Goal: Task Accomplishment & Management: Manage account settings

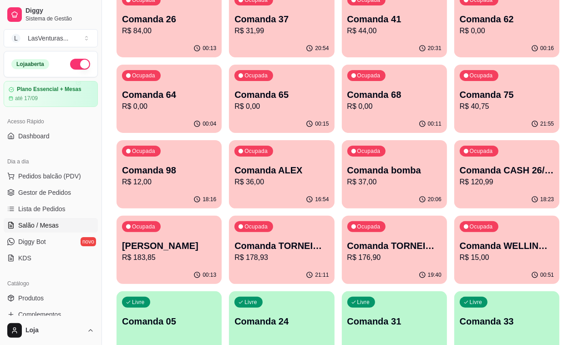
scroll to position [228, 0]
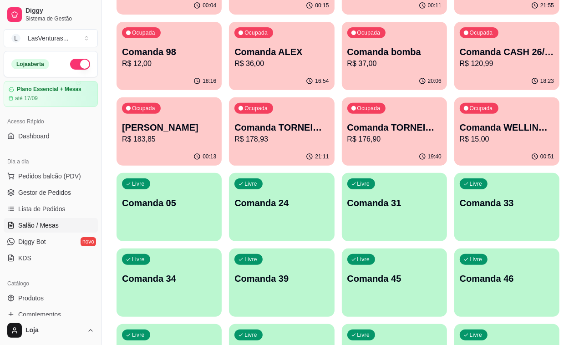
click at [411, 173] on div "Livre Comanda 31" at bounding box center [394, 201] width 105 height 57
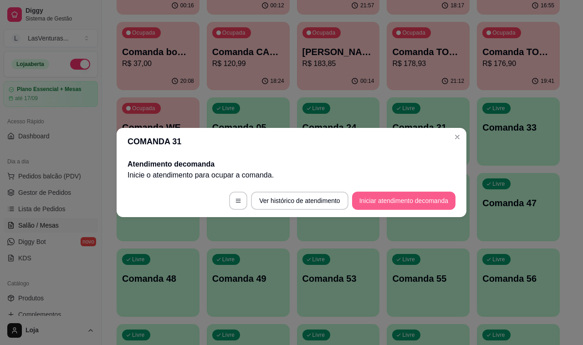
click at [375, 193] on button "Iniciar atendimento de comanda" at bounding box center [403, 201] width 103 height 18
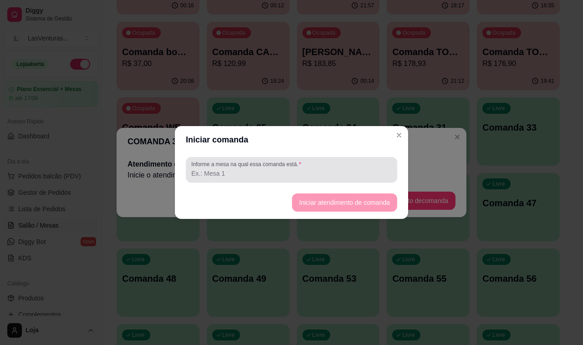
click at [329, 177] on input "Informe a mesa na qual essa comanda está." at bounding box center [291, 173] width 200 height 9
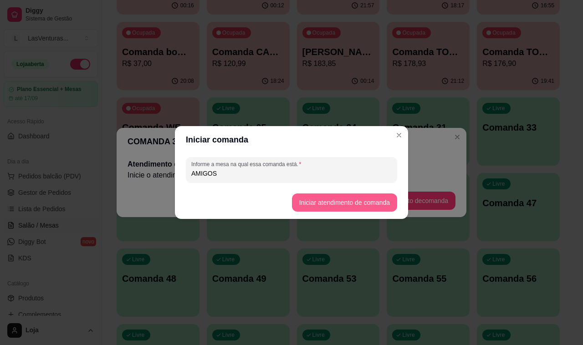
type input "AMIGOS"
click at [333, 199] on button "Iniciar atendimento de comanda" at bounding box center [344, 202] width 105 height 18
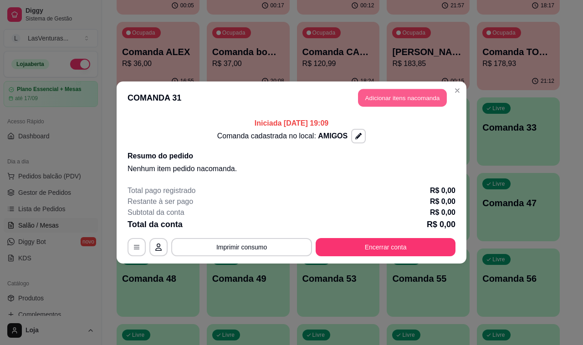
click at [427, 95] on button "Adicionar itens na comanda" at bounding box center [402, 98] width 89 height 18
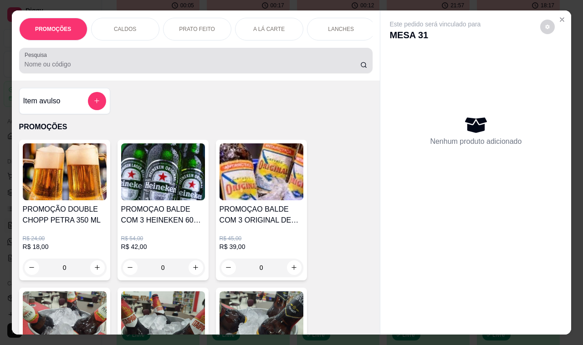
click at [142, 69] on input "Pesquisa" at bounding box center [192, 64] width 335 height 9
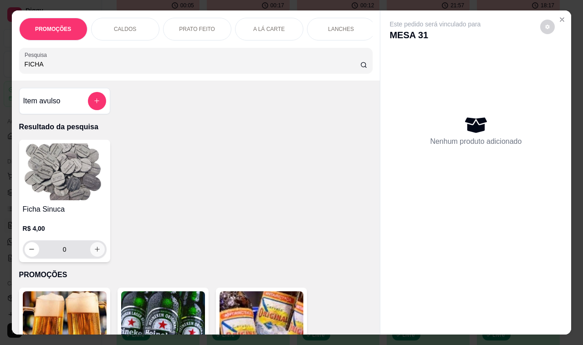
type input "FICHA"
click at [76, 253] on input "0" at bounding box center [64, 249] width 51 height 18
type input "5"
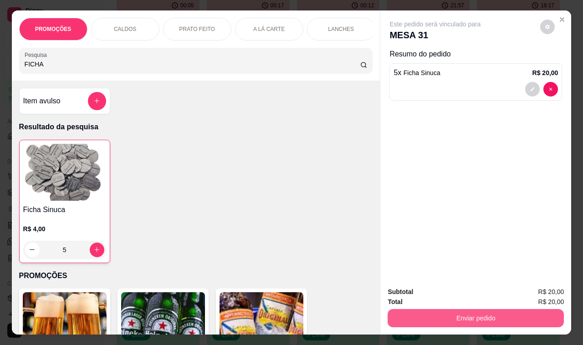
type input "5"
click at [512, 319] on button "Enviar pedido" at bounding box center [475, 318] width 171 height 18
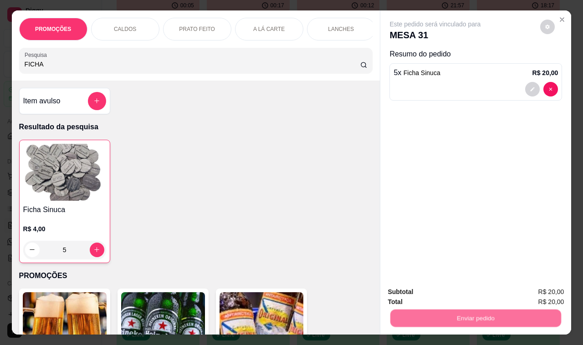
click at [476, 298] on button "Não registrar e enviar pedido" at bounding box center [444, 292] width 95 height 17
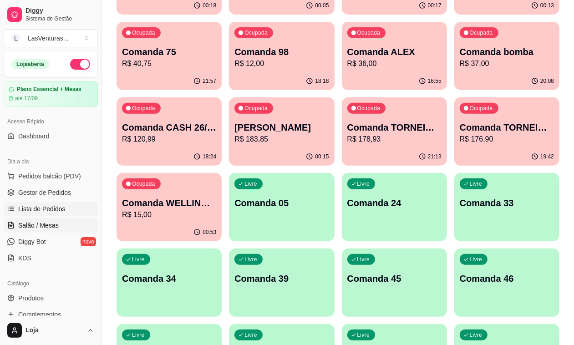
click at [51, 205] on span "Lista de Pedidos" at bounding box center [41, 208] width 47 height 9
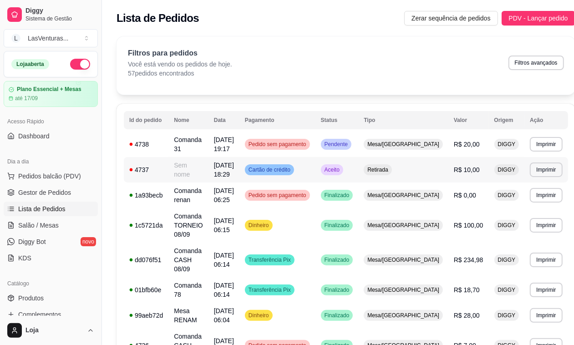
click at [222, 171] on td "09/09/25 às 18:29" at bounding box center [223, 169] width 31 height 25
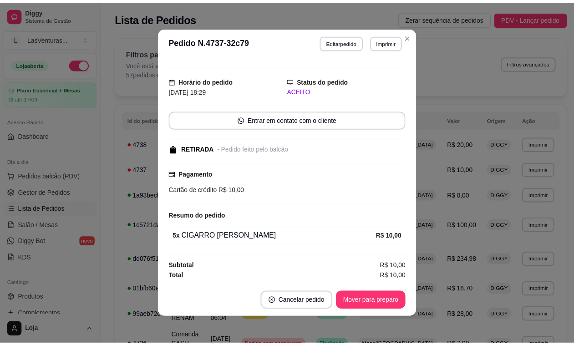
scroll to position [1, 0]
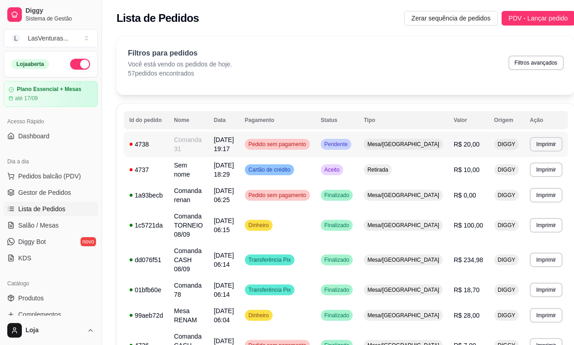
click at [472, 144] on td "R$ 20,00" at bounding box center [468, 144] width 41 height 25
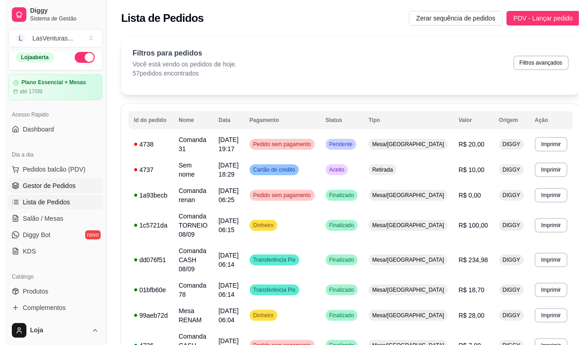
scroll to position [0, 0]
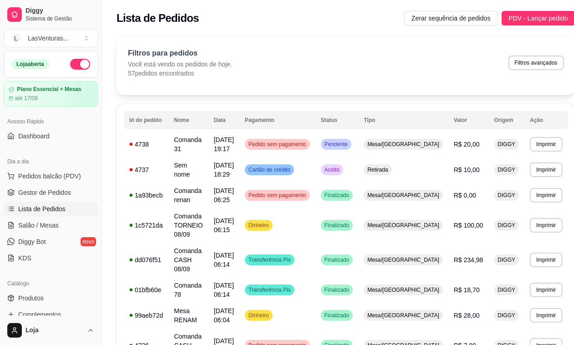
click at [69, 201] on ul "Pedidos balcão (PDV) Gestor de Pedidos Lista de Pedidos Salão / Mesas Diggy Bot…" at bounding box center [51, 217] width 94 height 96
click at [69, 195] on span "Gestor de Pedidos" at bounding box center [44, 192] width 53 height 9
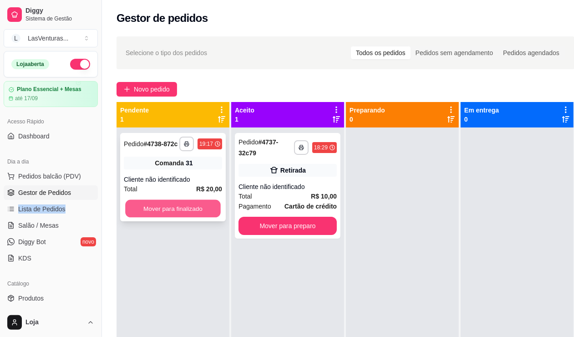
click at [183, 207] on button "Mover para finalizado" at bounding box center [173, 209] width 96 height 18
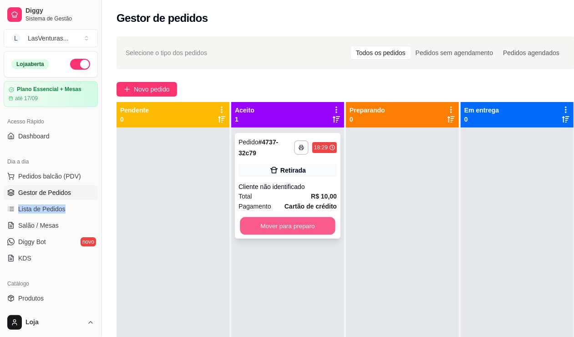
click at [280, 223] on button "Mover para preparo" at bounding box center [288, 226] width 96 height 18
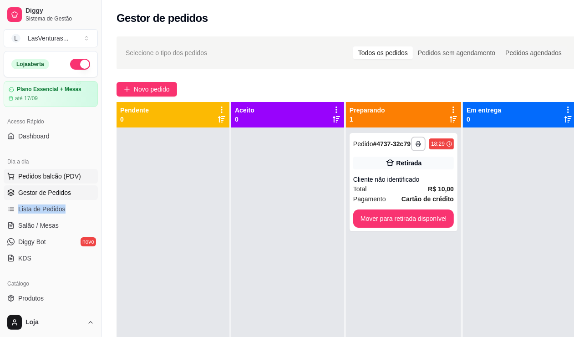
click at [61, 174] on span "Pedidos balcão (PDV)" at bounding box center [49, 176] width 63 height 9
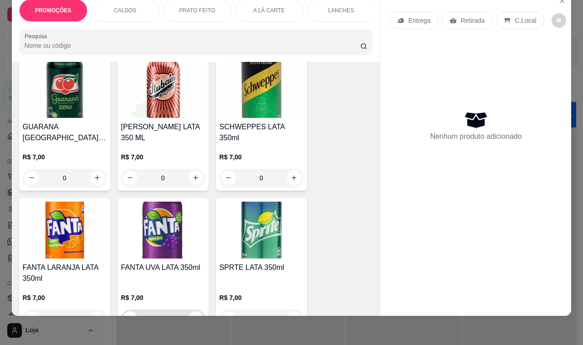
scroll to position [3527, 0]
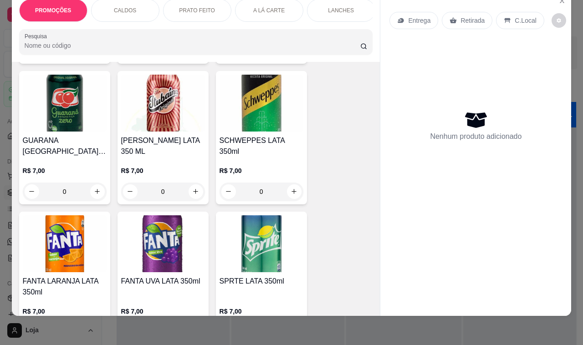
click at [263, 135] on h4 "SCHWEPPES LATA 350ml" at bounding box center [261, 146] width 84 height 22
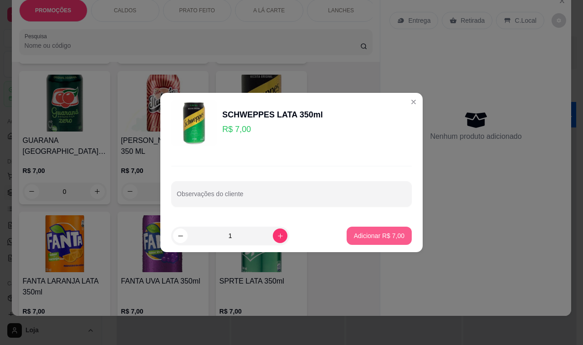
click at [375, 237] on p "Adicionar R$ 7,00" at bounding box center [379, 235] width 51 height 9
type input "1"
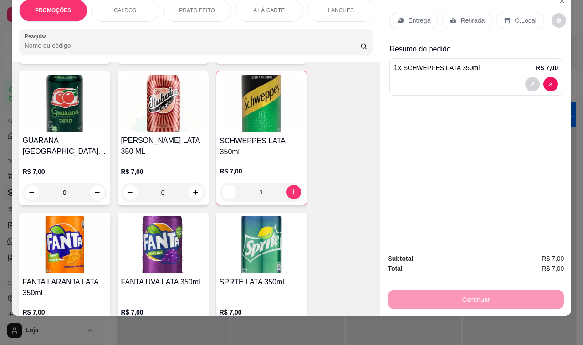
click at [515, 3] on div "Entrega Retirada C.Local Resumo do pedido 1 x SCHWEPPES LATA 350ml R$ 7,00" at bounding box center [475, 119] width 191 height 255
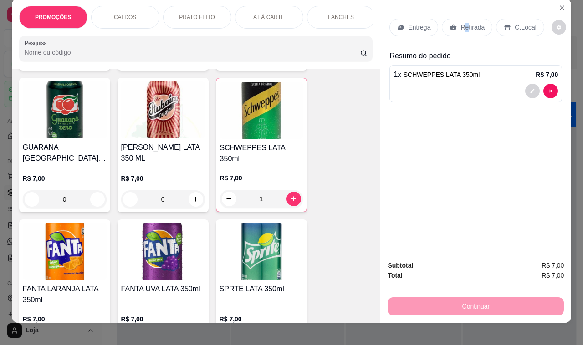
drag, startPoint x: 461, startPoint y: 22, endPoint x: 490, endPoint y: 107, distance: 90.4
click at [461, 23] on p "Retirada" at bounding box center [472, 27] width 24 height 9
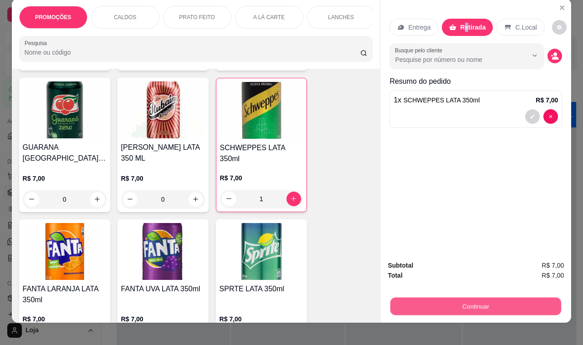
click at [495, 306] on button "Continuar" at bounding box center [475, 307] width 171 height 18
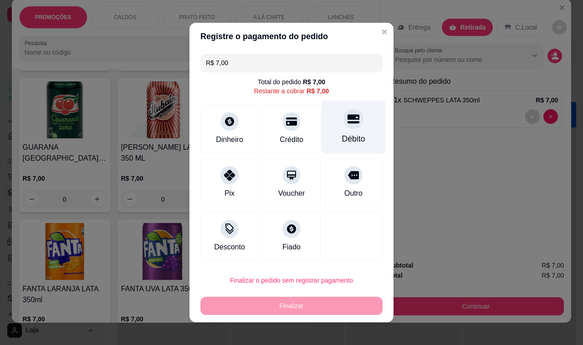
click at [351, 130] on div "Débito" at bounding box center [353, 127] width 64 height 53
type input "R$ 0,00"
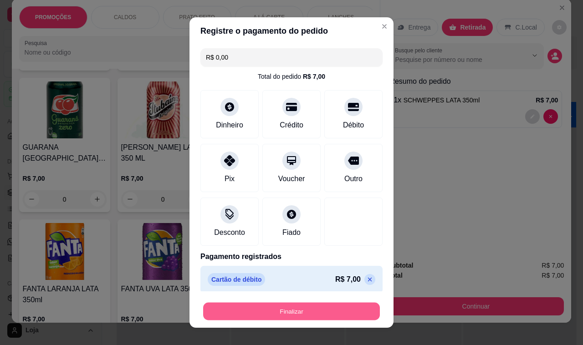
click at [352, 312] on button "Finalizar" at bounding box center [291, 312] width 177 height 18
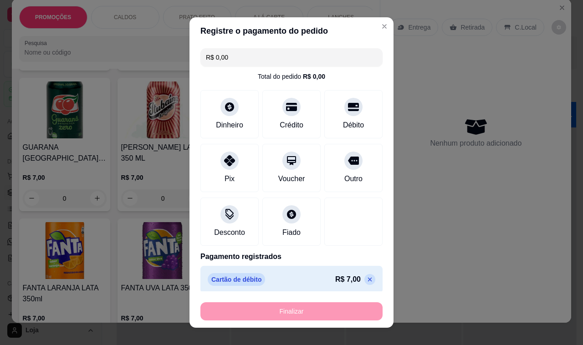
type input "0"
type input "-R$ 7,00"
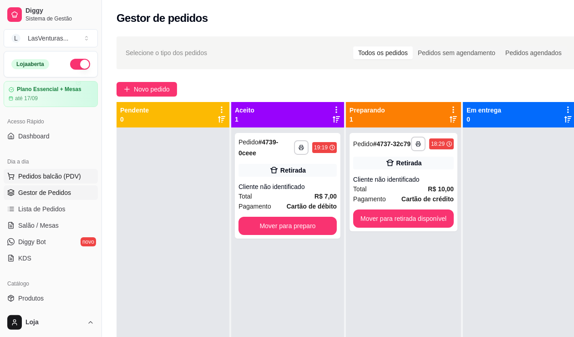
click at [51, 175] on span "Pedidos balcão (PDV)" at bounding box center [49, 176] width 63 height 9
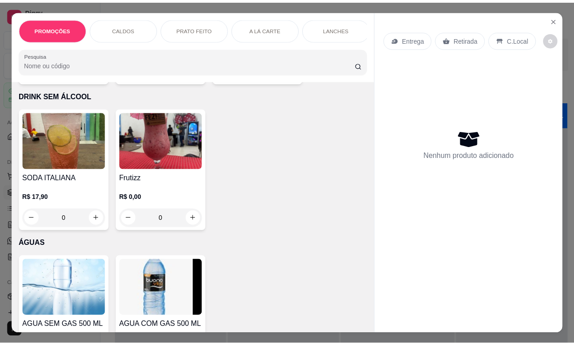
scroll to position [3357, 0]
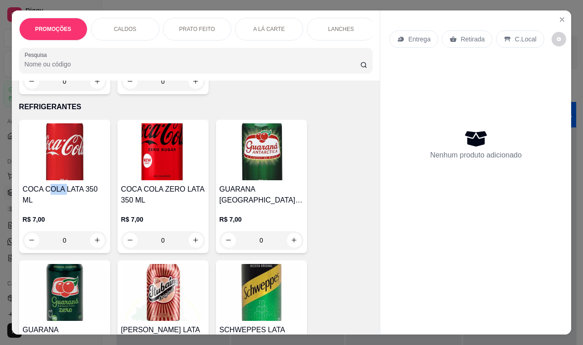
click at [60, 184] on h4 "COCA COLA LATA 350 ML" at bounding box center [65, 195] width 84 height 22
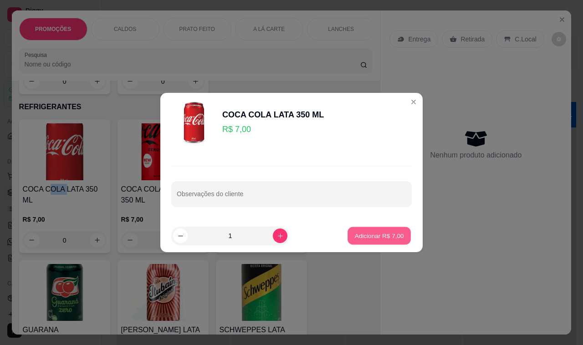
click at [390, 236] on p "Adicionar R$ 7,00" at bounding box center [378, 235] width 49 height 9
type input "1"
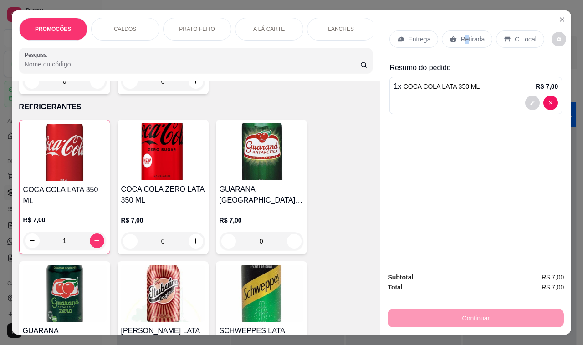
drag, startPoint x: 462, startPoint y: 30, endPoint x: 484, endPoint y: 109, distance: 82.0
click at [464, 32] on div "Retirada" at bounding box center [466, 38] width 51 height 17
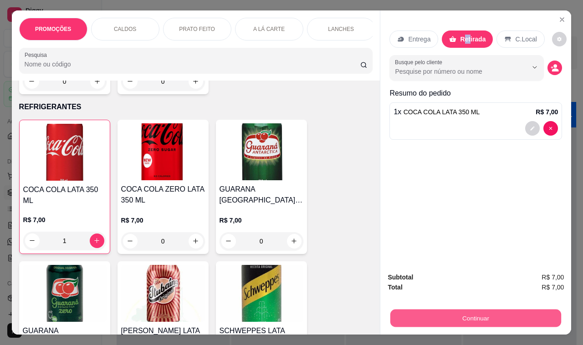
click at [509, 313] on button "Continuar" at bounding box center [475, 318] width 171 height 18
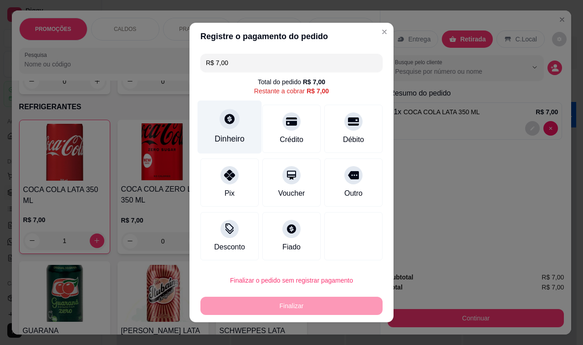
click at [224, 126] on div at bounding box center [229, 119] width 20 height 20
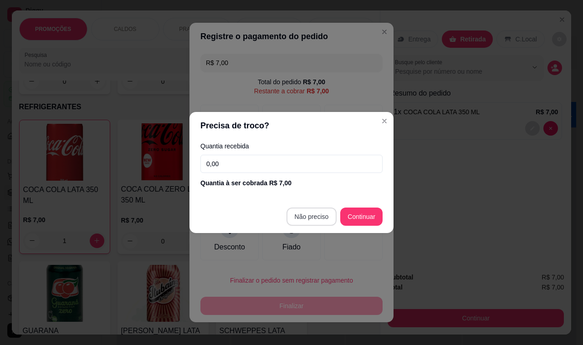
type input "R$ 0,00"
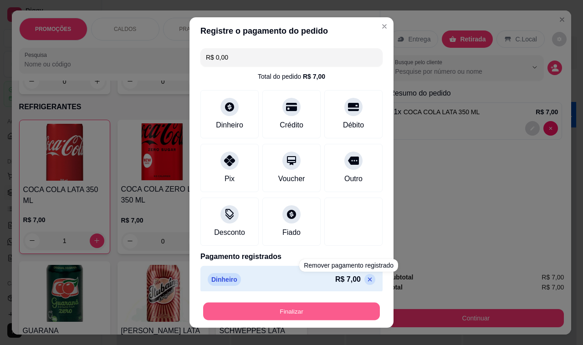
click at [351, 309] on button "Finalizar" at bounding box center [291, 312] width 177 height 18
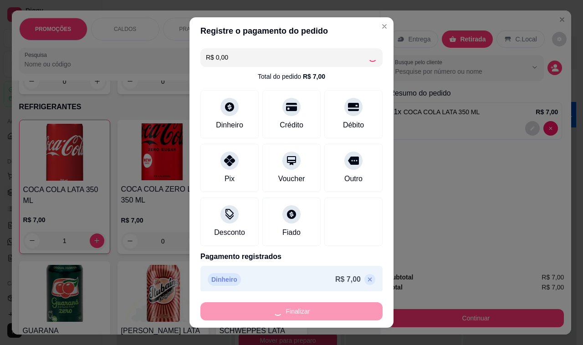
type input "0"
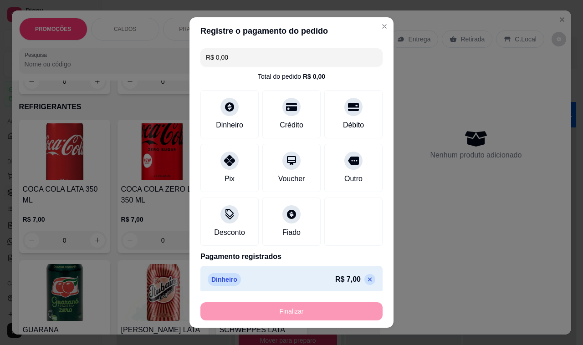
type input "-R$ 7,00"
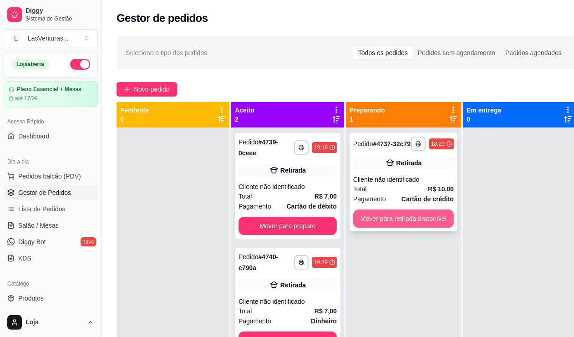
click at [406, 226] on button "Mover para retirada disponível" at bounding box center [403, 218] width 101 height 18
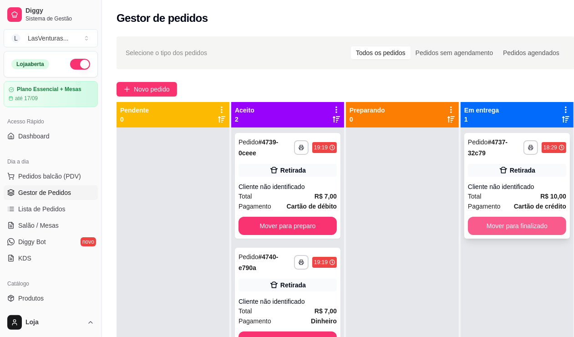
click at [527, 231] on button "Mover para finalizado" at bounding box center [517, 226] width 98 height 18
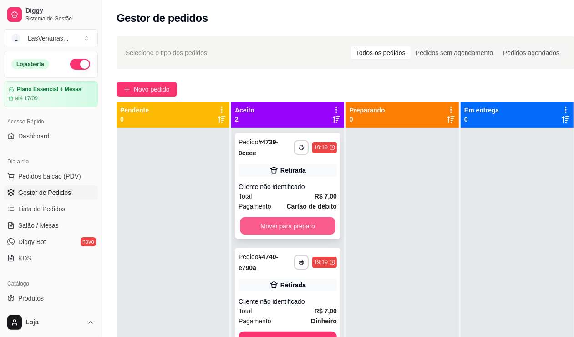
click at [313, 223] on button "Mover para preparo" at bounding box center [288, 226] width 96 height 18
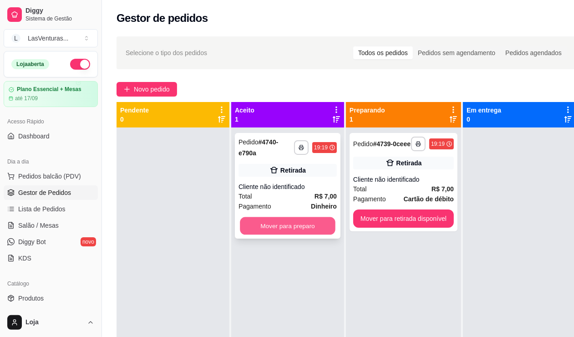
click at [330, 228] on button "Mover para preparo" at bounding box center [288, 226] width 96 height 18
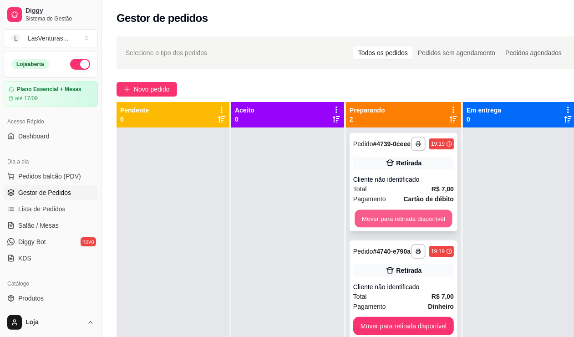
click at [375, 222] on button "Mover para retirada disponível" at bounding box center [403, 219] width 97 height 18
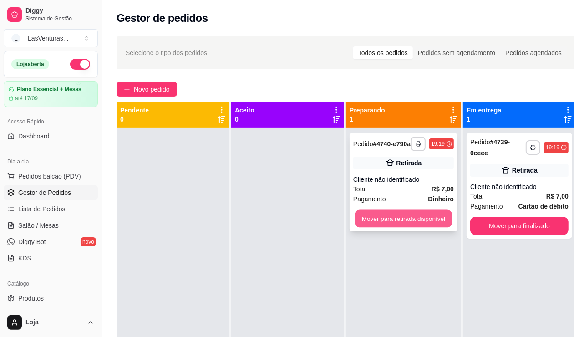
click at [396, 219] on button "Mover para retirada disponível" at bounding box center [403, 219] width 97 height 18
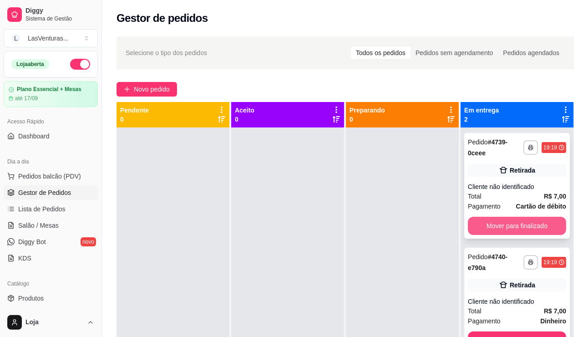
click at [516, 224] on button "Mover para finalizado" at bounding box center [517, 226] width 98 height 18
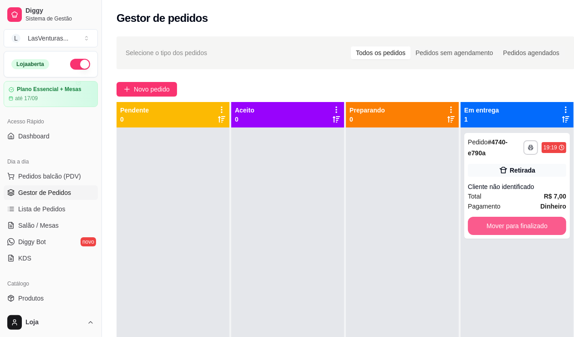
click at [515, 225] on button "Mover para finalizado" at bounding box center [517, 226] width 98 height 18
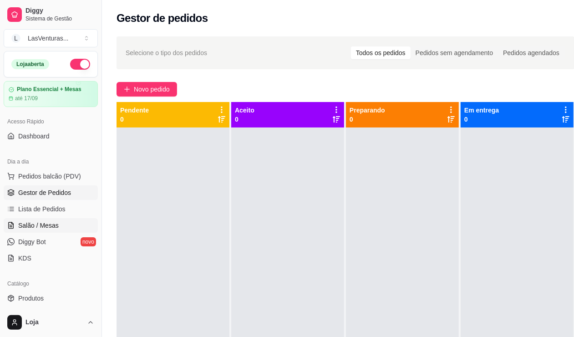
click at [36, 222] on span "Salão / Mesas" at bounding box center [38, 225] width 41 height 9
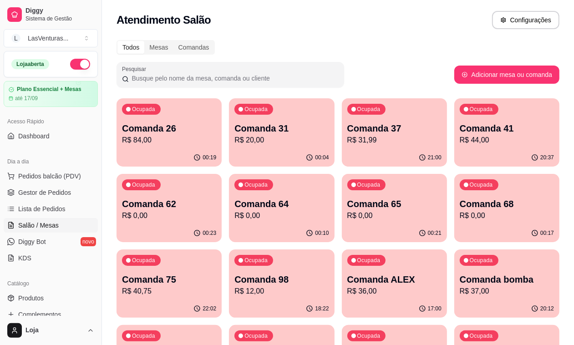
click at [349, 205] on p "Comanda 65" at bounding box center [394, 204] width 91 height 12
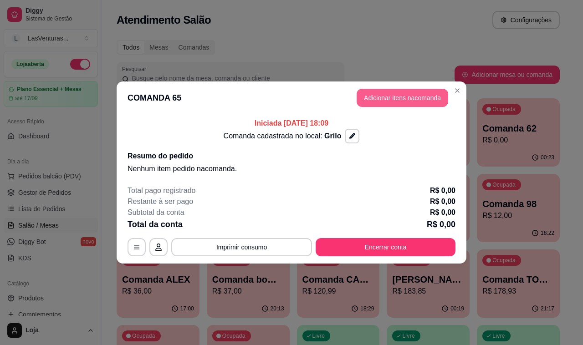
click at [384, 98] on button "Adicionar itens na comanda" at bounding box center [401, 98] width 91 height 18
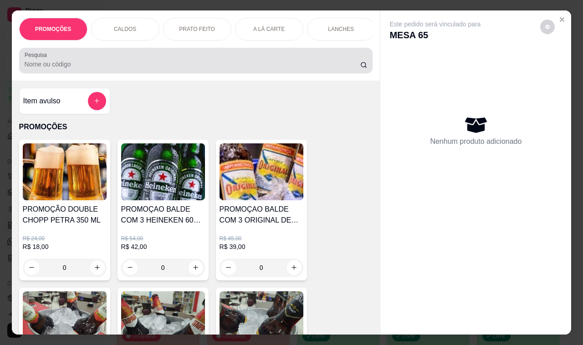
click at [51, 106] on h4 "Item avulso" at bounding box center [41, 101] width 37 height 11
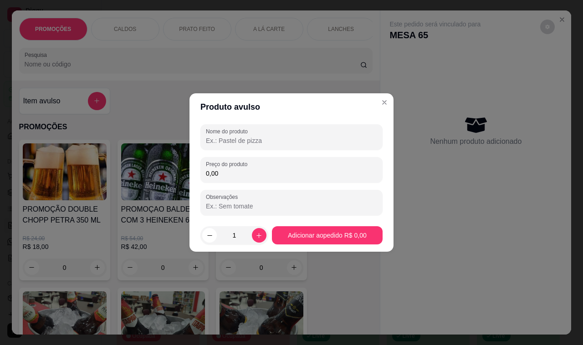
click at [216, 140] on input "Nome do produto" at bounding box center [291, 140] width 171 height 9
type input "k"
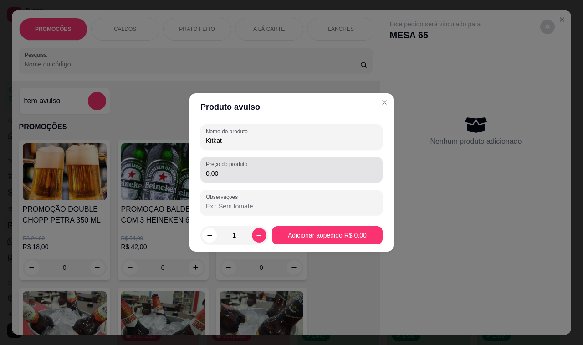
type input "Kitkat"
click at [328, 180] on div "Preço do produto 0,00" at bounding box center [291, 169] width 182 height 25
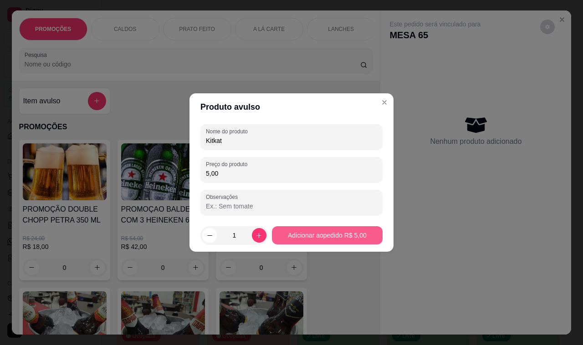
type input "5,00"
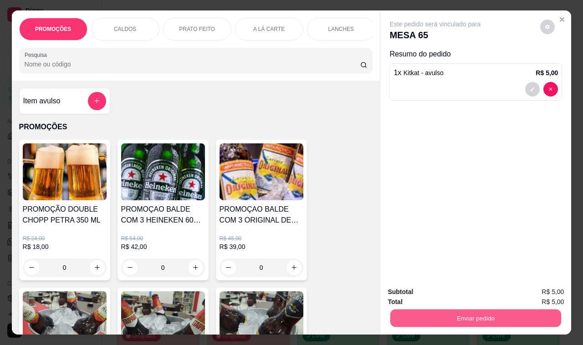
click at [453, 315] on button "Enviar pedido" at bounding box center [475, 318] width 171 height 18
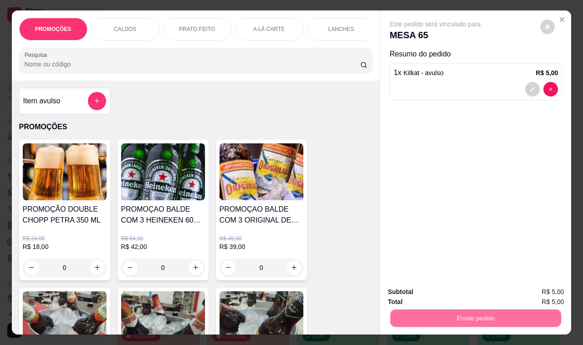
click at [455, 300] on button "Não registrar e enviar pedido" at bounding box center [444, 292] width 95 height 17
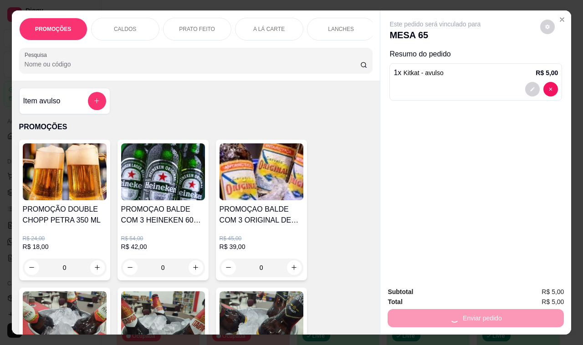
click at [459, 297] on div "Total R$ 5,00" at bounding box center [475, 302] width 176 height 10
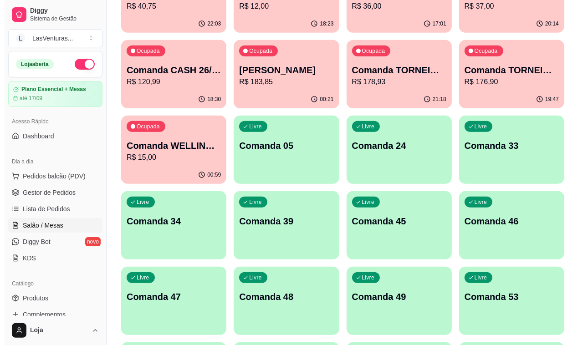
scroll to position [284, 0]
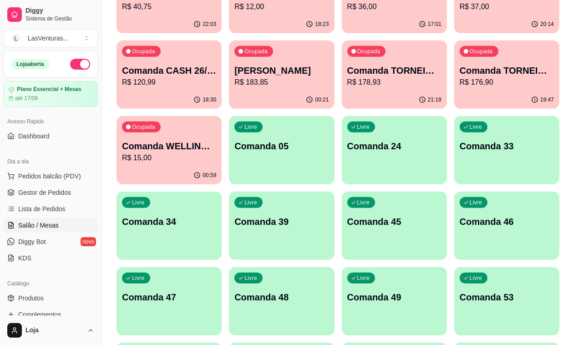
click at [176, 215] on p "Comanda 34" at bounding box center [169, 221] width 94 height 13
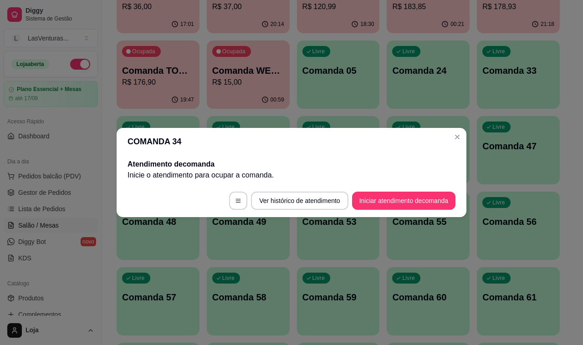
drag, startPoint x: 201, startPoint y: 144, endPoint x: 207, endPoint y: 146, distance: 6.1
click at [207, 146] on header "COMANDA 34" at bounding box center [292, 141] width 350 height 27
click at [380, 198] on button "Iniciar atendimento de comanda" at bounding box center [403, 201] width 103 height 18
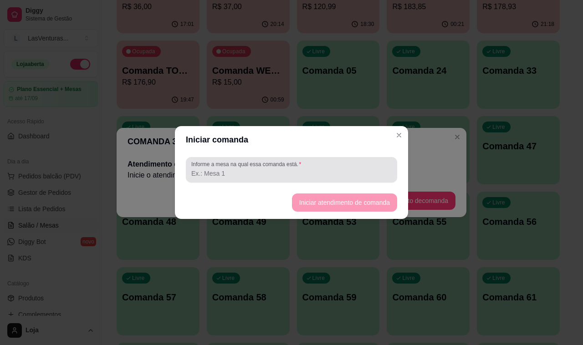
click at [365, 181] on div "Informe a mesa na qual essa comanda está." at bounding box center [291, 169] width 211 height 25
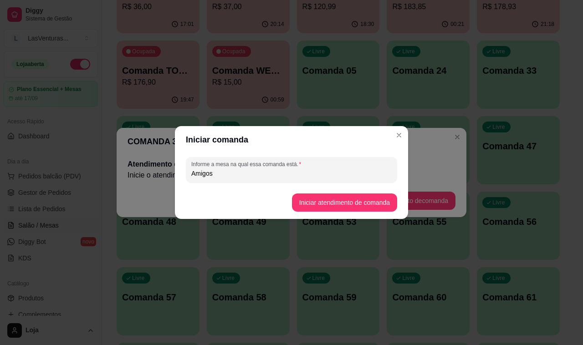
type input "Amigos"
click at [350, 218] on footer "Iniciar atendimento de comanda" at bounding box center [291, 202] width 233 height 33
click at [353, 202] on button "Iniciar atendimento de comanda" at bounding box center [344, 202] width 105 height 18
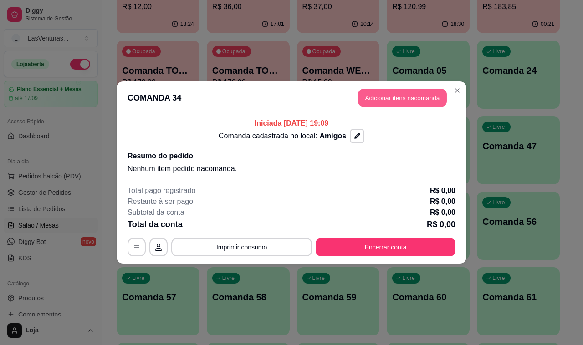
click at [406, 100] on button "Adicionar itens na comanda" at bounding box center [402, 98] width 89 height 18
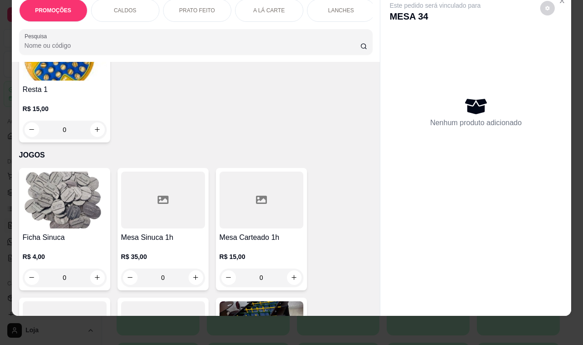
scroll to position [11195, 0]
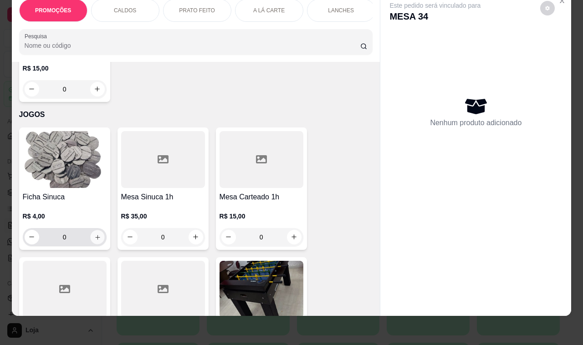
click at [94, 233] on icon "increase-product-quantity" at bounding box center [97, 236] width 7 height 7
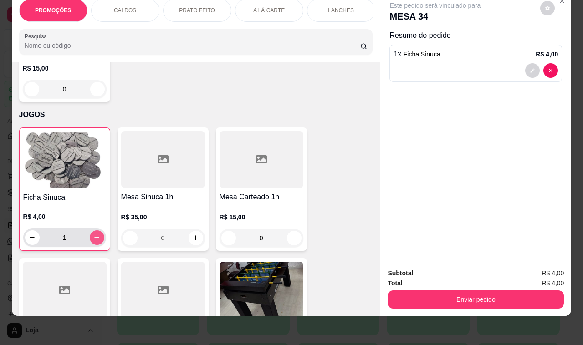
scroll to position [11195, 0]
click at [93, 233] on icon "increase-product-quantity" at bounding box center [96, 236] width 7 height 7
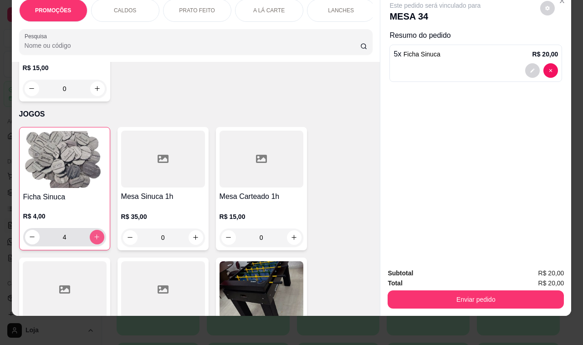
type input "5"
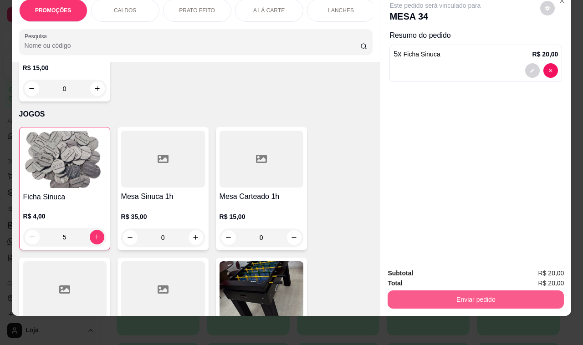
click at [426, 299] on button "Enviar pedido" at bounding box center [475, 299] width 176 height 18
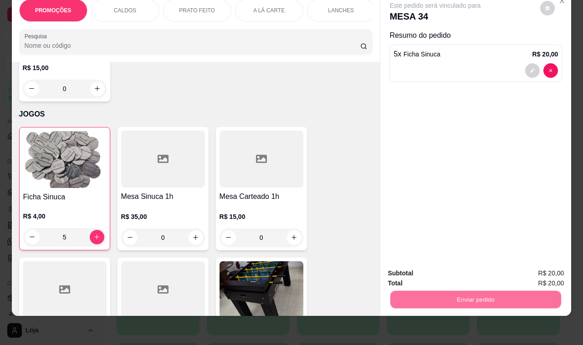
click at [430, 276] on button "Não registrar e enviar pedido" at bounding box center [445, 269] width 92 height 17
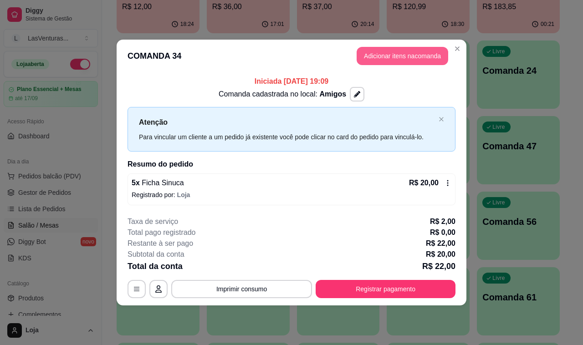
click at [394, 52] on button "Adicionar itens na comanda" at bounding box center [401, 56] width 91 height 18
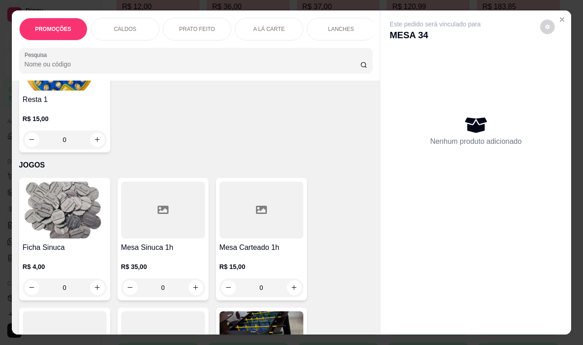
scroll to position [11172, 0]
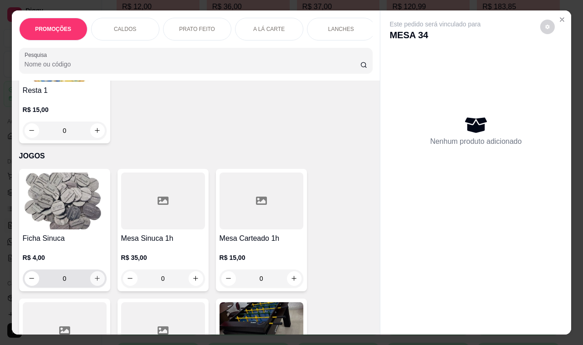
click at [90, 271] on button "increase-product-quantity" at bounding box center [97, 278] width 15 height 15
type input "1"
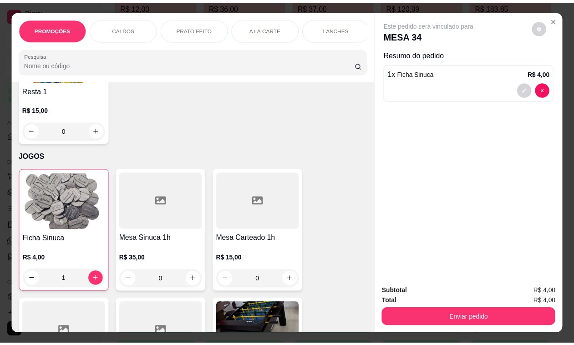
scroll to position [11173, 0]
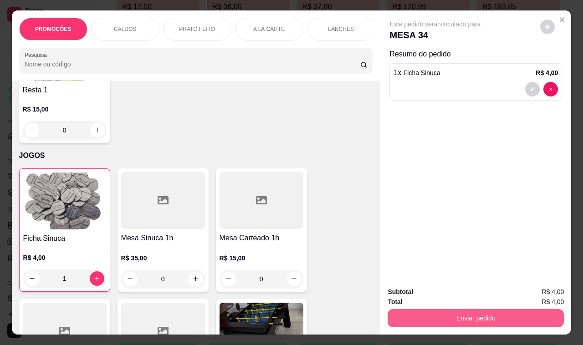
click at [475, 310] on button "Enviar pedido" at bounding box center [475, 318] width 176 height 18
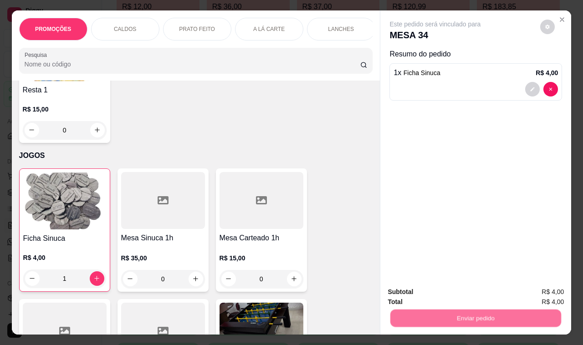
click at [472, 294] on button "Não registrar e enviar pedido" at bounding box center [444, 292] width 95 height 17
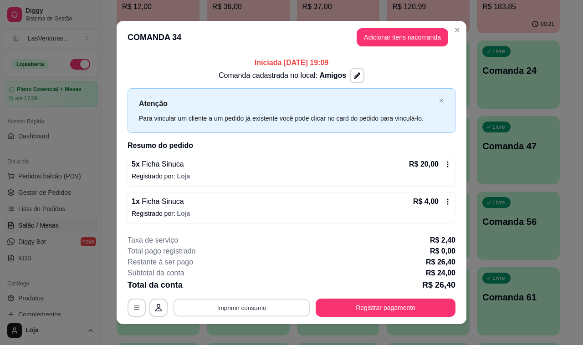
click at [285, 304] on button "Imprimir consumo" at bounding box center [241, 308] width 137 height 18
click at [253, 290] on button "IMPRESSORA" at bounding box center [240, 287] width 64 height 14
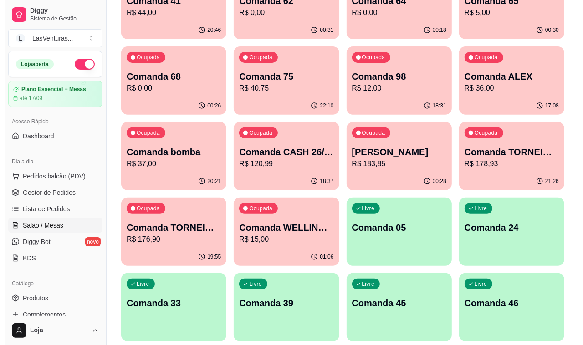
scroll to position [341, 0]
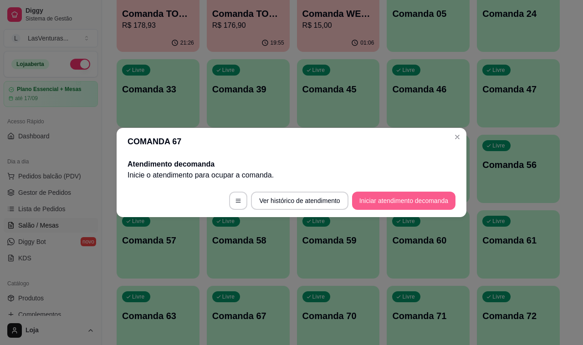
click at [375, 200] on button "Iniciar atendimento de comanda" at bounding box center [403, 201] width 103 height 18
click at [337, 174] on input "Informe a mesa na qual essa comanda está." at bounding box center [291, 173] width 200 height 9
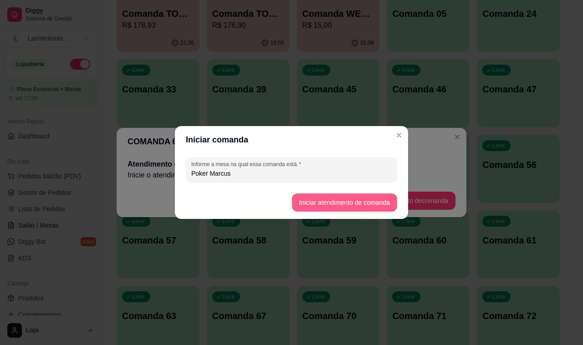
type input "Poker Marcus"
click at [350, 191] on footer "Iniciar atendimento de comanda" at bounding box center [291, 202] width 233 height 33
click at [350, 201] on button "Iniciar atendimento de comanda" at bounding box center [344, 202] width 105 height 18
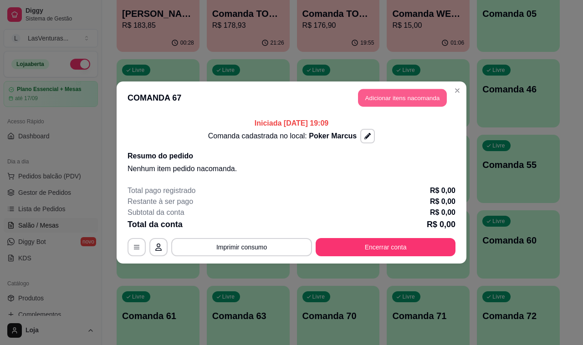
click at [436, 98] on button "Adicionar itens na comanda" at bounding box center [402, 98] width 89 height 18
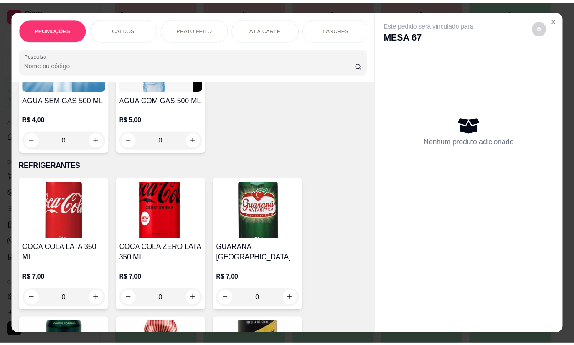
scroll to position [3300, 0]
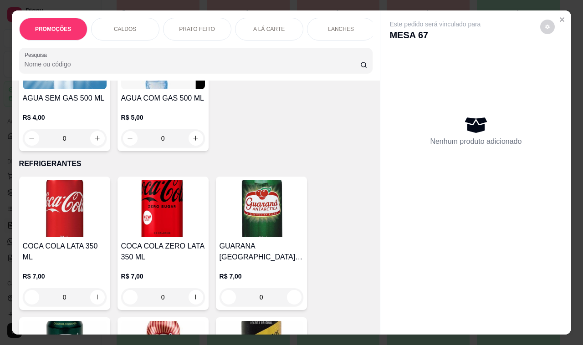
click at [92, 199] on img at bounding box center [65, 208] width 84 height 57
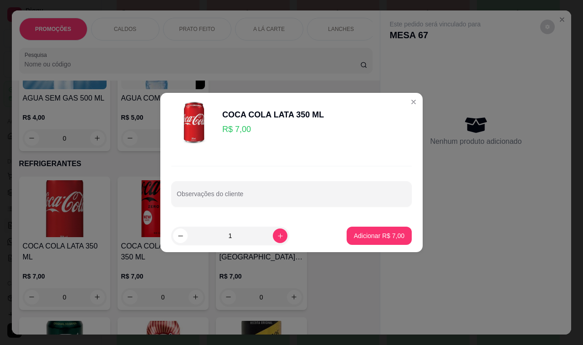
click at [367, 234] on p "Adicionar R$ 7,00" at bounding box center [379, 235] width 51 height 9
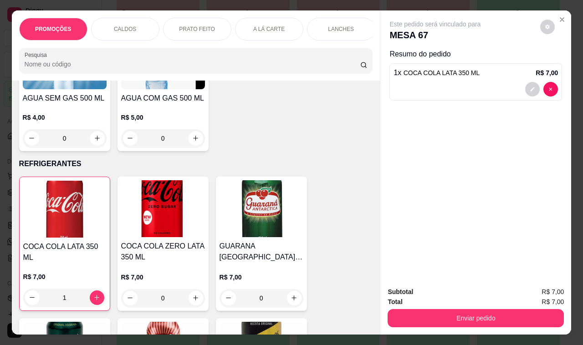
type input "1"
click at [411, 322] on div "Subtotal R$ 7,00 Total R$ 7,00 Enviar pedido" at bounding box center [475, 306] width 191 height 55
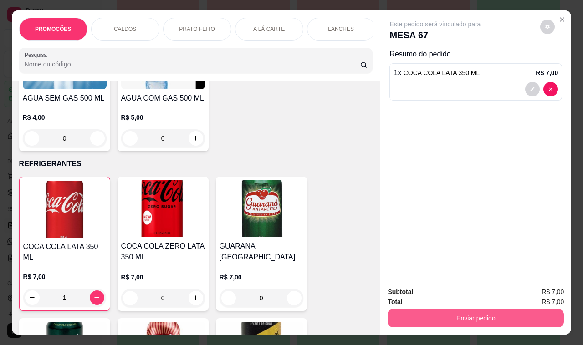
click at [412, 312] on button "Enviar pedido" at bounding box center [475, 318] width 176 height 18
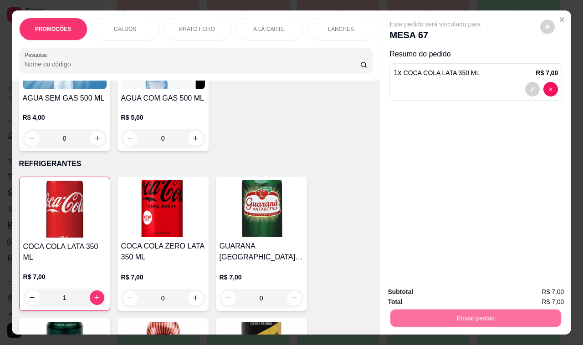
click at [412, 295] on button "Não registrar e enviar pedido" at bounding box center [445, 292] width 92 height 17
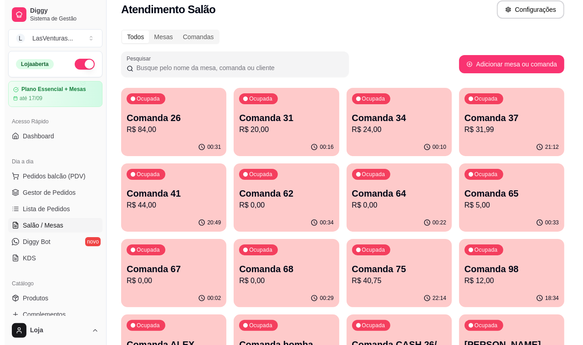
scroll to position [0, 0]
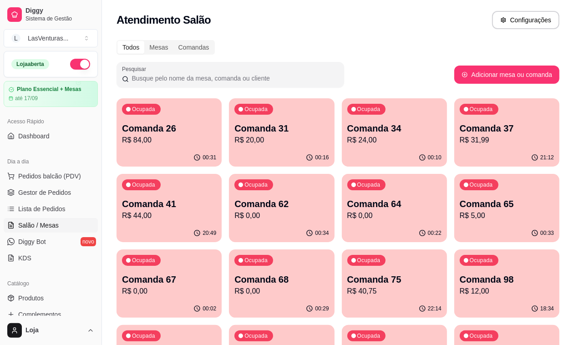
click at [234, 126] on p "Comanda 31" at bounding box center [281, 128] width 94 height 13
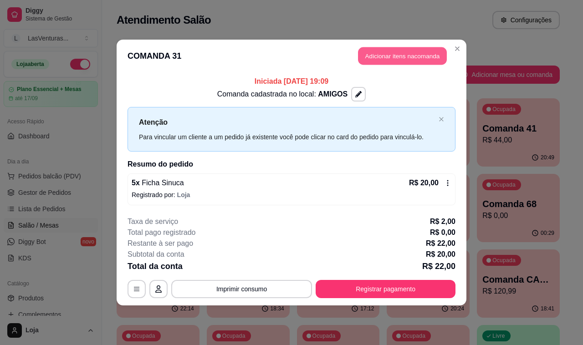
click at [427, 62] on button "Adicionar itens na comanda" at bounding box center [402, 56] width 89 height 18
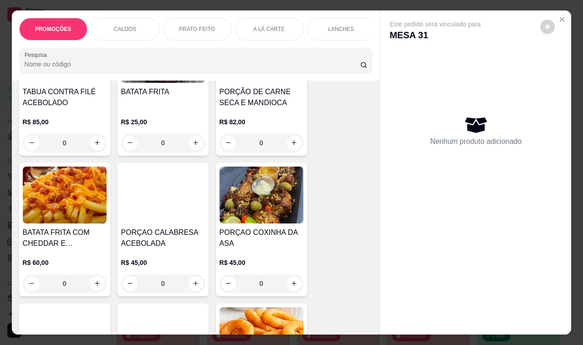
scroll to position [1764, 0]
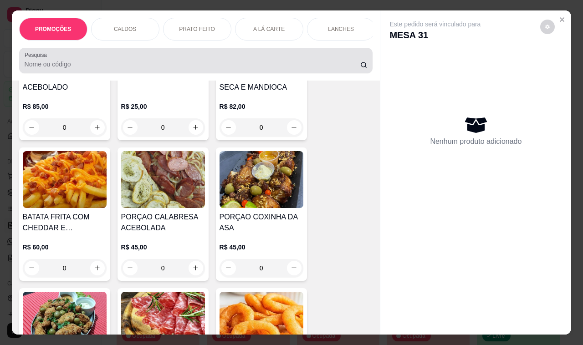
click at [165, 102] on p "R$ 25,00" at bounding box center [163, 106] width 84 height 9
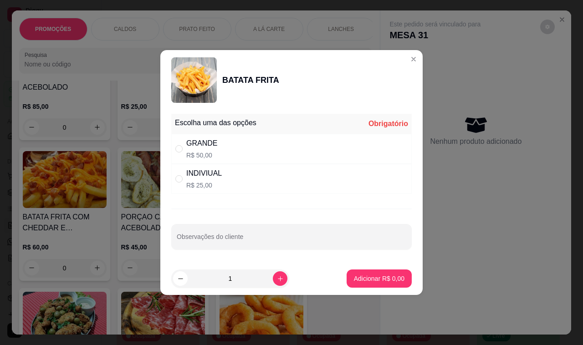
click at [231, 177] on div "INDIVIUAL R$ 25,00" at bounding box center [291, 179] width 240 height 30
radio input "true"
click at [376, 284] on button "Adicionar R$ 25,00" at bounding box center [377, 278] width 69 height 18
type input "1"
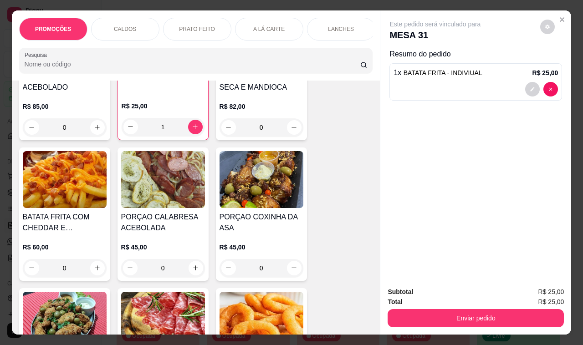
click at [249, 212] on h4 "PORÇAO COXINHA DA ASA" at bounding box center [261, 223] width 84 height 22
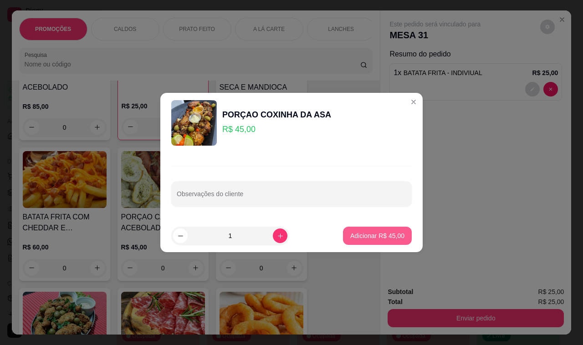
click at [357, 240] on button "Adicionar R$ 45,00" at bounding box center [377, 236] width 69 height 18
type input "1"
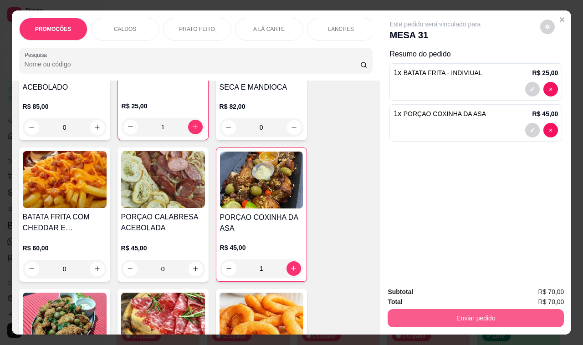
click at [420, 312] on button "Enviar pedido" at bounding box center [475, 318] width 176 height 18
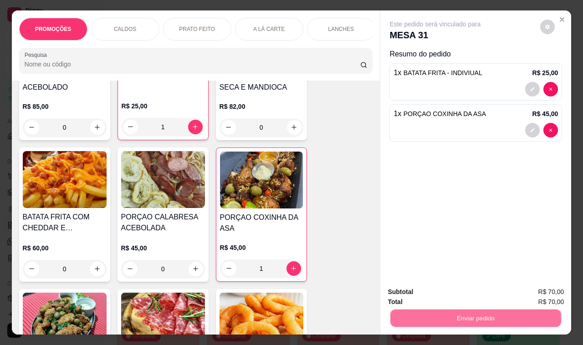
click at [418, 290] on button "Não registrar e enviar pedido" at bounding box center [445, 292] width 92 height 17
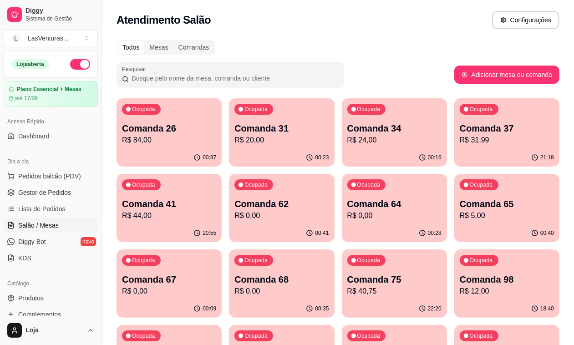
click at [347, 215] on p "R$ 0,00" at bounding box center [394, 215] width 94 height 11
drag, startPoint x: 384, startPoint y: 206, endPoint x: 354, endPoint y: 199, distance: 30.7
click at [460, 199] on p "Comanda 65" at bounding box center [507, 204] width 94 height 13
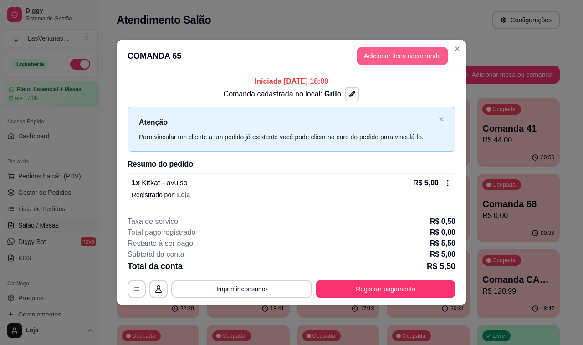
click at [370, 61] on button "Adicionar itens na comanda" at bounding box center [401, 56] width 91 height 18
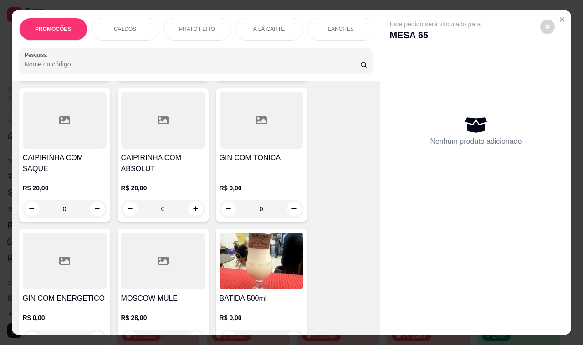
scroll to position [3072, 0]
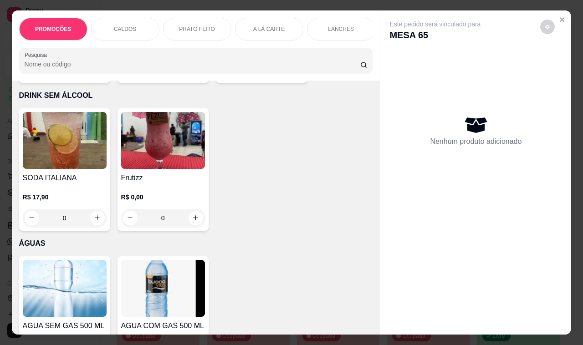
click at [92, 274] on img at bounding box center [65, 288] width 84 height 57
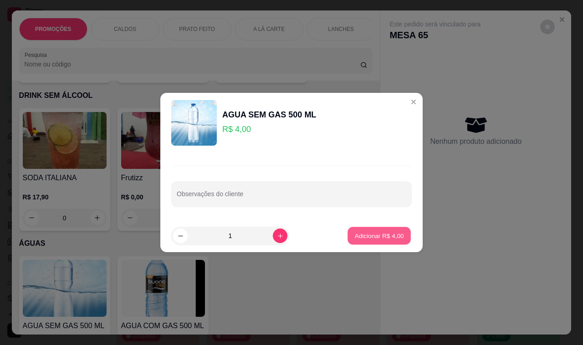
click at [353, 233] on button "Adicionar R$ 4,00" at bounding box center [378, 236] width 63 height 18
type input "1"
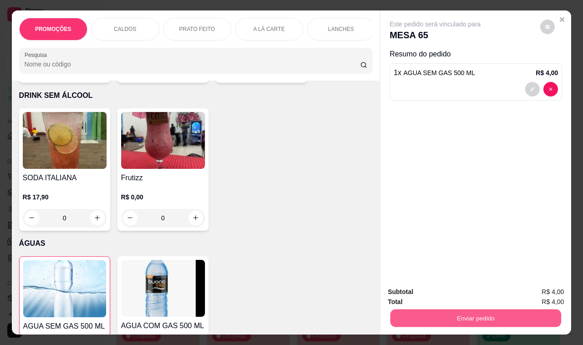
click at [426, 309] on button "Enviar pedido" at bounding box center [475, 318] width 171 height 18
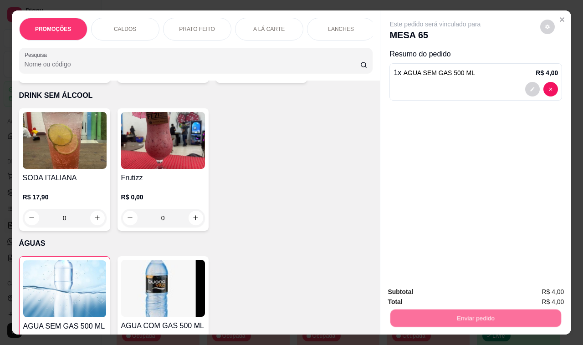
click at [424, 292] on button "Não registrar e enviar pedido" at bounding box center [445, 292] width 92 height 17
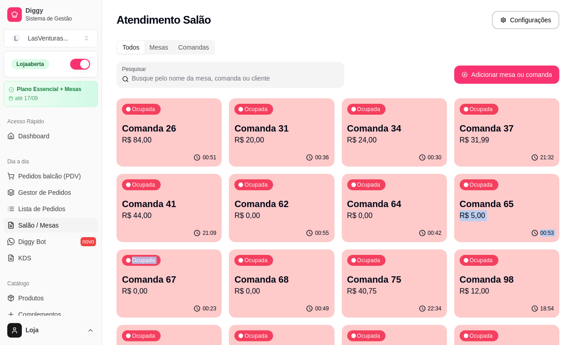
click at [222, 249] on div "Ocupada Comanda 67 R$ 0,00" at bounding box center [169, 274] width 105 height 51
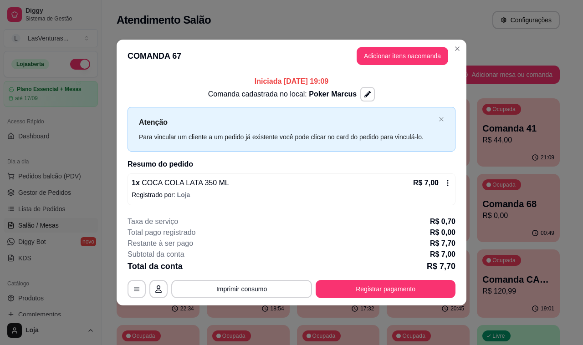
click at [551, 179] on div "Ocupada Comanda 68 R$ 0,00" at bounding box center [518, 199] width 83 height 51
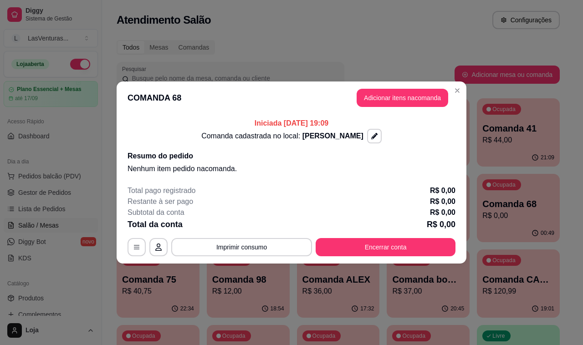
click at [240, 213] on div "Subtotal da conta R$ 0,00" at bounding box center [291, 212] width 328 height 11
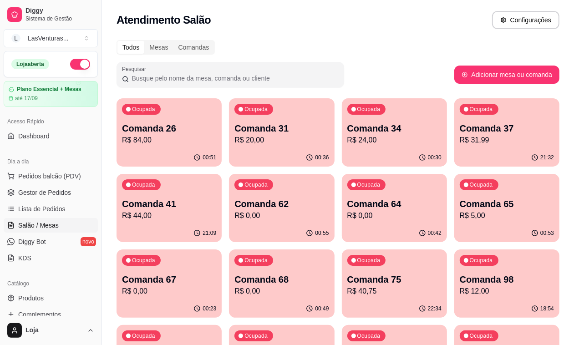
click at [347, 203] on p "Comanda 64" at bounding box center [394, 204] width 94 height 13
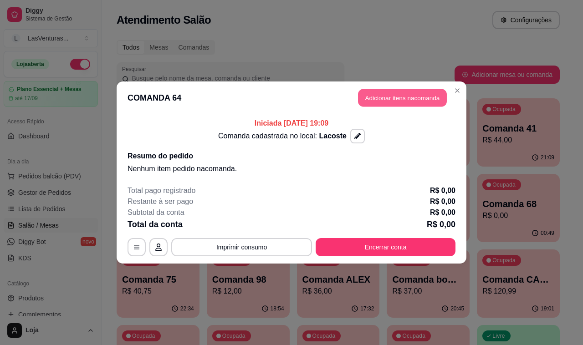
click at [367, 101] on button "Adicionar itens na comanda" at bounding box center [402, 98] width 89 height 18
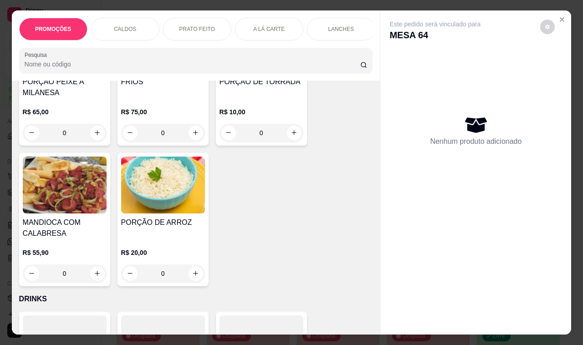
scroll to position [2105, 0]
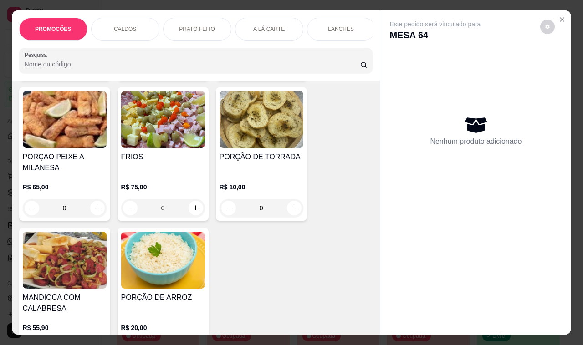
click at [182, 183] on p "R$ 75,00" at bounding box center [163, 187] width 84 height 9
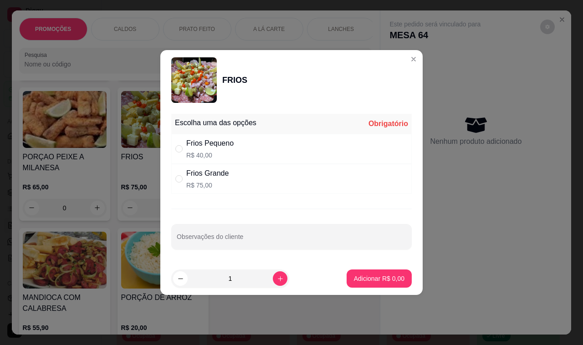
click at [260, 148] on div "Frios Pequeno R$ 40,00" at bounding box center [291, 149] width 240 height 30
radio input "true"
click at [345, 285] on button "Adicionar R$ 40,00" at bounding box center [377, 278] width 69 height 18
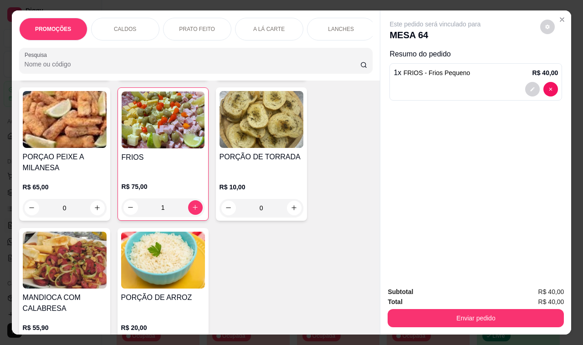
type input "1"
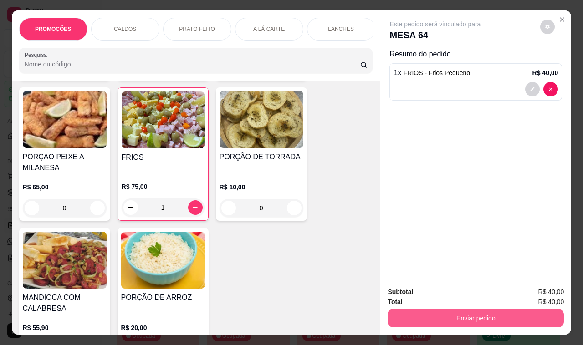
click at [411, 314] on button "Enviar pedido" at bounding box center [475, 318] width 176 height 18
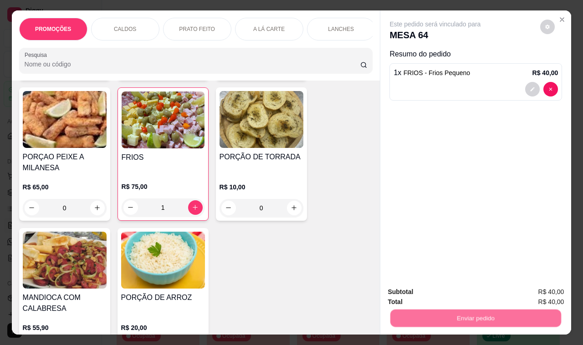
click at [411, 295] on button "Não registrar e enviar pedido" at bounding box center [445, 292] width 92 height 17
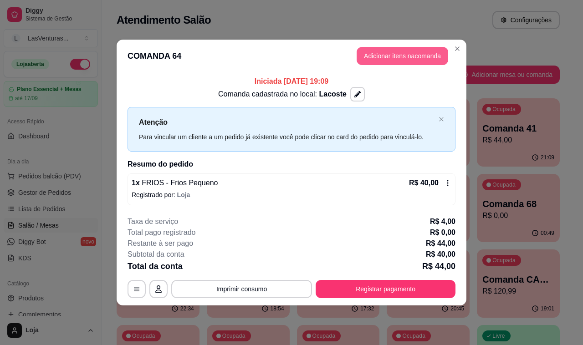
click at [441, 57] on button "Adicionar itens na comanda" at bounding box center [401, 56] width 91 height 18
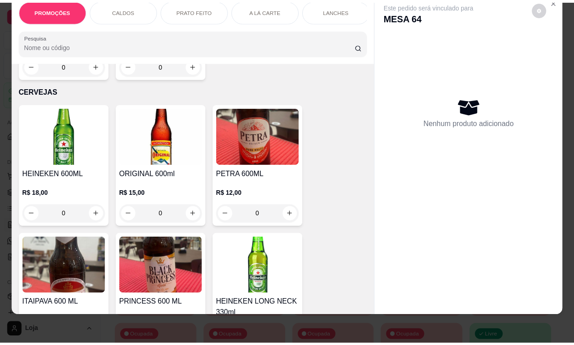
scroll to position [5234, 0]
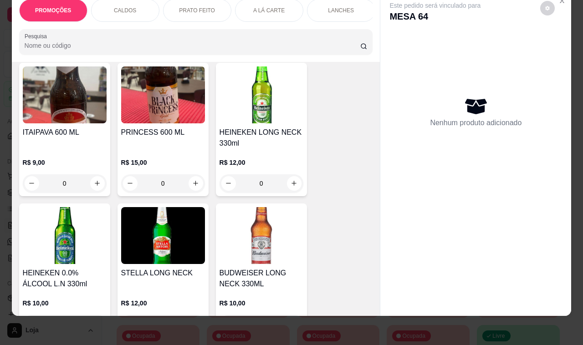
click at [225, 126] on div "HEINEKEN LONG NECK 330ml R$ 12,00 0" at bounding box center [261, 129] width 91 height 133
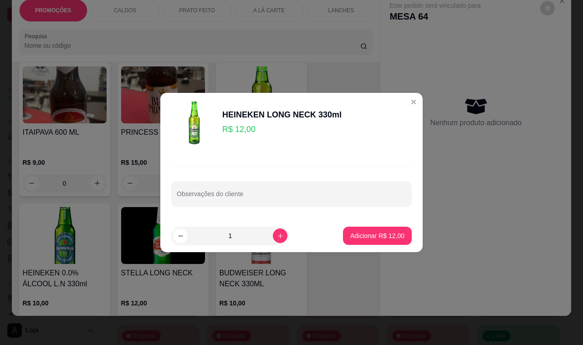
click at [362, 227] on button "Adicionar R$ 12,00" at bounding box center [377, 236] width 69 height 18
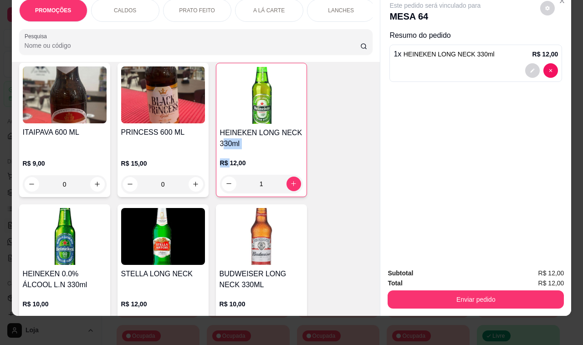
type input "1"
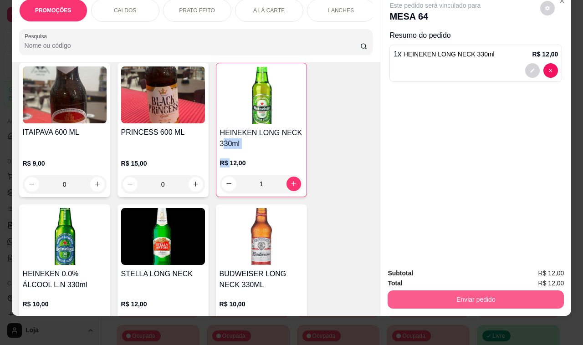
click at [420, 290] on button "Enviar pedido" at bounding box center [475, 299] width 176 height 18
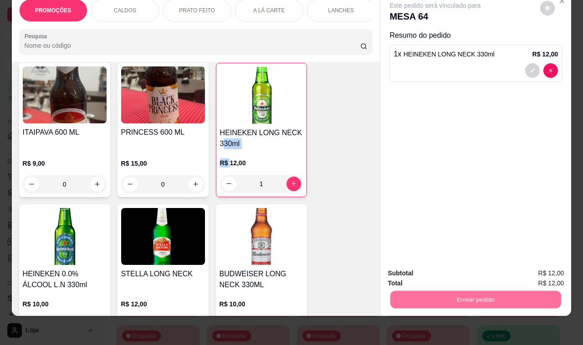
click at [417, 267] on button "Não registrar e enviar pedido" at bounding box center [444, 268] width 95 height 17
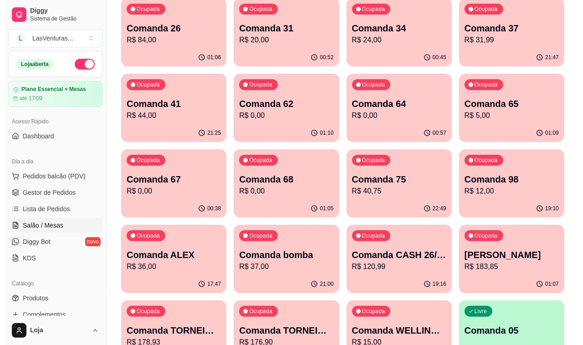
scroll to position [0, 0]
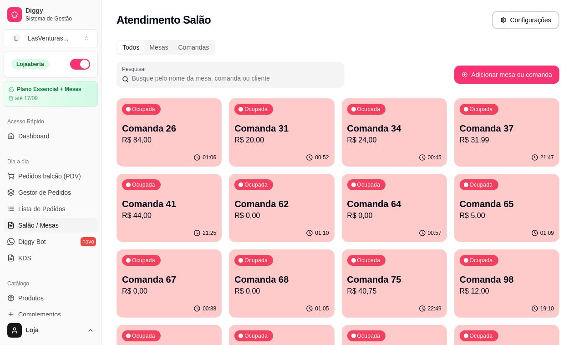
click at [234, 203] on p "Comanda 62" at bounding box center [281, 204] width 94 height 13
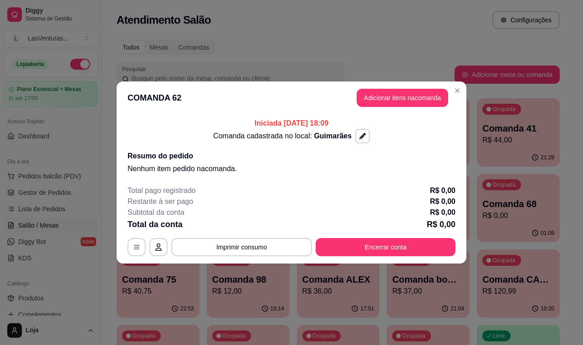
click at [507, 138] on p "R$ 44,00" at bounding box center [518, 140] width 72 height 11
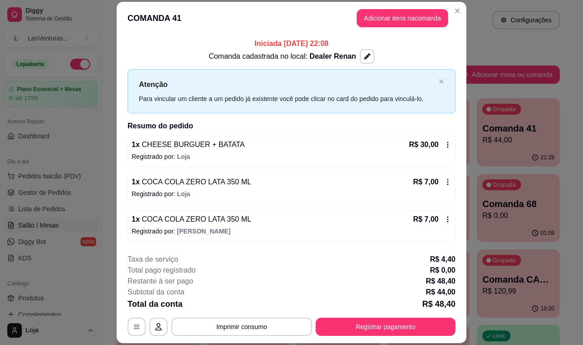
click at [483, 208] on p "Comanda 68" at bounding box center [518, 204] width 72 height 13
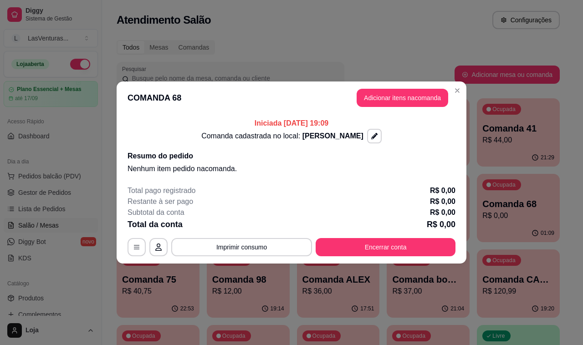
click at [274, 221] on div "Total da conta R$ 0,00" at bounding box center [291, 224] width 328 height 13
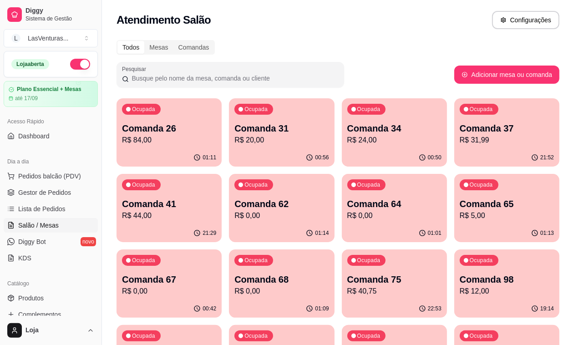
click at [342, 228] on div "01:01" at bounding box center [394, 233] width 105 height 18
click at [342, 194] on div "Ocupada Comanda 64 R$ 0,00" at bounding box center [394, 199] width 105 height 51
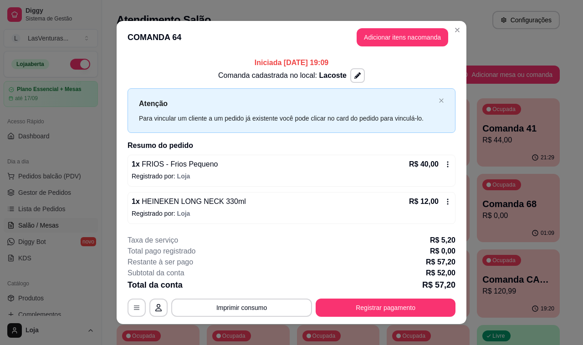
click at [396, 45] on button "Adicionar itens na comanda" at bounding box center [401, 37] width 91 height 18
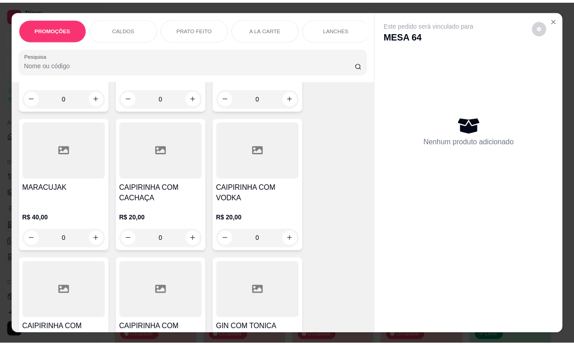
scroll to position [2503, 0]
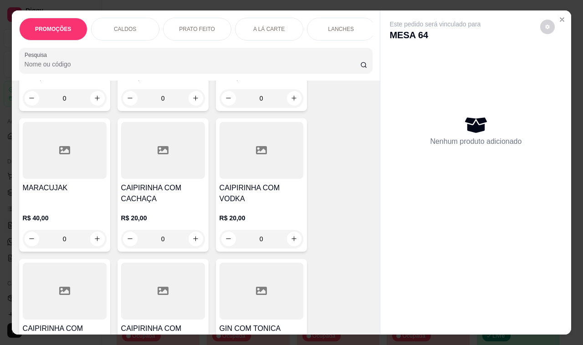
click at [165, 204] on div "R$ 20,00 0" at bounding box center [163, 226] width 84 height 44
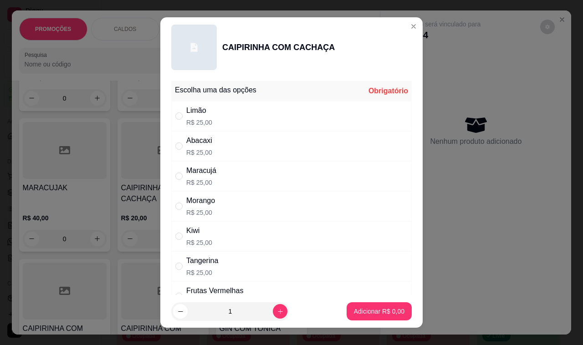
click at [260, 188] on div "Maracujá R$ 25,00" at bounding box center [291, 176] width 240 height 30
radio input "true"
click at [363, 306] on button "Adicionar R$ 25,00" at bounding box center [377, 311] width 69 height 18
type input "1"
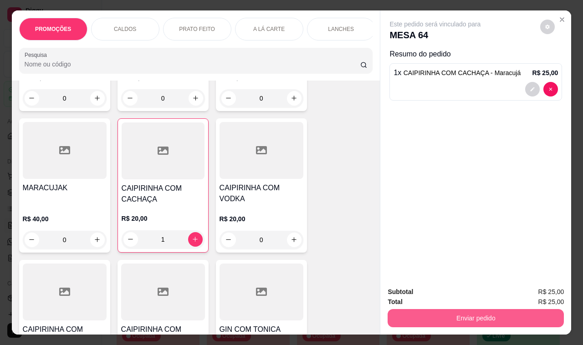
click at [436, 309] on button "Enviar pedido" at bounding box center [475, 318] width 176 height 18
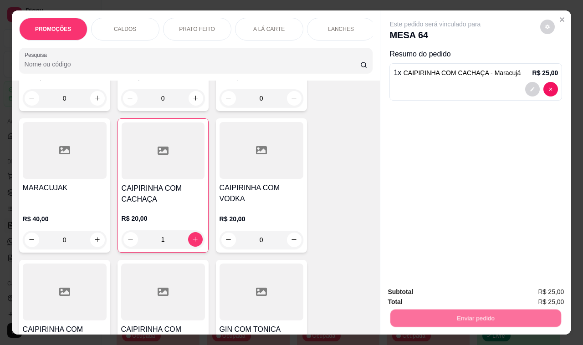
click at [434, 289] on button "Não registrar e enviar pedido" at bounding box center [445, 292] width 92 height 17
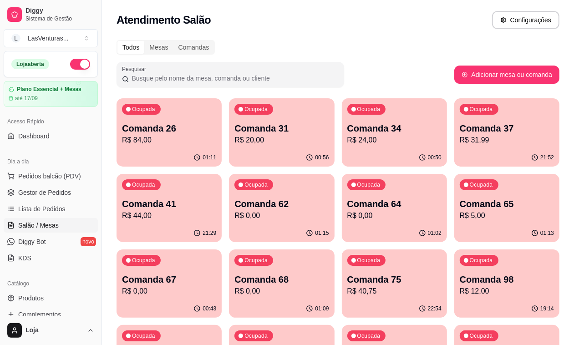
click at [216, 273] on p "Comanda 67" at bounding box center [169, 279] width 94 height 13
click at [327, 274] on p "Comanda 68" at bounding box center [281, 280] width 91 height 12
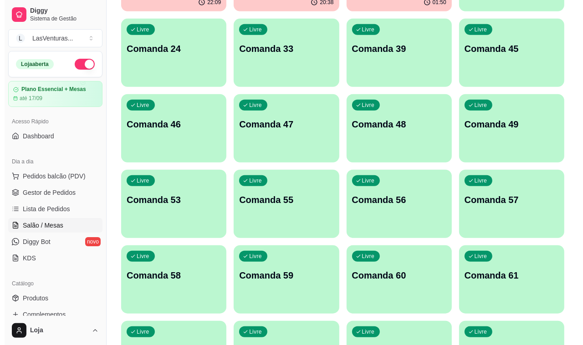
scroll to position [512, 0]
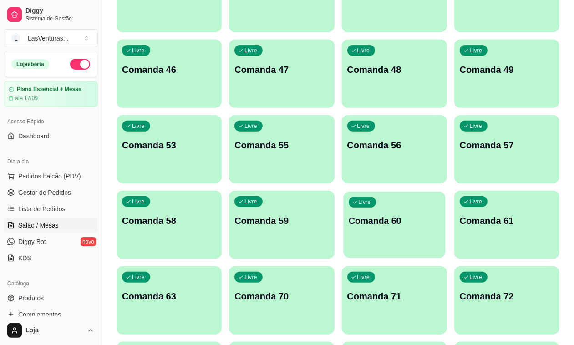
click at [445, 192] on div "Livre Comanda 60" at bounding box center [394, 220] width 102 height 56
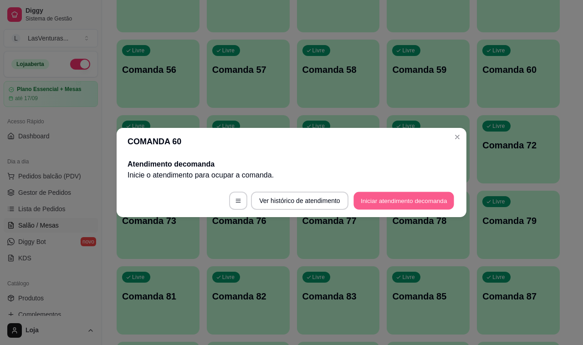
click at [403, 197] on button "Iniciar atendimento de comanda" at bounding box center [403, 201] width 101 height 18
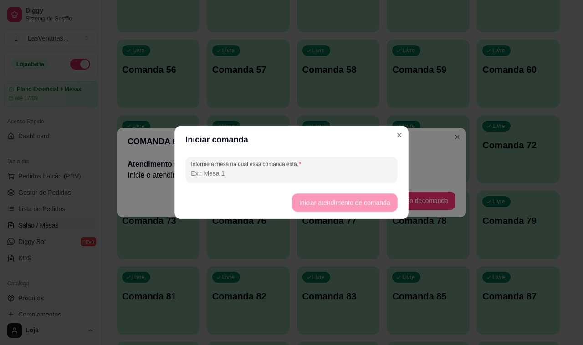
click at [399, 174] on div "Informe a mesa na qual essa comanda está." at bounding box center [291, 169] width 234 height 33
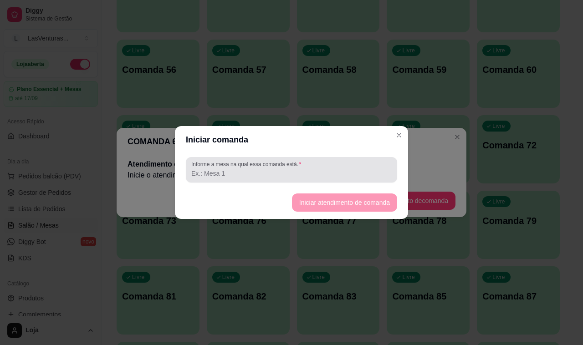
click at [357, 167] on div at bounding box center [291, 170] width 200 height 18
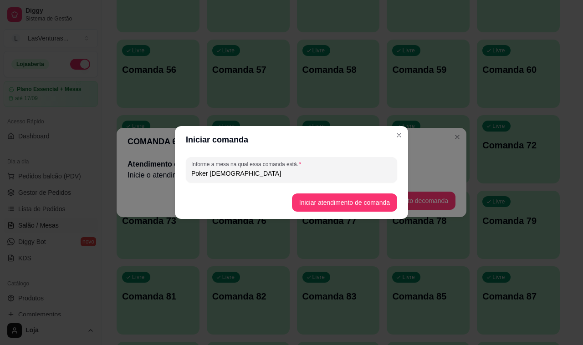
type input "Poker [DEMOGRAPHIC_DATA]"
click at [369, 207] on button "Iniciar atendimento de comanda" at bounding box center [344, 203] width 102 height 18
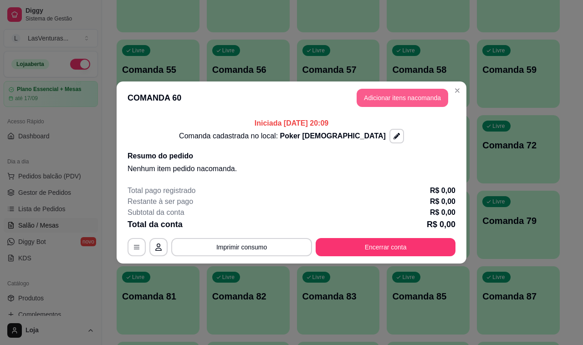
click at [412, 103] on button "Adicionar itens na comanda" at bounding box center [401, 98] width 91 height 18
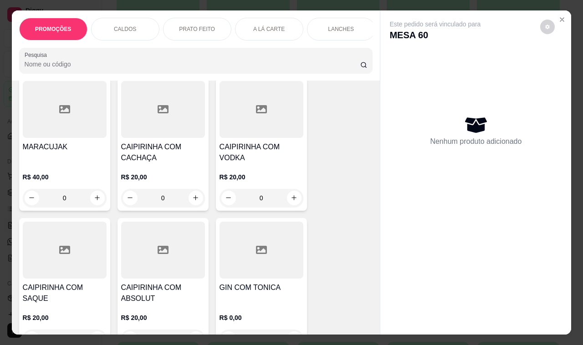
scroll to position [2503, 0]
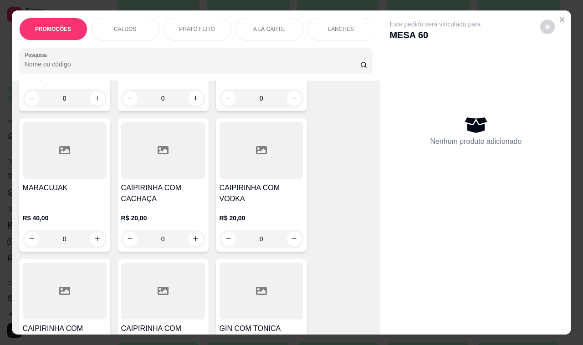
click at [159, 204] on div "R$ 20,00 0" at bounding box center [163, 226] width 84 height 44
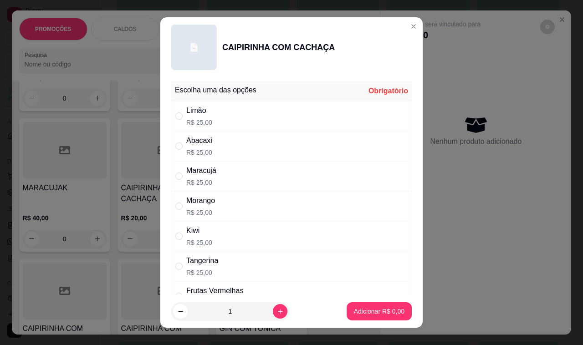
click at [221, 173] on div "Maracujá R$ 25,00" at bounding box center [291, 176] width 240 height 30
radio input "true"
click at [369, 314] on p "Adicionar R$ 25,00" at bounding box center [377, 311] width 54 height 9
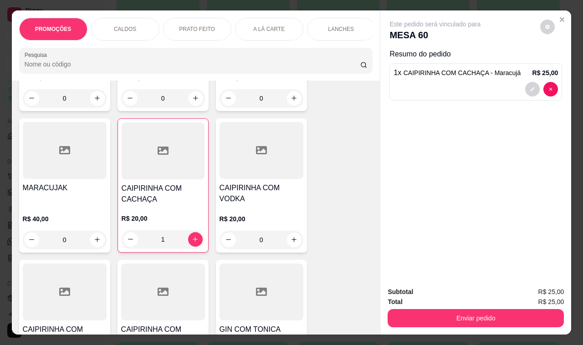
type input "1"
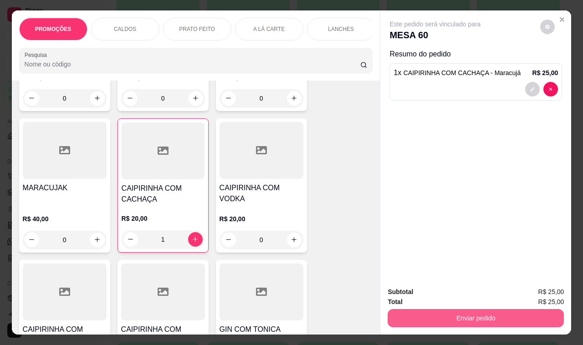
click at [430, 321] on button "Enviar pedido" at bounding box center [475, 318] width 176 height 18
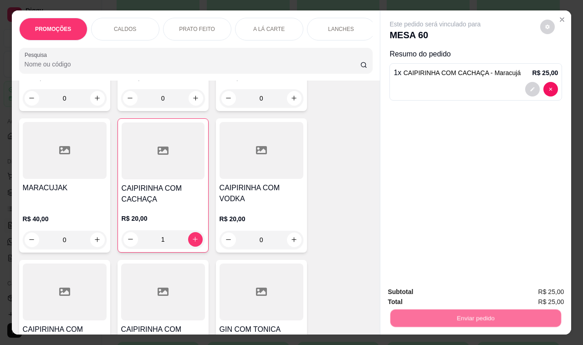
click at [432, 290] on button "Não registrar e enviar pedido" at bounding box center [444, 292] width 95 height 17
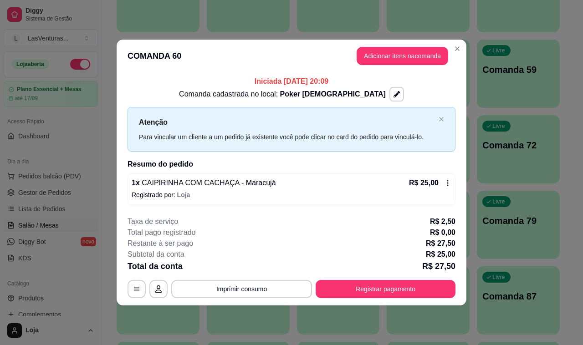
click at [463, 178] on div "Iniciada 09/09/2025 às 20:09 Comanda cadastrada no local: Poker Jeh Atenção Par…" at bounding box center [292, 140] width 350 height 136
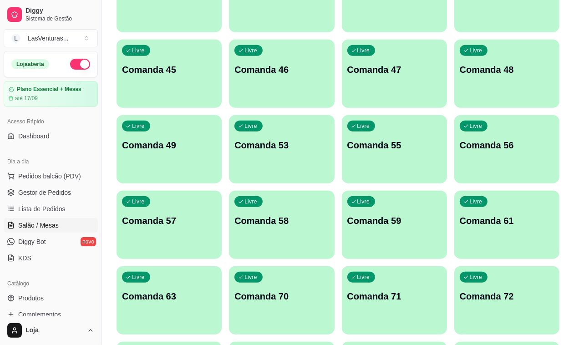
click at [222, 266] on div "Livre Comanda 63" at bounding box center [169, 294] width 105 height 57
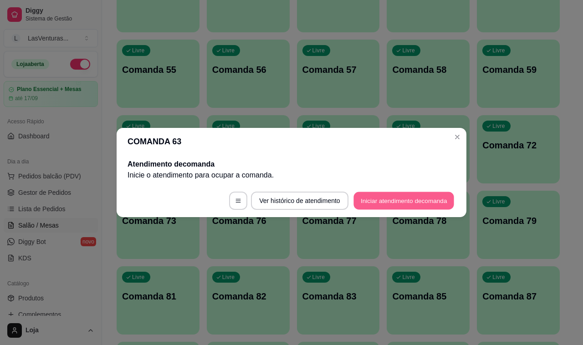
click at [384, 194] on button "Iniciar atendimento de comanda" at bounding box center [403, 201] width 101 height 18
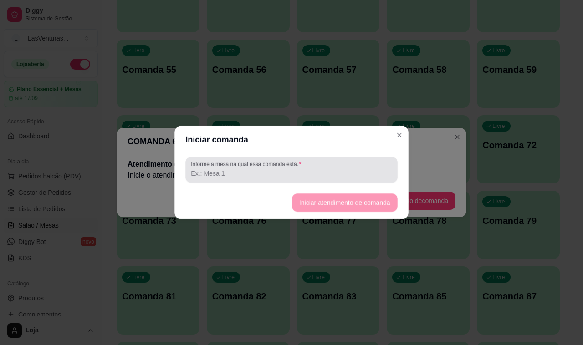
click at [346, 159] on div "Informe a mesa na qual essa comanda está." at bounding box center [291, 169] width 212 height 25
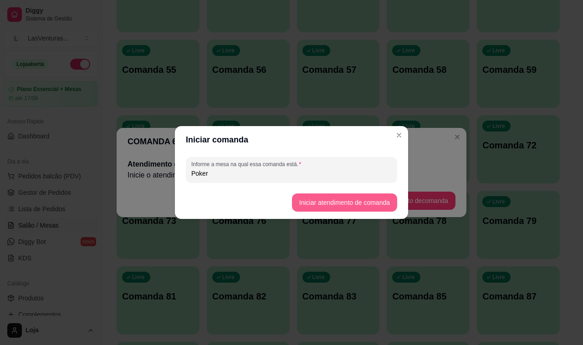
type input "Poker"
click at [330, 204] on button "Iniciar atendimento de comanda" at bounding box center [344, 202] width 105 height 18
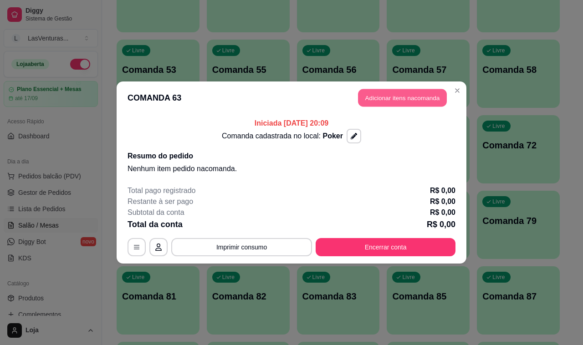
click at [384, 98] on button "Adicionar itens na comanda" at bounding box center [402, 98] width 89 height 18
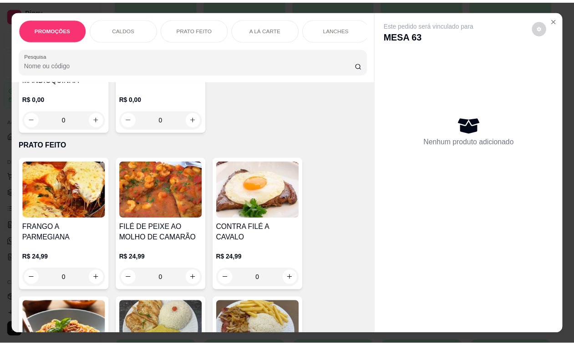
scroll to position [114, 0]
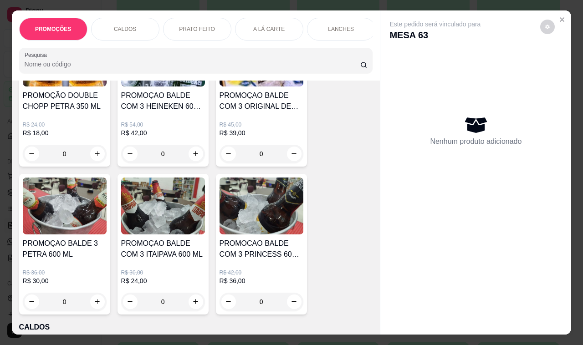
click at [260, 132] on p "R$ 39,00" at bounding box center [261, 132] width 84 height 9
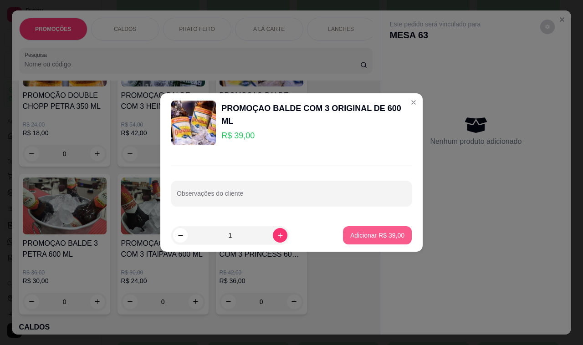
click at [396, 233] on button "Adicionar R$ 39,00" at bounding box center [377, 235] width 69 height 18
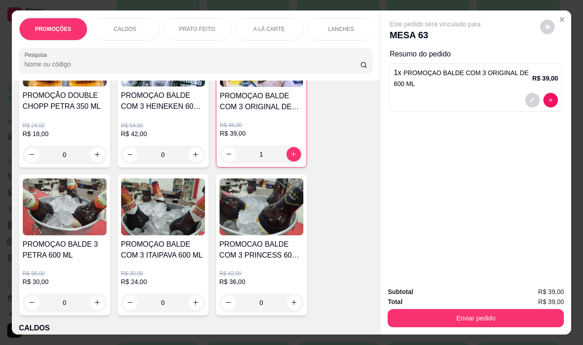
type input "1"
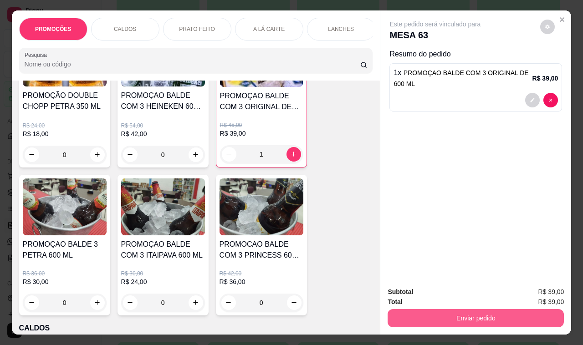
click at [456, 317] on button "Enviar pedido" at bounding box center [475, 318] width 176 height 18
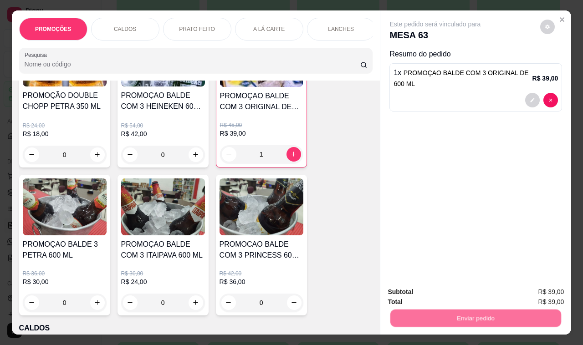
click at [445, 284] on button "Não registrar e enviar pedido" at bounding box center [445, 292] width 92 height 17
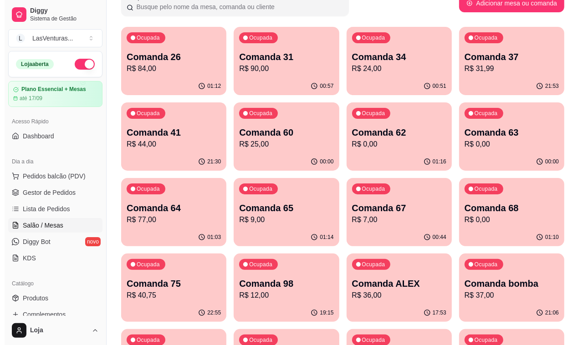
scroll to position [0, 0]
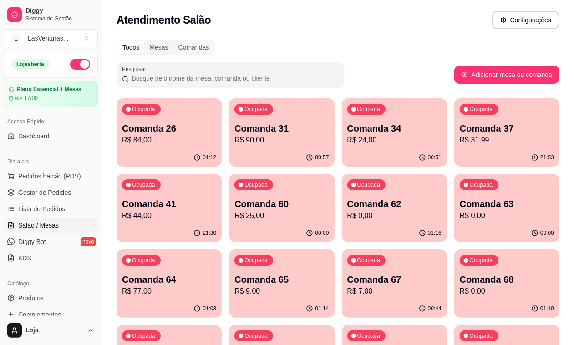
click at [256, 131] on p "Comanda 31" at bounding box center [281, 128] width 94 height 13
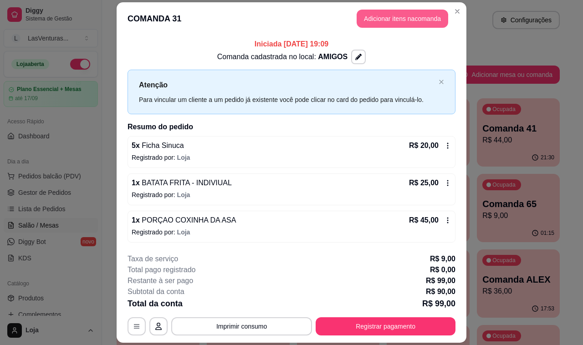
click at [394, 13] on button "Adicionar itens na comanda" at bounding box center [401, 19] width 91 height 18
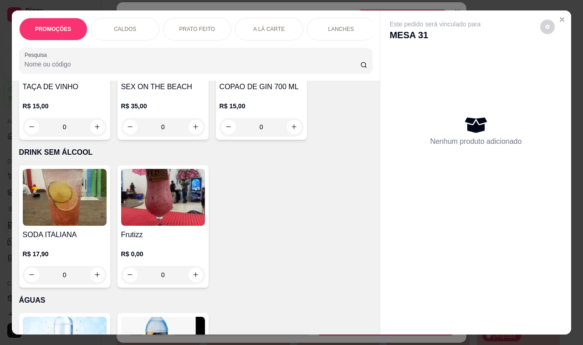
scroll to position [3300, 0]
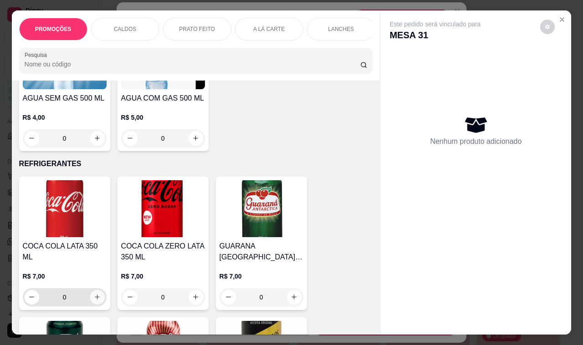
click at [95, 295] on icon "increase-product-quantity" at bounding box center [97, 297] width 5 height 5
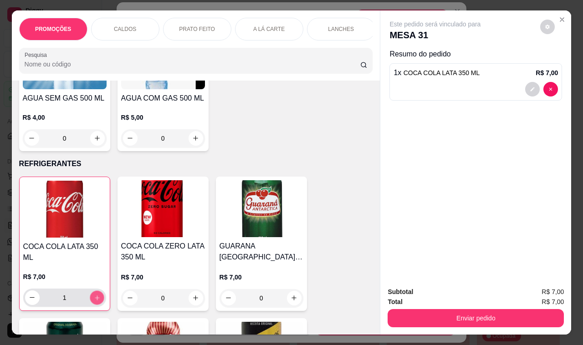
click at [93, 294] on icon "increase-product-quantity" at bounding box center [96, 297] width 7 height 7
type input "2"
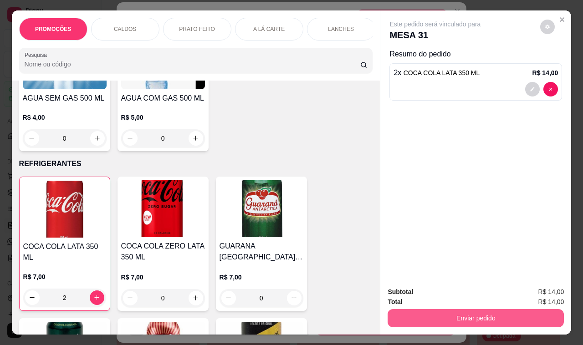
click at [485, 312] on button "Enviar pedido" at bounding box center [475, 318] width 176 height 18
click at [477, 309] on button "Enviar pedido" at bounding box center [475, 318] width 176 height 18
click at [461, 315] on button "Enviar pedido" at bounding box center [475, 318] width 176 height 18
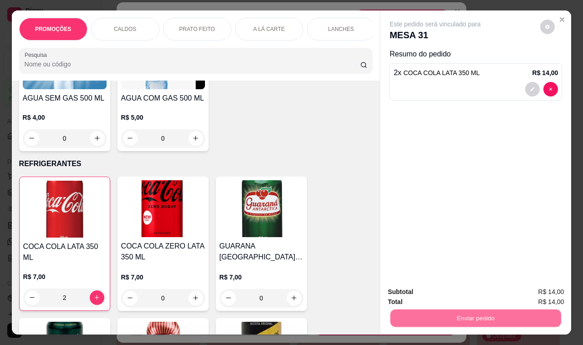
click at [456, 292] on button "Não registrar e enviar pedido" at bounding box center [445, 292] width 92 height 17
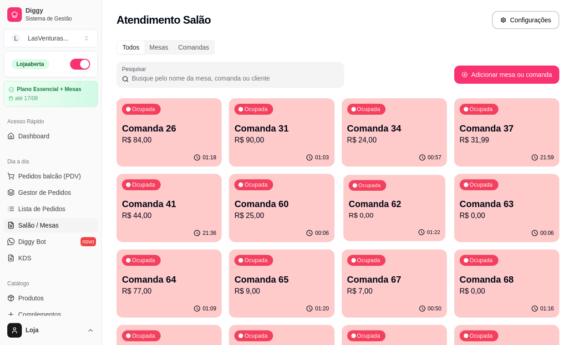
click at [343, 193] on div "Ocupada Comanda 62 R$ 0,00" at bounding box center [394, 199] width 102 height 49
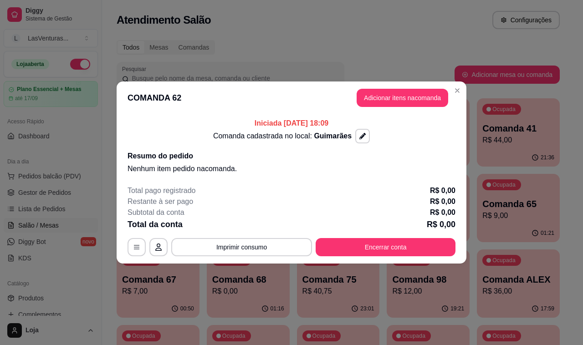
click at [395, 90] on header "COMANDA 62 Adicionar itens na comanda" at bounding box center [292, 97] width 350 height 33
click at [396, 91] on button "Adicionar itens na comanda" at bounding box center [401, 98] width 91 height 18
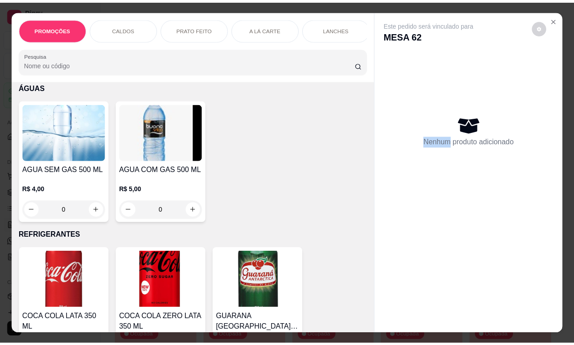
scroll to position [3243, 0]
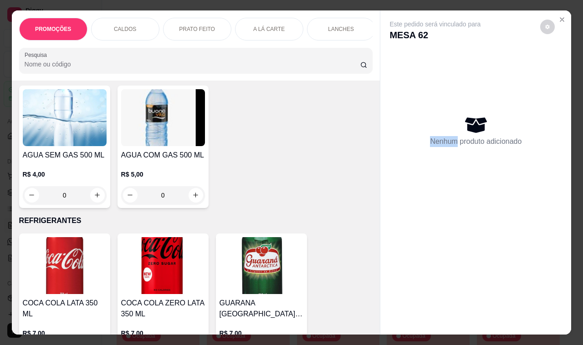
click at [30, 255] on img at bounding box center [65, 265] width 84 height 57
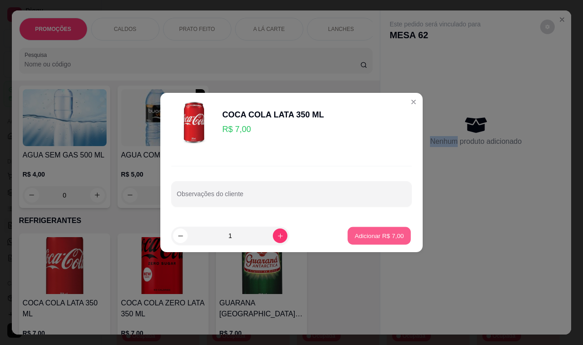
click at [385, 240] on button "Adicionar R$ 7,00" at bounding box center [378, 236] width 63 height 18
type input "1"
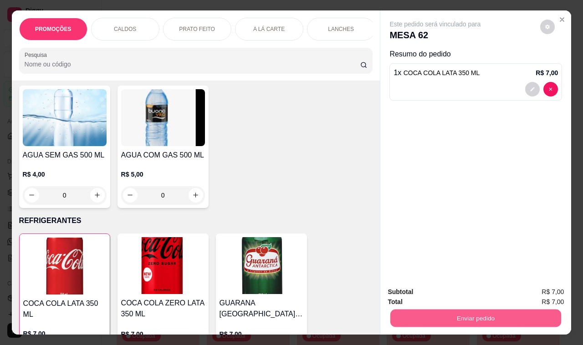
click at [462, 310] on button "Enviar pedido" at bounding box center [475, 318] width 171 height 18
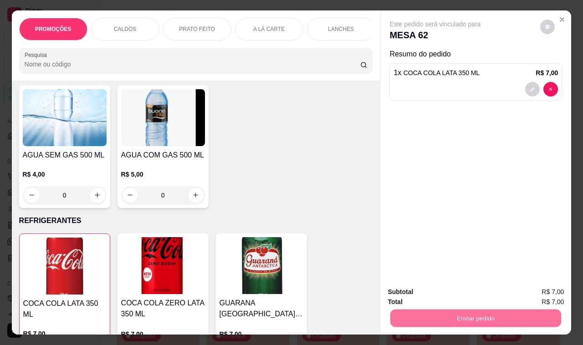
click at [417, 286] on button "Não registrar e enviar pedido" at bounding box center [444, 292] width 95 height 17
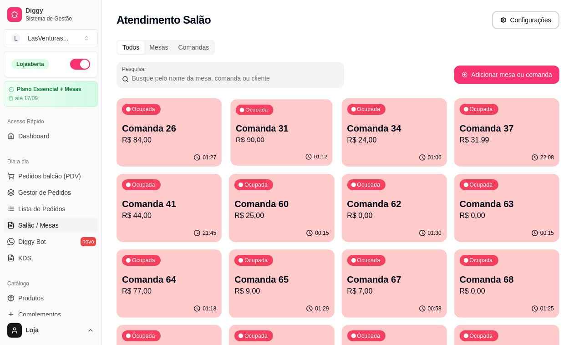
click at [256, 142] on p "R$ 90,00" at bounding box center [281, 140] width 91 height 10
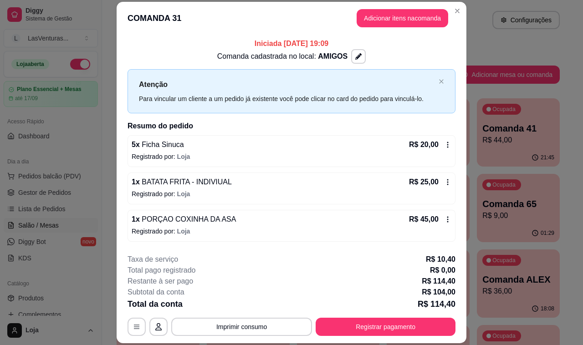
click at [444, 142] on icon at bounding box center [447, 144] width 7 height 7
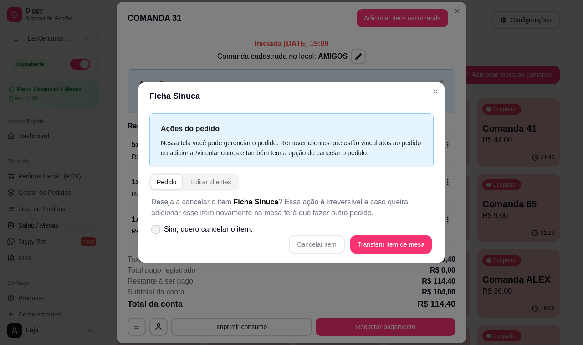
click at [168, 232] on span "Sim, quero cancelar o item." at bounding box center [208, 229] width 89 height 11
click at [157, 232] on input "Sim, quero cancelar o item." at bounding box center [154, 234] width 6 height 6
checkbox input "true"
click at [328, 244] on button "Cancelar item" at bounding box center [317, 244] width 56 height 18
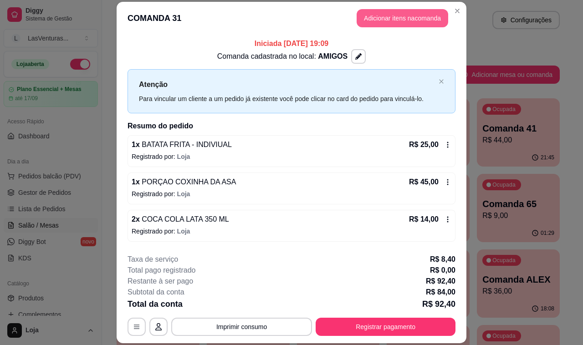
click at [421, 24] on button "Adicionar itens na comanda" at bounding box center [401, 18] width 91 height 18
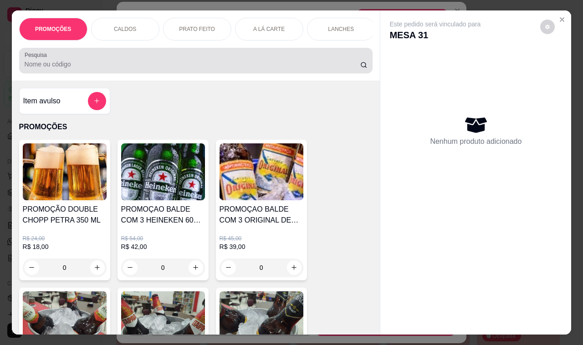
click at [172, 69] on input "Pesquisa" at bounding box center [192, 64] width 335 height 9
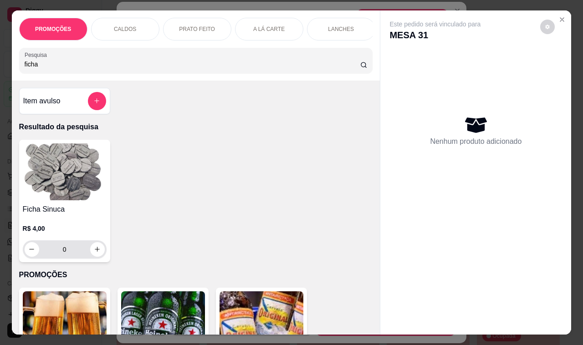
type input "ficha"
click at [68, 256] on input "0" at bounding box center [64, 249] width 51 height 18
type input "3"
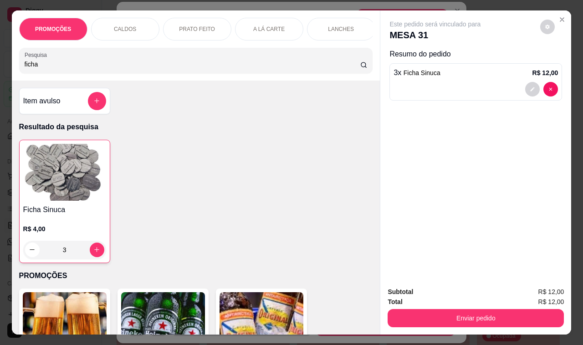
type input "3"
drag, startPoint x: 416, startPoint y: 299, endPoint x: 417, endPoint y: 305, distance: 6.5
click at [416, 300] on div "Total R$ 12,00" at bounding box center [475, 302] width 176 height 10
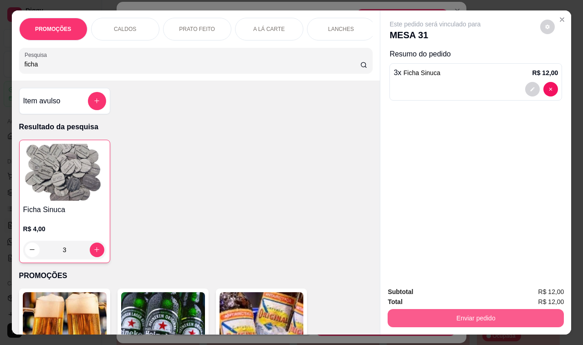
click at [423, 314] on button "Enviar pedido" at bounding box center [475, 318] width 176 height 18
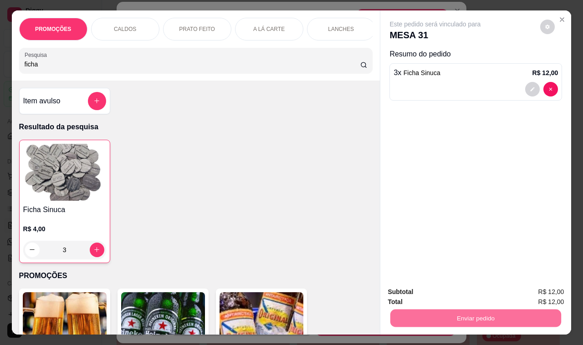
click at [428, 293] on button "Não registrar e enviar pedido" at bounding box center [444, 292] width 95 height 17
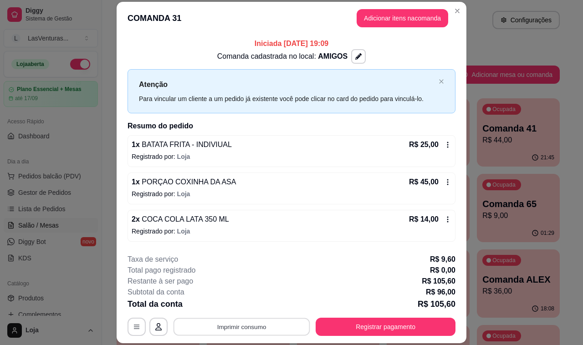
click at [245, 325] on button "Imprimir consumo" at bounding box center [241, 327] width 137 height 18
click at [246, 305] on button "IMPRESSORA" at bounding box center [240, 306] width 66 height 15
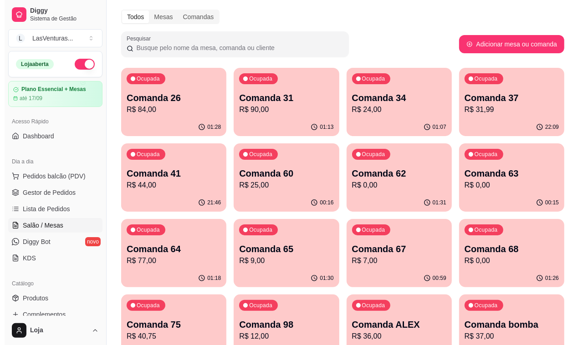
scroll to position [57, 0]
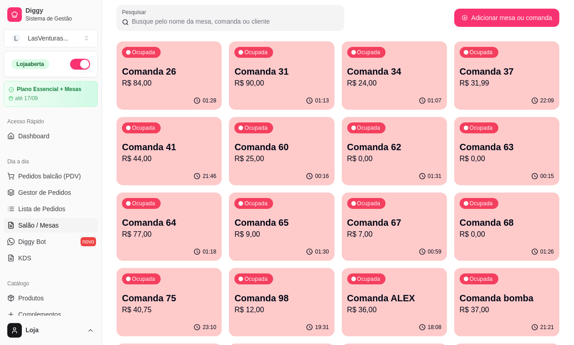
click at [271, 94] on div "01:13" at bounding box center [281, 101] width 105 height 18
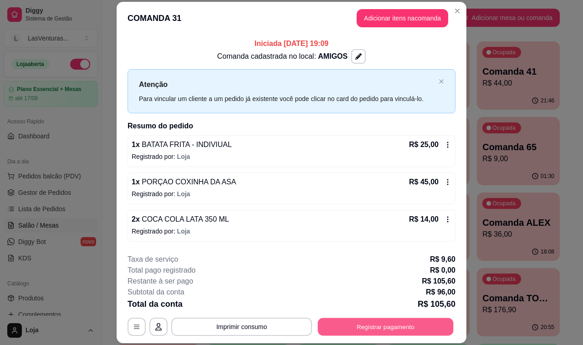
click at [349, 329] on button "Registrar pagamento" at bounding box center [386, 327] width 136 height 18
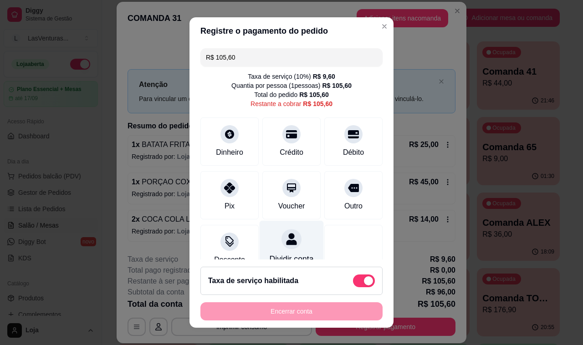
scroll to position [28, 0]
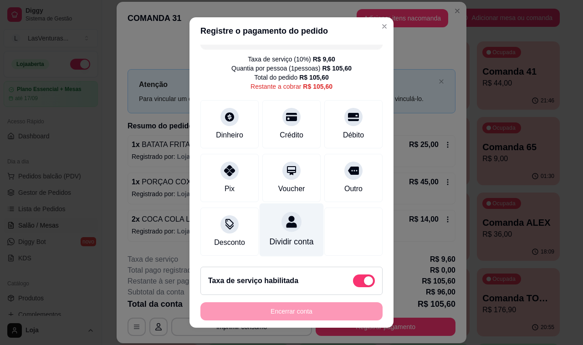
click at [286, 216] on icon at bounding box center [291, 222] width 10 height 12
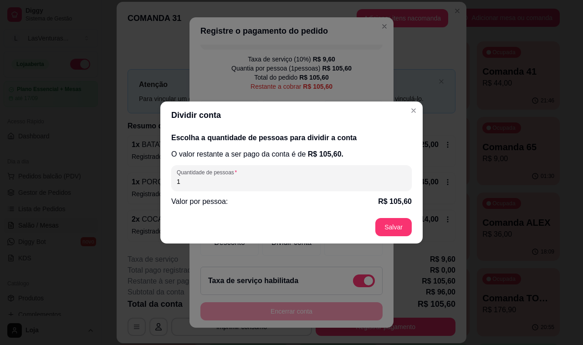
click at [217, 183] on input "1" at bounding box center [291, 181] width 229 height 9
click at [220, 178] on input "1" at bounding box center [291, 181] width 229 height 9
type input "2"
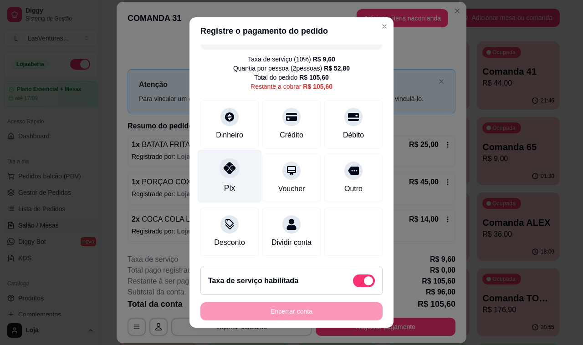
click at [223, 162] on icon at bounding box center [229, 168] width 12 height 12
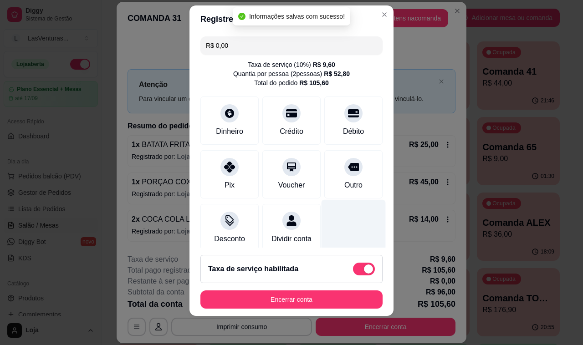
scroll to position [66, 0]
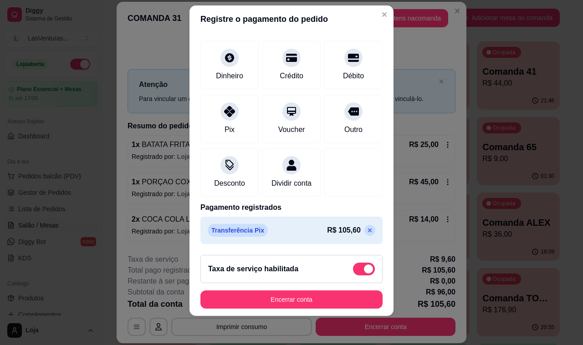
click at [368, 231] on icon at bounding box center [370, 230] width 4 height 4
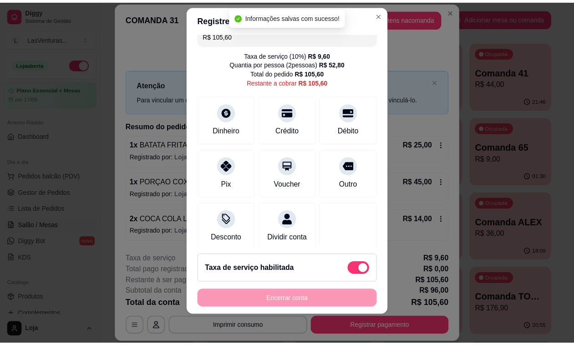
scroll to position [0, 0]
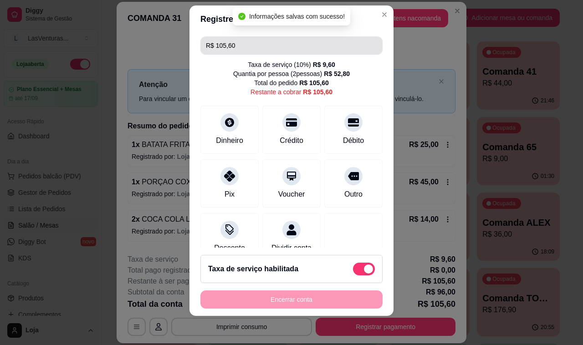
click at [248, 43] on input "R$ 105,60" at bounding box center [291, 45] width 171 height 18
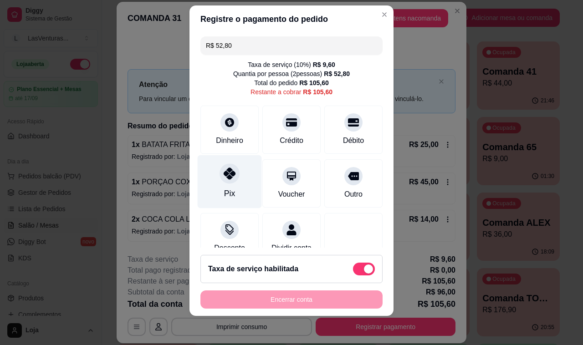
click at [223, 177] on icon at bounding box center [229, 173] width 12 height 12
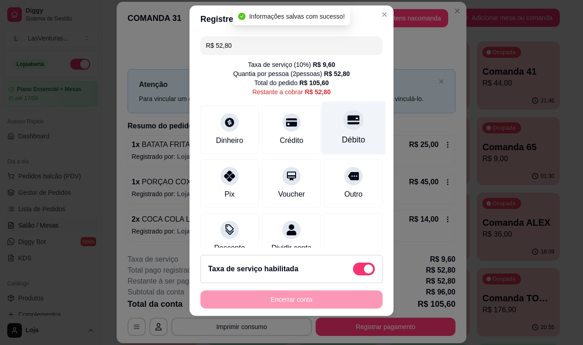
click at [347, 122] on icon at bounding box center [353, 120] width 12 height 12
type input "R$ 0,00"
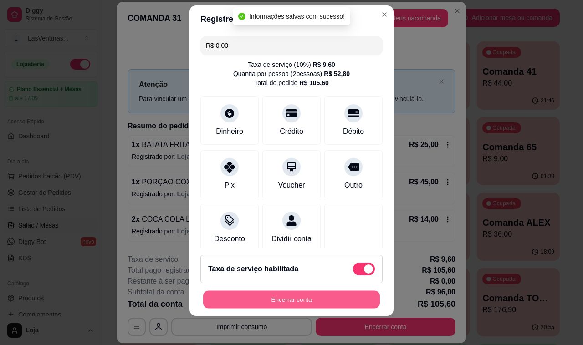
click at [307, 299] on button "Encerrar conta" at bounding box center [291, 300] width 177 height 18
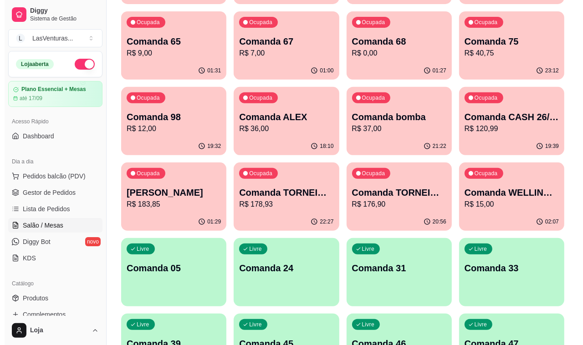
scroll to position [341, 0]
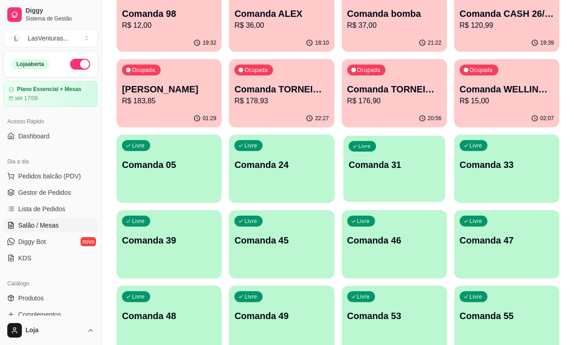
click at [372, 136] on button "Livre Comanda 31" at bounding box center [394, 169] width 102 height 66
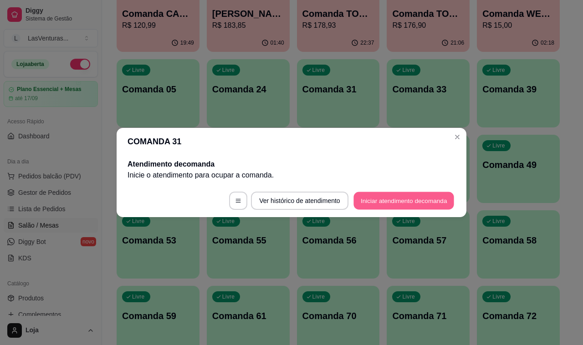
click at [401, 208] on button "Iniciar atendimento de comanda" at bounding box center [403, 201] width 101 height 18
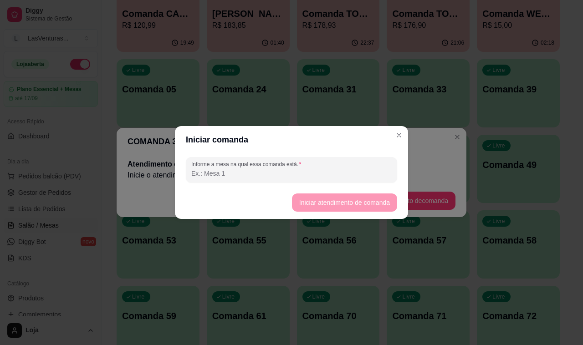
click at [315, 155] on div "Informe a mesa na qual essa comanda está." at bounding box center [291, 169] width 233 height 33
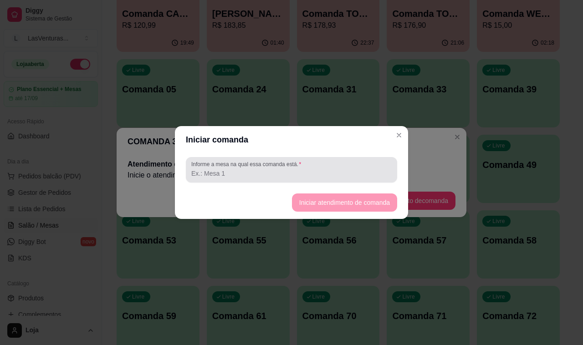
click at [318, 162] on div at bounding box center [291, 170] width 200 height 18
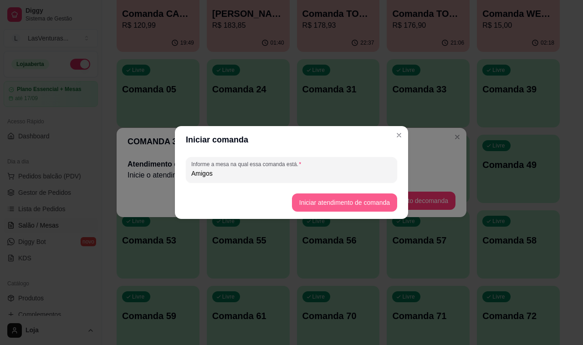
type input "Amigos"
click at [375, 199] on button "Iniciar atendimento de comanda" at bounding box center [344, 203] width 102 height 18
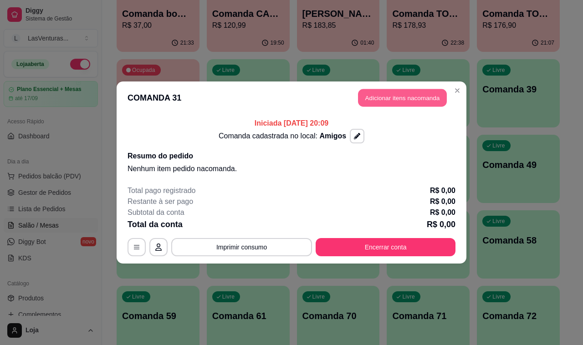
click at [412, 100] on button "Adicionar itens na comanda" at bounding box center [402, 98] width 89 height 18
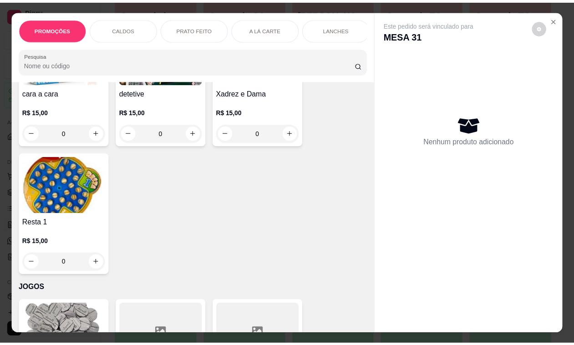
scroll to position [11078, 0]
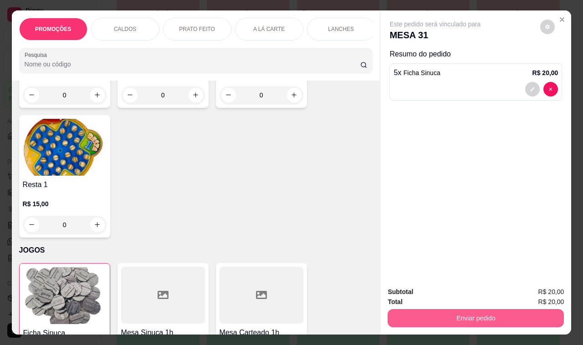
type input "5"
click at [406, 317] on button "Enviar pedido" at bounding box center [475, 318] width 176 height 18
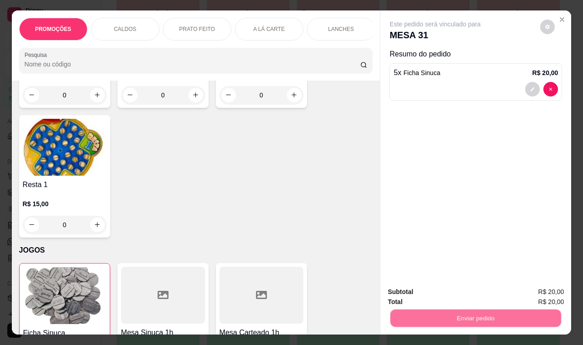
click at [407, 299] on button "Não registrar e enviar pedido" at bounding box center [444, 292] width 95 height 17
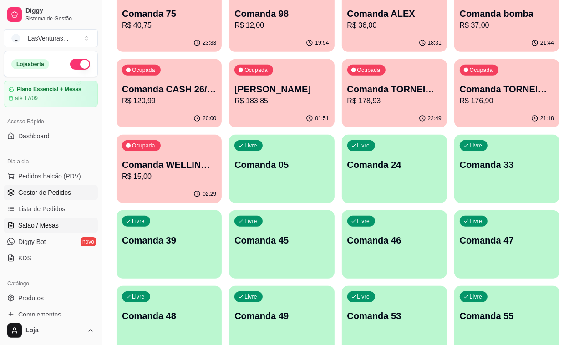
click at [79, 192] on link "Gestor de Pedidos" at bounding box center [51, 192] width 94 height 15
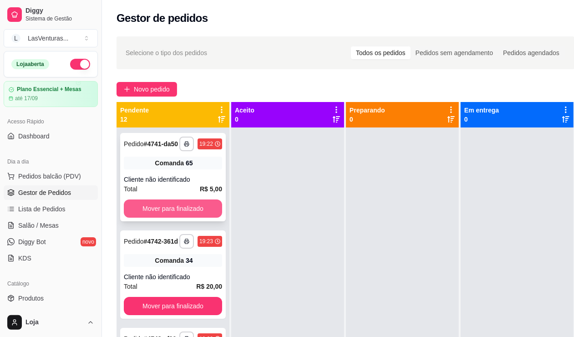
click at [178, 208] on button "Mover para finalizado" at bounding box center [173, 208] width 98 height 18
click at [178, 212] on button "Mover para finalizado" at bounding box center [173, 209] width 96 height 18
click at [181, 215] on button "Mover para finalizado" at bounding box center [173, 208] width 98 height 18
click at [176, 218] on button "Mover para finalizado" at bounding box center [173, 209] width 96 height 18
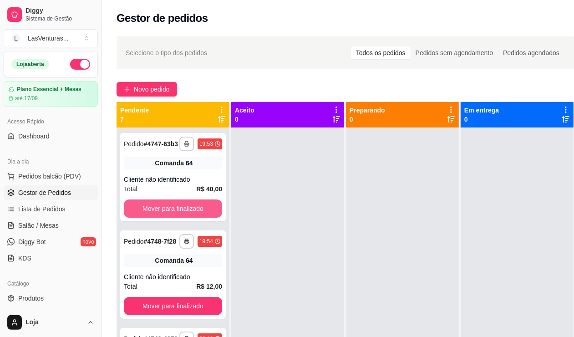
click at [176, 218] on button "Mover para finalizado" at bounding box center [173, 208] width 98 height 18
click at [176, 218] on button "Mover para finalizado" at bounding box center [173, 209] width 96 height 18
click at [175, 218] on button "Mover para finalizado" at bounding box center [173, 209] width 96 height 18
click at [175, 222] on div "**********" at bounding box center [173, 295] width 113 height 337
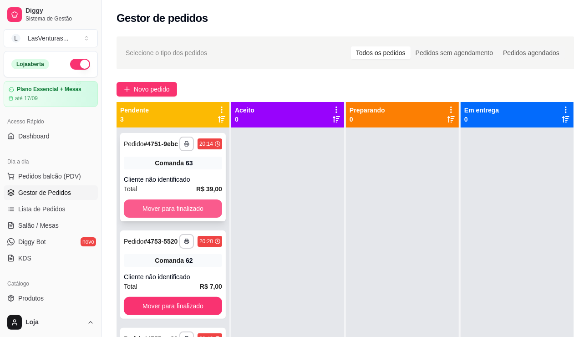
click at [180, 210] on button "Mover para finalizado" at bounding box center [173, 208] width 98 height 18
click at [181, 209] on button "Mover para finalizado" at bounding box center [173, 209] width 96 height 18
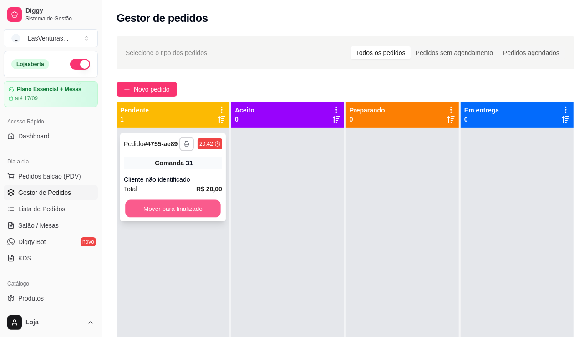
click at [182, 209] on button "Mover para finalizado" at bounding box center [173, 209] width 96 height 18
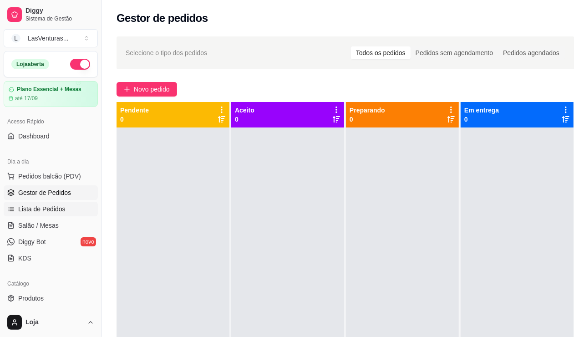
click at [30, 213] on span "Lista de Pedidos" at bounding box center [41, 208] width 47 height 9
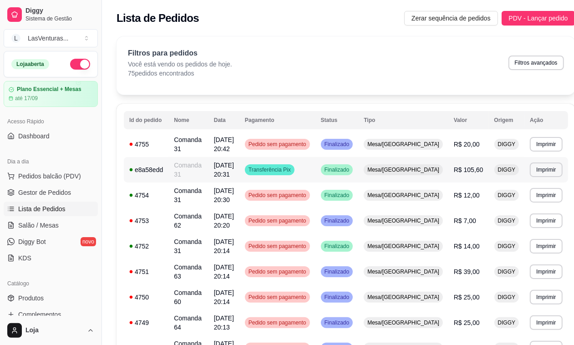
click at [281, 171] on span "Transferência Pix" at bounding box center [270, 169] width 46 height 7
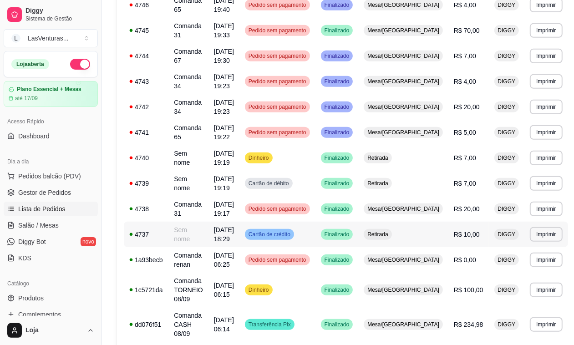
scroll to position [455, 0]
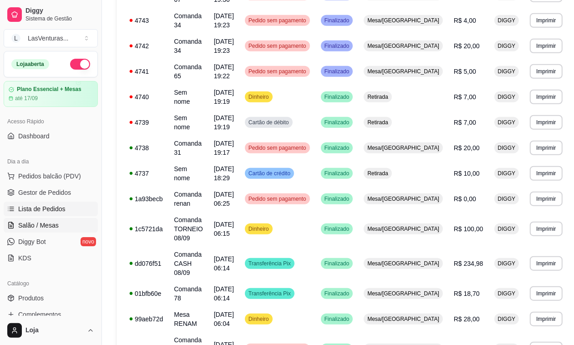
click at [40, 224] on span "Salão / Mesas" at bounding box center [38, 225] width 41 height 9
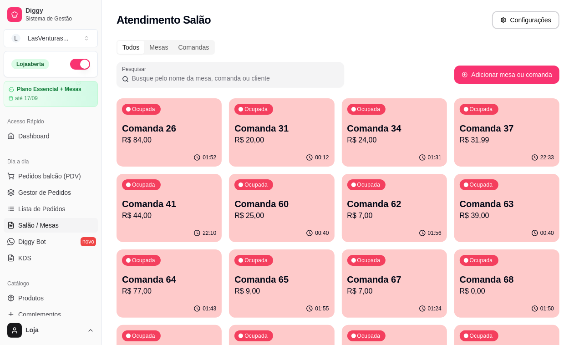
click at [347, 142] on p "R$ 24,00" at bounding box center [394, 140] width 94 height 11
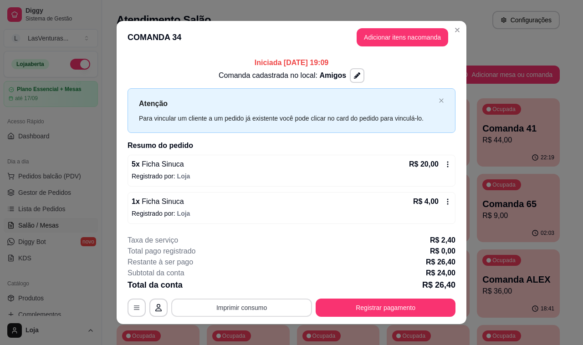
click at [235, 306] on button "Imprimir consumo" at bounding box center [241, 308] width 141 height 18
click at [239, 282] on button "IMPRESSORA" at bounding box center [240, 286] width 66 height 15
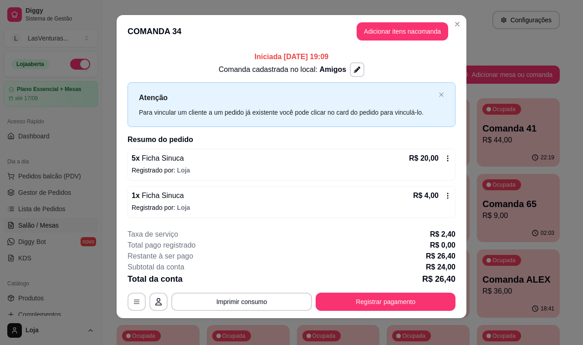
scroll to position [8, 0]
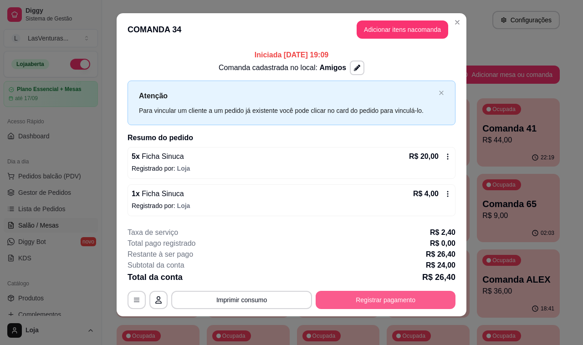
click at [366, 299] on button "Registrar pagamento" at bounding box center [385, 300] width 140 height 18
click at [389, 299] on button "Registrar pagamento" at bounding box center [385, 300] width 140 height 18
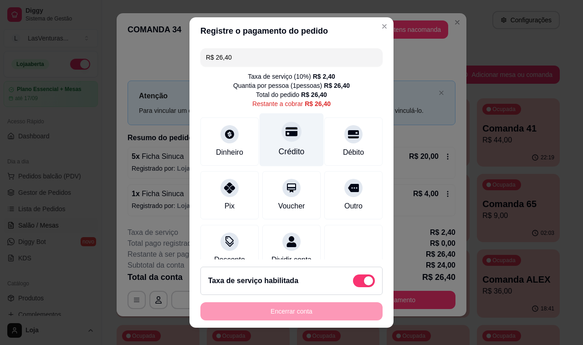
click at [279, 142] on div "Crédito" at bounding box center [291, 139] width 64 height 53
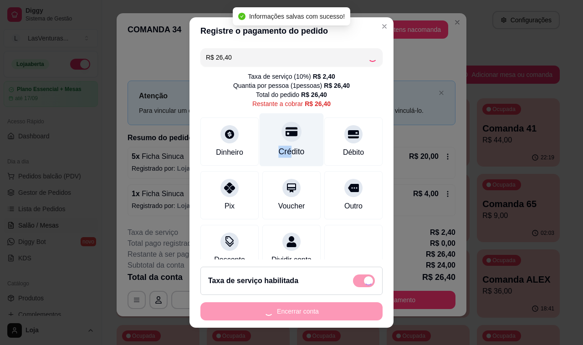
type input "R$ 0,00"
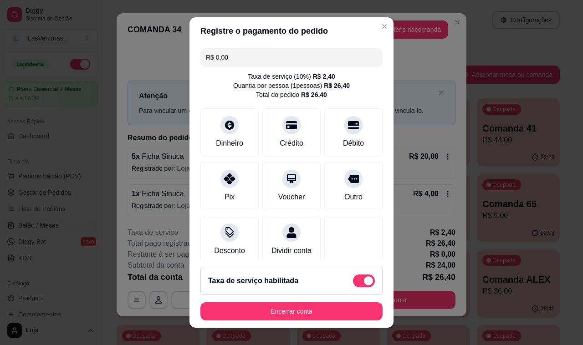
click at [337, 327] on footer "Taxa de serviço habilitada Encerrar conta" at bounding box center [291, 293] width 204 height 68
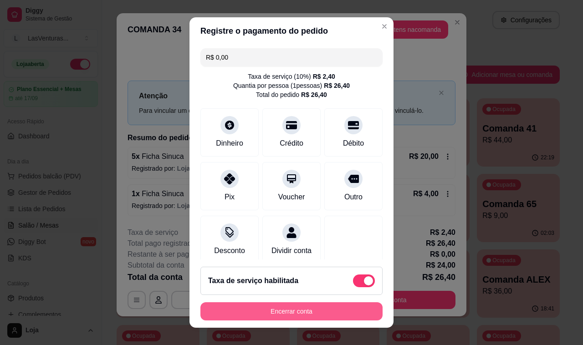
click at [317, 311] on button "Encerrar conta" at bounding box center [291, 311] width 182 height 18
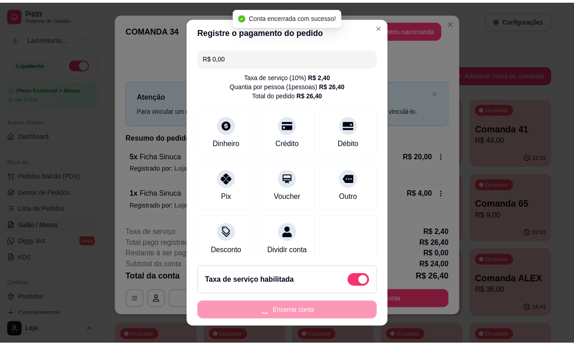
scroll to position [0, 0]
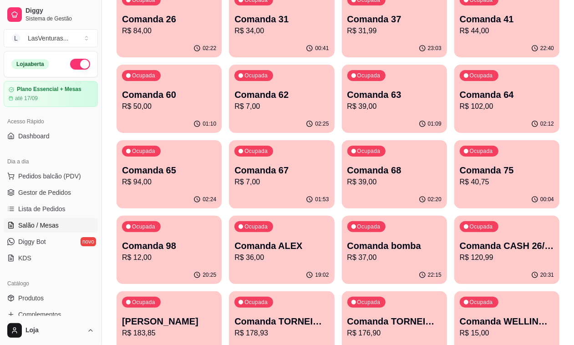
scroll to position [114, 0]
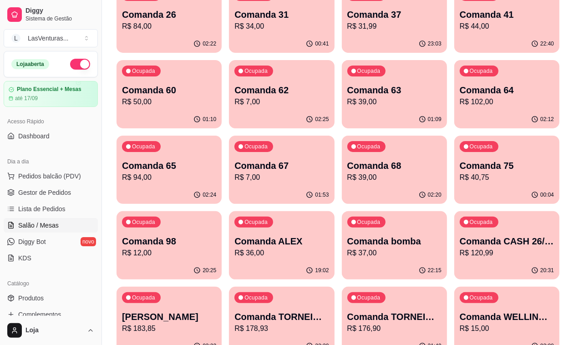
click at [222, 111] on div "01:10" at bounding box center [169, 120] width 105 height 18
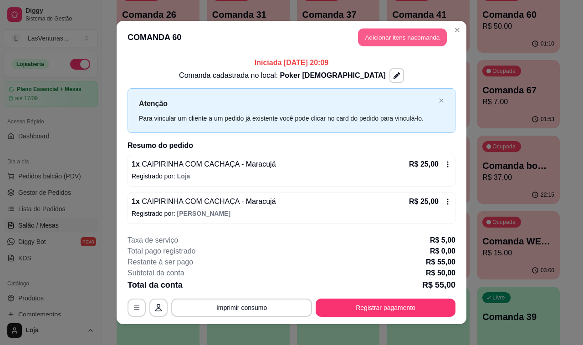
click at [387, 37] on button "Adicionar itens na comanda" at bounding box center [402, 38] width 89 height 18
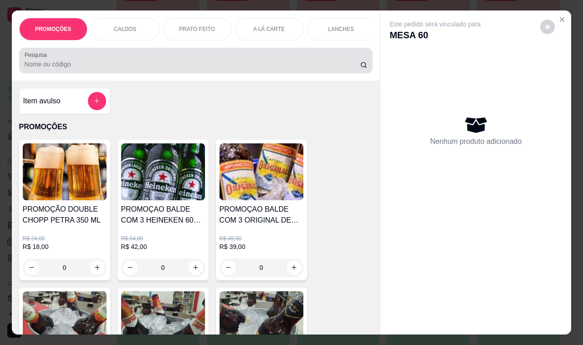
click at [88, 107] on button "add-separate-item" at bounding box center [97, 101] width 18 height 18
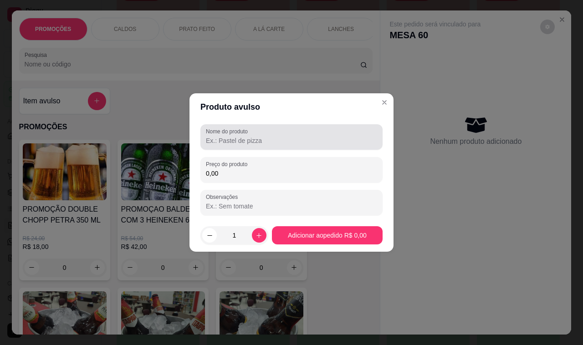
click at [263, 126] on div "Nome do produto" at bounding box center [291, 136] width 182 height 25
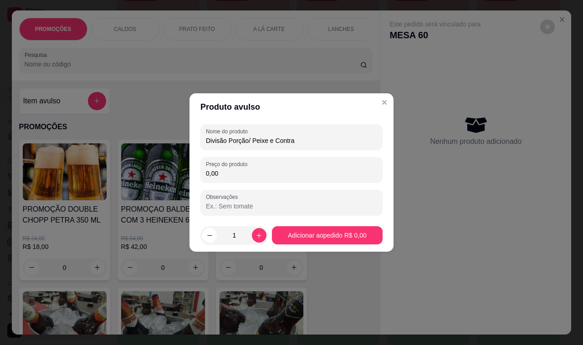
type input "Divisão Porção/ Peixe e Contra"
click at [296, 172] on input "0,00" at bounding box center [291, 173] width 171 height 9
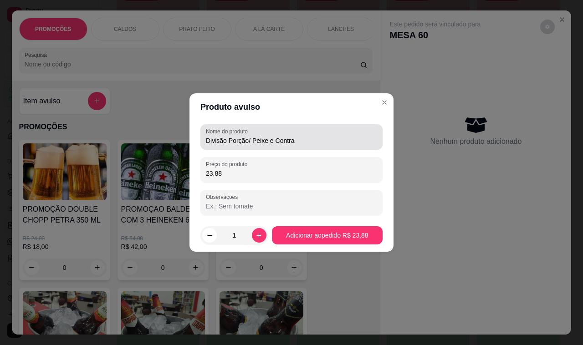
type input "23,88"
drag, startPoint x: 309, startPoint y: 135, endPoint x: 287, endPoint y: 158, distance: 32.8
click at [280, 159] on div "Nome do produto Divisão Porção/ Peixe e Contra Preço do produto 23,88 Observaçõ…" at bounding box center [291, 169] width 182 height 91
click at [296, 147] on div "Nome do produto Divisão Porção/ Peixe e Contra" at bounding box center [291, 136] width 182 height 25
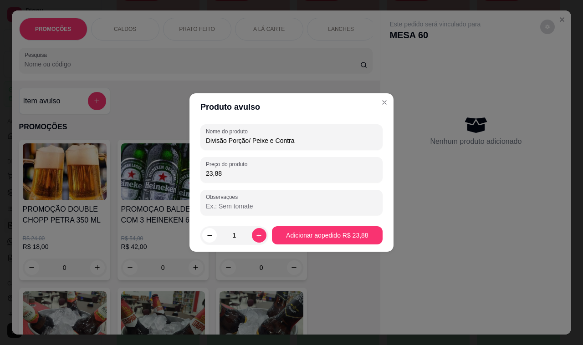
drag, startPoint x: 297, startPoint y: 142, endPoint x: 199, endPoint y: 144, distance: 97.9
click at [200, 144] on div "Nome do produto Divisão Porção/ Peixe e Contra" at bounding box center [291, 136] width 182 height 25
click at [351, 176] on input "23,88" at bounding box center [291, 173] width 171 height 9
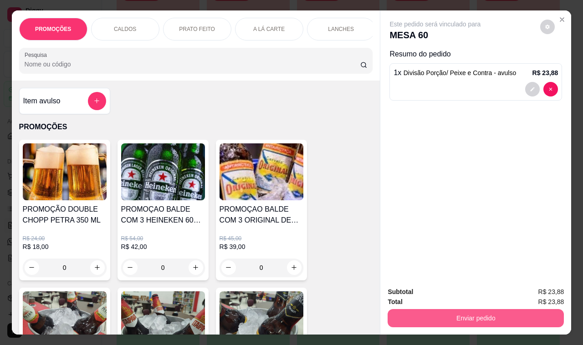
click at [418, 311] on button "Enviar pedido" at bounding box center [475, 318] width 176 height 18
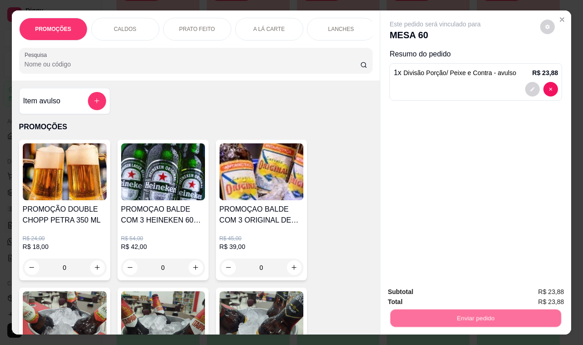
click at [419, 296] on button "Não registrar e enviar pedido" at bounding box center [444, 292] width 95 height 17
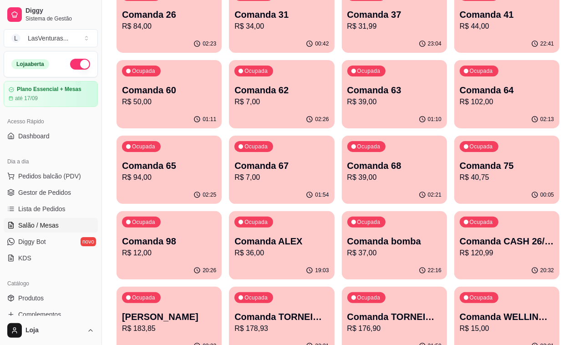
click at [234, 91] on p "Comanda 62" at bounding box center [281, 90] width 94 height 13
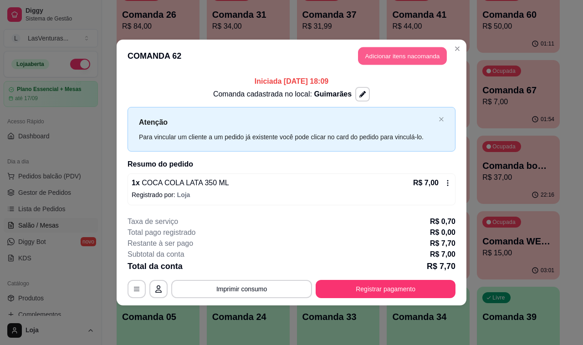
click at [381, 55] on button "Adicionar itens na comanda" at bounding box center [402, 56] width 89 height 18
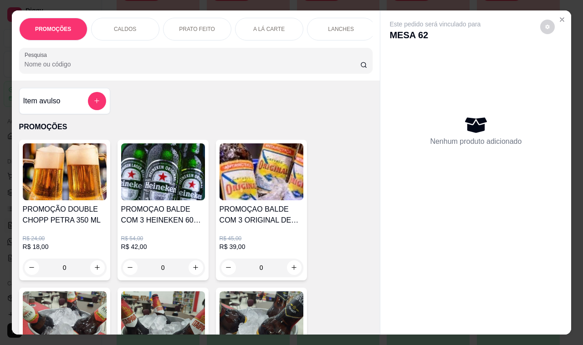
click at [100, 108] on div "Item avulso" at bounding box center [64, 101] width 91 height 26
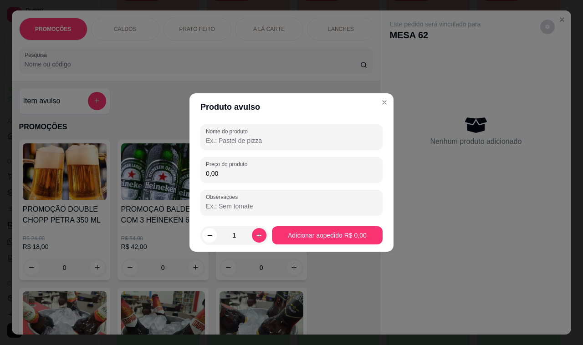
click at [245, 137] on input "Nome do produto" at bounding box center [291, 140] width 171 height 9
paste input "Divisão Porção/ Peixe e Contra"
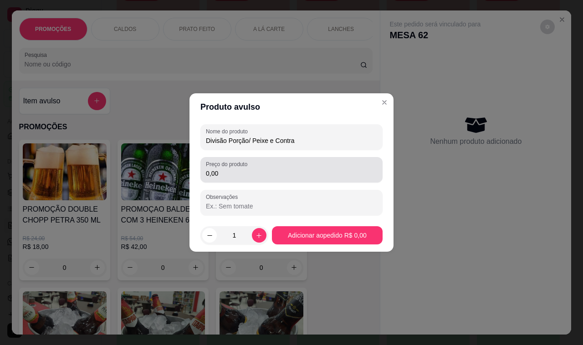
type input "Divisão Porção/ Peixe e Contra"
drag, startPoint x: 289, startPoint y: 172, endPoint x: 289, endPoint y: 177, distance: 4.6
click at [289, 177] on input "0,00" at bounding box center [291, 173] width 171 height 9
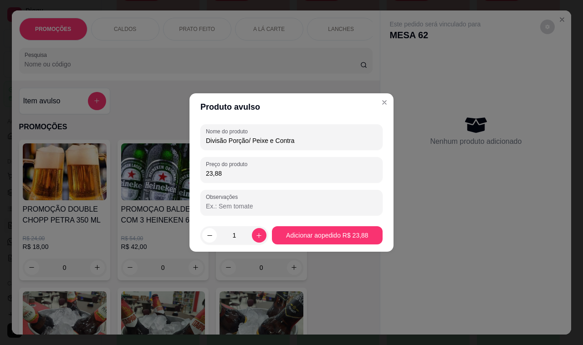
type input "23,88"
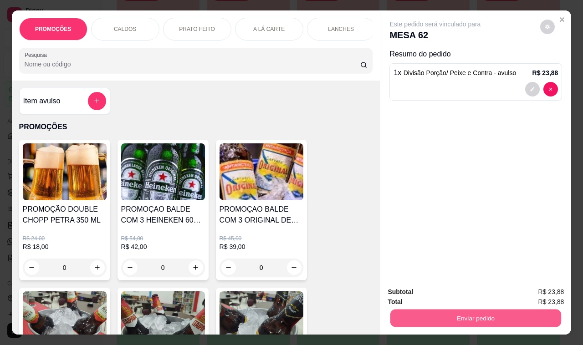
click at [404, 309] on button "Enviar pedido" at bounding box center [475, 318] width 171 height 18
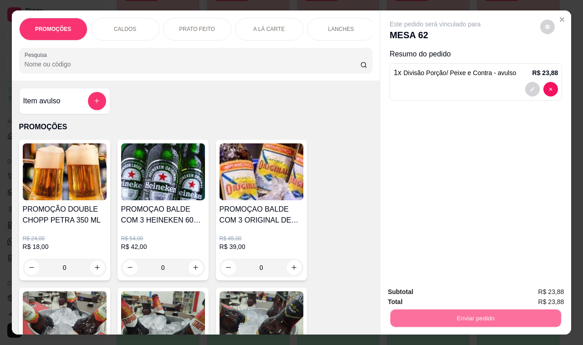
click at [404, 286] on button "Não registrar e enviar pedido" at bounding box center [444, 292] width 95 height 17
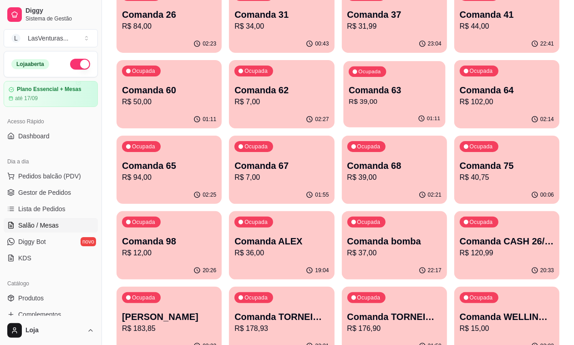
click at [349, 89] on p "Comanda 63" at bounding box center [394, 90] width 91 height 12
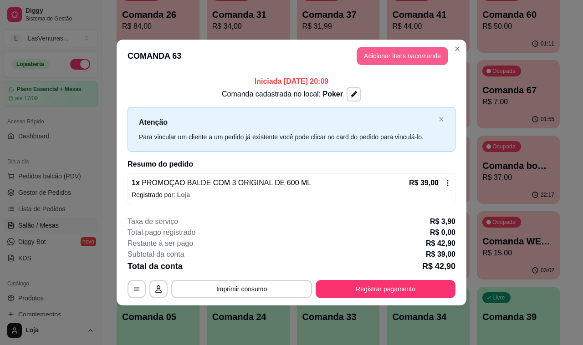
click at [398, 57] on button "Adicionar itens na comanda" at bounding box center [401, 56] width 91 height 18
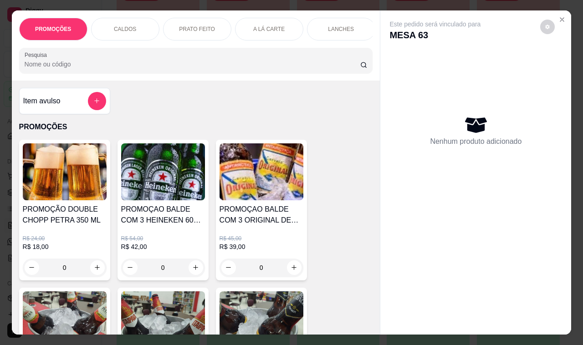
click at [83, 101] on div "Item avulso" at bounding box center [64, 101] width 83 height 18
click at [251, 126] on div "Nome do produto" at bounding box center [291, 136] width 182 height 25
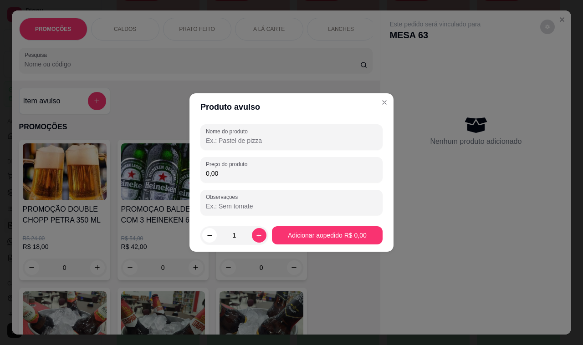
paste input "Divisão Porção/ Peixe e Contra"
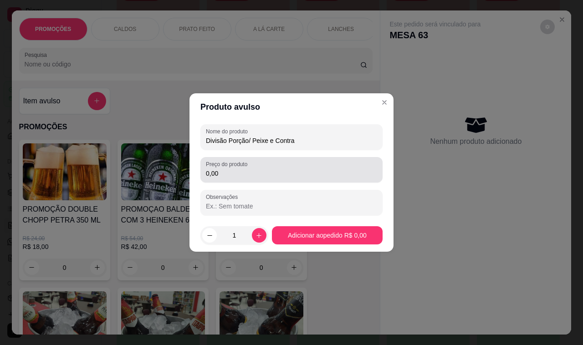
type input "Divisão Porção/ Peixe e Contra"
click at [279, 170] on input "0,00" at bounding box center [291, 173] width 171 height 9
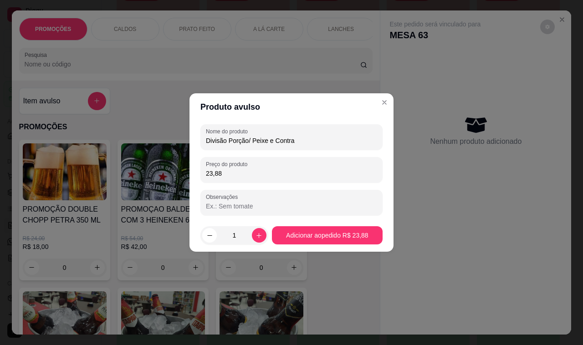
type input "23,88"
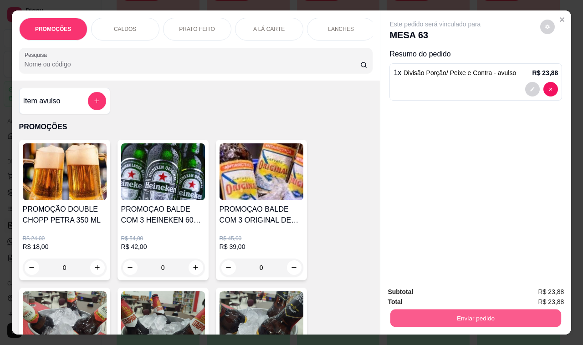
click at [403, 313] on button "Enviar pedido" at bounding box center [475, 318] width 171 height 18
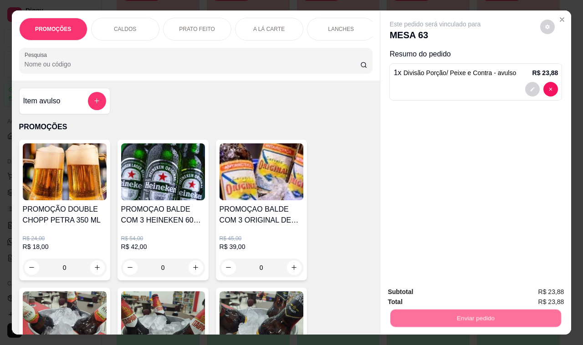
click at [398, 289] on button "Não registrar e enviar pedido" at bounding box center [444, 292] width 95 height 17
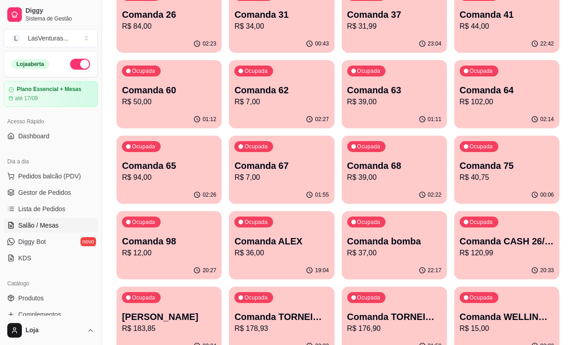
drag, startPoint x: 385, startPoint y: 101, endPoint x: 379, endPoint y: 101, distance: 6.0
click at [454, 103] on div "Ocupada Comanda 64 R$ 102,00" at bounding box center [506, 85] width 105 height 51
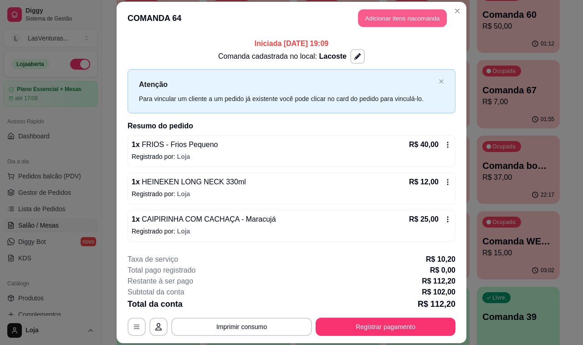
click at [401, 25] on button "Adicionar itens na comanda" at bounding box center [402, 18] width 89 height 18
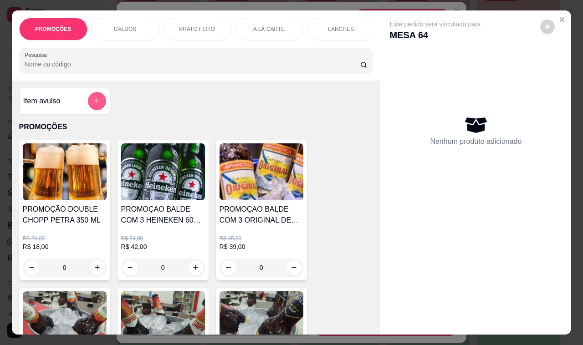
click at [69, 107] on div "Item avulso" at bounding box center [64, 101] width 83 height 18
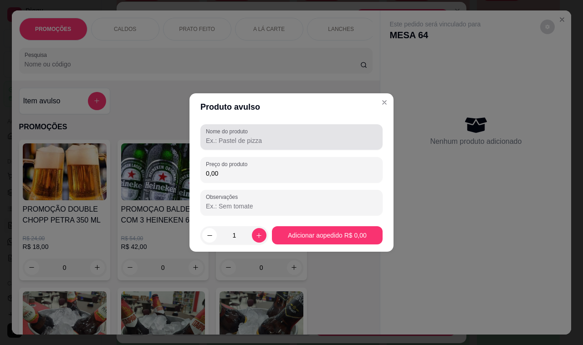
click at [278, 128] on div at bounding box center [291, 137] width 171 height 18
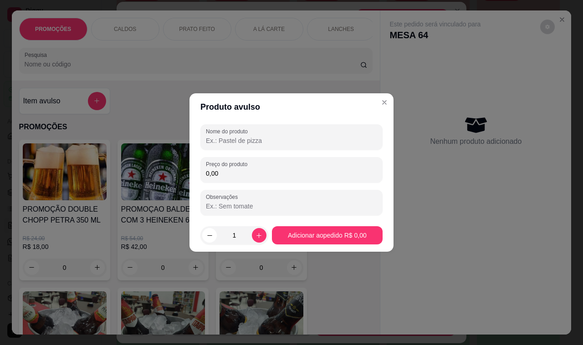
paste input "Divisão Porção/ Peixe e Contra"
type input "Divisão Porção/ Peixe e Contra"
click at [297, 173] on input "0,00" at bounding box center [291, 173] width 171 height 9
type input "23,88"
drag, startPoint x: 347, startPoint y: 221, endPoint x: 349, endPoint y: 230, distance: 9.3
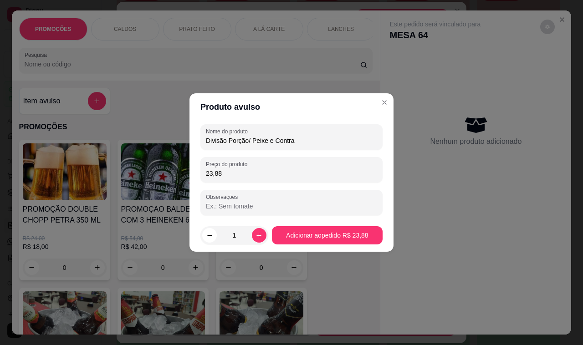
click at [347, 222] on footer "1 Adicionar ao pedido R$ 23,88" at bounding box center [291, 235] width 204 height 33
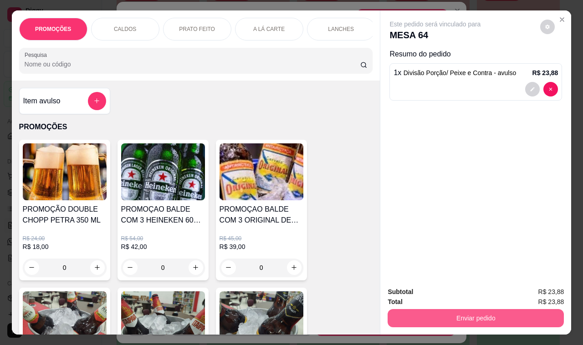
click at [420, 310] on button "Enviar pedido" at bounding box center [475, 318] width 176 height 18
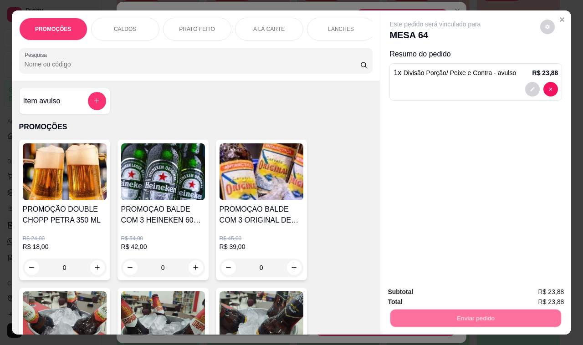
click at [416, 295] on button "Não registrar e enviar pedido" at bounding box center [444, 292] width 95 height 17
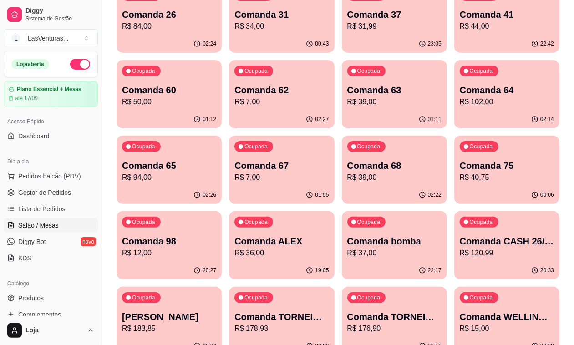
click at [216, 159] on p "Comanda 65" at bounding box center [169, 165] width 94 height 13
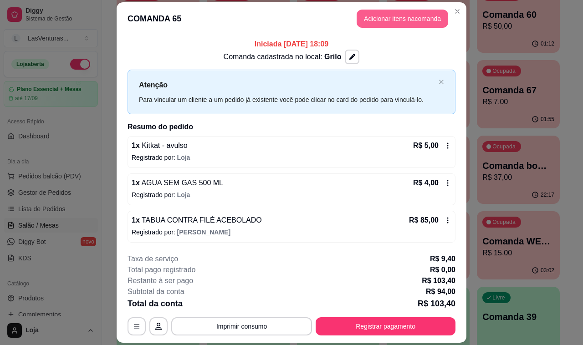
click at [385, 15] on button "Adicionar itens na comanda" at bounding box center [401, 19] width 91 height 18
click at [88, 101] on button "add-separate-item" at bounding box center [97, 101] width 18 height 18
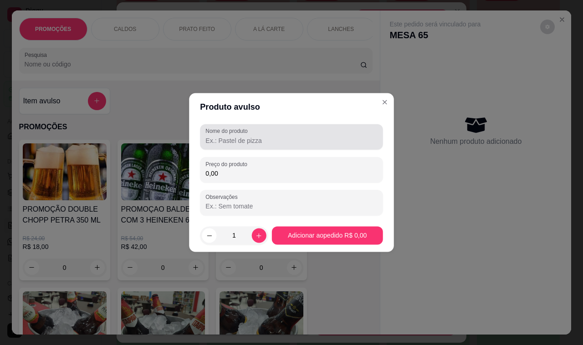
click at [203, 130] on div "Nome do produto" at bounding box center [291, 136] width 183 height 25
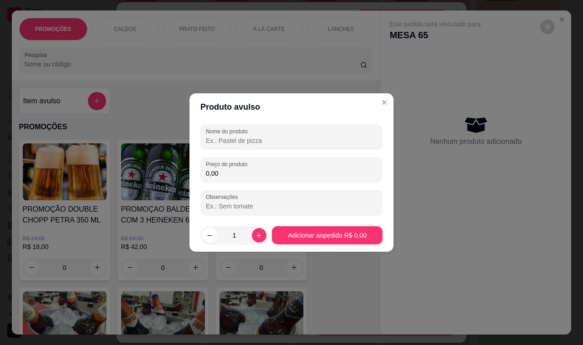
paste input "Divisão Porção/ Peixe e Contra"
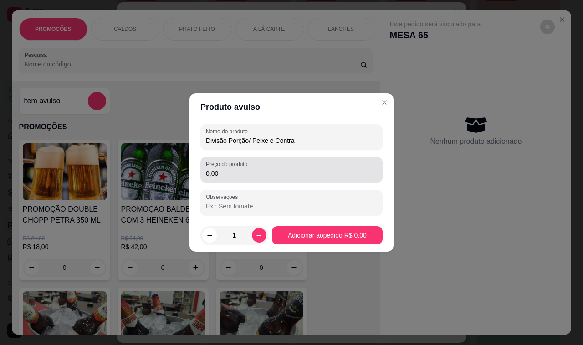
type input "Divisão Porção/ Peixe e Contra"
click at [265, 171] on input "0,00" at bounding box center [291, 173] width 171 height 9
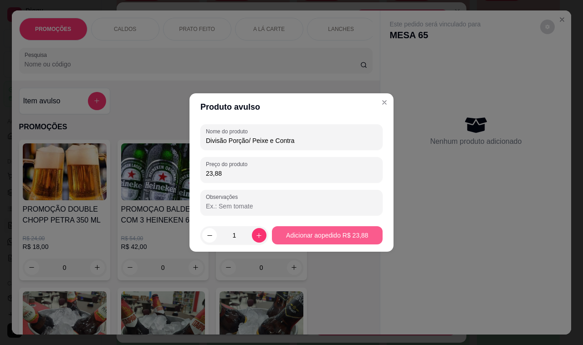
type input "23,88"
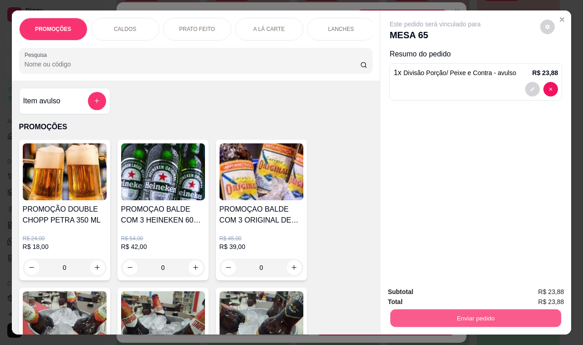
click at [444, 314] on button "Enviar pedido" at bounding box center [475, 318] width 171 height 18
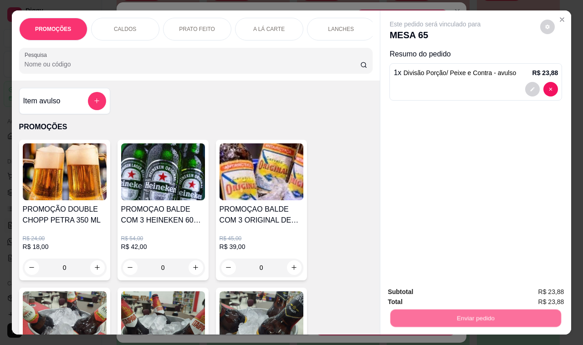
click at [442, 296] on button "Não registrar e enviar pedido" at bounding box center [444, 292] width 95 height 17
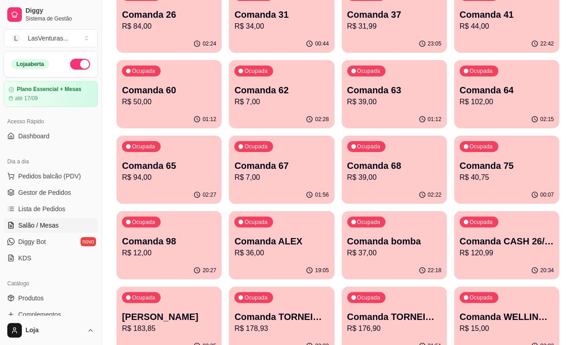
click at [216, 172] on p "R$ 94,00" at bounding box center [169, 177] width 94 height 11
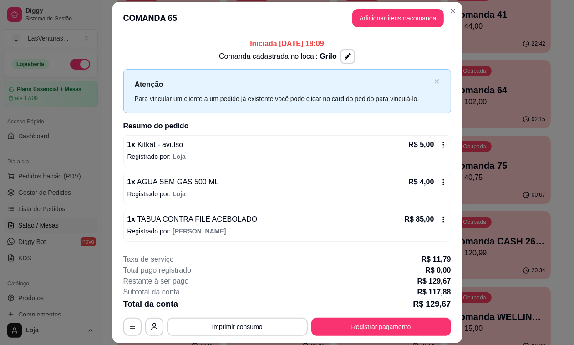
click at [330, 136] on div "Ocupada Comanda 67 R$ 7,00" at bounding box center [278, 161] width 103 height 51
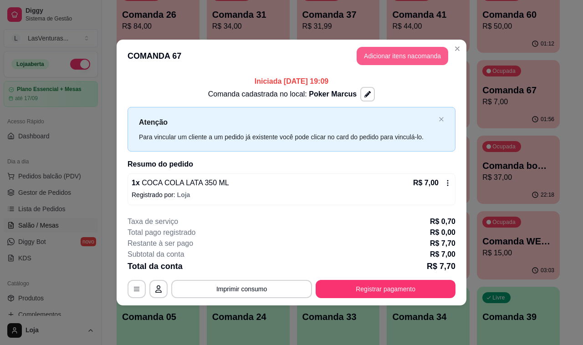
click at [411, 55] on button "Adicionar itens na comanda" at bounding box center [401, 56] width 91 height 18
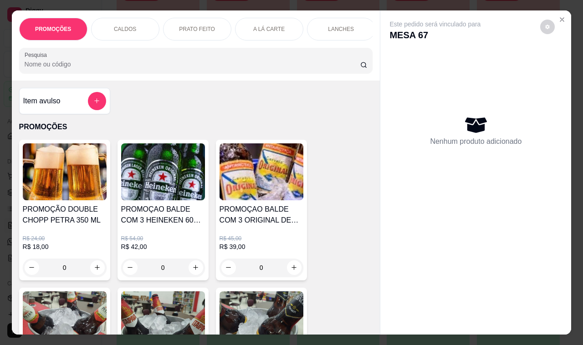
click at [89, 114] on div "Item avulso" at bounding box center [64, 101] width 91 height 26
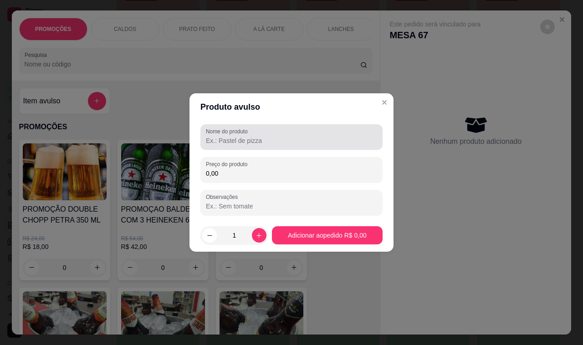
click at [236, 144] on input "Nome do produto" at bounding box center [291, 140] width 171 height 9
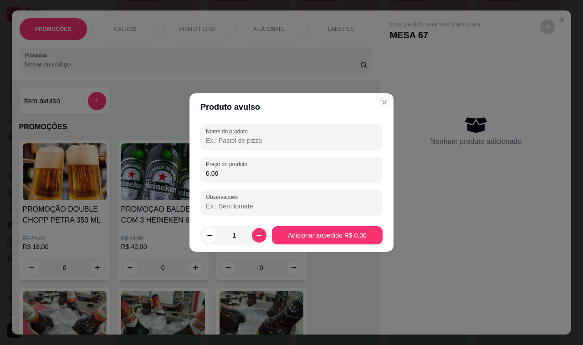
paste input "Divisão Porção/ Peixe e Contra"
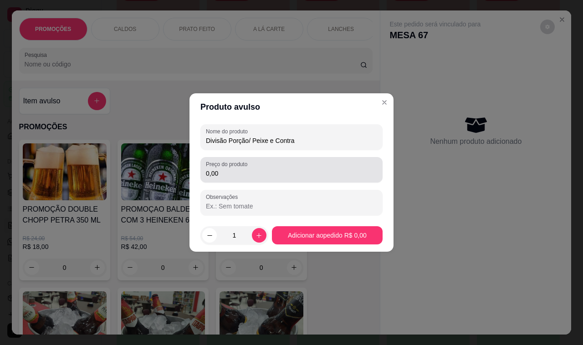
type input "Divisão Porção/ Peixe e Contra"
click at [246, 182] on div "Preço do produto 0,00" at bounding box center [291, 169] width 182 height 25
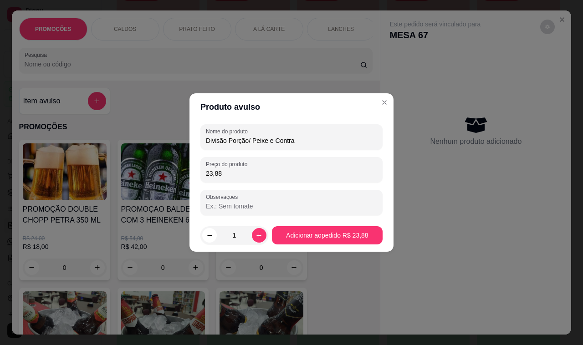
type input "23,88"
drag, startPoint x: 310, startPoint y: 249, endPoint x: 319, endPoint y: 245, distance: 9.4
click at [310, 249] on footer "1 Adicionar ao pedido R$ 23,88" at bounding box center [291, 235] width 204 height 33
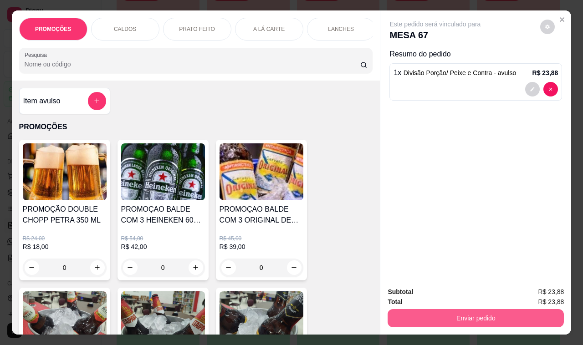
click at [463, 312] on button "Enviar pedido" at bounding box center [475, 318] width 176 height 18
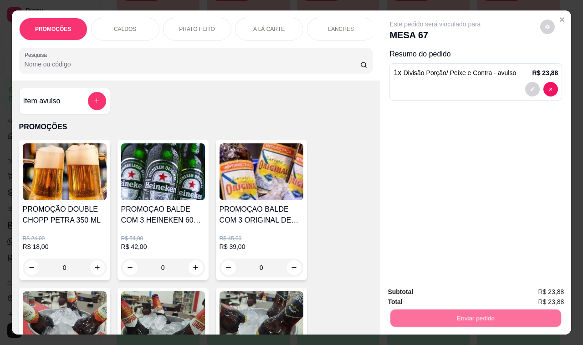
click at [460, 294] on button "Não registrar e enviar pedido" at bounding box center [445, 292] width 92 height 17
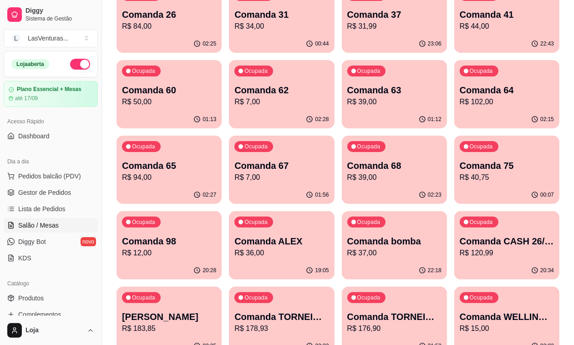
click at [342, 156] on div "Ocupada Comanda 68 R$ 39,00" at bounding box center [394, 161] width 105 height 51
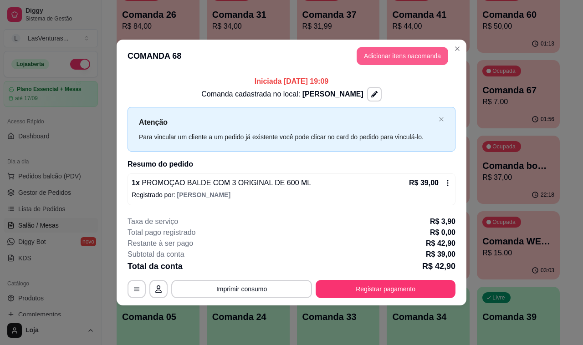
click at [417, 51] on button "Adicionar itens na comanda" at bounding box center [401, 56] width 91 height 18
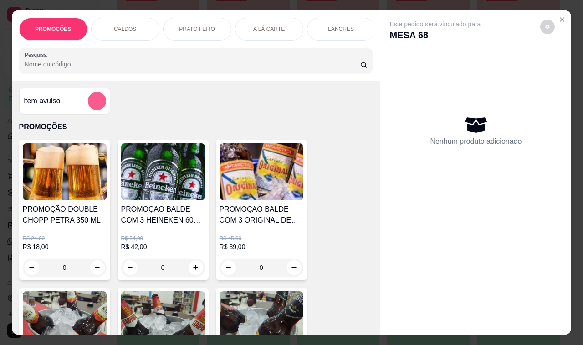
click at [76, 106] on div "Item avulso" at bounding box center [64, 101] width 83 height 18
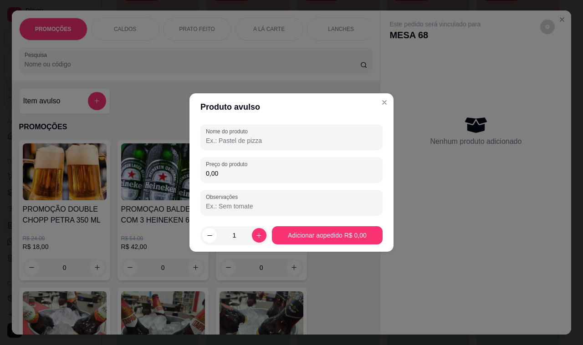
click at [242, 137] on input "Nome do produto" at bounding box center [291, 140] width 171 height 9
paste input "Divisão Porção/ Peixe e Contra"
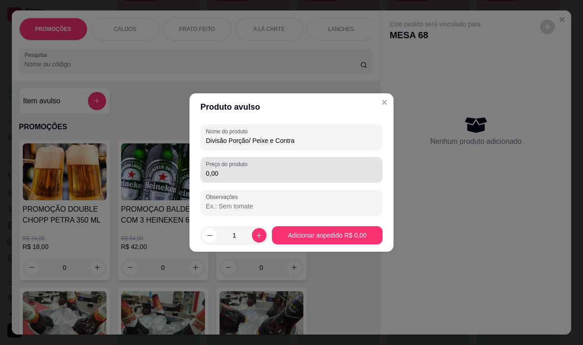
type input "Divisão Porção/ Peixe e Contra"
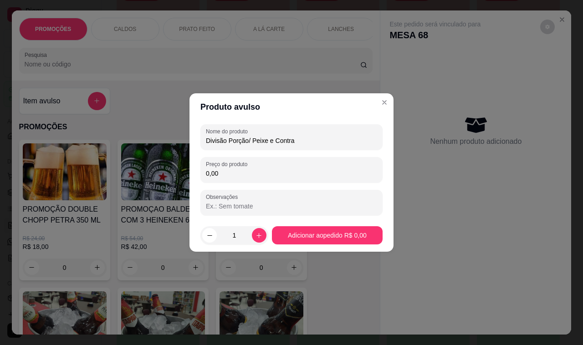
click at [260, 169] on input "0,00" at bounding box center [291, 173] width 171 height 9
type input "23,88"
click at [304, 246] on footer "1 Adicionar ao pedido R$ 23,88" at bounding box center [291, 235] width 204 height 33
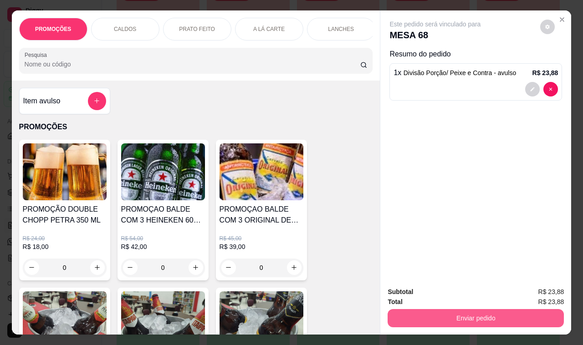
click at [390, 315] on button "Enviar pedido" at bounding box center [475, 318] width 176 height 18
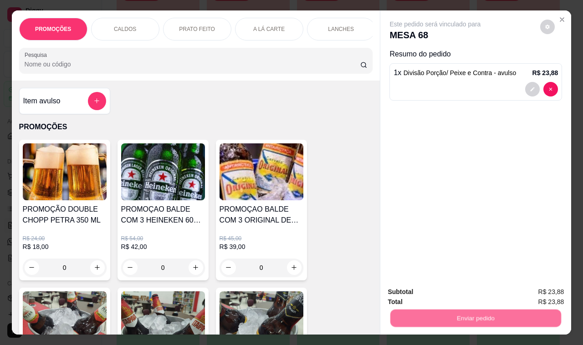
click at [403, 284] on button "Não registrar e enviar pedido" at bounding box center [445, 292] width 92 height 17
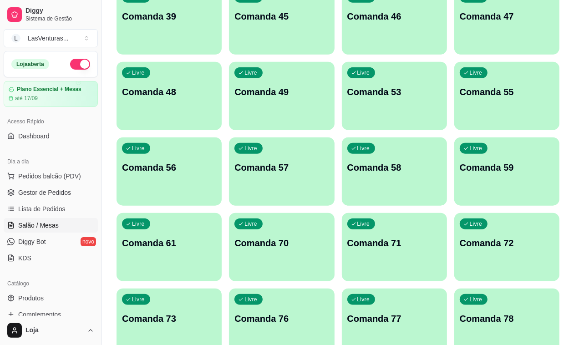
scroll to position [569, 0]
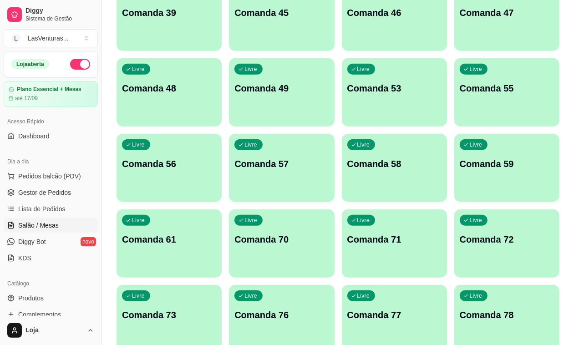
click at [454, 134] on div "Livre Comanda 59" at bounding box center [506, 162] width 105 height 57
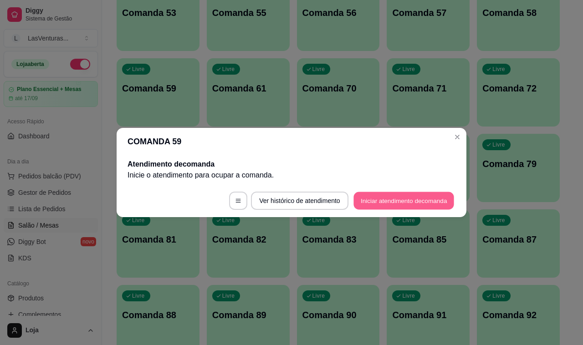
click at [411, 199] on button "Iniciar atendimento de comanda" at bounding box center [403, 201] width 101 height 18
click at [362, 157] on div "Informe a mesa na qual essa comanda está." at bounding box center [291, 169] width 211 height 25
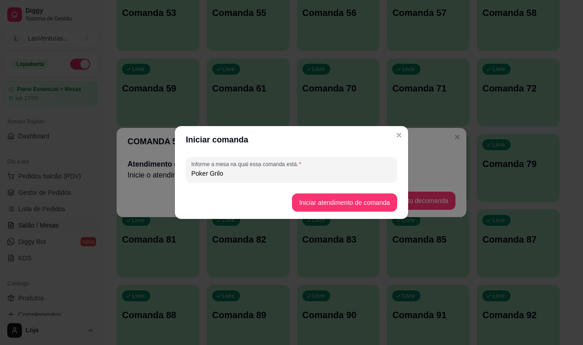
type input "Poker Grilo"
click at [351, 205] on button "Iniciar atendimento de comanda" at bounding box center [344, 203] width 102 height 18
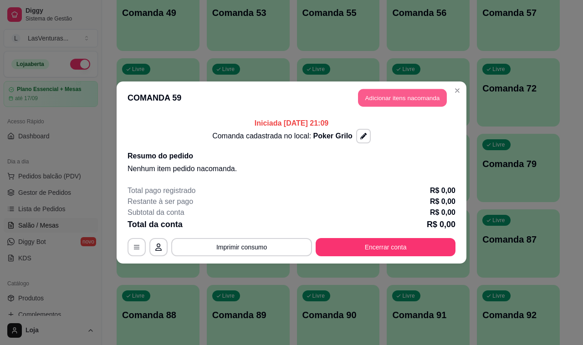
click at [408, 94] on button "Adicionar itens na comanda" at bounding box center [402, 98] width 89 height 18
click at [67, 106] on div "Item avulso" at bounding box center [64, 101] width 83 height 18
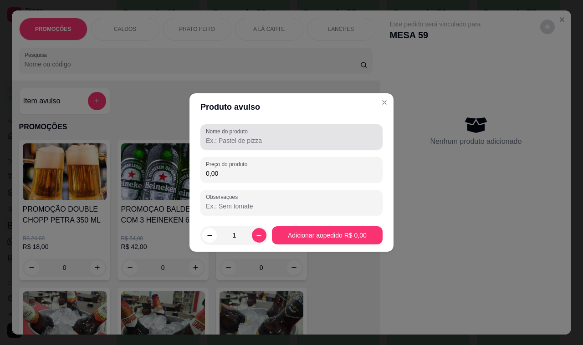
click at [215, 137] on input "Nome do produto" at bounding box center [291, 140] width 171 height 9
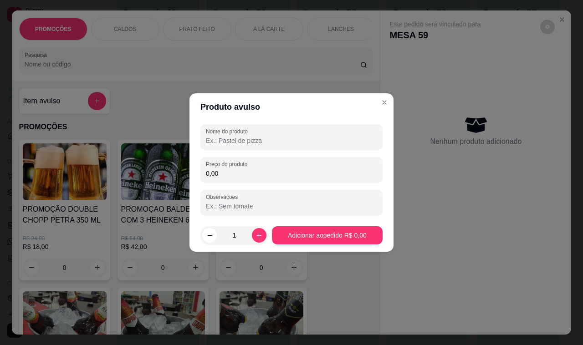
paste input "Divisão Porção/ Peixe e Contra"
type input "Divisão Porção/ Peixe e Contra"
click at [226, 169] on input "0,00" at bounding box center [291, 173] width 171 height 9
type input "23,88"
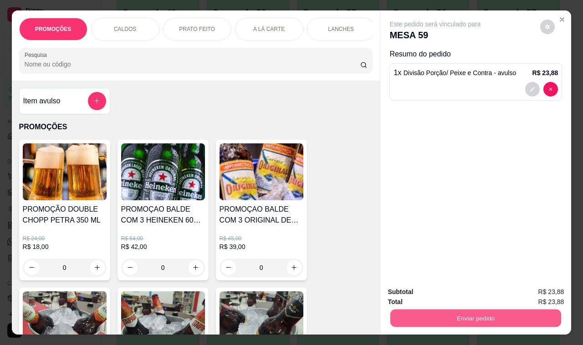
click at [452, 314] on button "Enviar pedido" at bounding box center [475, 318] width 171 height 18
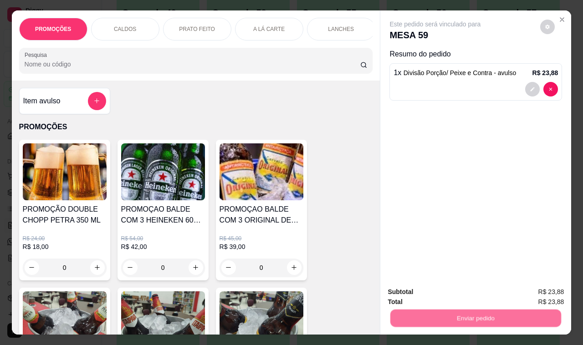
click at [448, 293] on button "Não registrar e enviar pedido" at bounding box center [444, 292] width 95 height 17
click at [453, 289] on button "Não registrar e enviar pedido" at bounding box center [444, 292] width 95 height 17
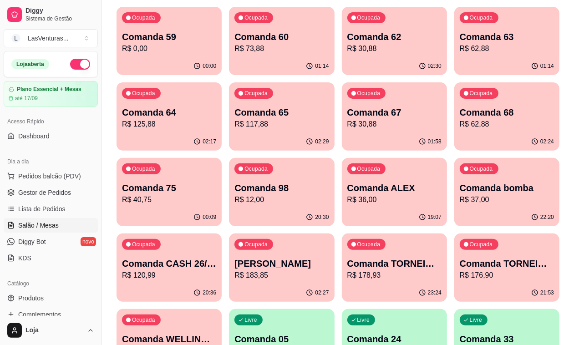
scroll to position [114, 0]
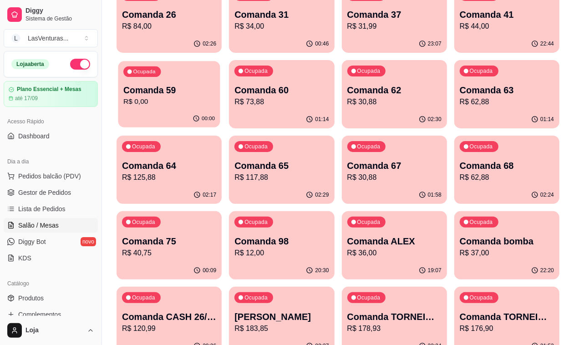
click at [215, 84] on p "Comanda 59" at bounding box center [168, 90] width 91 height 12
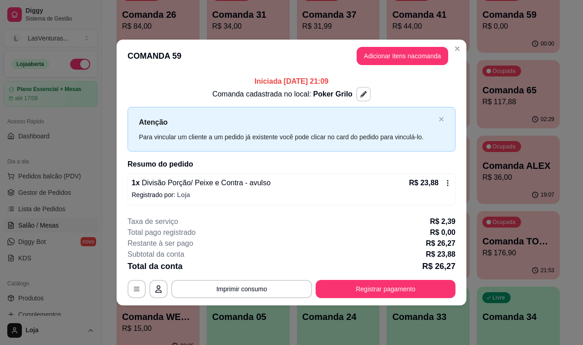
click at [363, 89] on button "button" at bounding box center [363, 94] width 15 height 15
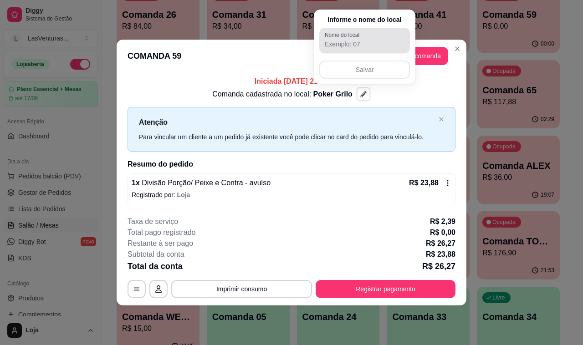
click at [359, 43] on input "Nome do local" at bounding box center [365, 44] width 80 height 9
type input "Poker Kiko"
click at [349, 76] on button "Salvar" at bounding box center [364, 70] width 88 height 18
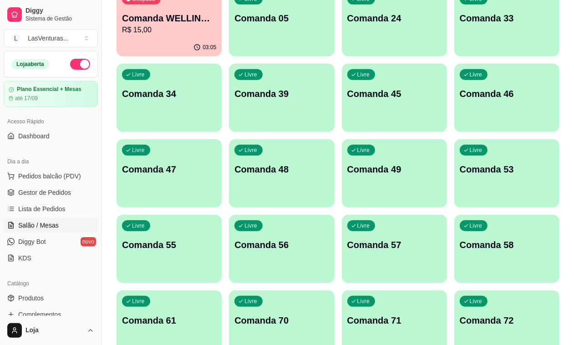
scroll to position [512, 0]
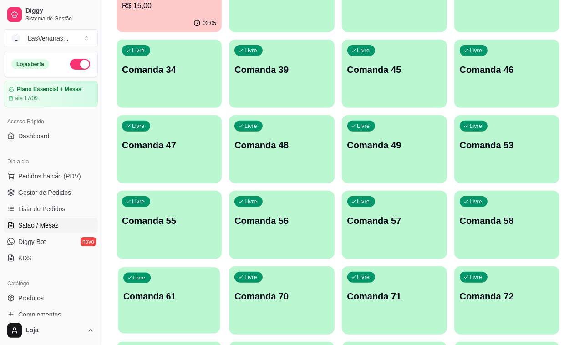
click at [215, 290] on p "Comanda 61" at bounding box center [168, 296] width 91 height 12
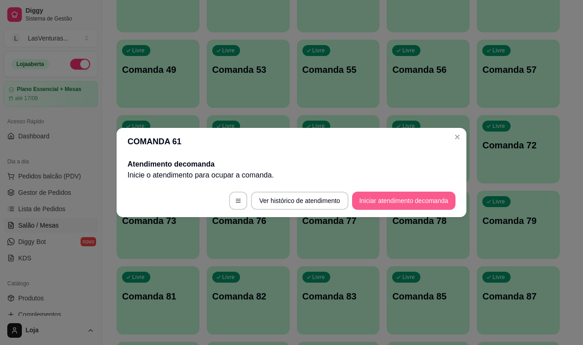
click at [382, 201] on button "Iniciar atendimento de comanda" at bounding box center [403, 201] width 103 height 18
click at [365, 179] on div "Informe a mesa na qual essa comanda está." at bounding box center [291, 169] width 211 height 25
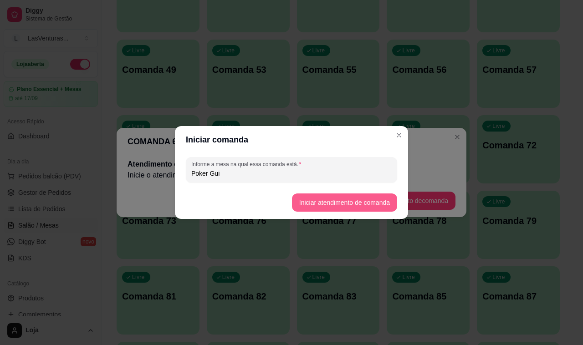
type input "Poker Gui"
click at [383, 201] on button "Iniciar atendimento de comanda" at bounding box center [344, 202] width 105 height 18
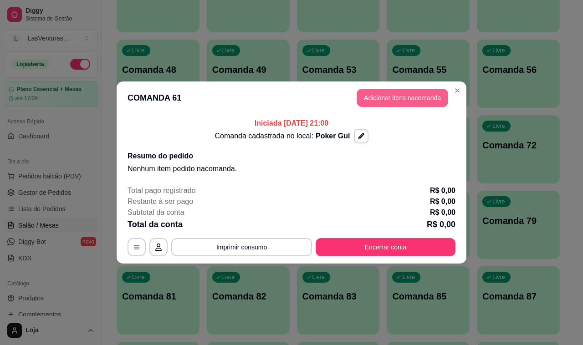
click at [408, 101] on button "Adicionar itens na comanda" at bounding box center [401, 98] width 91 height 18
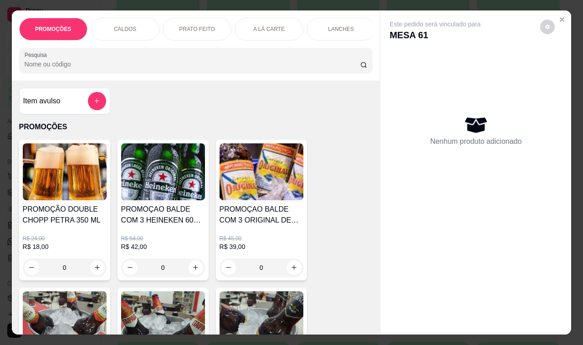
click at [107, 108] on div "Item avulso PROMOÇÕES PROMOÇÃO DOUBLE CHOPP PETRA 350 ML R$ 24,00 R$ 18,00 0 PR…" at bounding box center [196, 208] width 368 height 254
click at [93, 104] on icon "add-separate-item" at bounding box center [96, 100] width 7 height 7
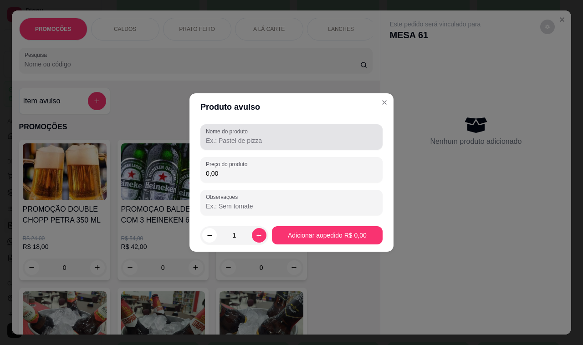
click at [231, 124] on div "Nome do produto" at bounding box center [291, 136] width 182 height 25
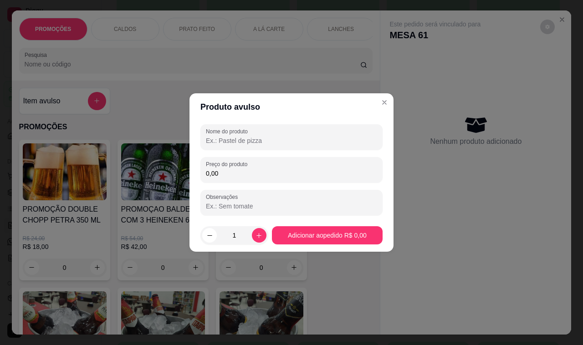
paste input "Divisão Porção/ Peixe e Contra"
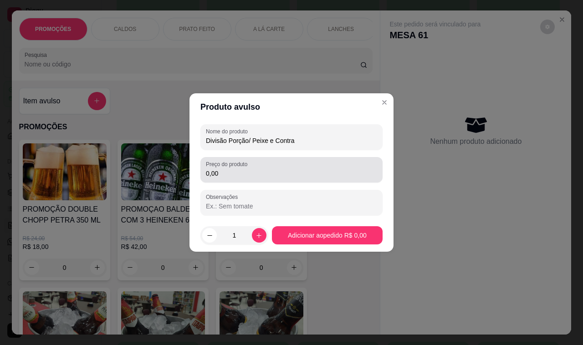
type input "Divisão Porção/ Peixe e Contra"
click at [259, 167] on div "0,00" at bounding box center [291, 170] width 171 height 18
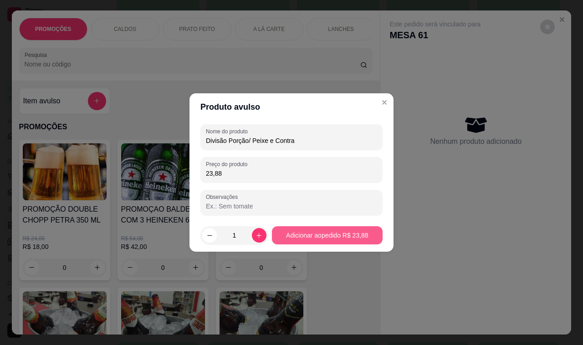
type input "23,88"
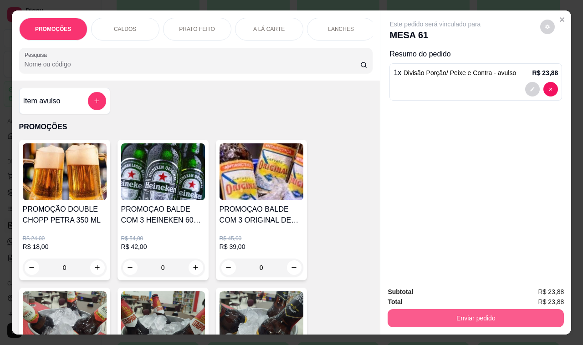
click at [426, 315] on button "Enviar pedido" at bounding box center [475, 318] width 176 height 18
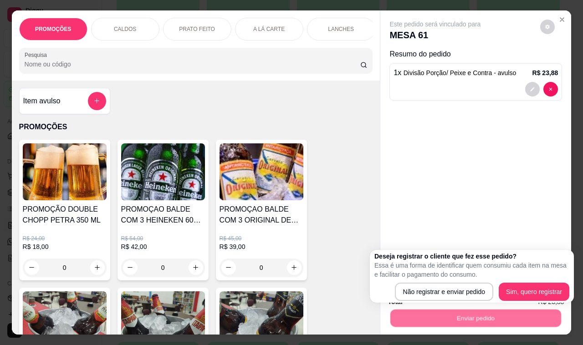
click at [427, 278] on p "Essa é uma forma de identificar quem consumiu cada item na mesa e facilitar o p…" at bounding box center [471, 270] width 195 height 18
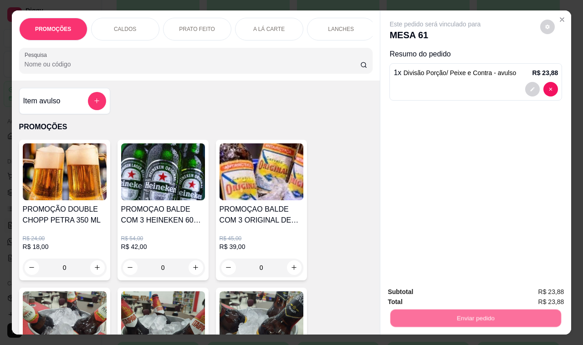
click at [435, 289] on button "Não registrar e enviar pedido" at bounding box center [445, 292] width 92 height 17
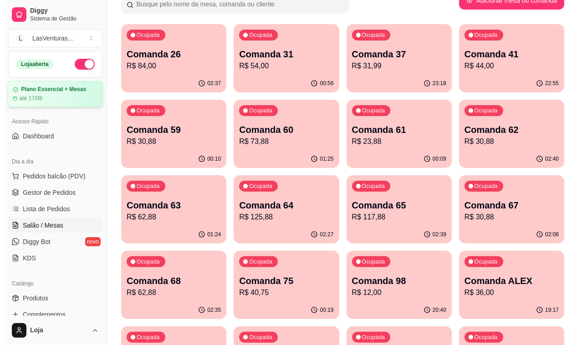
scroll to position [0, 0]
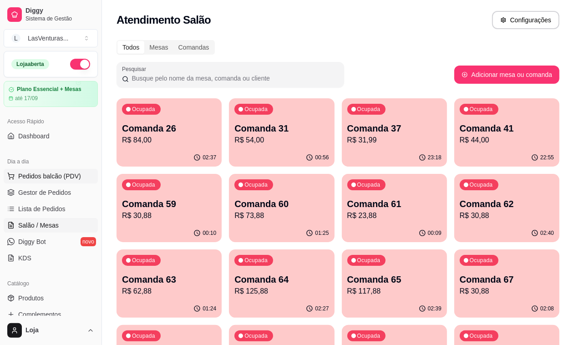
click at [73, 174] on span "Pedidos balcão (PDV)" at bounding box center [49, 176] width 63 height 9
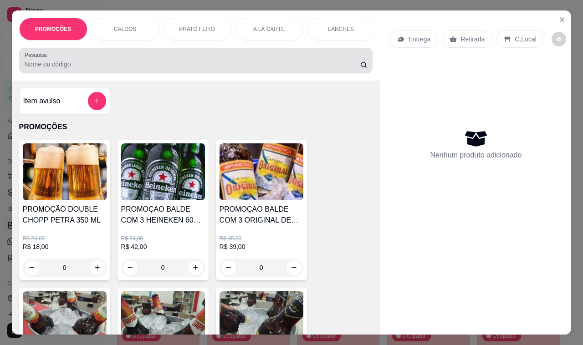
click at [92, 69] on input "Pesquisa" at bounding box center [192, 64] width 335 height 9
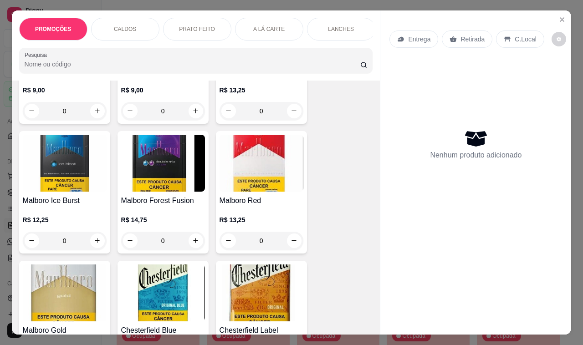
scroll to position [12071, 0]
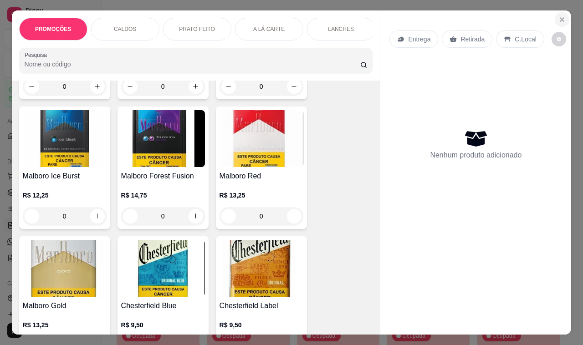
click at [558, 16] on icon "Close" at bounding box center [561, 19] width 7 height 7
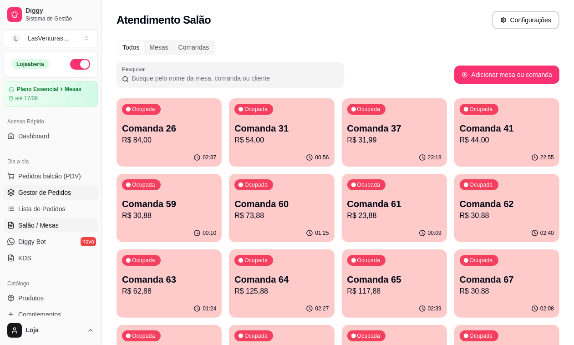
click at [29, 188] on span "Gestor de Pedidos" at bounding box center [44, 192] width 53 height 9
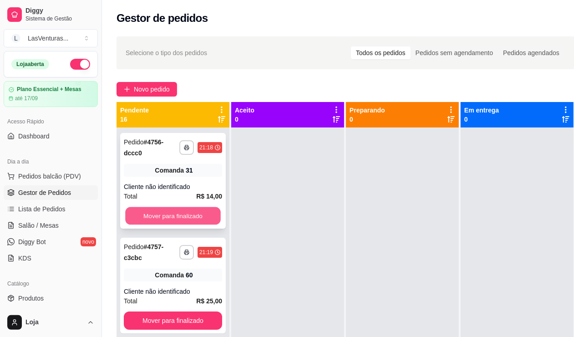
click at [203, 212] on button "Mover para finalizado" at bounding box center [173, 216] width 96 height 18
click at [203, 213] on button "Mover para finalizado" at bounding box center [173, 216] width 96 height 18
click at [201, 215] on button "Mover para finalizado" at bounding box center [173, 216] width 98 height 18
click at [200, 219] on button "Mover para finalizado" at bounding box center [173, 216] width 96 height 18
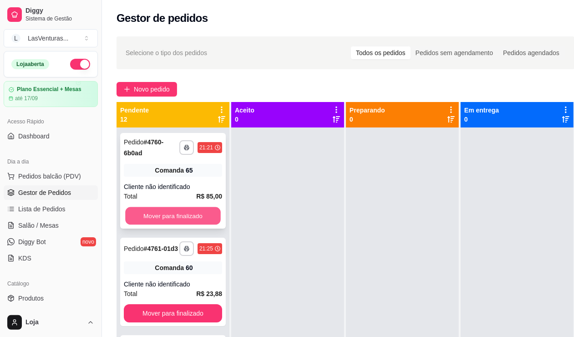
click at [200, 219] on button "Mover para finalizado" at bounding box center [173, 216] width 96 height 18
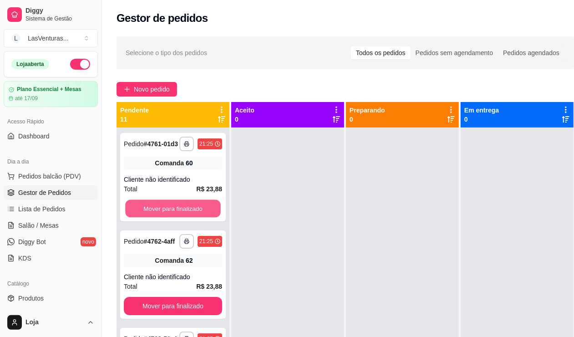
click at [200, 218] on button "Mover para finalizado" at bounding box center [173, 209] width 96 height 18
click at [199, 218] on button "Mover para finalizado" at bounding box center [173, 208] width 98 height 18
click at [199, 218] on button "Mover para finalizado" at bounding box center [173, 209] width 96 height 18
click at [202, 218] on button "Mover para finalizado" at bounding box center [173, 208] width 98 height 18
click at [202, 218] on button "Mover para finalizado" at bounding box center [173, 209] width 96 height 18
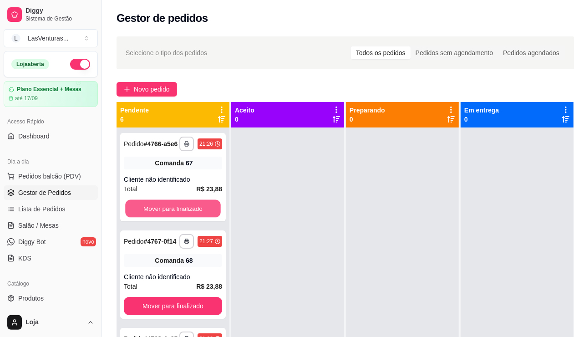
click at [201, 218] on button "Mover para finalizado" at bounding box center [173, 209] width 96 height 18
click at [201, 218] on button "Mover para finalizado" at bounding box center [173, 208] width 98 height 18
click at [200, 218] on button "Mover para finalizado" at bounding box center [173, 209] width 96 height 18
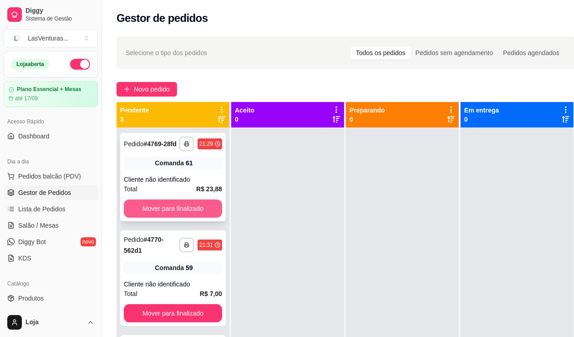
click at [199, 217] on div "**********" at bounding box center [173, 177] width 106 height 88
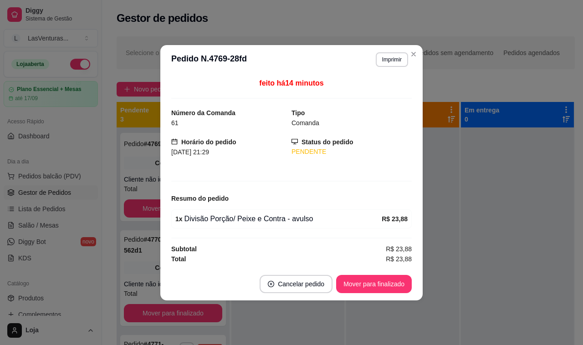
drag, startPoint x: 171, startPoint y: 171, endPoint x: 165, endPoint y: 172, distance: 6.0
click at [165, 172] on div "feito há 14 minutos Número da Comanda 61 Tipo Comanda Horário do pedido 09/09/2…" at bounding box center [291, 170] width 262 height 193
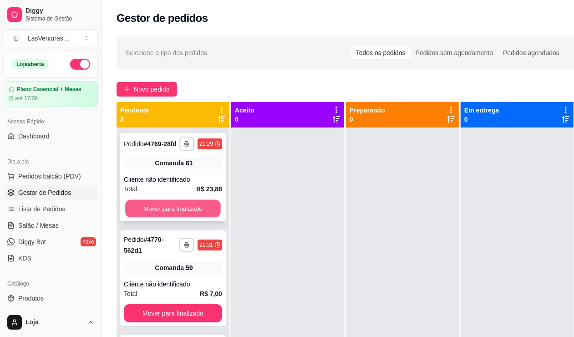
click at [146, 205] on button "Mover para finalizado" at bounding box center [173, 209] width 96 height 18
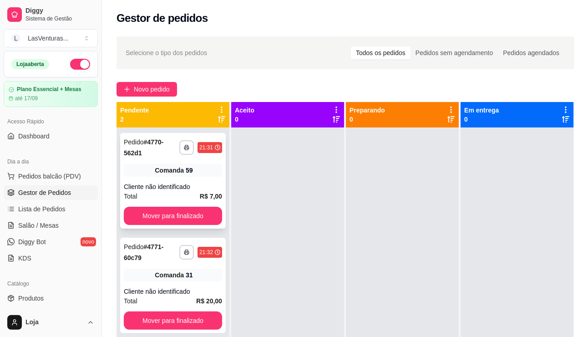
click at [146, 205] on div "**********" at bounding box center [173, 181] width 106 height 96
click at [152, 213] on button "Mover para finalizado" at bounding box center [173, 216] width 96 height 18
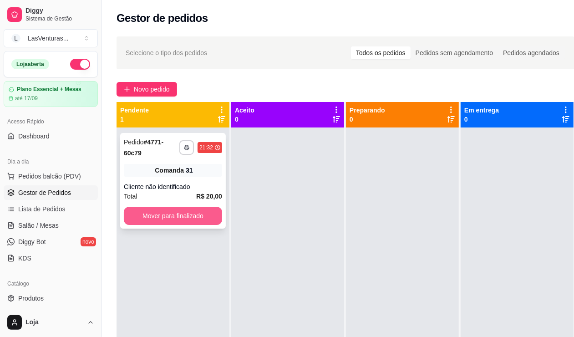
click at [152, 217] on button "Mover para finalizado" at bounding box center [173, 216] width 98 height 18
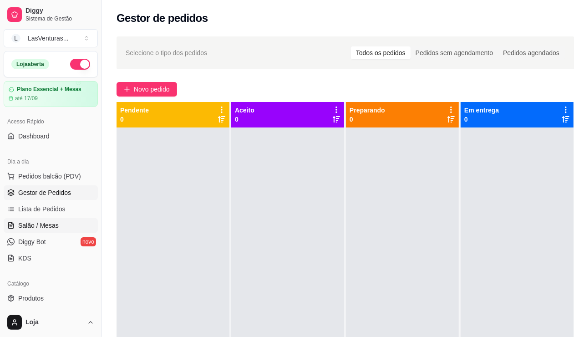
click at [71, 228] on link "Salão / Mesas" at bounding box center [51, 225] width 94 height 15
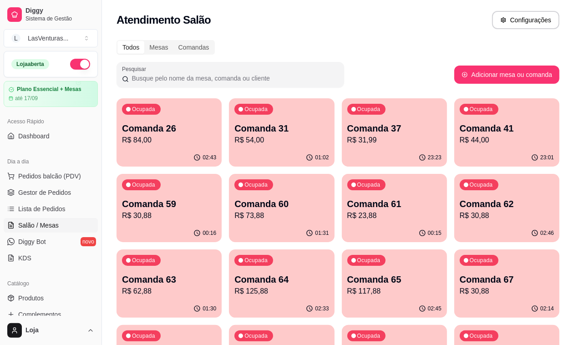
click at [158, 121] on div "Ocupada Comanda 26 R$ 84,00" at bounding box center [169, 123] width 105 height 51
click at [253, 121] on div "Ocupada Comanda 31 R$ 54,00" at bounding box center [282, 123] width 102 height 49
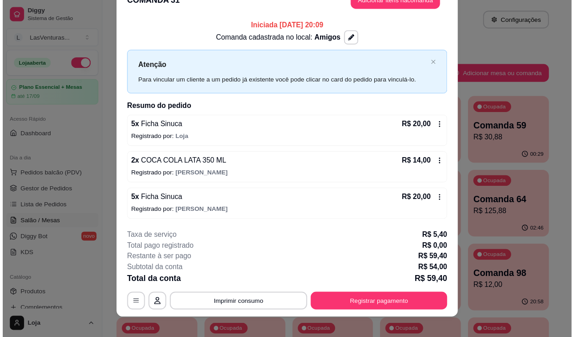
scroll to position [26, 0]
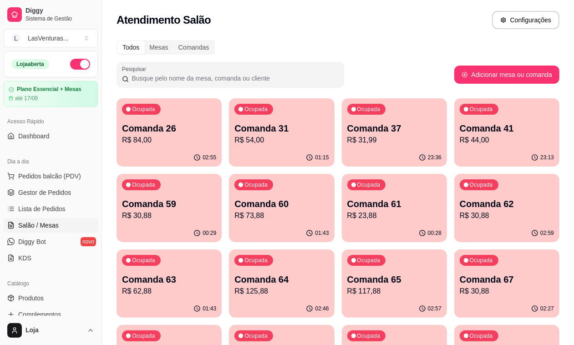
click at [470, 107] on p "Ocupada" at bounding box center [481, 109] width 23 height 7
click at [220, 175] on div "Ocupada Comanda 59 R$ 30,88" at bounding box center [169, 199] width 102 height 49
click at [231, 199] on div "Ocupada Comanda 60 R$ 73,88" at bounding box center [282, 199] width 102 height 49
click at [39, 198] on link "Gestor de Pedidos" at bounding box center [51, 192] width 94 height 15
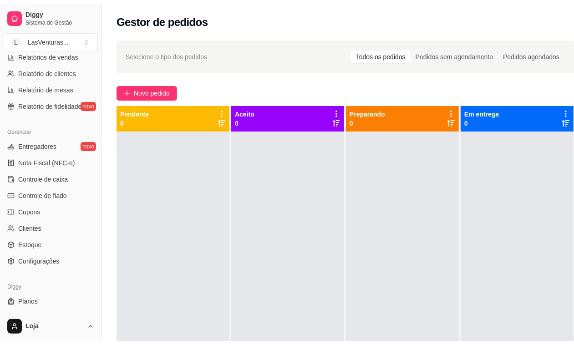
scroll to position [309, 0]
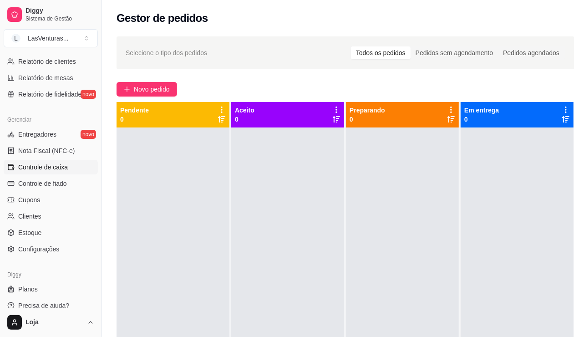
click at [59, 166] on span "Controle de caixa" at bounding box center [43, 166] width 50 height 9
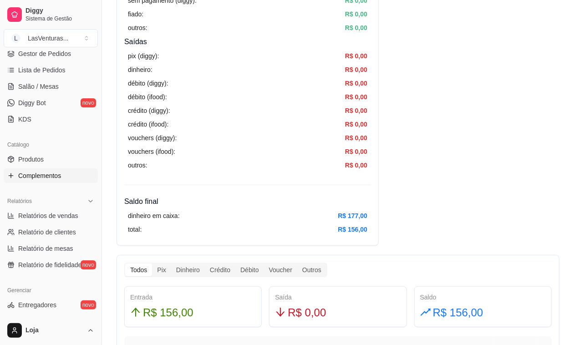
scroll to position [25, 0]
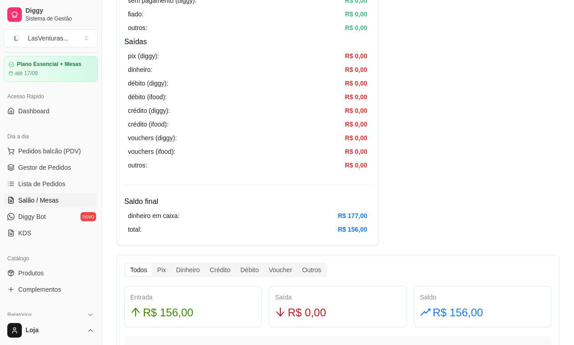
click at [49, 196] on span "Salão / Mesas" at bounding box center [38, 200] width 41 height 9
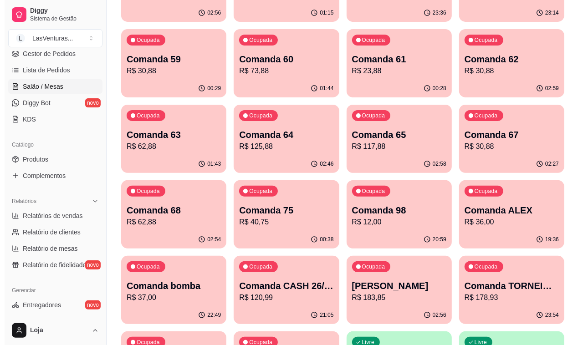
scroll to position [171, 0]
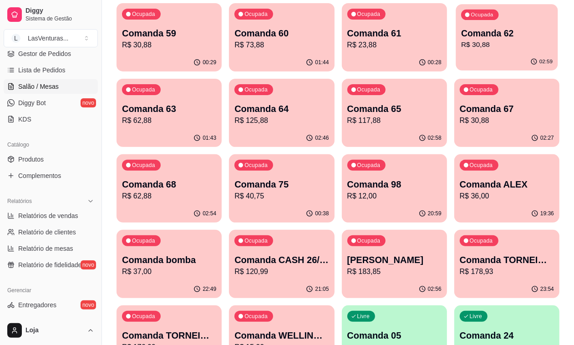
click at [461, 44] on p "R$ 30,88" at bounding box center [506, 45] width 91 height 10
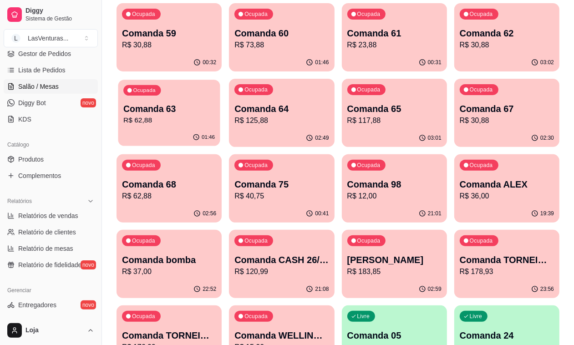
click at [220, 129] on div "01:46" at bounding box center [169, 137] width 102 height 17
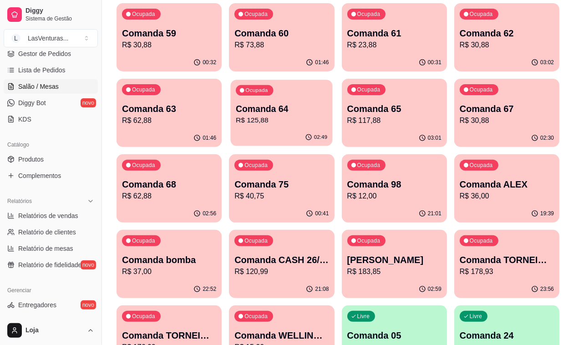
click at [333, 129] on div "02:49" at bounding box center [282, 137] width 102 height 17
click at [441, 178] on p "Comanda 98" at bounding box center [394, 184] width 94 height 13
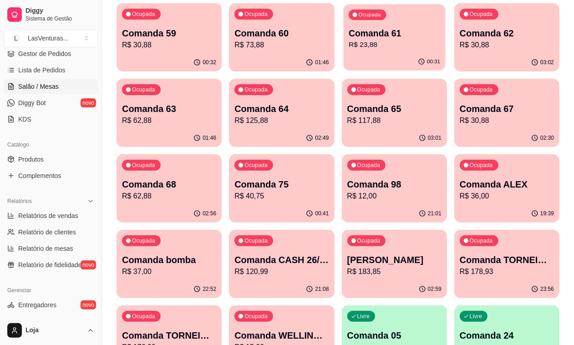
click at [343, 33] on div "Ocupada Comanda 61 R$ 23,88" at bounding box center [394, 28] width 102 height 49
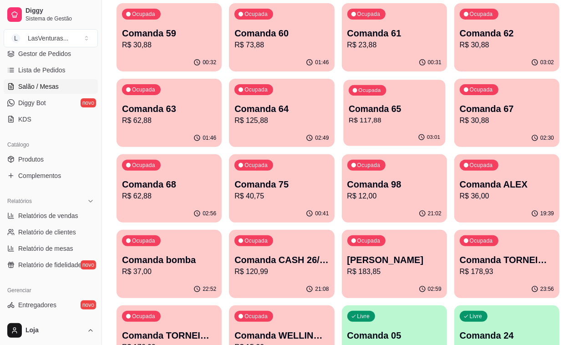
click at [349, 115] on p "R$ 117,88" at bounding box center [394, 120] width 91 height 10
click at [222, 154] on button "Ocupada Comanda 68 R$ 62,88 02:57" at bounding box center [169, 188] width 105 height 68
click at [470, 92] on p "Ocupada" at bounding box center [481, 89] width 23 height 7
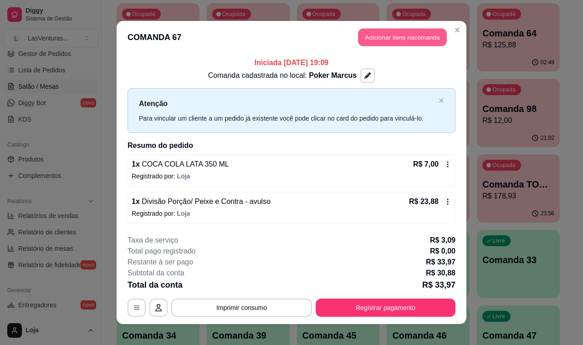
click at [398, 35] on button "Adicionar itens na comanda" at bounding box center [402, 38] width 89 height 18
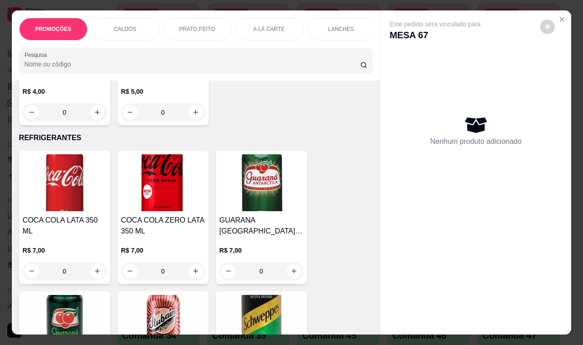
scroll to position [3357, 0]
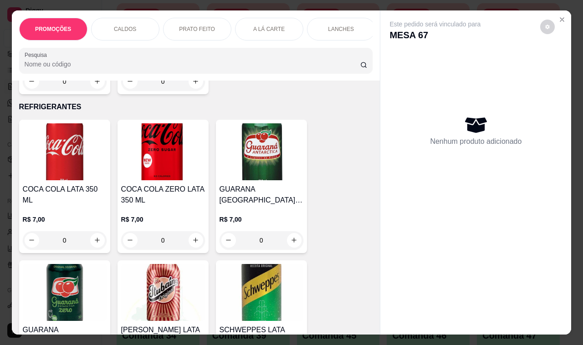
click at [19, 173] on div "COCA COLA LATA 350 ML R$ 7,00 0" at bounding box center [64, 186] width 91 height 133
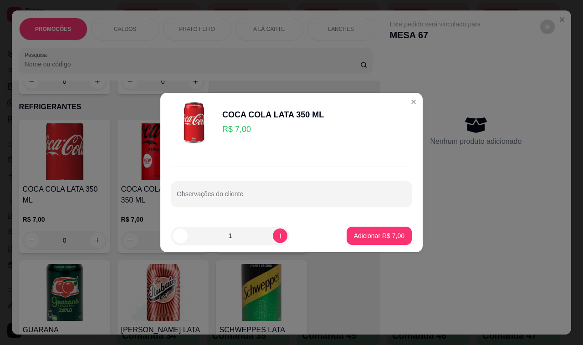
click at [375, 227] on footer "1 Adicionar R$ 7,00" at bounding box center [291, 235] width 262 height 33
click at [376, 233] on p "Adicionar R$ 7,00" at bounding box center [378, 235] width 49 height 9
type input "1"
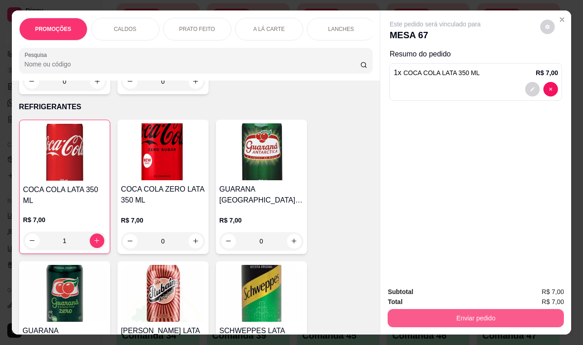
click at [437, 321] on button "Enviar pedido" at bounding box center [475, 318] width 176 height 18
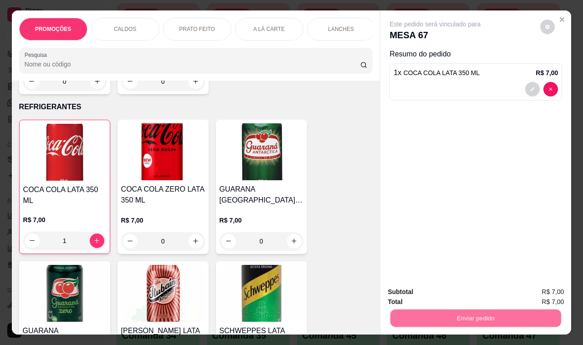
click at [424, 294] on button "Não registrar e enviar pedido" at bounding box center [444, 292] width 95 height 17
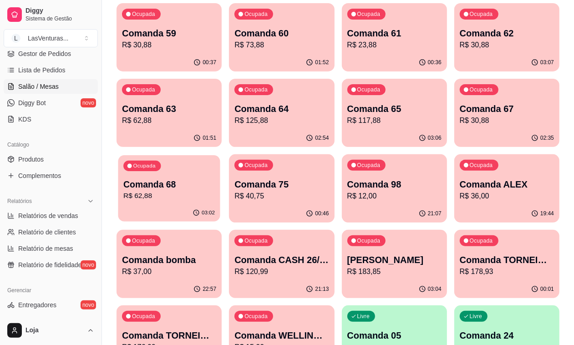
click at [215, 191] on p "R$ 62,88" at bounding box center [168, 196] width 91 height 10
click at [342, 98] on div "Ocupada Comanda 65 R$ 117,88" at bounding box center [394, 104] width 105 height 51
click at [333, 129] on div "02:54" at bounding box center [282, 137] width 102 height 17
click at [216, 102] on p "Comanda 63" at bounding box center [169, 108] width 94 height 13
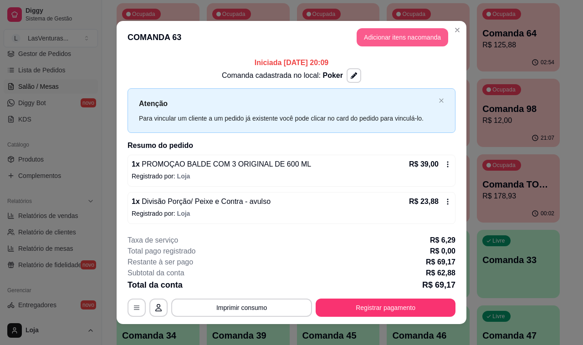
click at [395, 32] on button "Adicionar itens na comanda" at bounding box center [401, 37] width 91 height 18
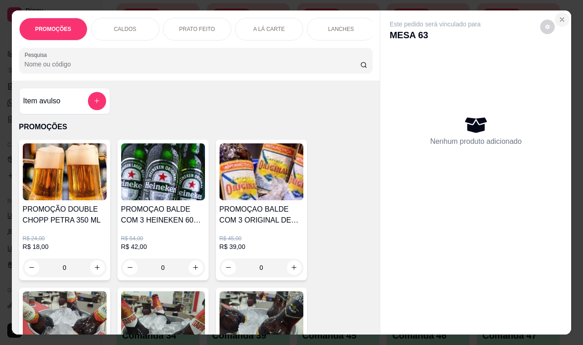
click at [560, 19] on button "Close" at bounding box center [561, 19] width 15 height 15
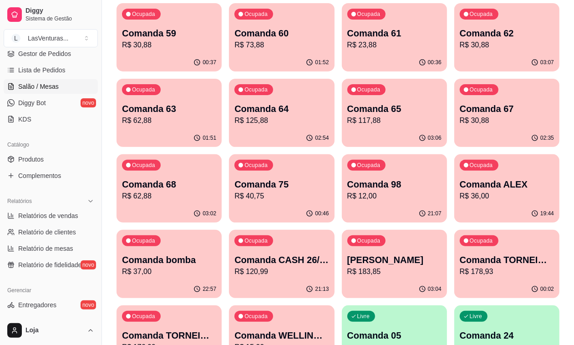
click at [454, 8] on div "Ocupada Comanda 62 R$ 30,88" at bounding box center [506, 28] width 105 height 51
click at [460, 31] on p "Comanda 62" at bounding box center [507, 33] width 94 height 13
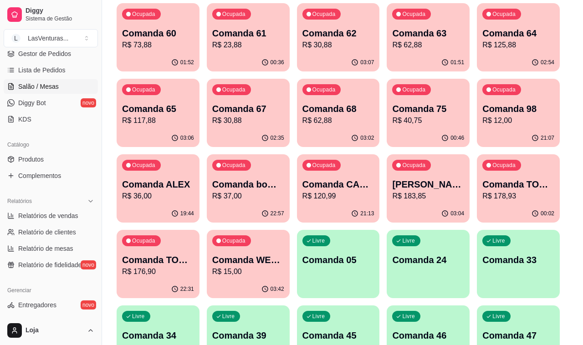
click at [404, 36] on button "Adicionar itens na comanda" at bounding box center [401, 37] width 91 height 18
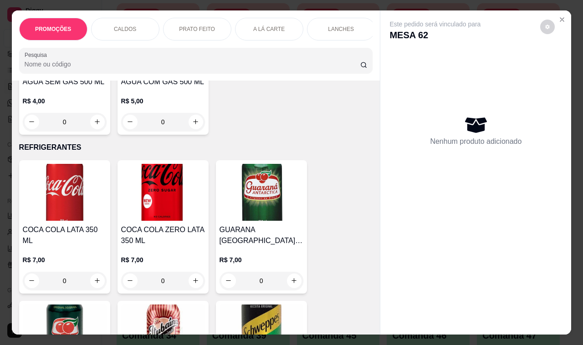
scroll to position [3300, 0]
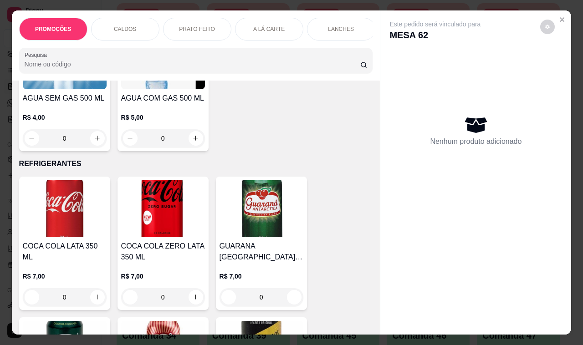
click at [65, 188] on img at bounding box center [65, 208] width 84 height 57
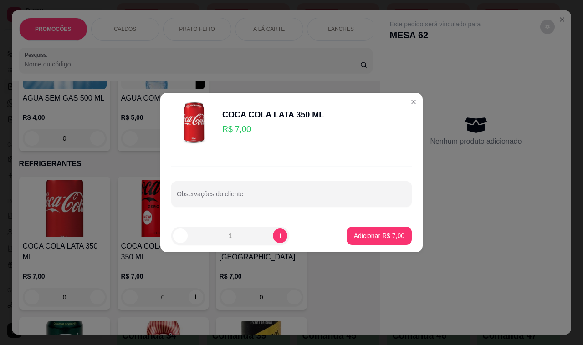
click at [378, 249] on div "COCA COLA LATA 350 ML R$ 7,00 Observações do cliente 1 Adicionar R$ 7,00" at bounding box center [291, 172] width 583 height 345
click at [376, 247] on footer "1 Adicionar R$ 7,00" at bounding box center [291, 235] width 262 height 33
click at [370, 235] on p "Adicionar R$ 7,00" at bounding box center [378, 235] width 49 height 9
type input "1"
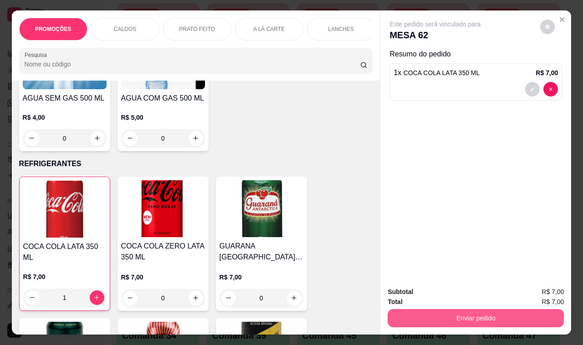
drag, startPoint x: 444, startPoint y: 326, endPoint x: 436, endPoint y: 309, distance: 18.3
click at [437, 312] on div "Subtotal R$ 7,00 Total R$ 7,00 Enviar pedido" at bounding box center [475, 306] width 191 height 55
click at [435, 309] on button "Enviar pedido" at bounding box center [475, 318] width 176 height 18
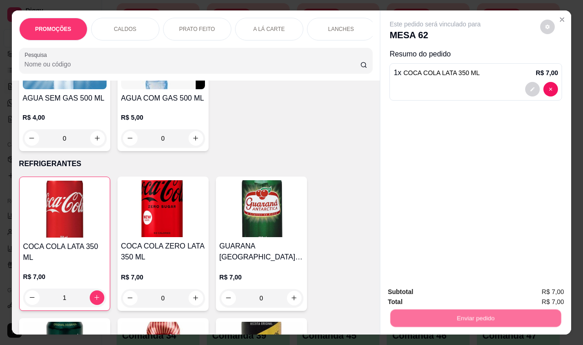
click at [426, 292] on button "Não registrar e enviar pedido" at bounding box center [445, 292] width 92 height 17
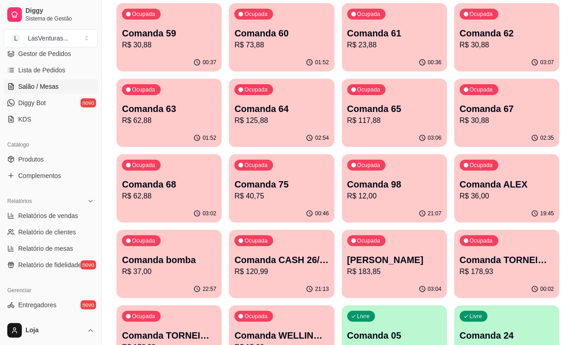
click at [234, 37] on p "Comanda 60" at bounding box center [281, 33] width 94 height 13
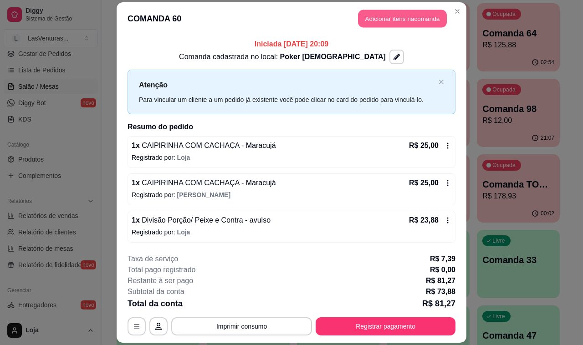
click at [368, 18] on button "Adicionar itens na comanda" at bounding box center [402, 19] width 89 height 18
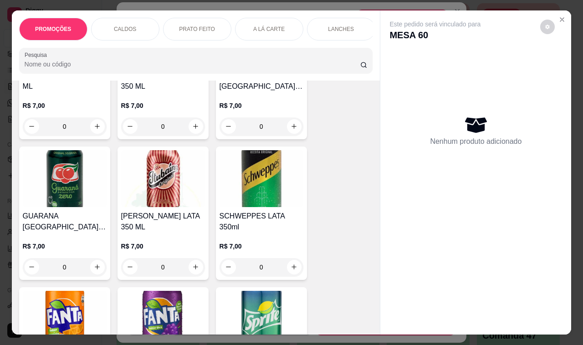
scroll to position [3584, 0]
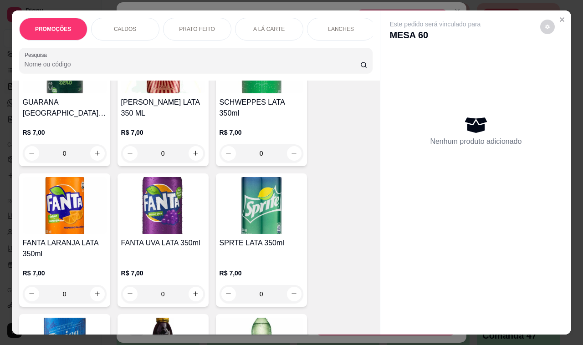
click at [38, 97] on h4 "GUARANA [GEOGRAPHIC_DATA] LATA ZERO 350 ML" at bounding box center [65, 108] width 84 height 22
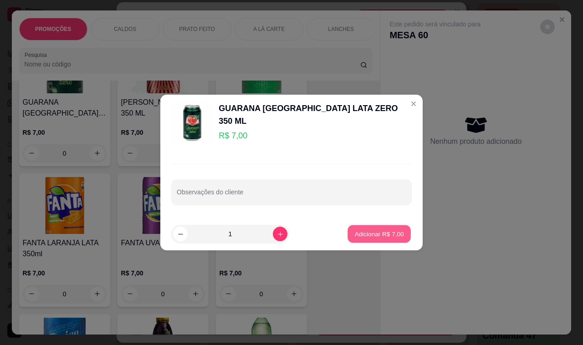
click at [373, 238] on p "Adicionar R$ 7,00" at bounding box center [378, 233] width 49 height 9
type input "1"
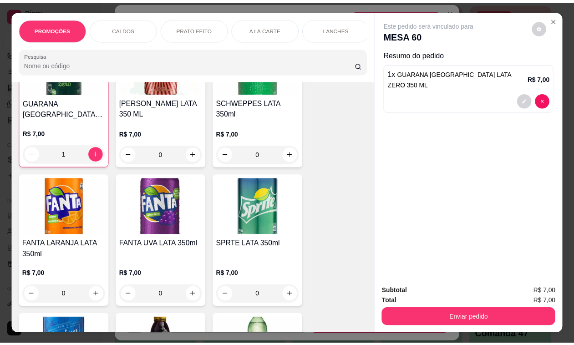
scroll to position [3585, 0]
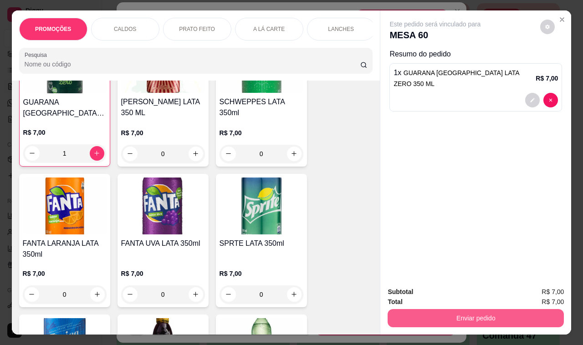
click at [425, 310] on button "Enviar pedido" at bounding box center [475, 318] width 176 height 18
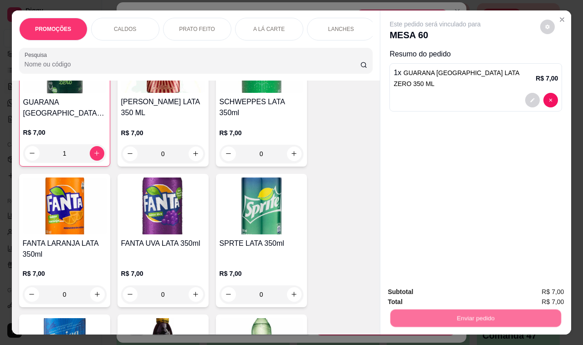
click at [419, 285] on button "Não registrar e enviar pedido" at bounding box center [445, 292] width 92 height 17
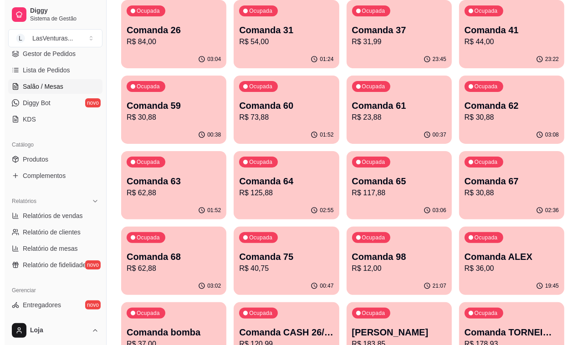
scroll to position [0, 0]
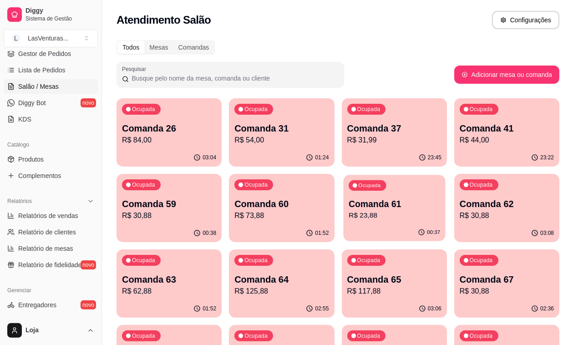
click at [349, 199] on p "Comanda 61" at bounding box center [394, 204] width 91 height 12
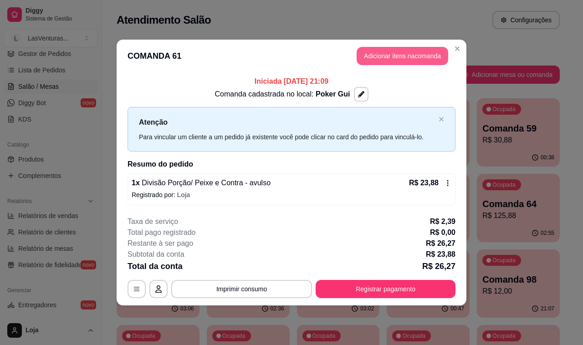
click at [403, 51] on button "Adicionar itens na comanda" at bounding box center [401, 56] width 91 height 18
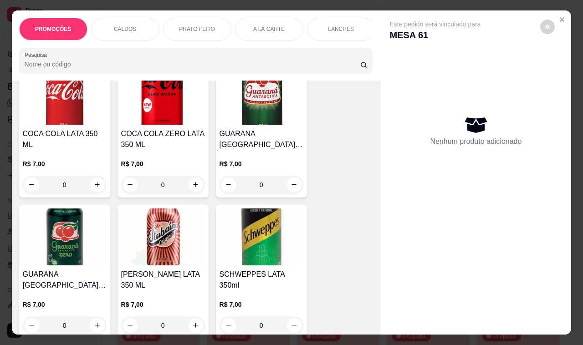
scroll to position [3413, 0]
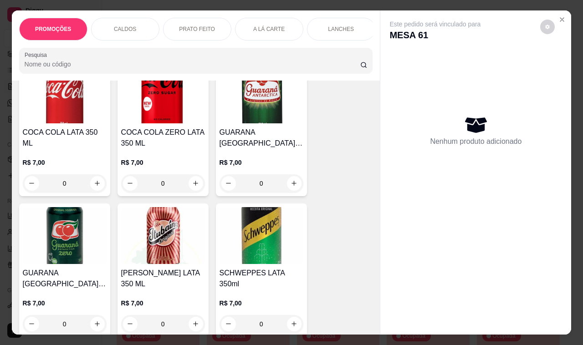
click at [76, 158] on div "R$ 7,00 0" at bounding box center [65, 175] width 84 height 35
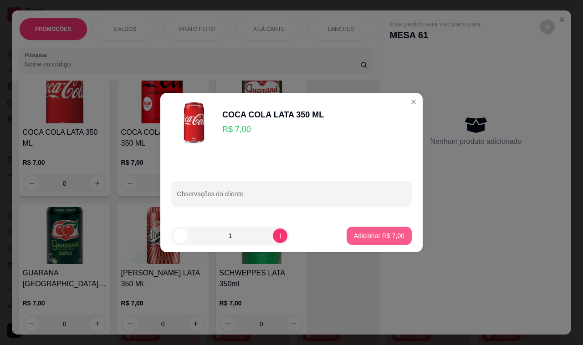
click at [349, 230] on button "Adicionar R$ 7,00" at bounding box center [378, 236] width 65 height 18
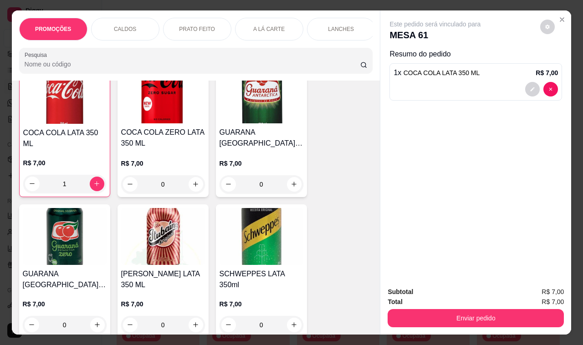
type input "1"
click at [423, 307] on div "Enviar pedido" at bounding box center [475, 317] width 176 height 20
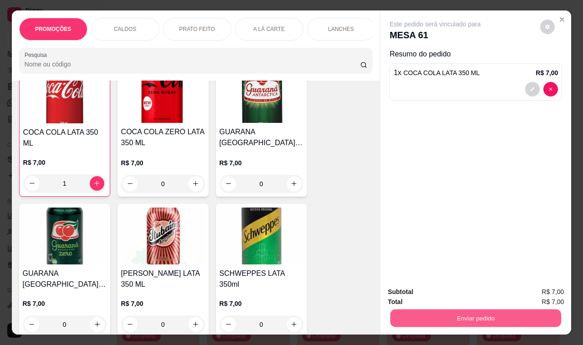
click at [426, 313] on button "Enviar pedido" at bounding box center [475, 318] width 171 height 18
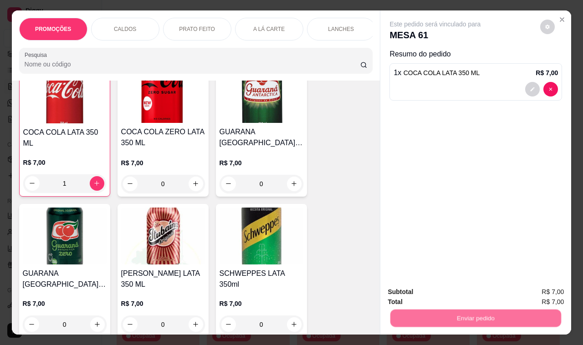
click at [420, 290] on button "Não registrar e enviar pedido" at bounding box center [445, 292] width 92 height 17
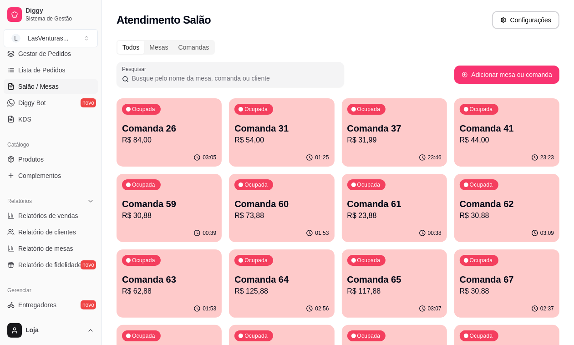
click at [244, 109] on p "Ocupada" at bounding box center [255, 109] width 23 height 7
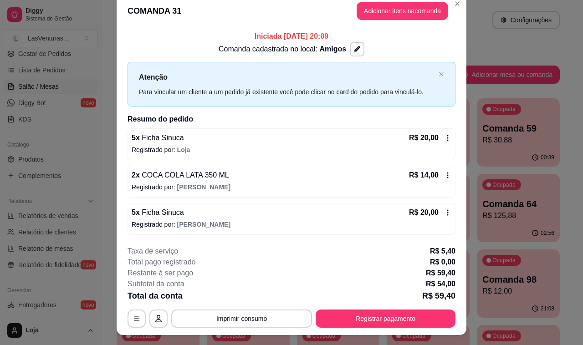
scroll to position [0, 0]
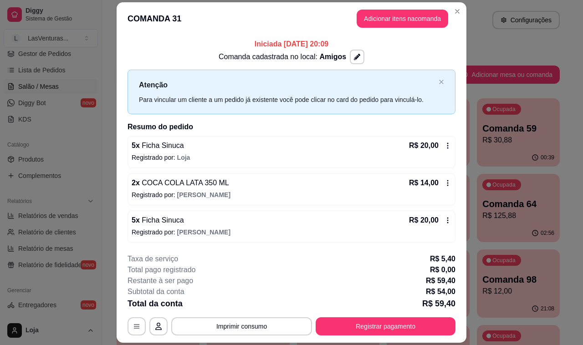
click at [367, 20] on button "Adicionar itens na comanda" at bounding box center [401, 19] width 91 height 18
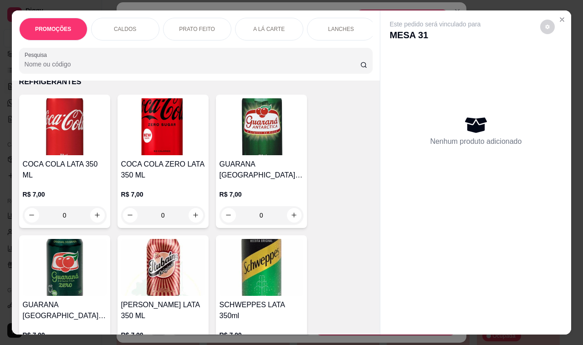
scroll to position [3357, 0]
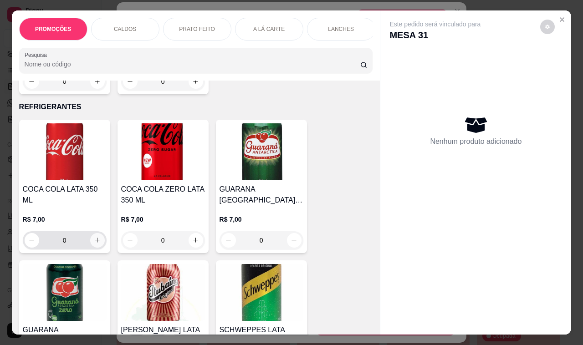
click at [95, 238] on icon "increase-product-quantity" at bounding box center [97, 240] width 5 height 5
type input "1"
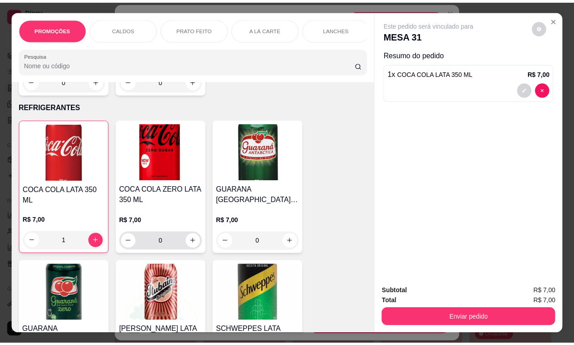
scroll to position [3584, 0]
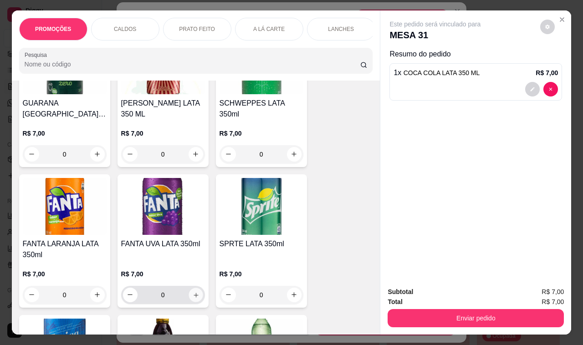
click at [192, 291] on icon "increase-product-quantity" at bounding box center [195, 294] width 7 height 7
type input "1"
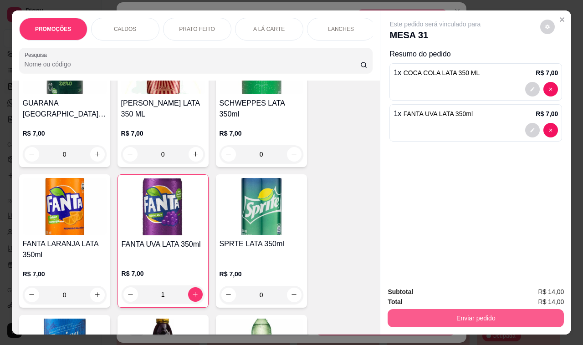
click at [392, 311] on button "Enviar pedido" at bounding box center [475, 318] width 176 height 18
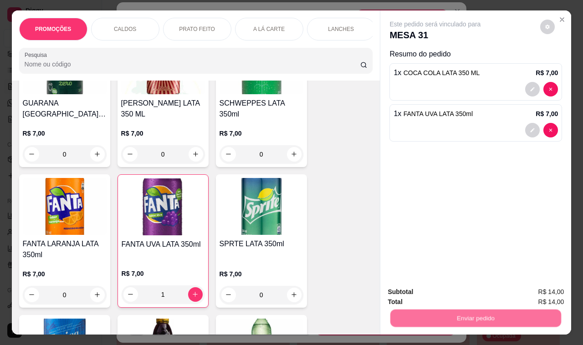
click at [401, 292] on button "Não registrar e enviar pedido" at bounding box center [444, 292] width 95 height 17
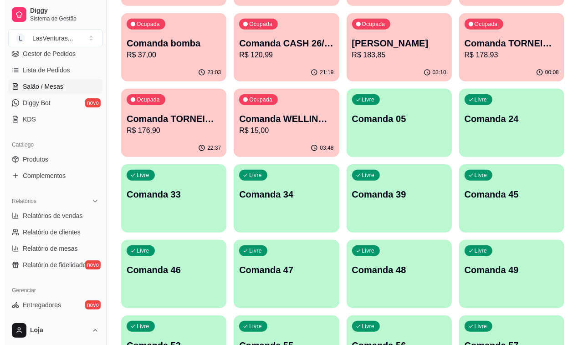
scroll to position [398, 0]
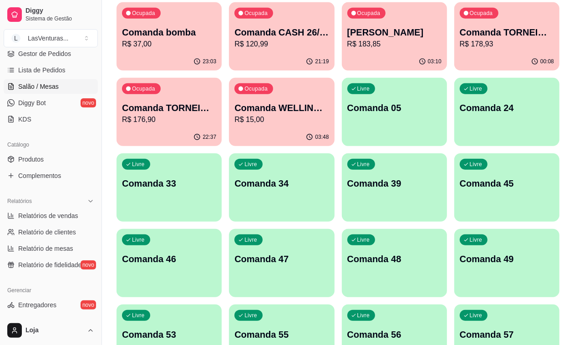
click at [229, 153] on div "Livre Comanda 34" at bounding box center [281, 181] width 105 height 57
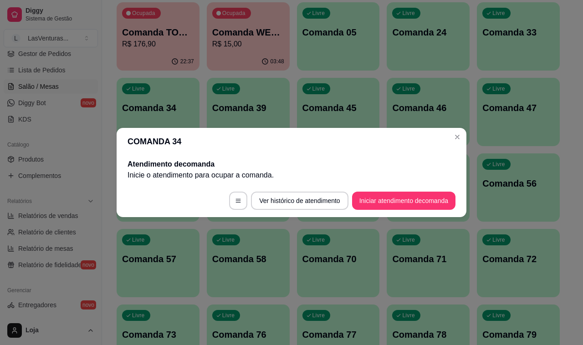
click at [382, 190] on footer "Ver histórico de atendimento Iniciar atendimento de comanda" at bounding box center [292, 200] width 350 height 33
click at [380, 198] on button "Iniciar atendimento de comanda" at bounding box center [403, 201] width 101 height 18
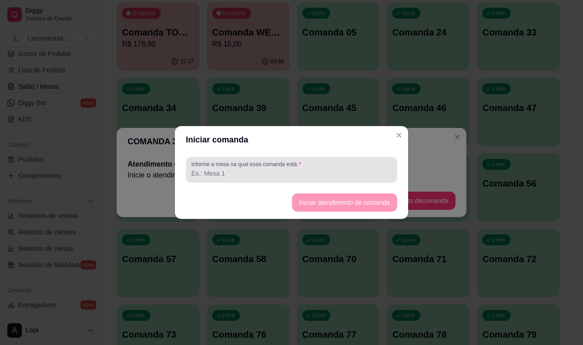
click at [302, 180] on div "Informe a mesa na qual essa comanda está." at bounding box center [291, 169] width 211 height 25
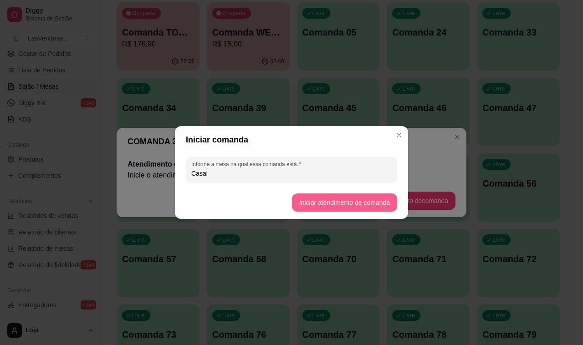
type input "Casal"
click at [315, 200] on button "Iniciar atendimento de comanda" at bounding box center [344, 202] width 105 height 18
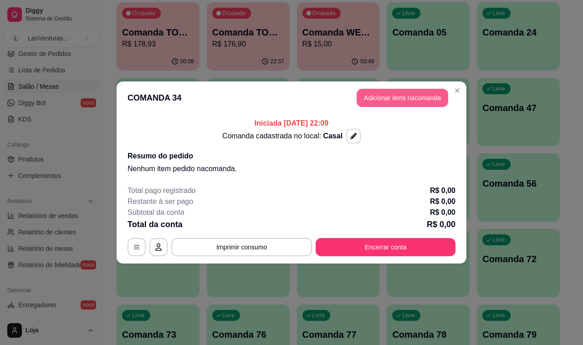
click at [411, 102] on button "Adicionar itens na comanda" at bounding box center [401, 98] width 91 height 18
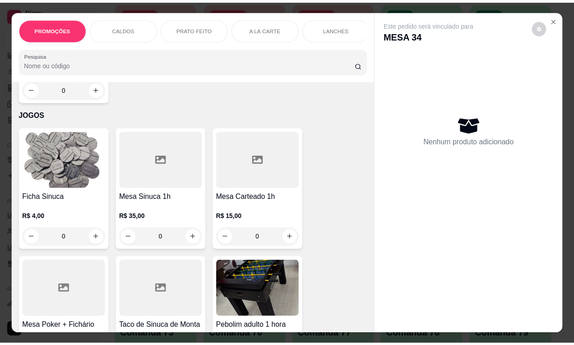
scroll to position [11117, 0]
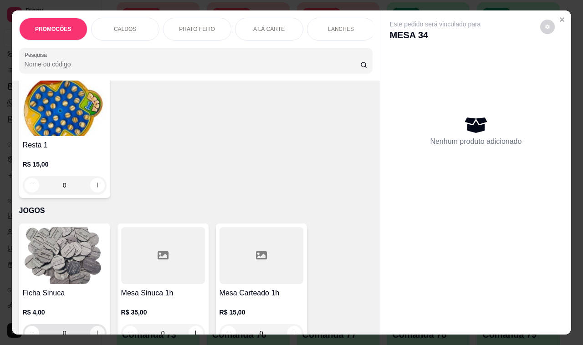
click at [96, 330] on icon "increase-product-quantity" at bounding box center [97, 333] width 7 height 7
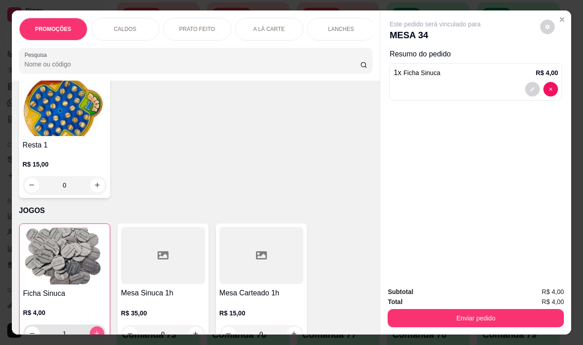
click at [97, 326] on button "increase-product-quantity" at bounding box center [97, 333] width 15 height 15
type input "2"
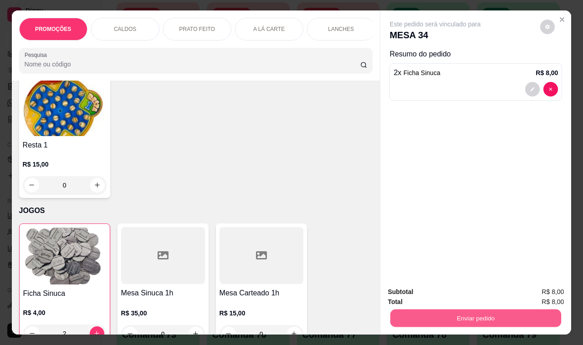
click at [404, 317] on button "Enviar pedido" at bounding box center [475, 318] width 171 height 18
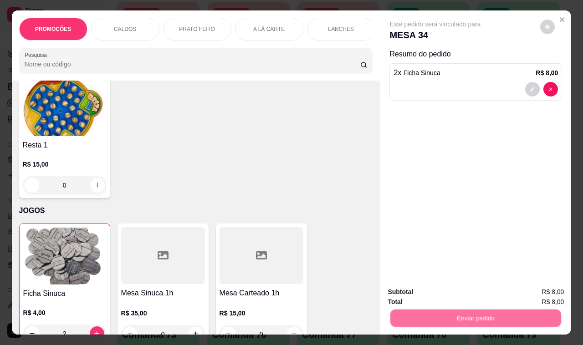
click at [399, 285] on button "Não registrar e enviar pedido" at bounding box center [444, 292] width 95 height 17
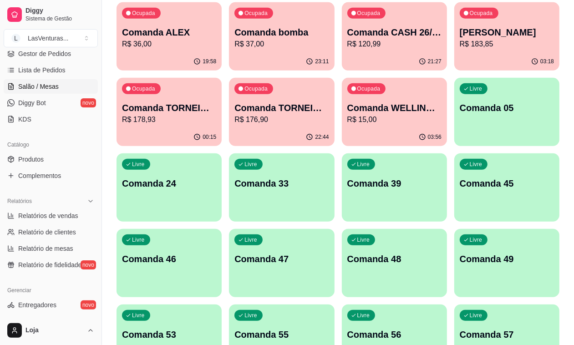
click at [454, 304] on div "Livre Comanda 57" at bounding box center [506, 332] width 105 height 57
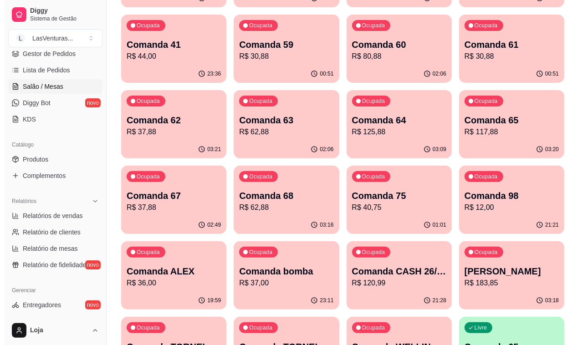
scroll to position [284, 0]
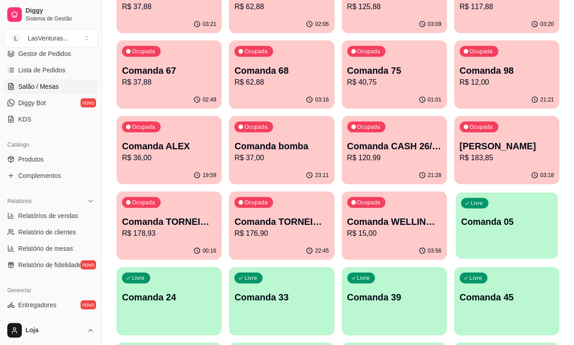
click at [456, 193] on div "Livre Comanda 05" at bounding box center [507, 221] width 102 height 56
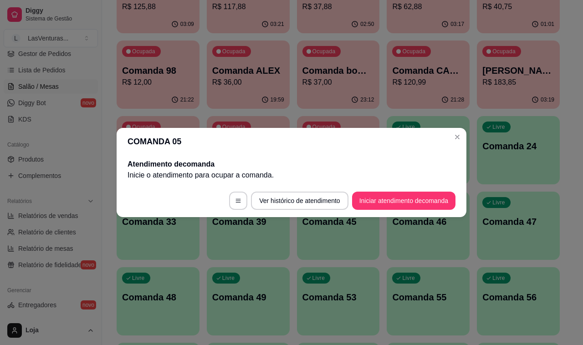
click at [365, 210] on footer "Ver histórico de atendimento Iniciar atendimento de comanda" at bounding box center [292, 200] width 350 height 33
click at [365, 203] on button "Iniciar atendimento de comanda" at bounding box center [403, 201] width 101 height 18
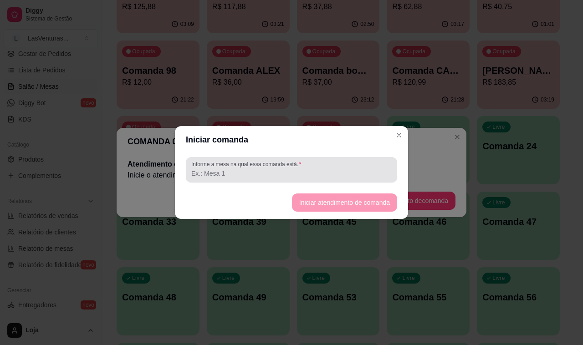
click at [352, 174] on input "Informe a mesa na qual essa comanda está." at bounding box center [291, 173] width 200 height 9
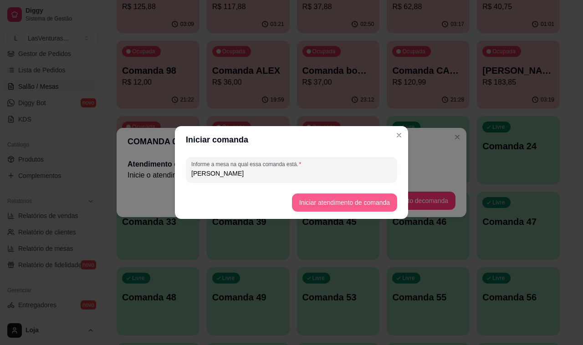
type input "Erik"
click at [314, 210] on button "Iniciar atendimento de comanda" at bounding box center [344, 202] width 105 height 18
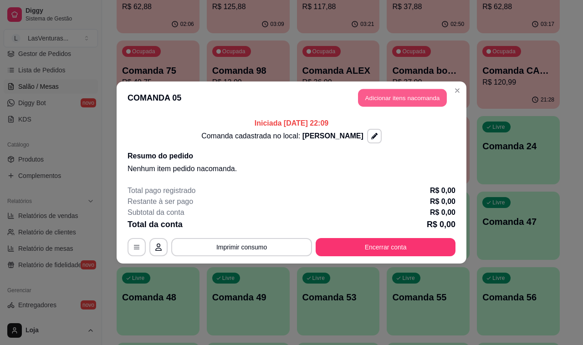
click at [394, 97] on button "Adicionar itens na comanda" at bounding box center [402, 98] width 89 height 18
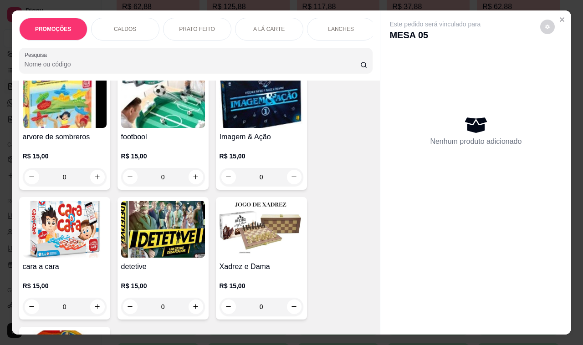
scroll to position [11208, 0]
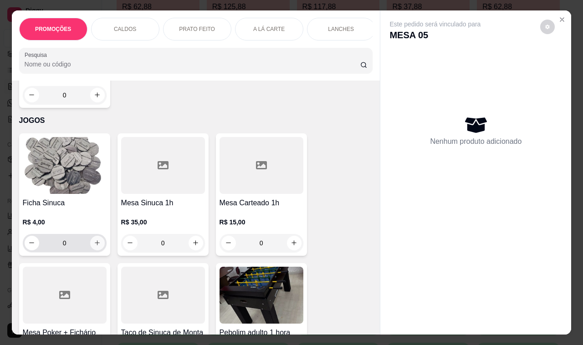
click at [96, 239] on icon "increase-product-quantity" at bounding box center [97, 242] width 7 height 7
type input "1"
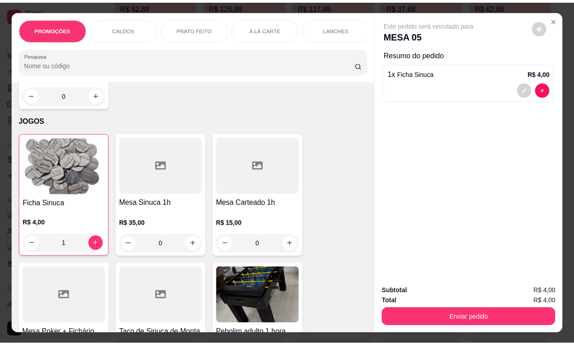
scroll to position [11208, 0]
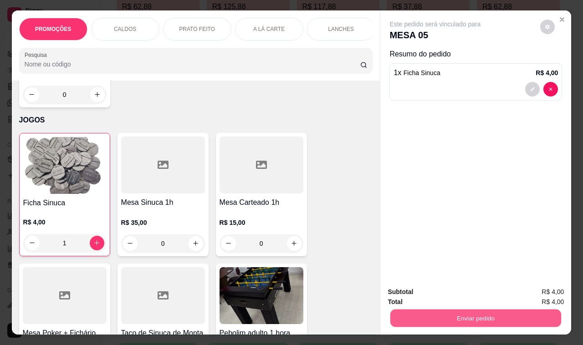
click at [407, 309] on button "Enviar pedido" at bounding box center [475, 318] width 171 height 18
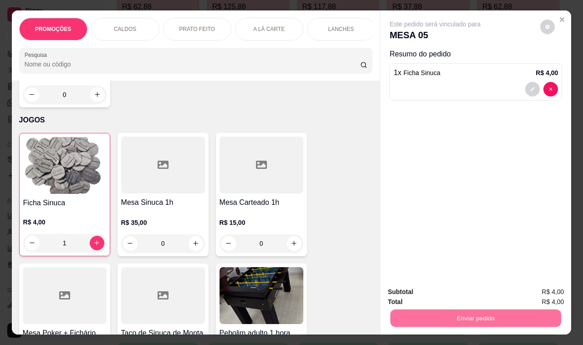
click at [404, 294] on button "Não registrar e enviar pedido" at bounding box center [445, 292] width 92 height 17
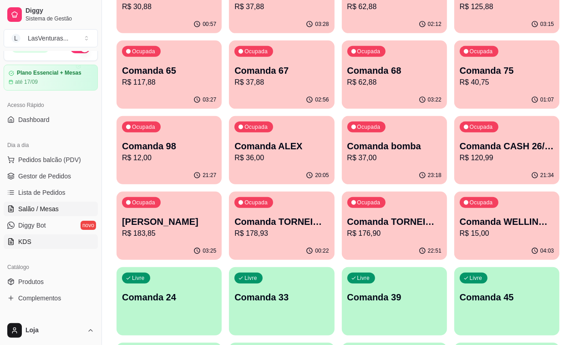
scroll to position [0, 0]
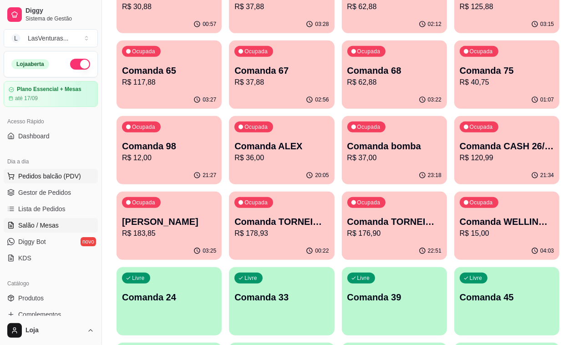
click at [42, 176] on span "Pedidos balcão (PDV)" at bounding box center [49, 176] width 63 height 9
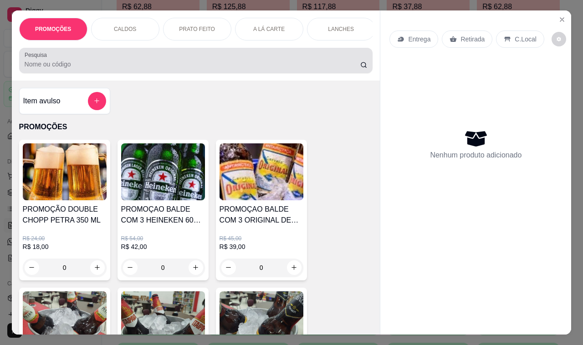
click at [105, 66] on input "Pesquisa" at bounding box center [192, 64] width 335 height 9
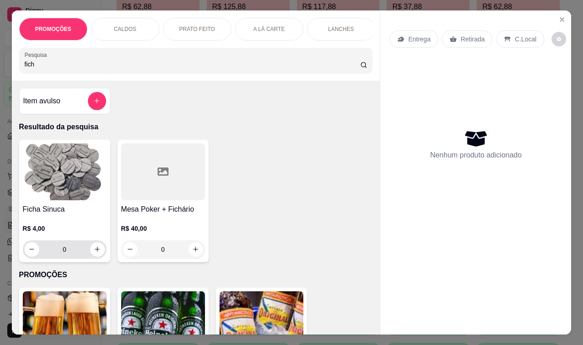
type input "fich"
click at [67, 255] on input "0" at bounding box center [64, 249] width 51 height 18
type input "2"
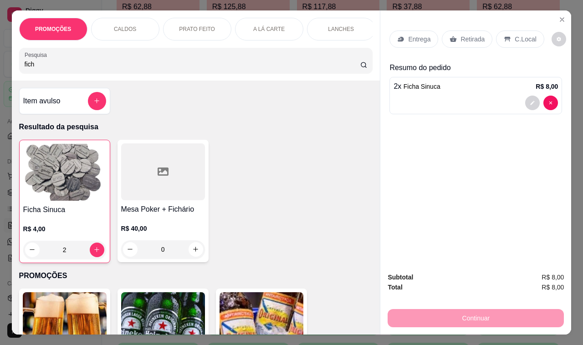
type input "2"
click at [462, 36] on p "Retirada" at bounding box center [472, 39] width 24 height 9
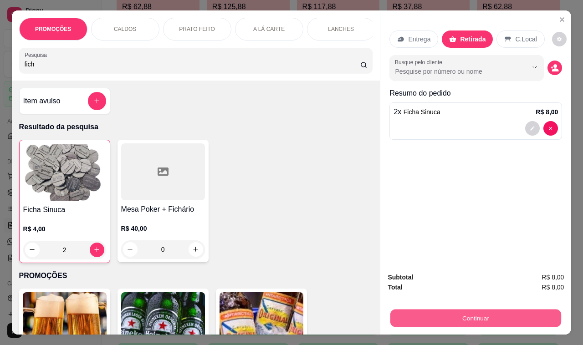
click at [446, 314] on button "Continuar" at bounding box center [475, 318] width 171 height 18
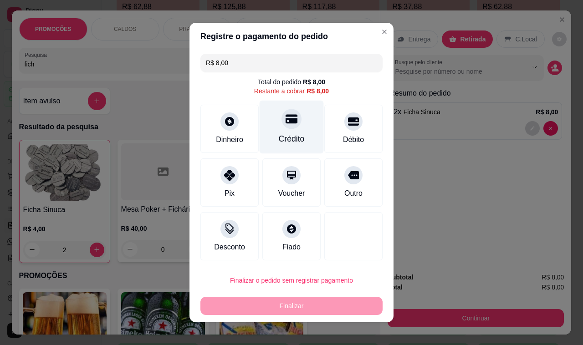
click at [285, 124] on icon at bounding box center [291, 119] width 12 height 12
type input "R$ 0,00"
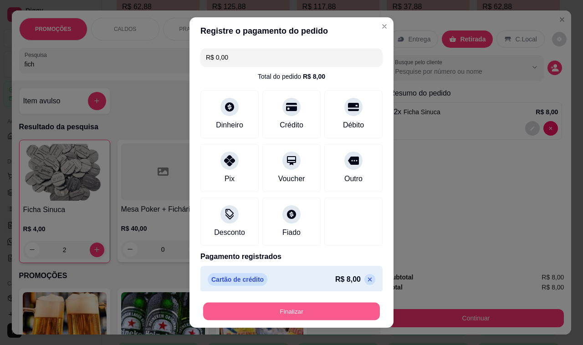
click at [302, 310] on button "Finalizar" at bounding box center [291, 312] width 177 height 18
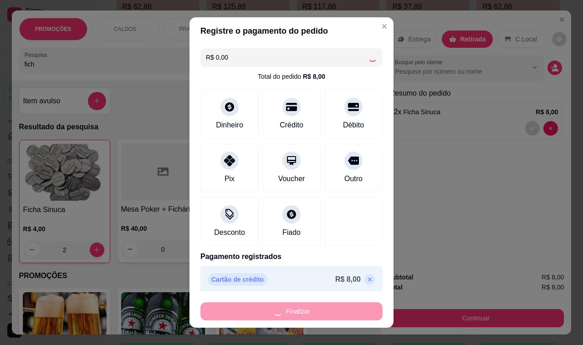
type input "0"
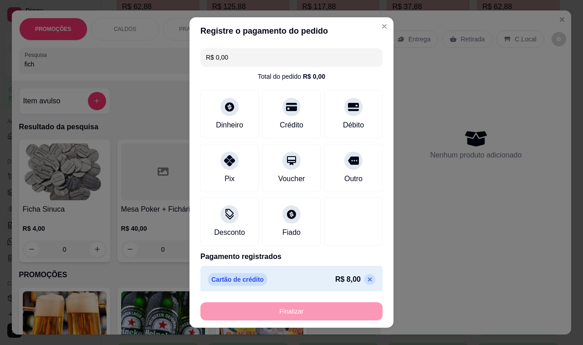
type input "-R$ 8,00"
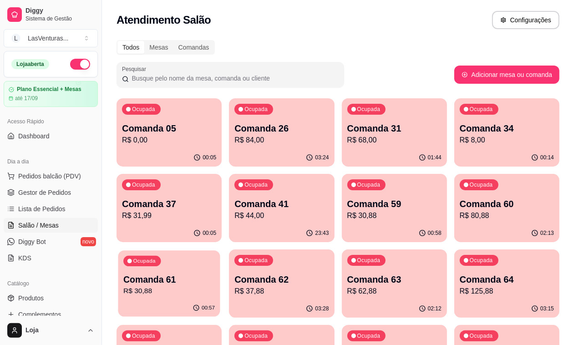
click at [215, 286] on p "R$ 30,88" at bounding box center [168, 291] width 91 height 10
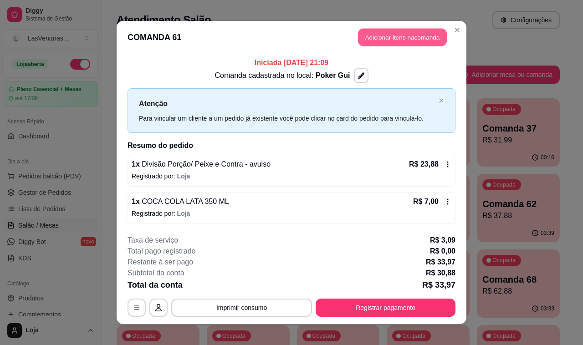
click at [401, 40] on button "Adicionar itens na comanda" at bounding box center [402, 38] width 89 height 18
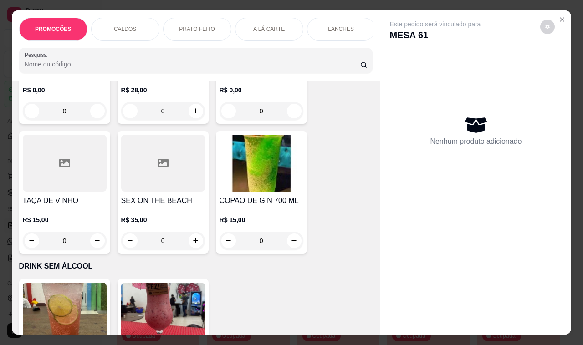
scroll to position [2560, 0]
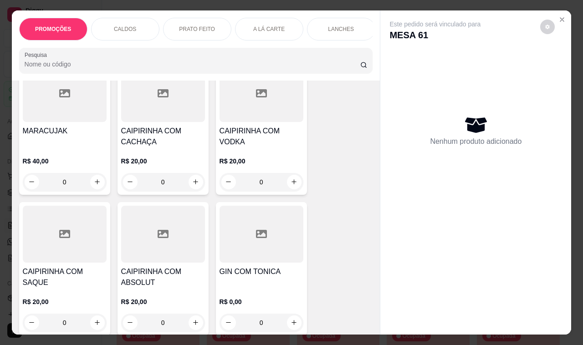
click at [178, 128] on h4 "CAIPIRINHA COM CACHAÇA" at bounding box center [163, 137] width 84 height 22
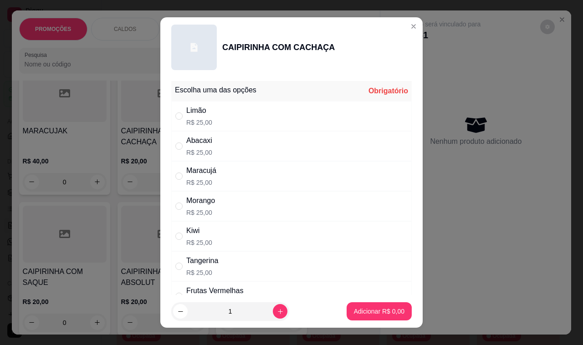
drag, startPoint x: 261, startPoint y: 181, endPoint x: 281, endPoint y: 202, distance: 29.3
click at [264, 183] on div "Maracujá R$ 25,00" at bounding box center [291, 176] width 240 height 30
radio input "true"
click at [365, 319] on button "Adicionar R$ 25,00" at bounding box center [377, 312] width 67 height 18
type input "1"
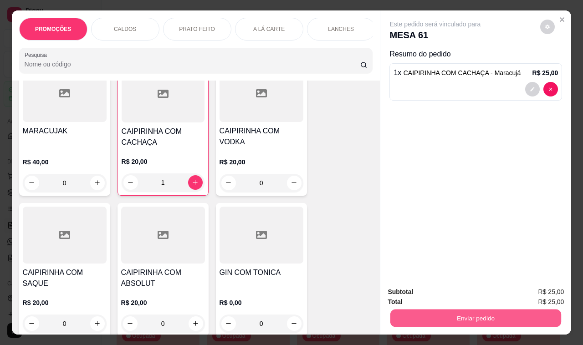
click at [409, 315] on button "Enviar pedido" at bounding box center [475, 318] width 171 height 18
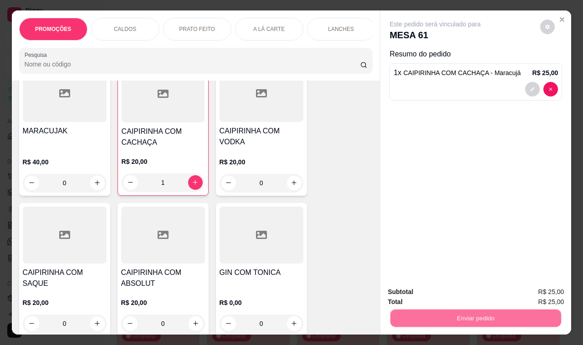
click at [414, 290] on button "Não registrar e enviar pedido" at bounding box center [445, 292] width 92 height 17
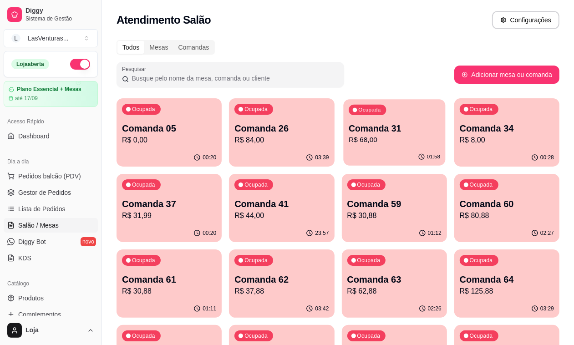
click at [343, 146] on div "Ocupada Comanda 31 R$ 68,00" at bounding box center [394, 123] width 102 height 49
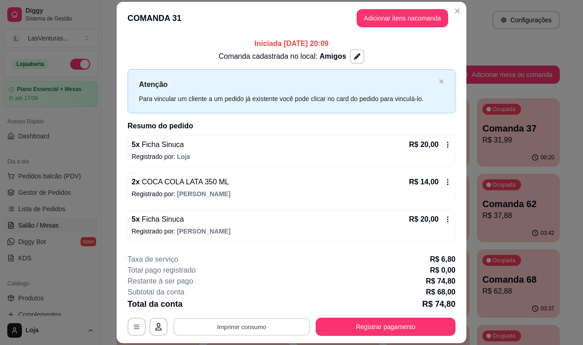
click at [222, 324] on button "Imprimir consumo" at bounding box center [241, 327] width 137 height 18
click at [228, 307] on button "IMPRESSORA" at bounding box center [240, 306] width 66 height 15
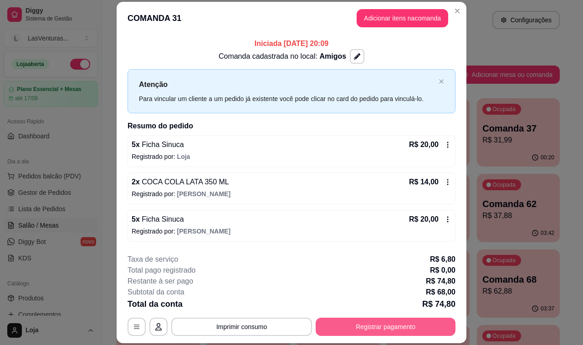
click at [368, 328] on button "Registrar pagamento" at bounding box center [385, 327] width 140 height 18
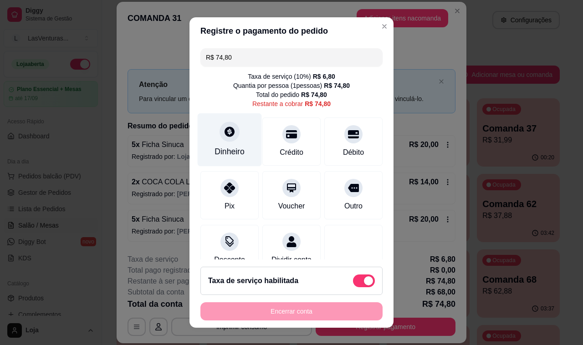
click at [221, 142] on div "Dinheiro" at bounding box center [230, 139] width 64 height 53
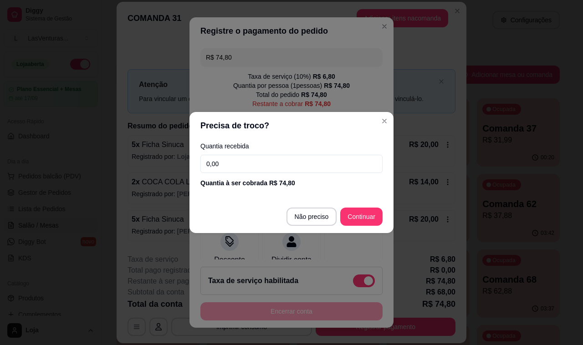
click at [238, 164] on input "0,00" at bounding box center [291, 164] width 182 height 18
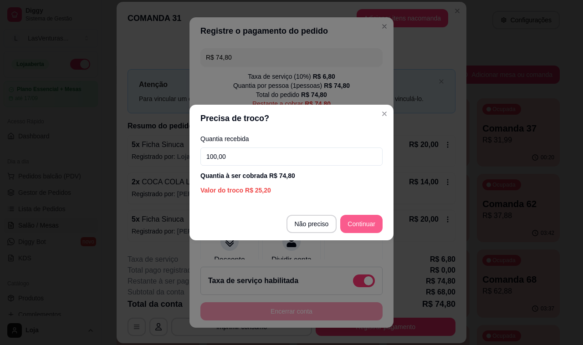
type input "100,00"
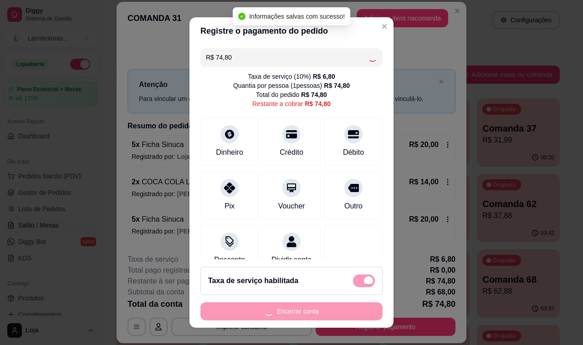
type input "R$ 0,00"
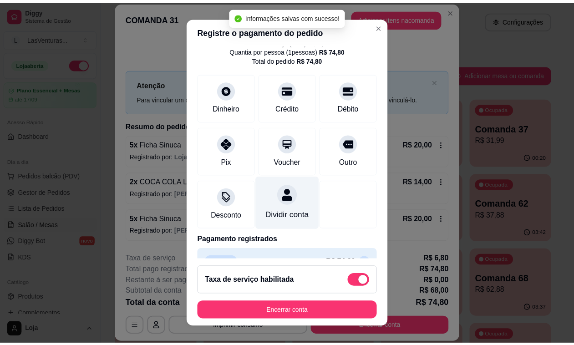
scroll to position [66, 0]
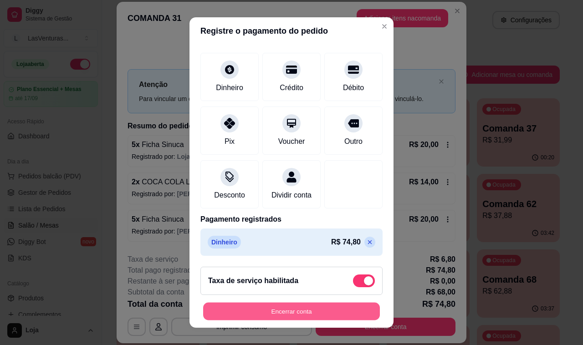
click at [279, 310] on button "Encerrar conta" at bounding box center [291, 312] width 177 height 18
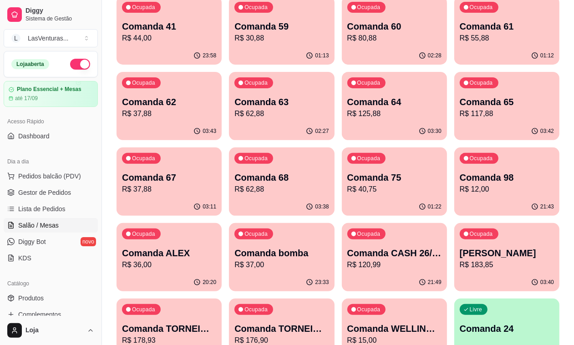
scroll to position [0, 0]
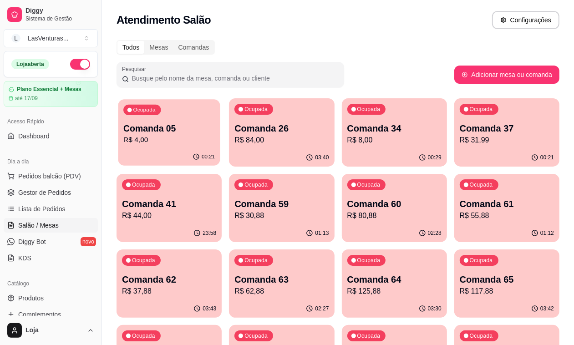
click at [140, 141] on p "R$ 4,00" at bounding box center [168, 140] width 91 height 10
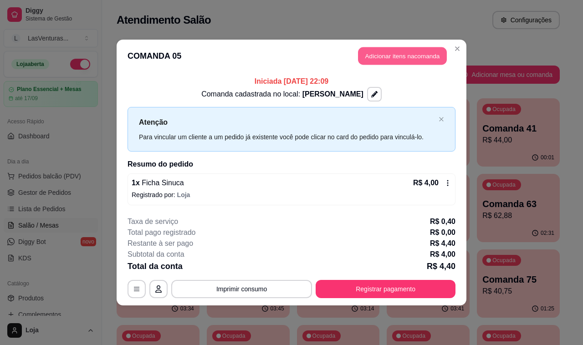
click at [408, 55] on button "Adicionar itens na comanda" at bounding box center [402, 56] width 89 height 18
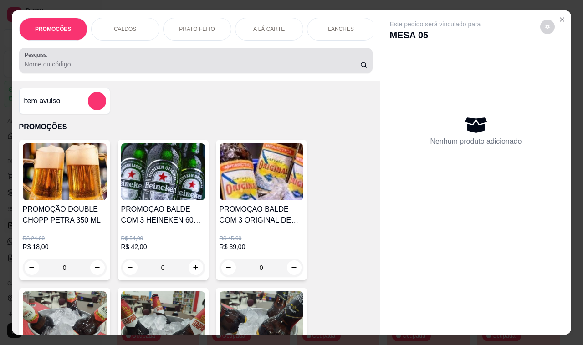
click at [207, 69] on input "Pesquisa" at bounding box center [192, 64] width 335 height 9
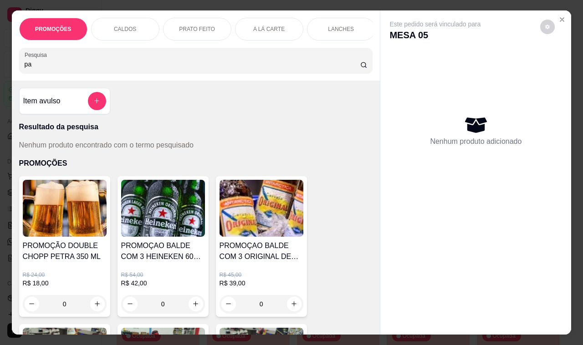
type input "p"
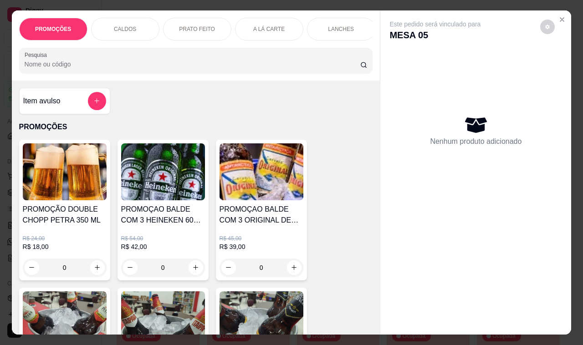
click at [81, 114] on div "Item avulso" at bounding box center [64, 101] width 91 height 26
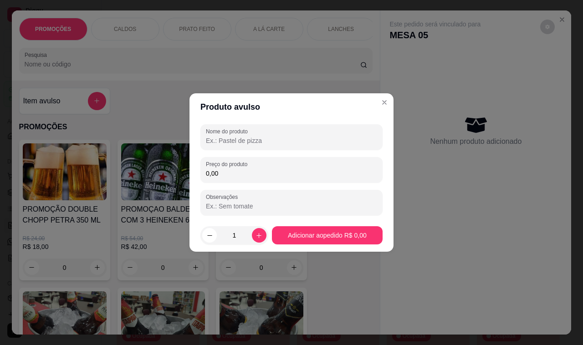
click at [213, 142] on input "Nome do produto" at bounding box center [291, 140] width 171 height 9
click at [325, 137] on input "Nome do produto" at bounding box center [291, 140] width 171 height 9
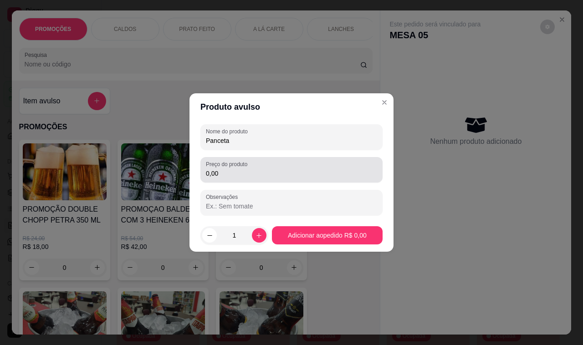
type input "Panceta"
click at [243, 178] on input "0,00" at bounding box center [291, 173] width 171 height 9
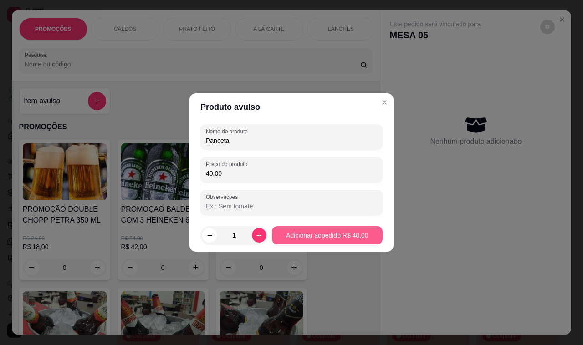
type input "40,00"
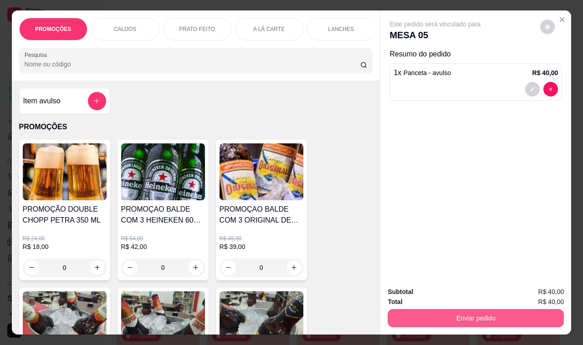
click at [445, 310] on button "Enviar pedido" at bounding box center [475, 318] width 176 height 18
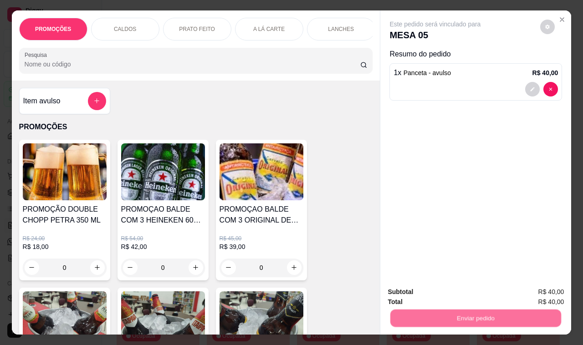
click at [441, 293] on button "Não registrar e enviar pedido" at bounding box center [445, 292] width 92 height 17
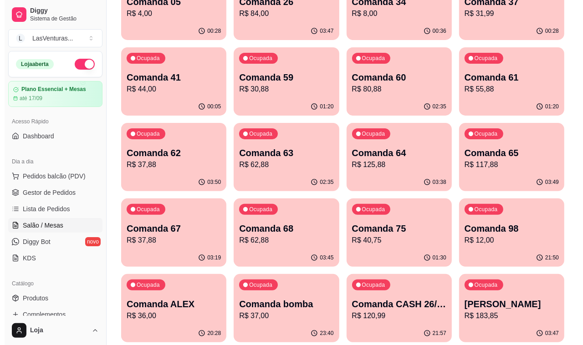
scroll to position [284, 0]
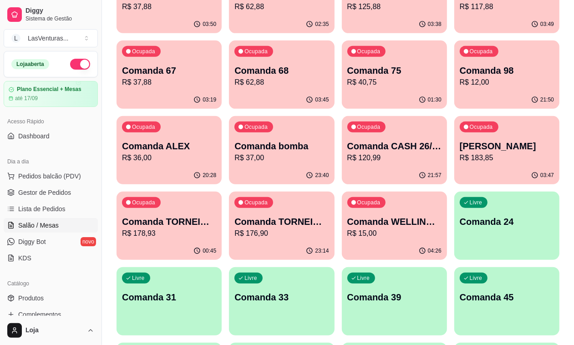
click at [222, 267] on div "Livre Comanda 31" at bounding box center [169, 295] width 105 height 57
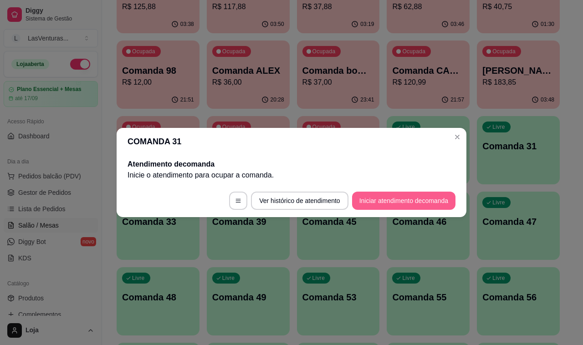
click at [416, 204] on button "Iniciar atendimento de comanda" at bounding box center [403, 201] width 103 height 18
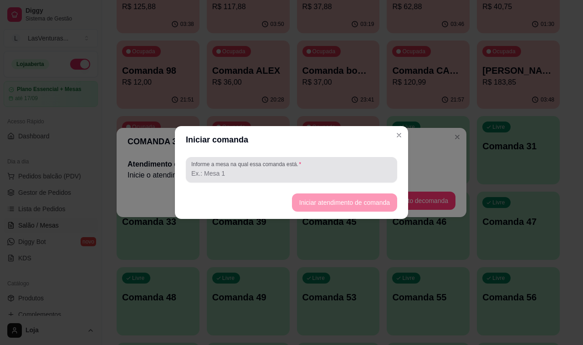
click at [303, 172] on input "Informe a mesa na qual essa comanda está." at bounding box center [291, 173] width 200 height 9
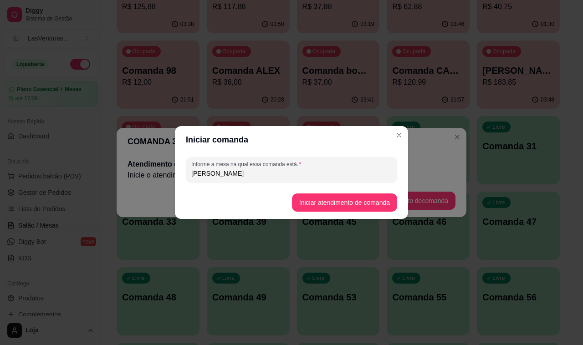
type input "eduardo"
click at [322, 203] on button "Iniciar atendimento de comanda" at bounding box center [344, 203] width 102 height 18
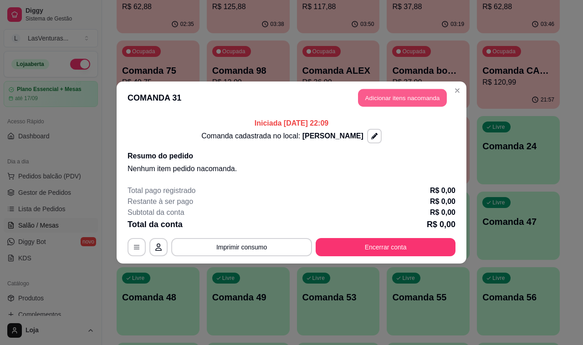
click at [424, 96] on button "Adicionar itens na comanda" at bounding box center [402, 98] width 89 height 18
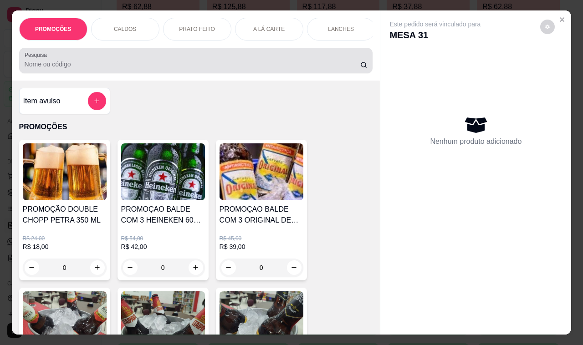
drag, startPoint x: 205, startPoint y: 60, endPoint x: 207, endPoint y: 65, distance: 5.5
click at [206, 61] on div at bounding box center [196, 60] width 343 height 18
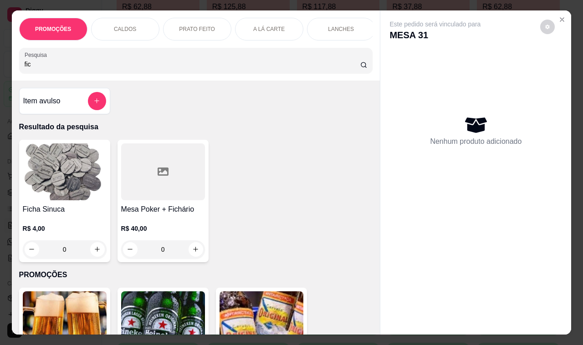
type input "fic"
click at [65, 253] on input "0" at bounding box center [64, 249] width 51 height 18
type input "2"
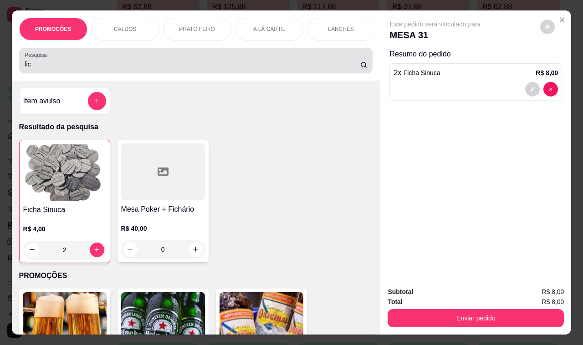
type input "2"
click at [103, 61] on div "fic" at bounding box center [196, 60] width 343 height 18
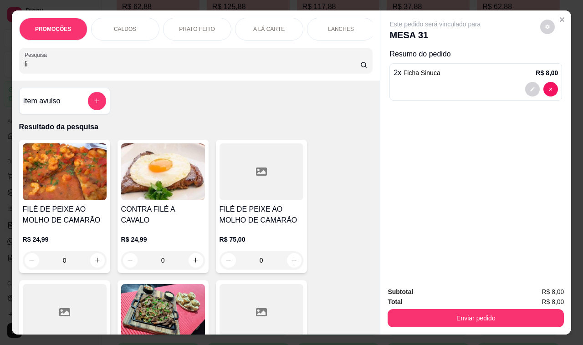
type input "f"
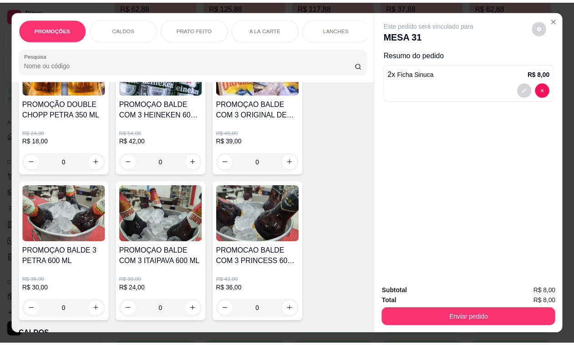
scroll to position [114, 0]
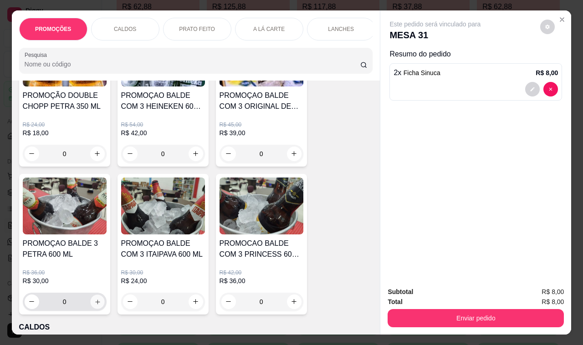
click at [94, 305] on icon "increase-product-quantity" at bounding box center [97, 301] width 7 height 7
type input "1"
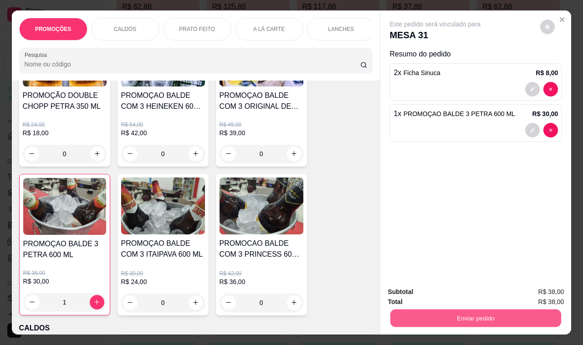
click at [406, 312] on button "Enviar pedido" at bounding box center [475, 318] width 171 height 18
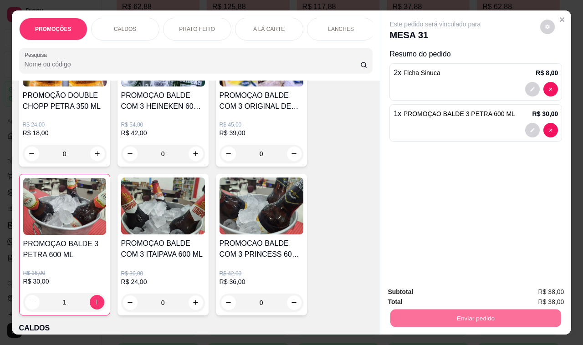
click at [410, 293] on button "Não registrar e enviar pedido" at bounding box center [445, 292] width 92 height 17
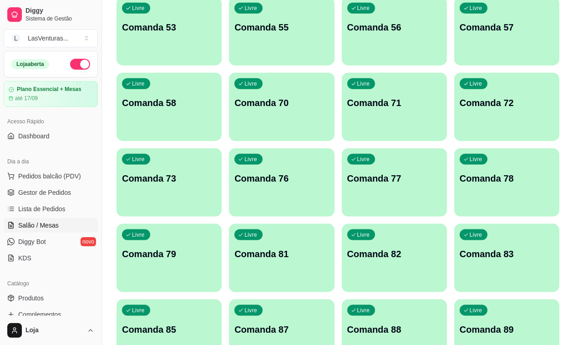
scroll to position [740, 0]
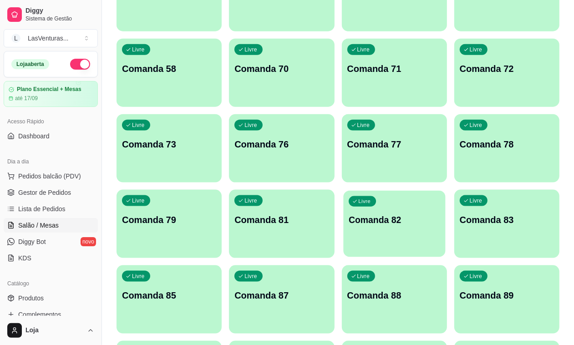
click at [343, 191] on div "Livre Comanda 82" at bounding box center [394, 219] width 102 height 56
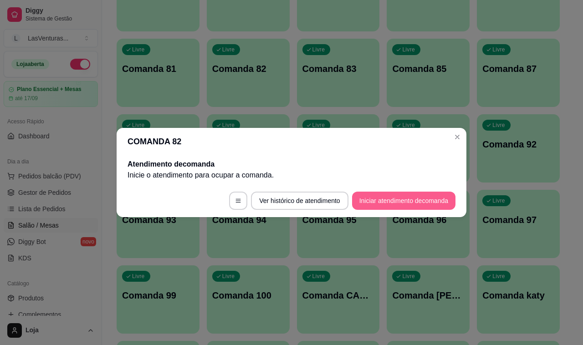
click at [404, 197] on button "Iniciar atendimento de comanda" at bounding box center [403, 201] width 103 height 18
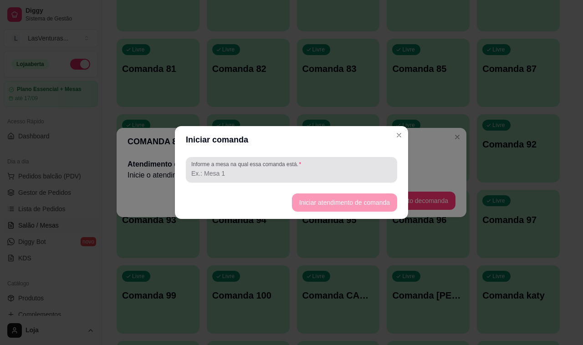
click at [254, 175] on input "Informe a mesa na qual essa comanda está." at bounding box center [291, 173] width 200 height 9
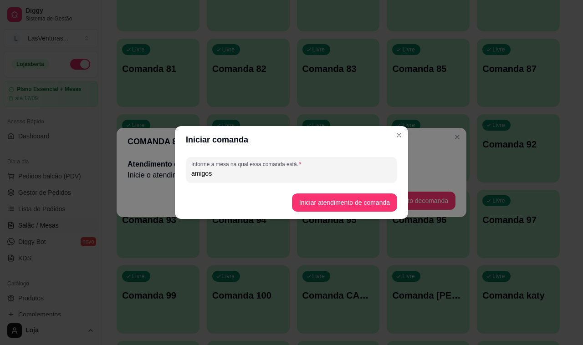
type input "amigos"
click at [364, 201] on button "Iniciar atendimento de comanda" at bounding box center [344, 202] width 105 height 18
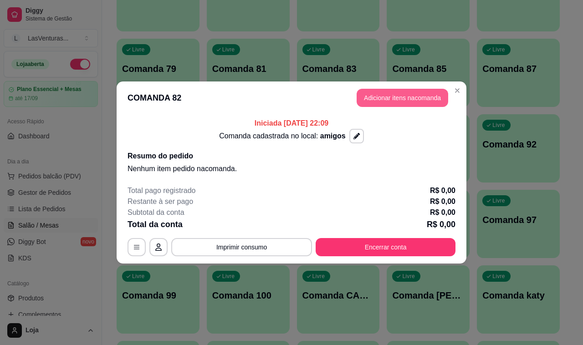
click at [412, 103] on button "Adicionar itens na comanda" at bounding box center [401, 98] width 91 height 18
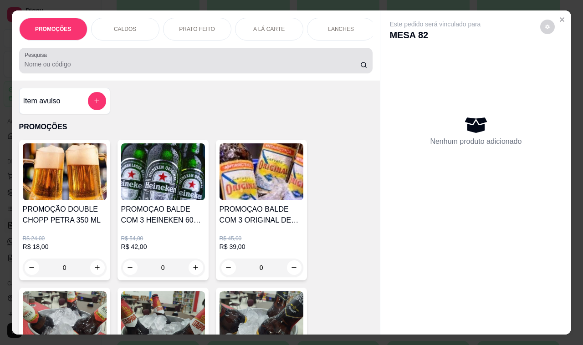
click at [296, 68] on input "Pesquisa" at bounding box center [192, 64] width 335 height 9
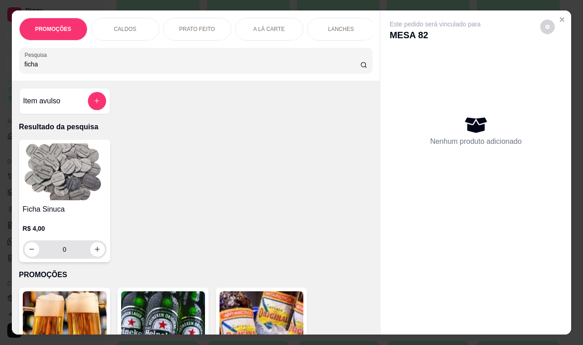
type input "ficha"
click at [66, 252] on input "0" at bounding box center [64, 249] width 51 height 18
type input "5"
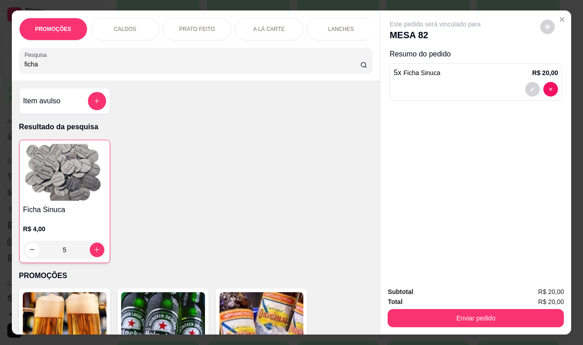
type input "5"
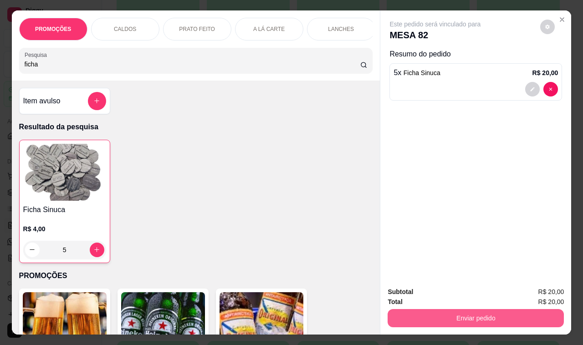
type input "5"
click at [417, 320] on button "Enviar pedido" at bounding box center [475, 318] width 176 height 18
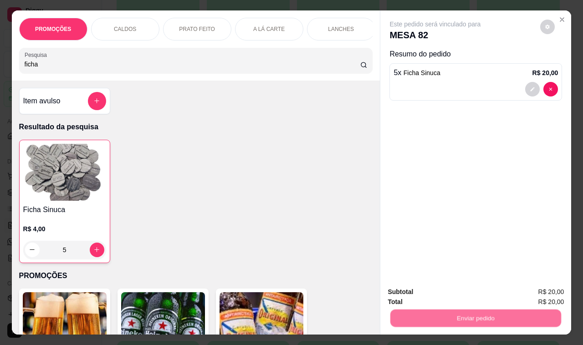
click at [442, 289] on button "Não registrar e enviar pedido" at bounding box center [445, 291] width 92 height 17
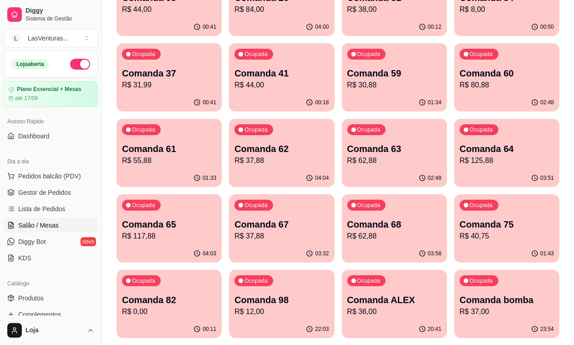
scroll to position [114, 0]
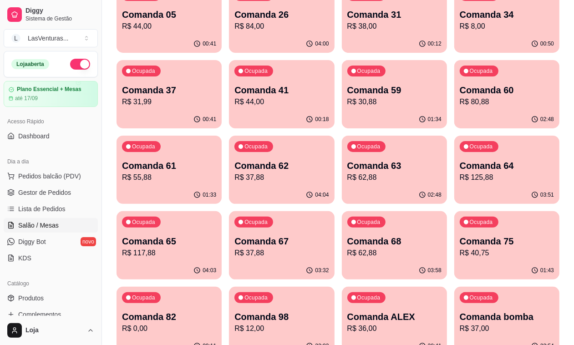
click at [216, 172] on p "R$ 55,88" at bounding box center [169, 177] width 94 height 11
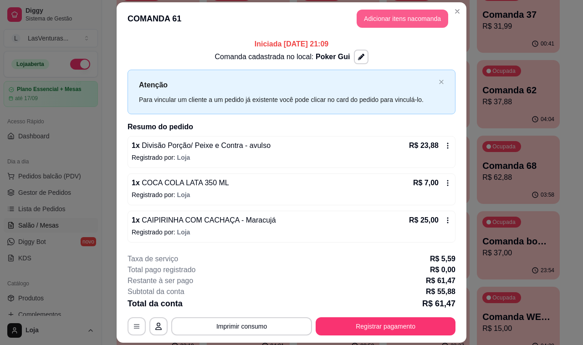
click at [376, 19] on button "Adicionar itens na comanda" at bounding box center [401, 19] width 91 height 18
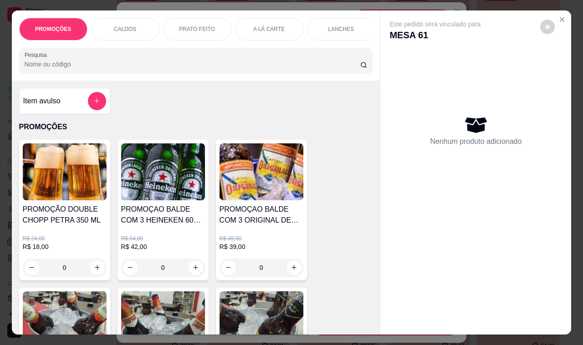
click at [187, 67] on input "Pesquisa" at bounding box center [192, 64] width 335 height 9
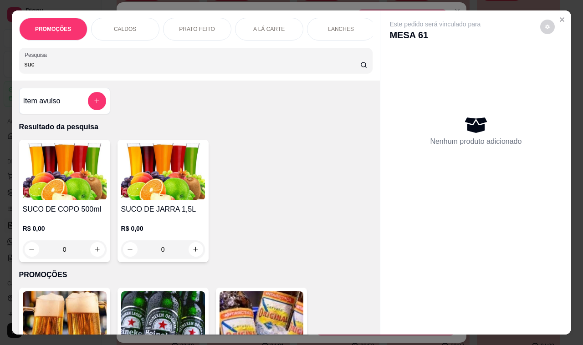
type input "suc"
click at [92, 254] on div "0" at bounding box center [65, 249] width 84 height 18
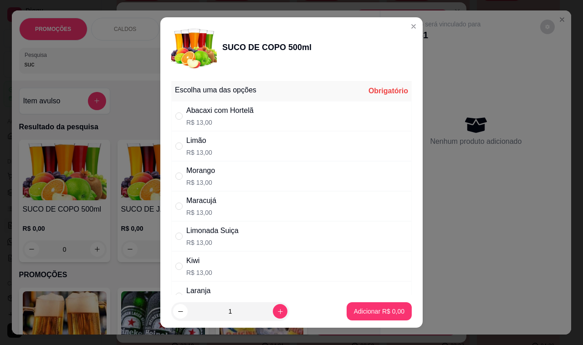
click at [197, 210] on p "R$ 13,00" at bounding box center [201, 212] width 30 height 9
radio input "true"
click at [373, 315] on p "Adicionar R$ 13,00" at bounding box center [377, 311] width 53 height 9
type input "1"
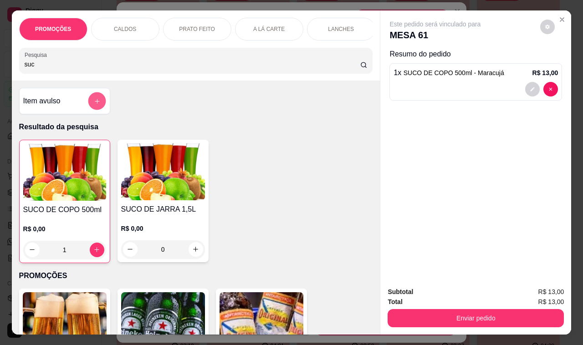
click at [95, 110] on button "add-separate-item" at bounding box center [97, 101] width 18 height 18
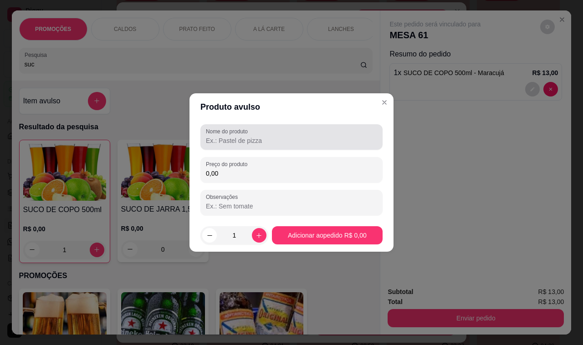
click at [225, 137] on input "Nome do produto" at bounding box center [291, 140] width 171 height 9
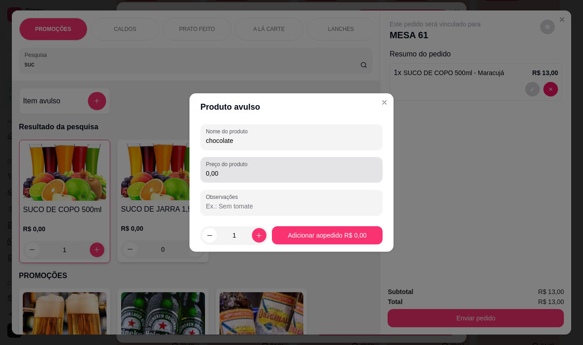
type input "chocolate"
click at [228, 174] on input "0,00" at bounding box center [291, 173] width 171 height 9
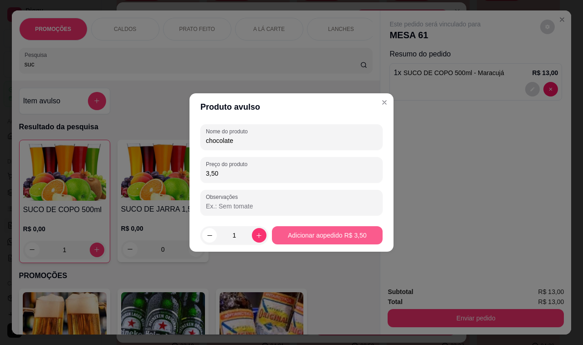
type input "3,50"
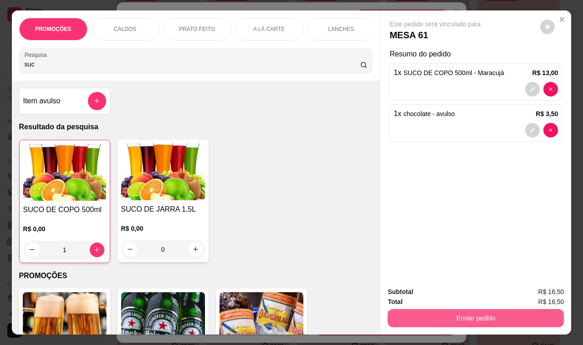
click at [464, 317] on button "Enviar pedido" at bounding box center [475, 318] width 176 height 18
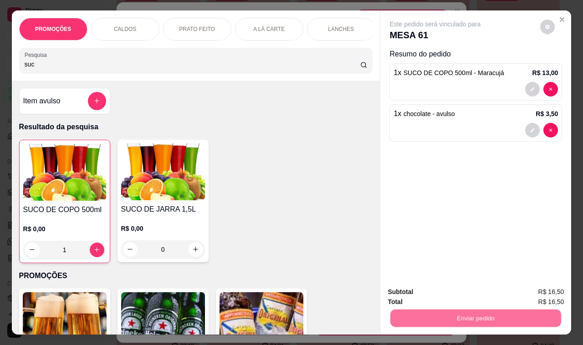
click at [461, 294] on button "Não registrar e enviar pedido" at bounding box center [444, 292] width 95 height 17
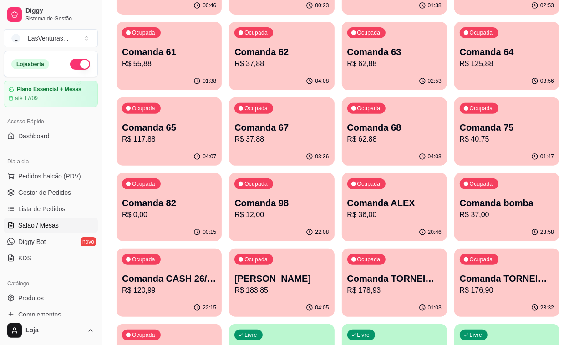
scroll to position [171, 0]
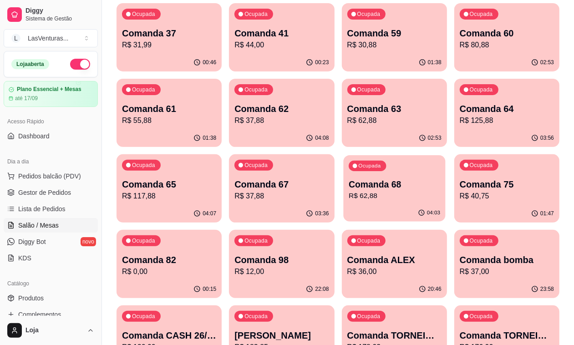
click at [440, 178] on p "Comanda 68" at bounding box center [394, 184] width 91 height 12
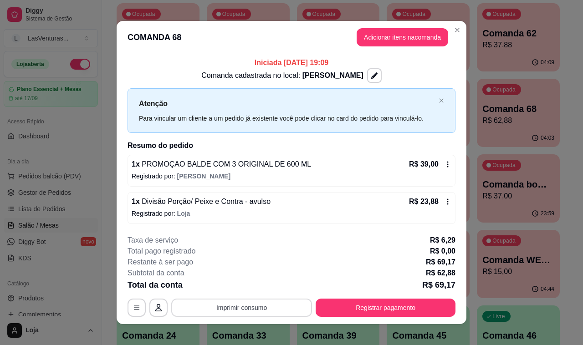
click at [224, 311] on button "Imprimir consumo" at bounding box center [241, 308] width 141 height 18
click at [242, 287] on button "IMPRESSORA" at bounding box center [240, 286] width 64 height 14
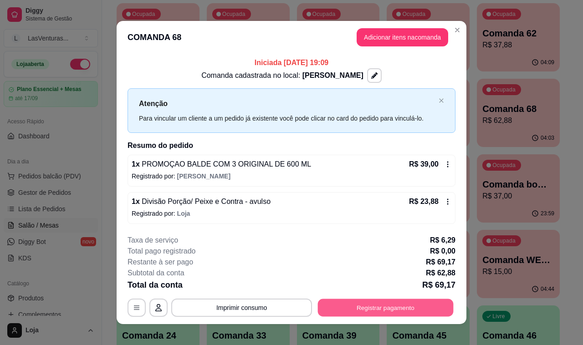
click at [368, 309] on button "Registrar pagamento" at bounding box center [386, 308] width 136 height 18
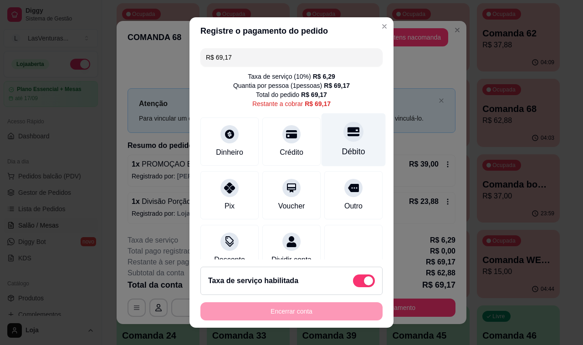
click at [347, 132] on icon at bounding box center [353, 131] width 12 height 9
type input "R$ 0,00"
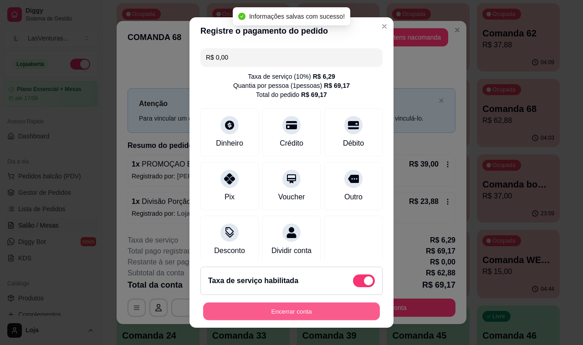
click at [296, 310] on button "Encerrar conta" at bounding box center [291, 312] width 177 height 18
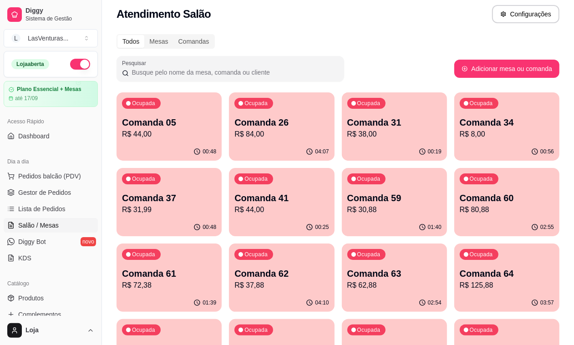
scroll to position [0, 0]
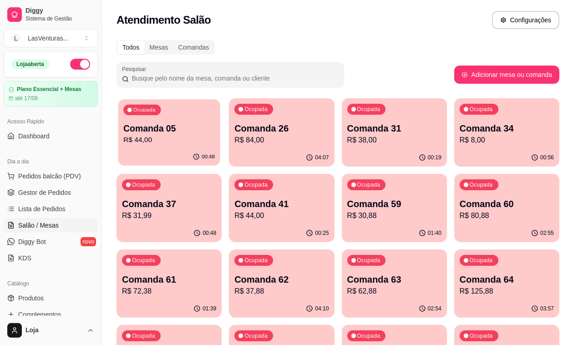
click at [160, 149] on div "00:48" at bounding box center [169, 156] width 102 height 17
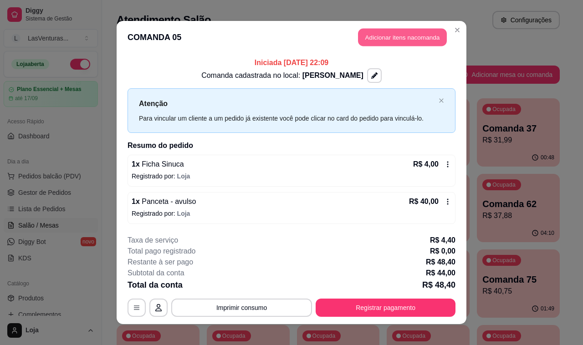
click at [376, 29] on button "Adicionar itens na comanda" at bounding box center [402, 38] width 89 height 18
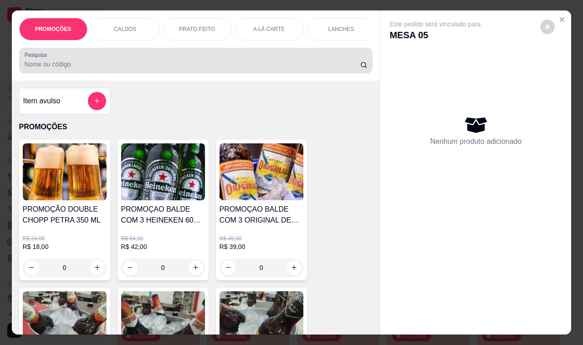
click at [192, 69] on input "Pesquisa" at bounding box center [192, 64] width 335 height 9
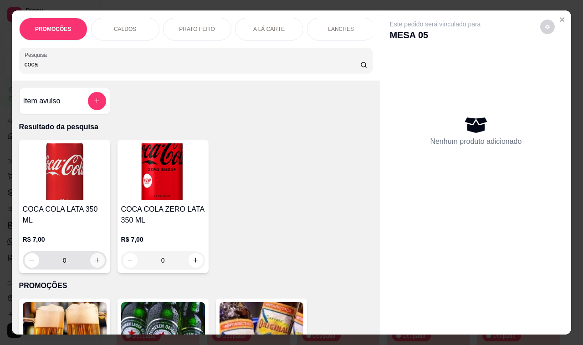
type input "coca"
click at [94, 257] on icon "increase-product-quantity" at bounding box center [97, 260] width 7 height 7
type input "1"
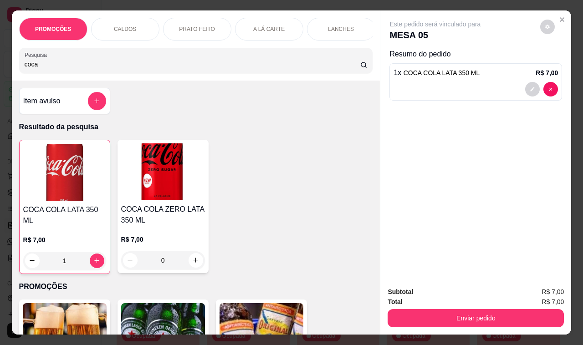
click at [93, 254] on div "R$ 7,00 1" at bounding box center [64, 252] width 83 height 35
click at [93, 263] on icon "increase-product-quantity" at bounding box center [96, 260] width 7 height 7
type input "2"
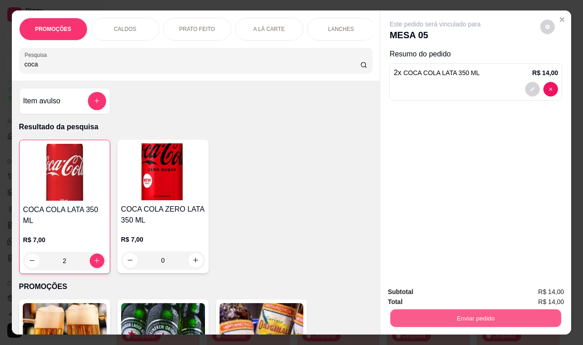
click at [460, 310] on button "Enviar pedido" at bounding box center [475, 318] width 171 height 18
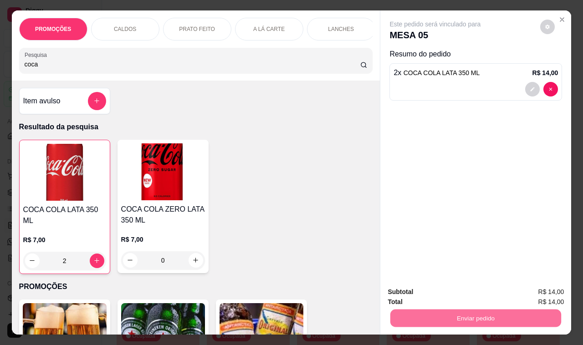
click at [458, 294] on button "Não registrar e enviar pedido" at bounding box center [444, 292] width 95 height 17
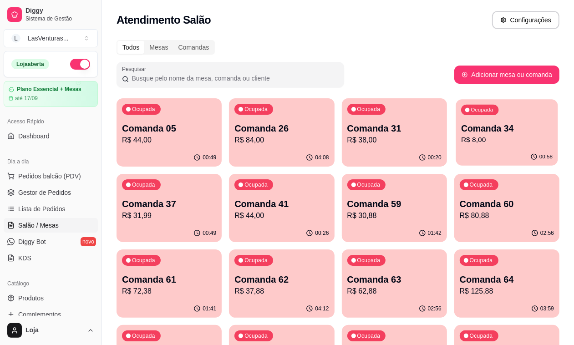
click at [461, 139] on p "R$ 8,00" at bounding box center [506, 140] width 91 height 10
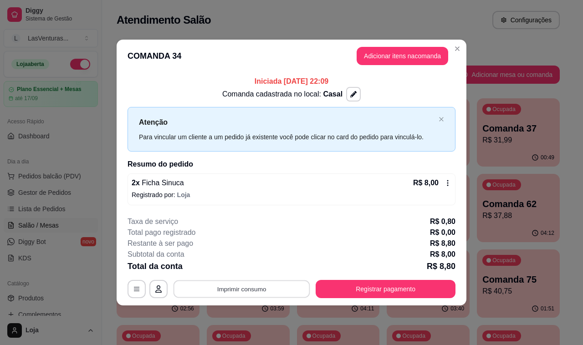
click at [256, 287] on button "Imprimir consumo" at bounding box center [241, 289] width 137 height 18
click at [244, 269] on button "IMPRESSORA" at bounding box center [244, 268] width 66 height 15
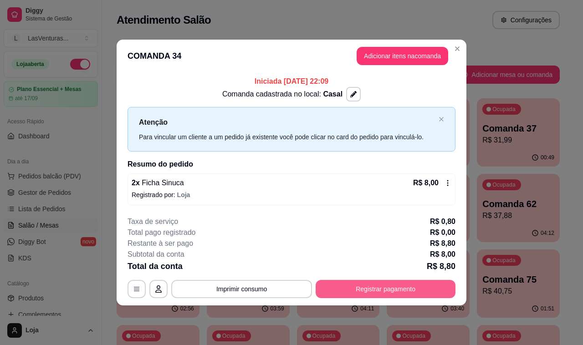
click at [381, 284] on button "Registrar pagamento" at bounding box center [385, 289] width 140 height 18
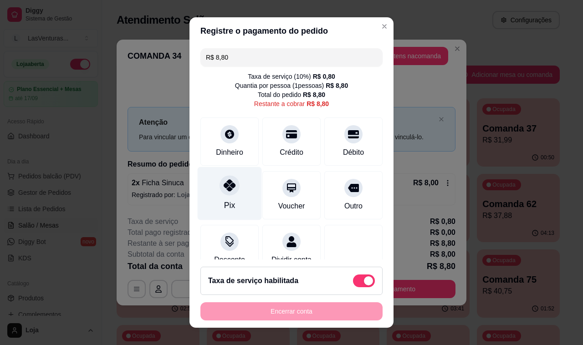
click at [223, 191] on icon at bounding box center [229, 185] width 12 height 12
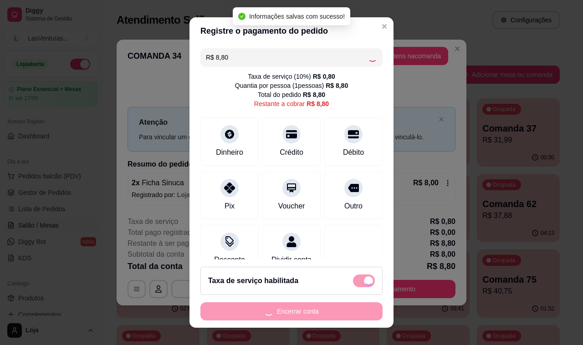
type input "R$ 0,00"
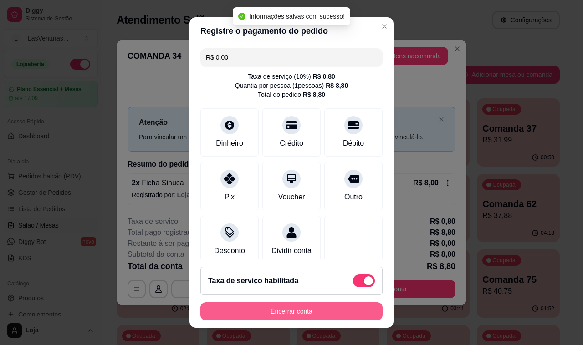
click at [308, 313] on button "Encerrar conta" at bounding box center [291, 311] width 182 height 18
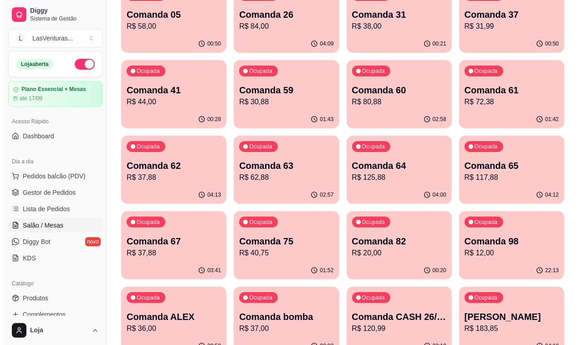
scroll to position [171, 0]
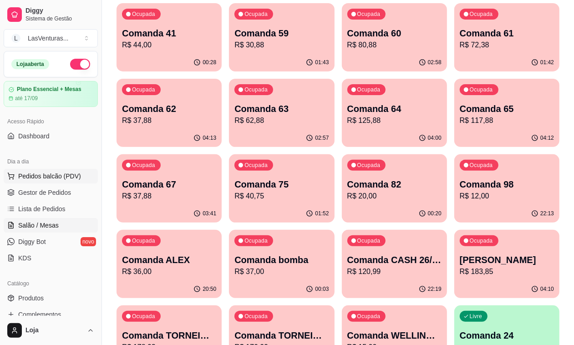
click at [35, 180] on span "Pedidos balcão (PDV)" at bounding box center [49, 176] width 63 height 9
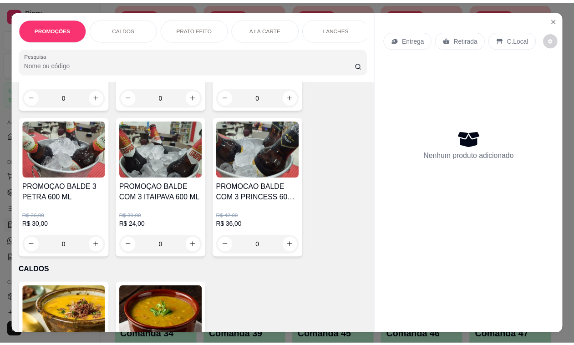
scroll to position [228, 0]
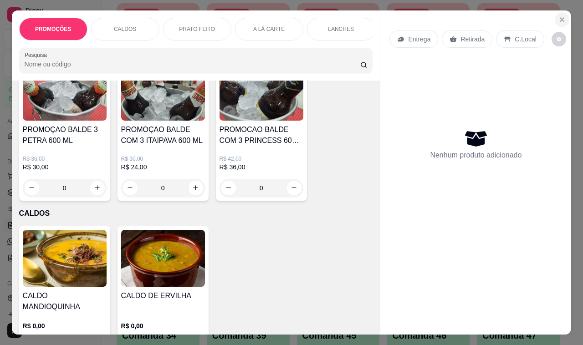
click at [560, 18] on icon "Close" at bounding box center [562, 20] width 4 height 4
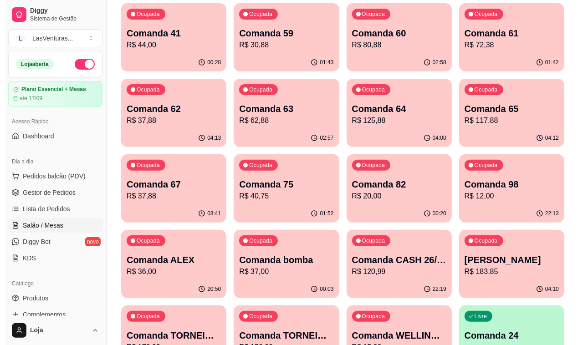
scroll to position [228, 0]
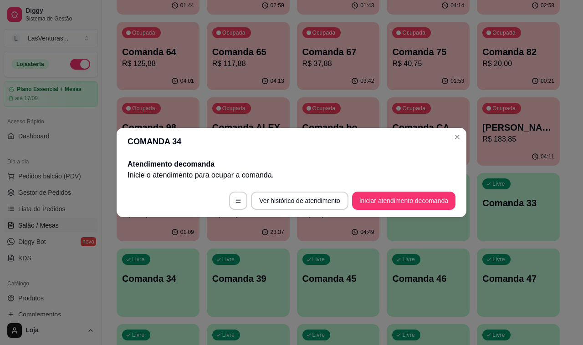
drag, startPoint x: 398, startPoint y: 189, endPoint x: 397, endPoint y: 199, distance: 10.1
click at [398, 192] on footer "Ver histórico de atendimento Iniciar atendimento de comanda" at bounding box center [292, 200] width 350 height 33
click at [397, 201] on button "Iniciar atendimento de comanda" at bounding box center [403, 201] width 101 height 18
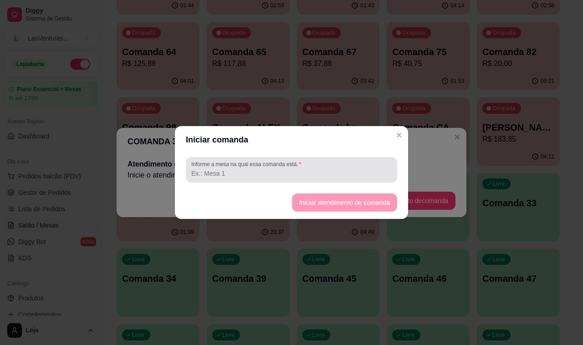
click at [278, 176] on input "Informe a mesa na qual essa comanda está." at bounding box center [291, 173] width 200 height 9
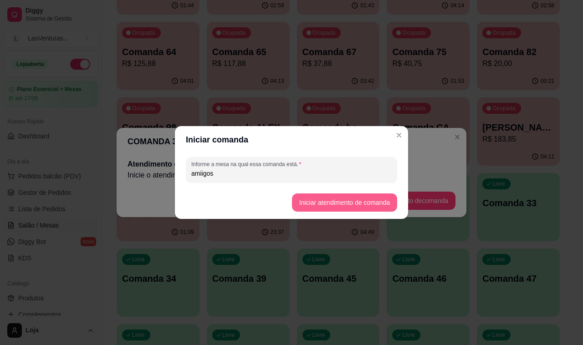
type input "amiigos"
click at [340, 203] on button "Iniciar atendimento de comanda" at bounding box center [344, 202] width 105 height 18
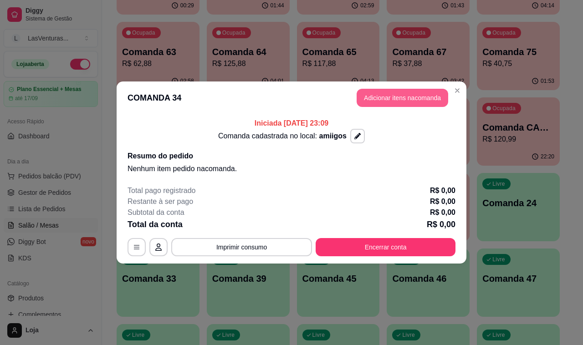
click at [385, 100] on button "Adicionar itens na comanda" at bounding box center [401, 98] width 91 height 18
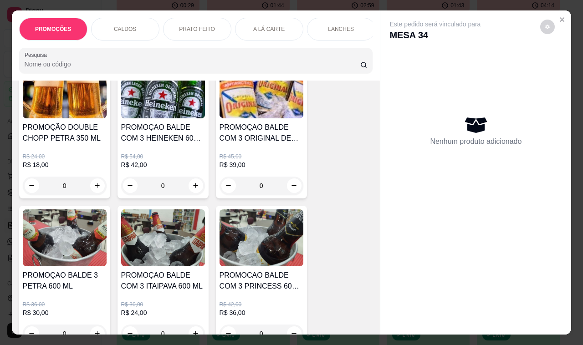
scroll to position [114, 0]
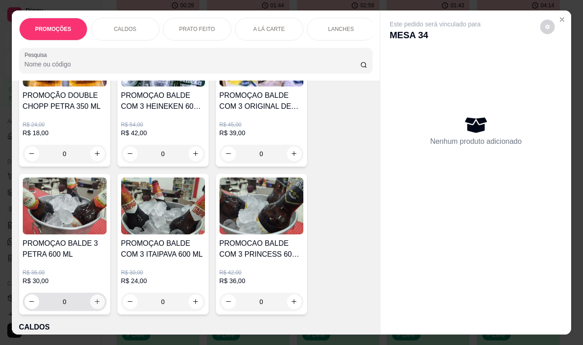
click at [94, 305] on icon "increase-product-quantity" at bounding box center [97, 301] width 7 height 7
type input "1"
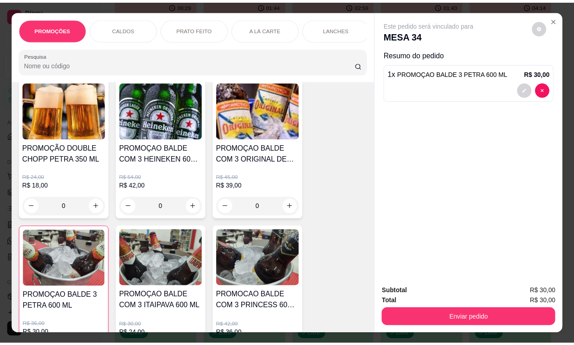
scroll to position [0, 0]
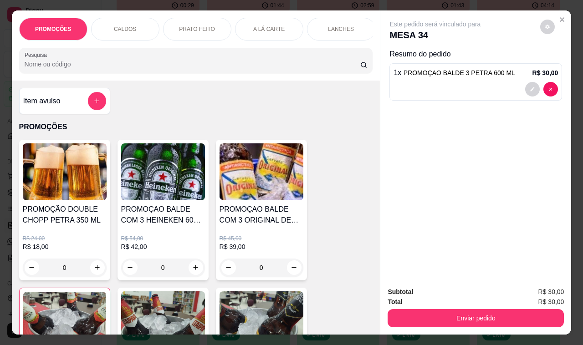
click at [89, 69] on input "Pesquisa" at bounding box center [192, 64] width 335 height 9
type input "camp"
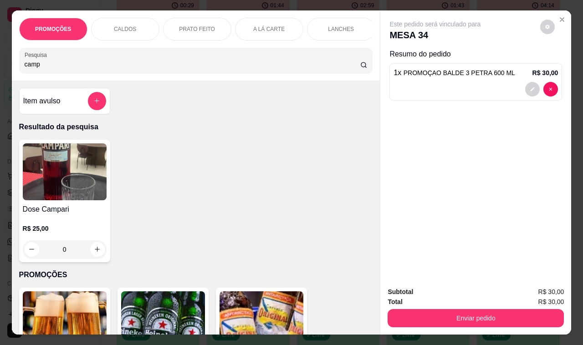
click at [347, 67] on input "camp" at bounding box center [192, 64] width 335 height 9
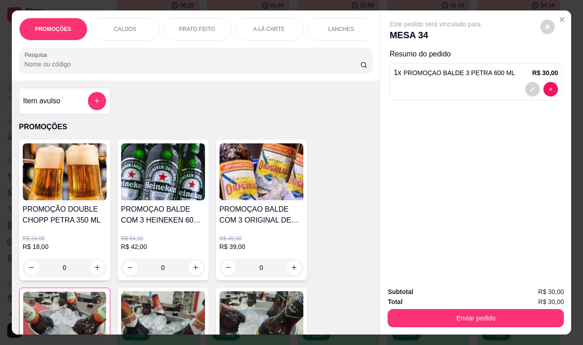
click at [127, 63] on div at bounding box center [196, 60] width 343 height 18
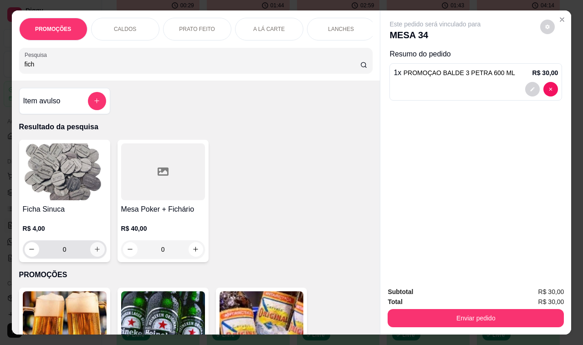
type input "fich"
click at [94, 252] on icon "increase-product-quantity" at bounding box center [97, 249] width 7 height 7
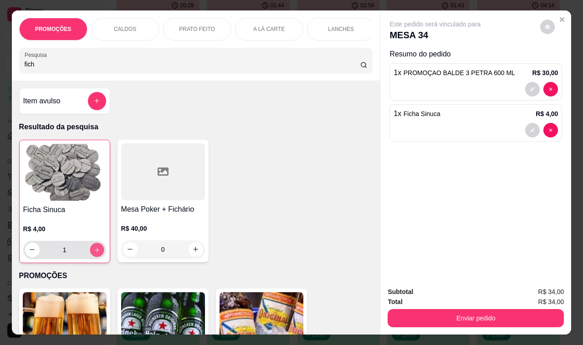
type input "1"
click at [93, 252] on icon "increase-product-quantity" at bounding box center [96, 249] width 7 height 7
type input "2"
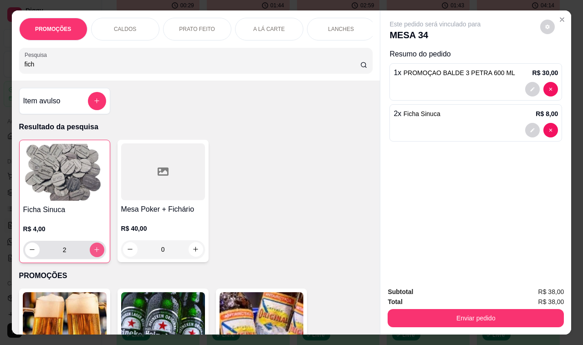
click at [93, 251] on icon "increase-product-quantity" at bounding box center [96, 249] width 7 height 7
type input "3"
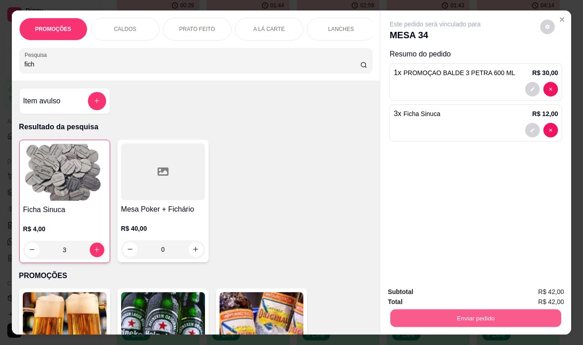
click at [393, 309] on button "Enviar pedido" at bounding box center [475, 318] width 171 height 18
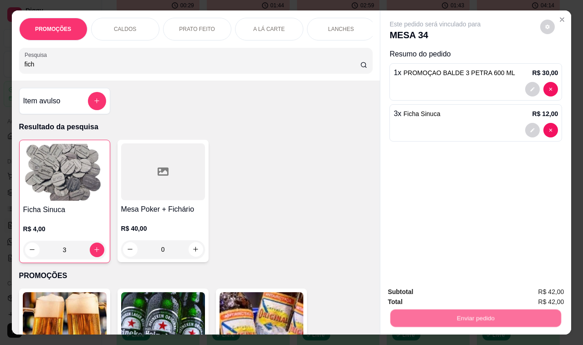
click at [401, 294] on button "Não registrar e enviar pedido" at bounding box center [445, 292] width 92 height 17
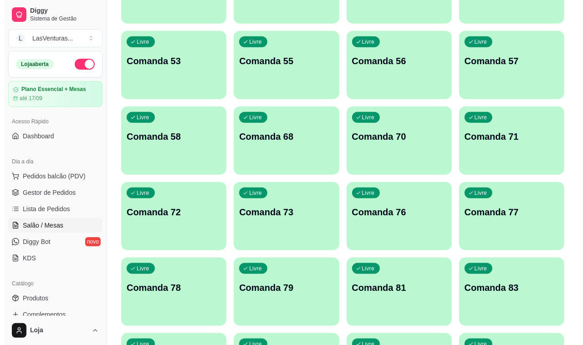
scroll to position [683, 0]
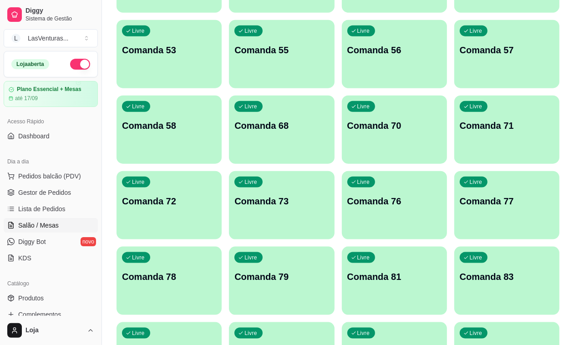
click at [454, 247] on div "Livre Comanda 83" at bounding box center [506, 275] width 105 height 57
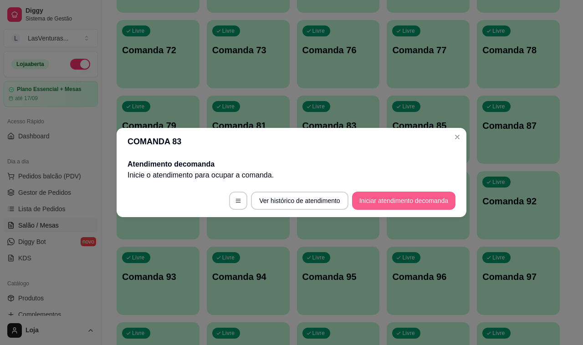
click at [377, 199] on button "Iniciar atendimento de comanda" at bounding box center [403, 201] width 103 height 18
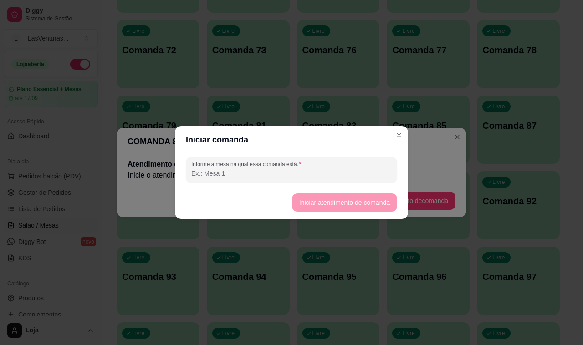
click at [321, 178] on input "Informe a mesa na qual essa comanda está." at bounding box center [291, 173] width 200 height 9
type input "guilerme"
click at [346, 200] on button "Iniciar atendimento de comanda" at bounding box center [344, 202] width 105 height 18
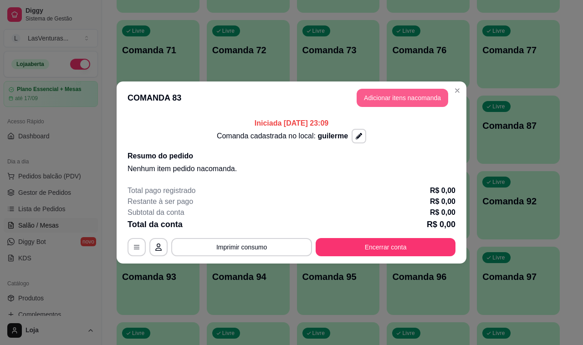
click at [388, 101] on button "Adicionar itens na comanda" at bounding box center [401, 98] width 91 height 18
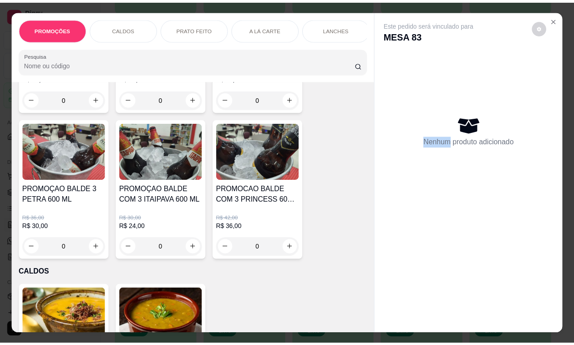
scroll to position [171, 0]
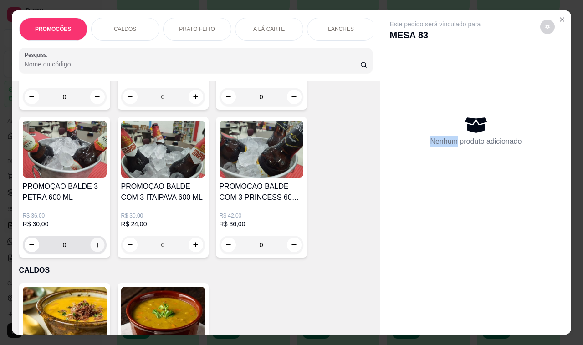
click at [96, 248] on icon "increase-product-quantity" at bounding box center [97, 244] width 7 height 7
type input "1"
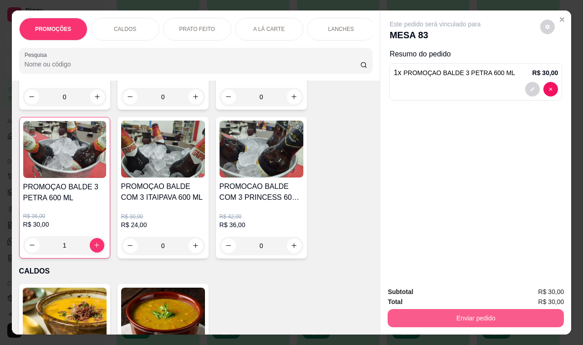
click at [441, 309] on button "Enviar pedido" at bounding box center [475, 318] width 176 height 18
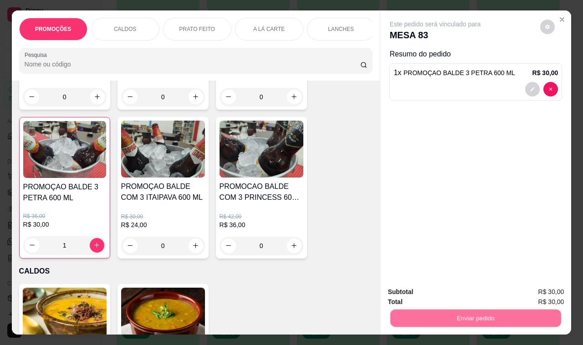
click at [442, 292] on button "Não registrar e enviar pedido" at bounding box center [444, 292] width 95 height 17
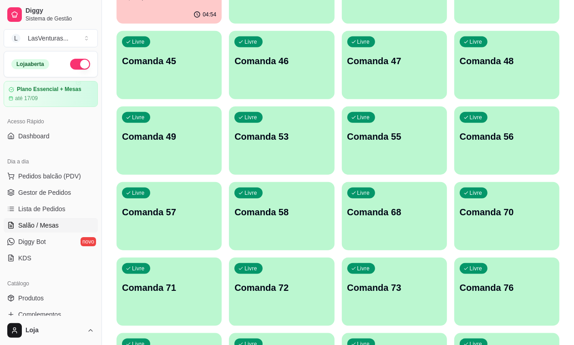
scroll to position [569, 0]
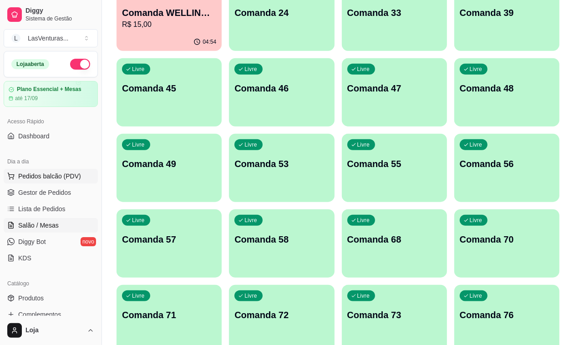
click at [44, 175] on span "Pedidos balcão (PDV)" at bounding box center [49, 176] width 63 height 9
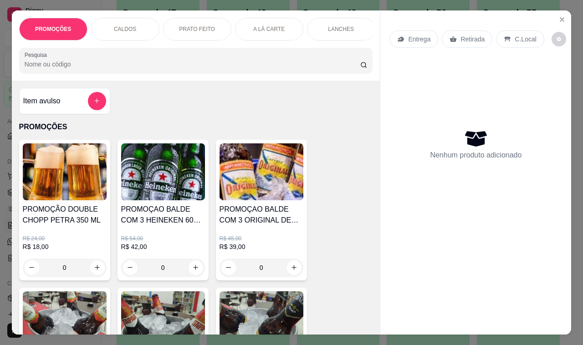
click at [66, 66] on input "Pesquisa" at bounding box center [192, 64] width 335 height 9
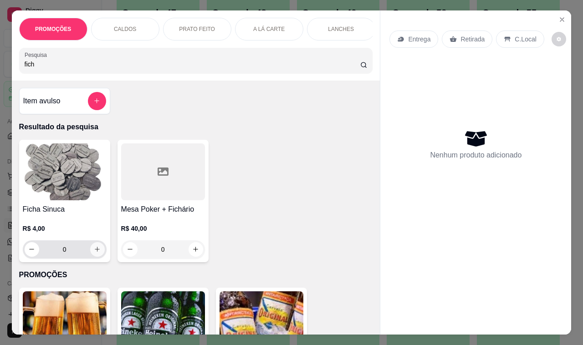
type input "fich"
click at [94, 253] on icon "increase-product-quantity" at bounding box center [97, 249] width 7 height 7
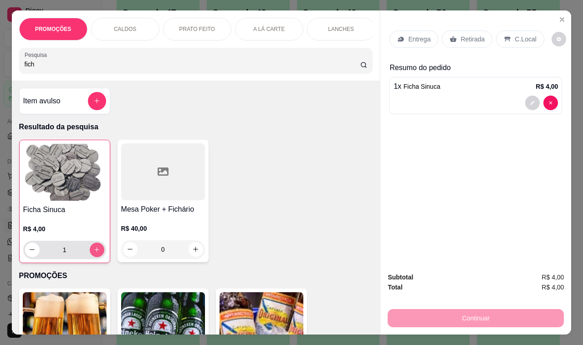
type input "1"
click at [94, 253] on icon "increase-product-quantity" at bounding box center [96, 250] width 5 height 5
type input "2"
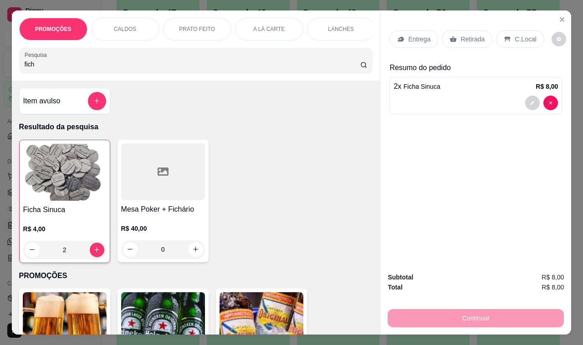
click at [460, 35] on p "Retirada" at bounding box center [472, 39] width 24 height 9
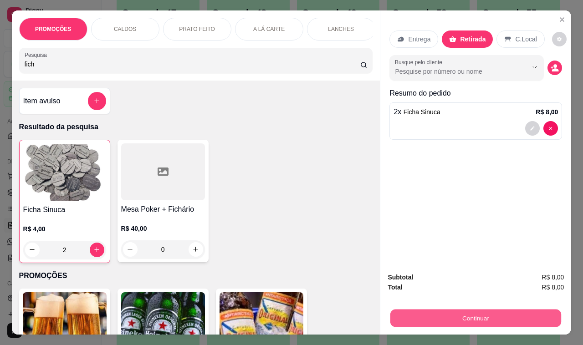
click at [449, 309] on button "Continuar" at bounding box center [475, 318] width 171 height 18
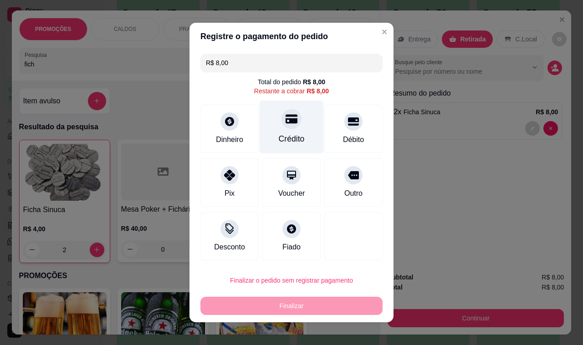
click at [285, 124] on icon at bounding box center [291, 119] width 12 height 12
type input "R$ 0,00"
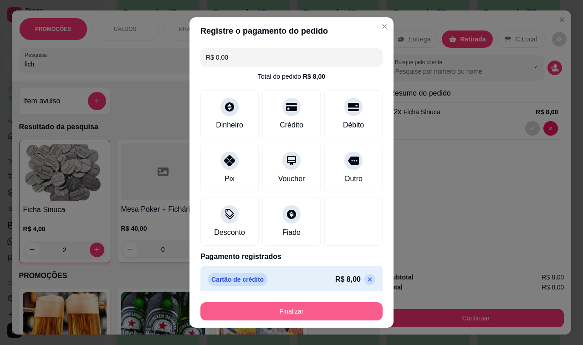
click at [249, 309] on button "Finalizar" at bounding box center [291, 311] width 182 height 18
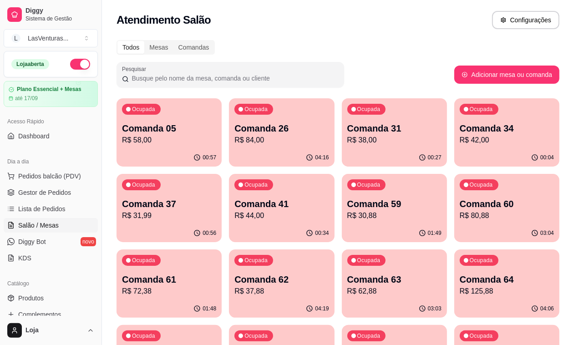
click at [342, 228] on div "01:49" at bounding box center [394, 233] width 105 height 18
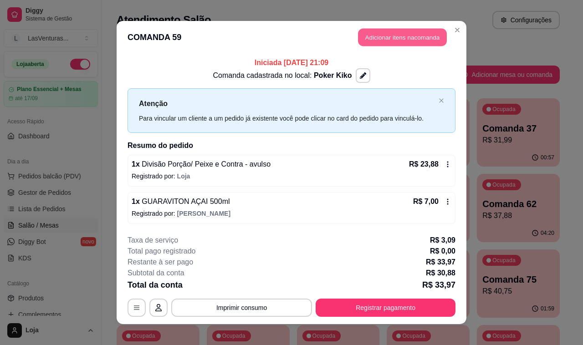
click at [402, 37] on button "Adicionar itens na comanda" at bounding box center [402, 38] width 89 height 18
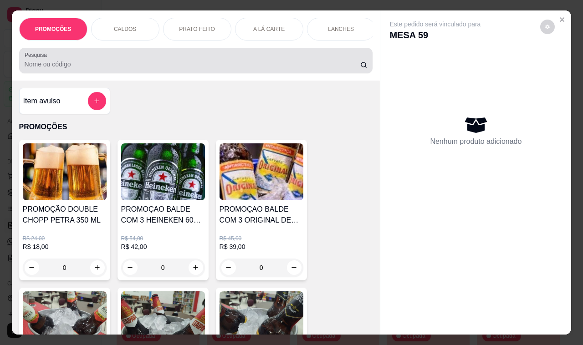
click at [216, 64] on input "Pesquisa" at bounding box center [192, 64] width 335 height 9
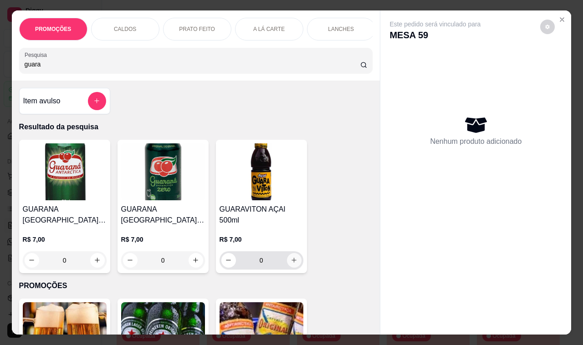
type input "guara"
click at [290, 257] on icon "increase-product-quantity" at bounding box center [293, 260] width 7 height 7
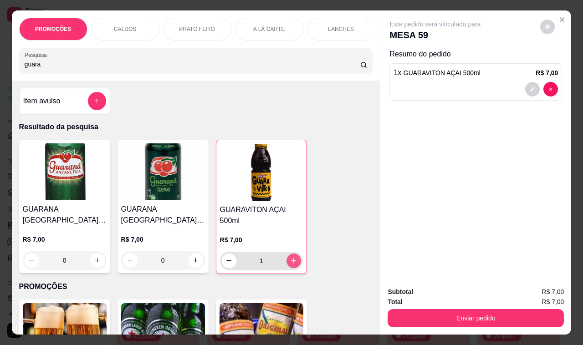
type input "1"
click at [456, 324] on div "Subtotal R$ 7,00 Total R$ 7,00 Enviar pedido" at bounding box center [475, 306] width 191 height 55
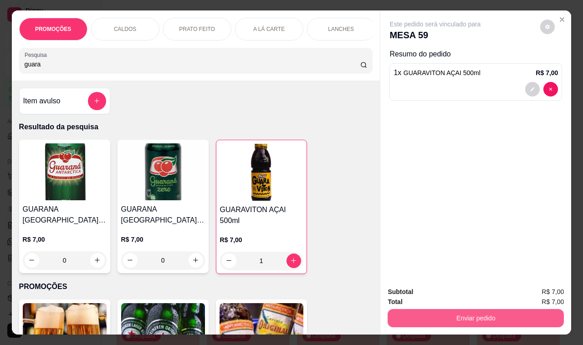
click at [450, 313] on button "Enviar pedido" at bounding box center [475, 318] width 176 height 18
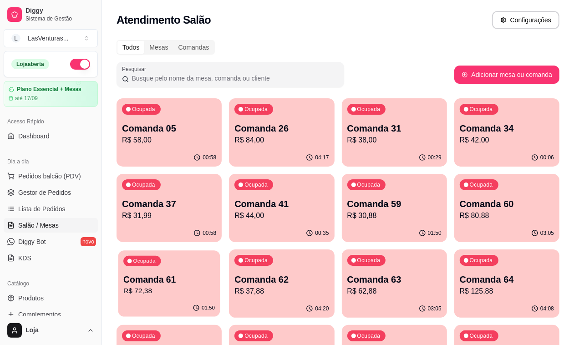
click at [220, 299] on div "01:50" at bounding box center [169, 307] width 102 height 17
click at [334, 300] on div "04:20" at bounding box center [281, 309] width 105 height 18
click at [347, 276] on p "Comanda 63" at bounding box center [394, 279] width 94 height 13
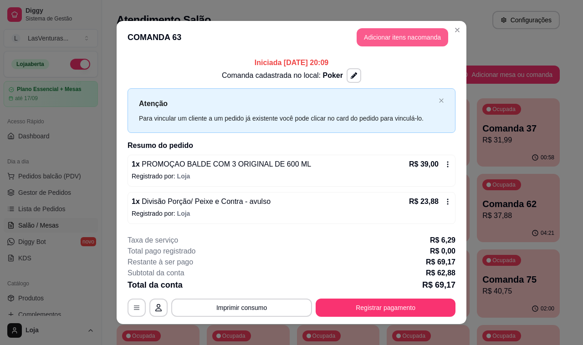
click at [380, 38] on button "Adicionar itens na comanda" at bounding box center [401, 37] width 91 height 18
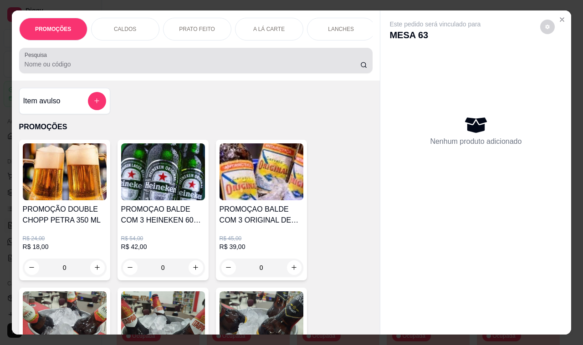
click at [270, 68] on input "Pesquisa" at bounding box center [192, 64] width 335 height 9
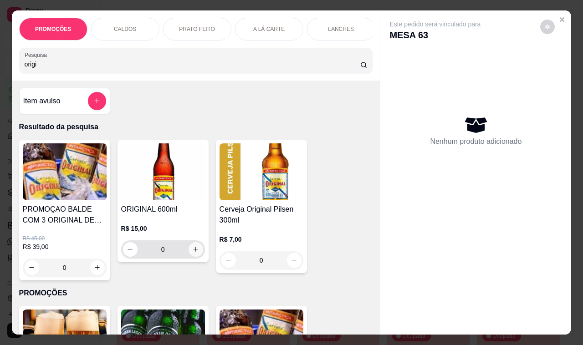
type input "origi"
click at [192, 253] on icon "increase-product-quantity" at bounding box center [195, 249] width 7 height 7
type input "1"
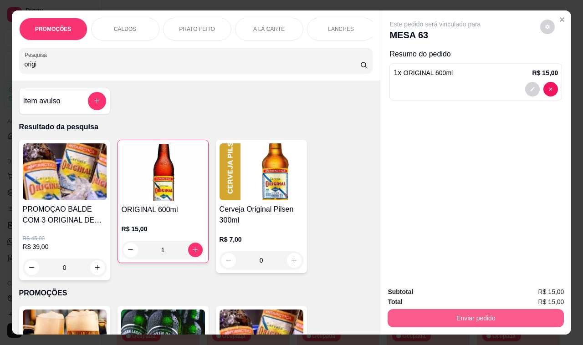
click at [441, 310] on button "Enviar pedido" at bounding box center [475, 318] width 176 height 18
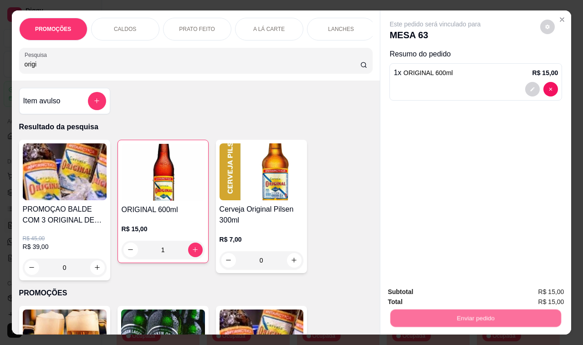
click at [442, 297] on button "Não registrar e enviar pedido" at bounding box center [444, 292] width 95 height 17
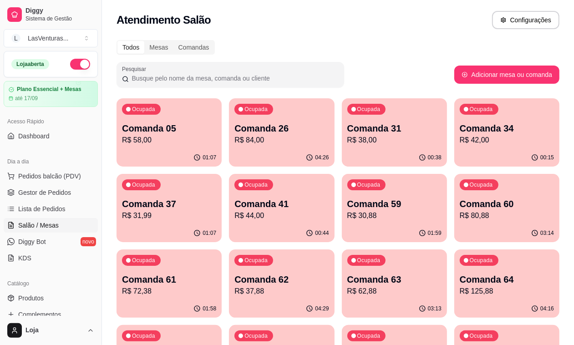
click at [145, 148] on div "Ocupada Comanda 05 R$ 58,00" at bounding box center [169, 123] width 105 height 51
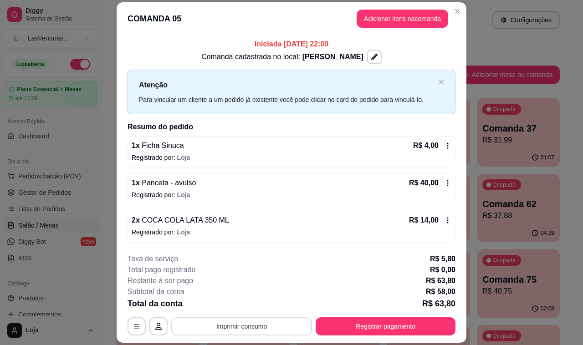
click at [262, 324] on button "Imprimir consumo" at bounding box center [241, 326] width 141 height 18
click at [249, 304] on button "IMPRESSORA" at bounding box center [240, 306] width 64 height 14
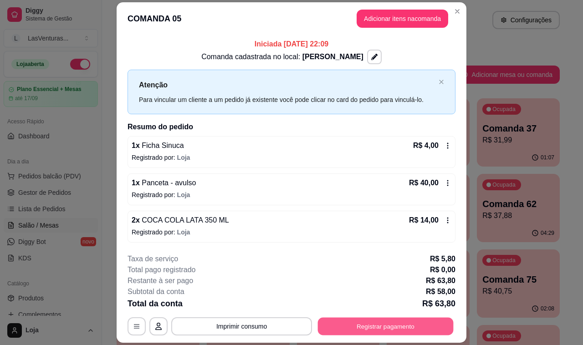
click at [366, 326] on button "Registrar pagamento" at bounding box center [386, 326] width 136 height 18
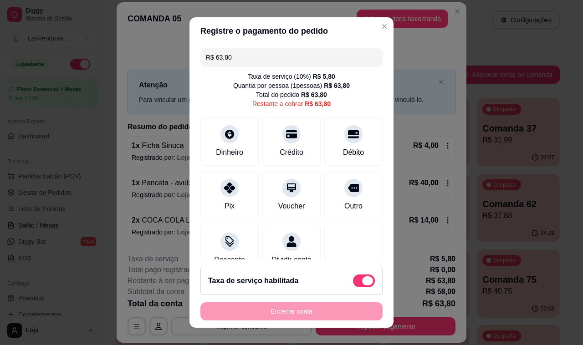
click at [353, 285] on span at bounding box center [364, 280] width 22 height 13
click at [353, 285] on input "checkbox" at bounding box center [355, 286] width 6 height 6
checkbox input "true"
type input "R$ 58,00"
checkbox input "false"
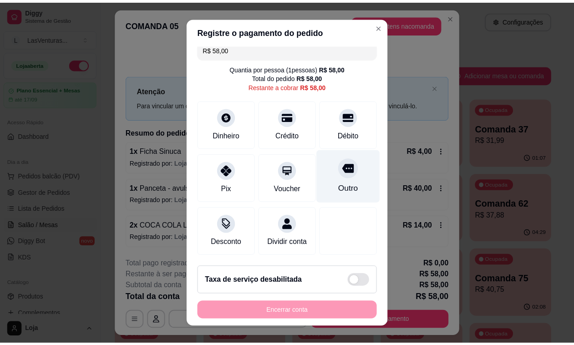
scroll to position [19, 0]
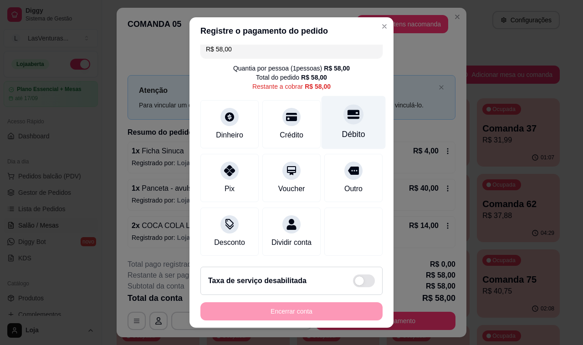
click at [347, 110] on icon at bounding box center [353, 114] width 12 height 9
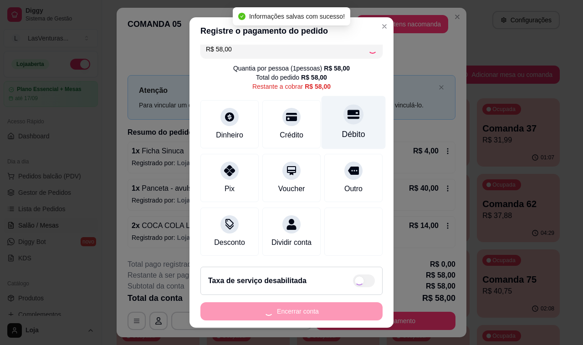
type input "R$ 0,00"
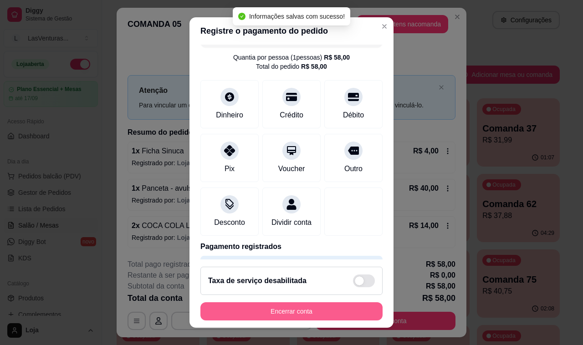
click at [272, 315] on button "Encerrar conta" at bounding box center [291, 311] width 182 height 18
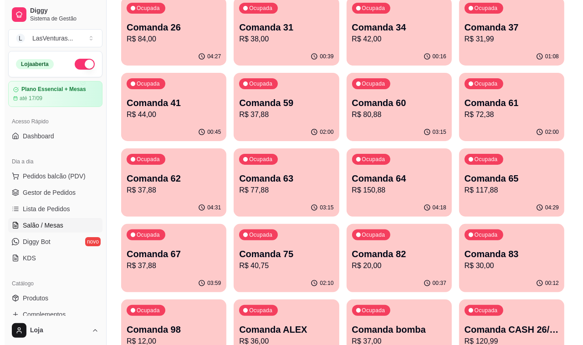
scroll to position [114, 0]
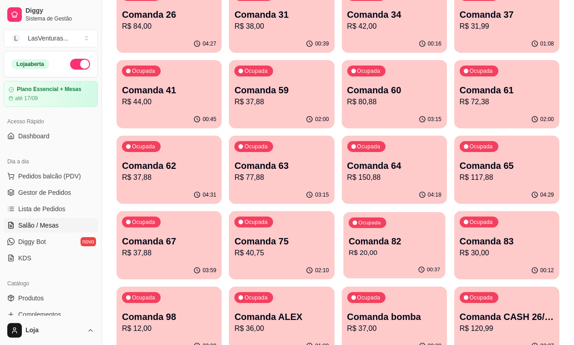
click at [445, 212] on div "Ocupada Comanda 82 R$ 20,00" at bounding box center [394, 236] width 102 height 49
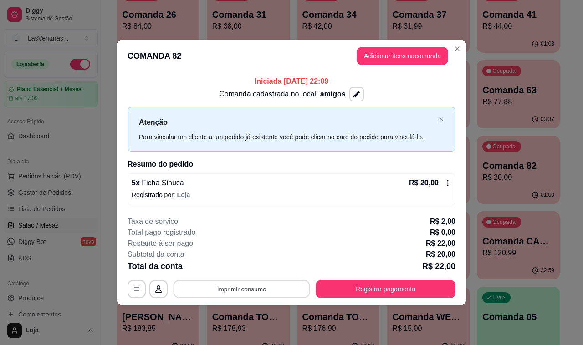
click at [267, 290] on button "Imprimir consumo" at bounding box center [241, 289] width 137 height 18
click at [246, 271] on button "IMPRESSORA" at bounding box center [244, 268] width 66 height 15
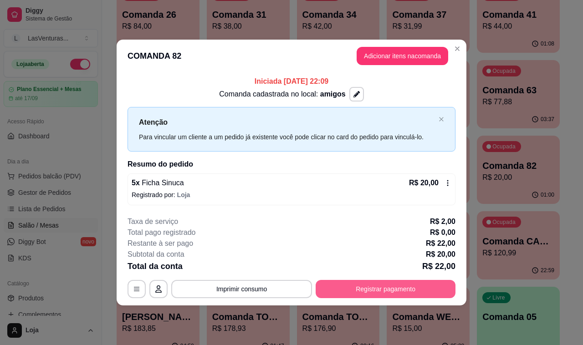
click at [351, 294] on button "Registrar pagamento" at bounding box center [385, 289] width 140 height 18
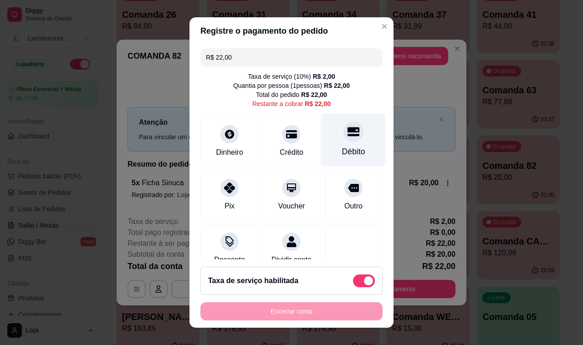
click at [343, 137] on div at bounding box center [353, 132] width 20 height 20
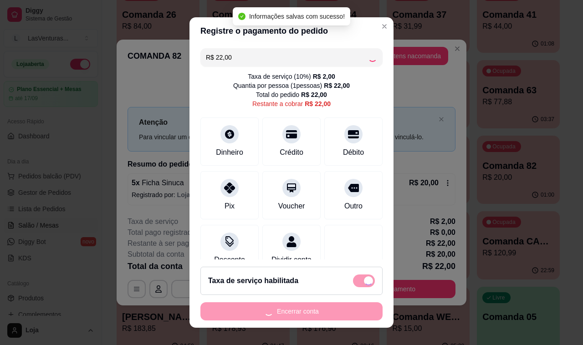
type input "R$ 0,00"
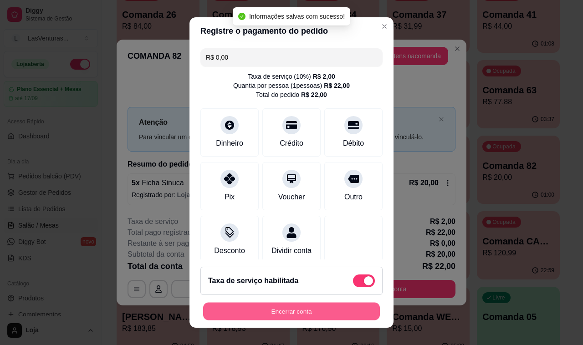
click at [263, 310] on button "Encerrar conta" at bounding box center [291, 312] width 177 height 18
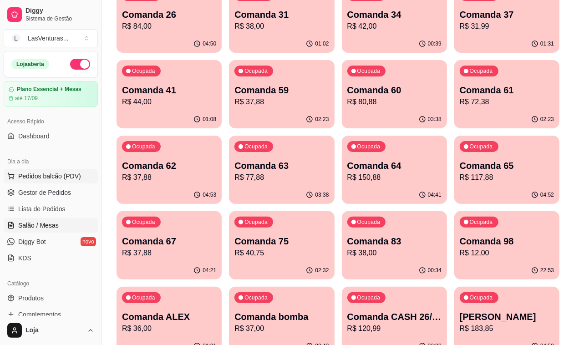
click at [31, 176] on span "Pedidos balcão (PDV)" at bounding box center [49, 176] width 63 height 9
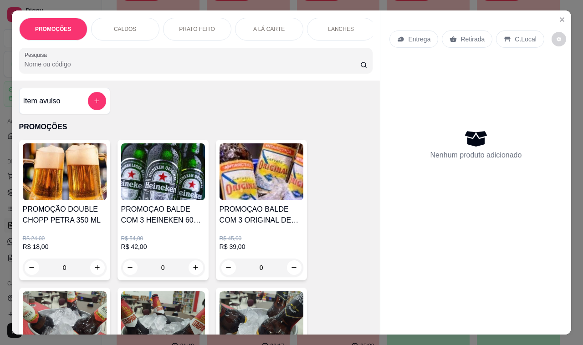
click at [91, 69] on input "Pesquisa" at bounding box center [192, 64] width 335 height 9
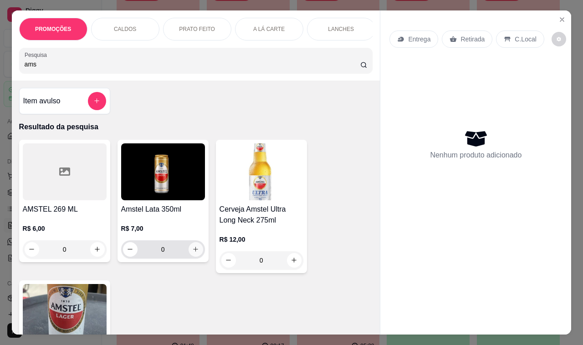
type input "ams"
click at [192, 253] on icon "increase-product-quantity" at bounding box center [195, 249] width 7 height 7
type input "1"
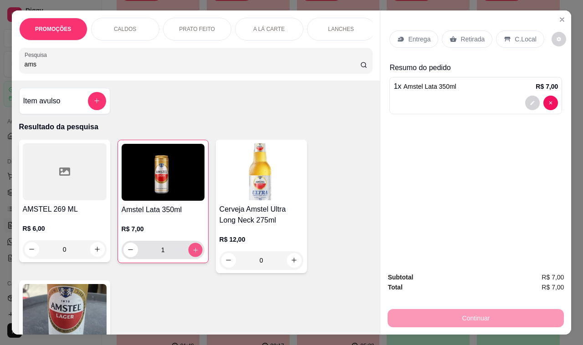
click at [192, 253] on icon "increase-product-quantity" at bounding box center [195, 249] width 7 height 7
type input "2"
click at [460, 36] on p "Retirada" at bounding box center [472, 39] width 24 height 9
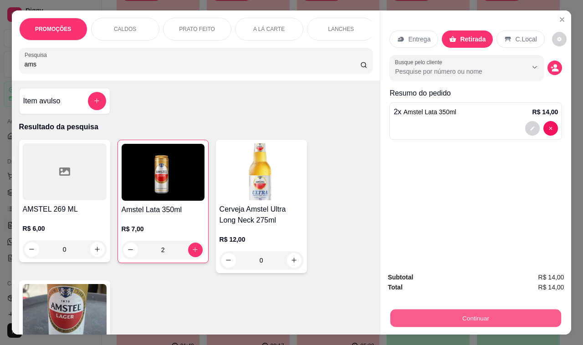
click at [424, 312] on button "Continuar" at bounding box center [475, 318] width 171 height 18
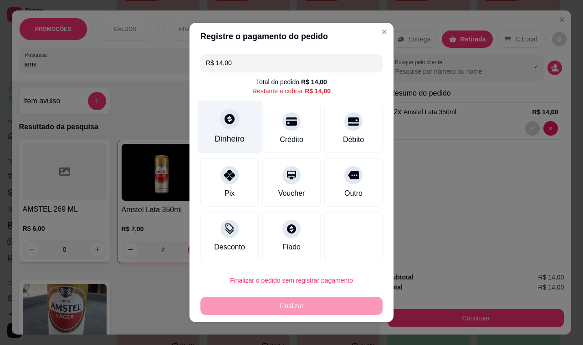
click at [226, 124] on icon at bounding box center [229, 119] width 12 height 12
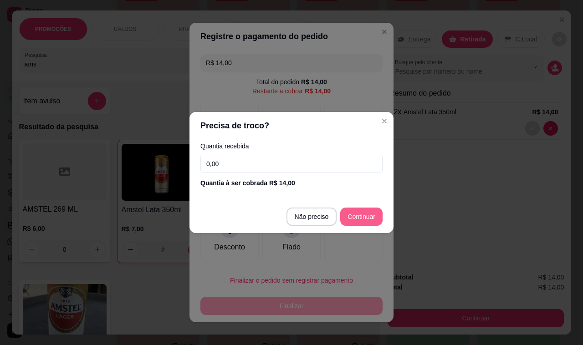
type input "R$ 0,00"
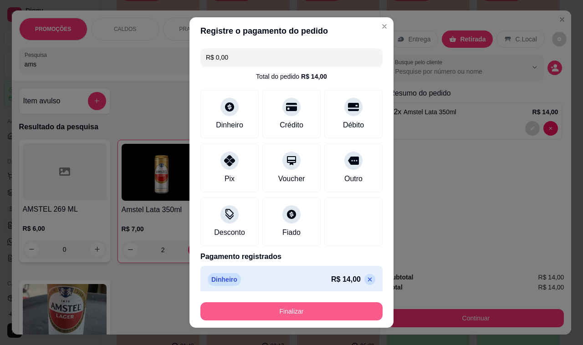
click at [302, 304] on button "Finalizar" at bounding box center [291, 311] width 182 height 18
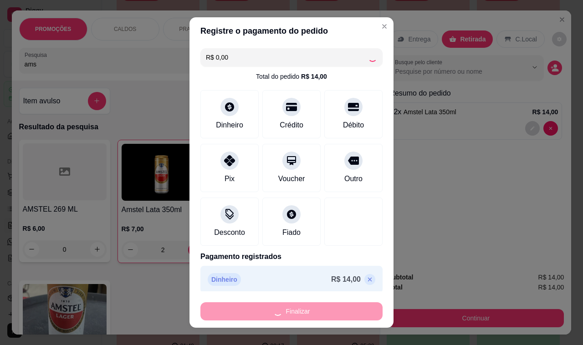
type input "0"
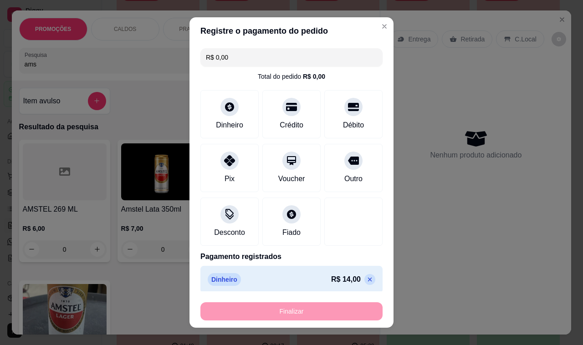
type input "-R$ 14,00"
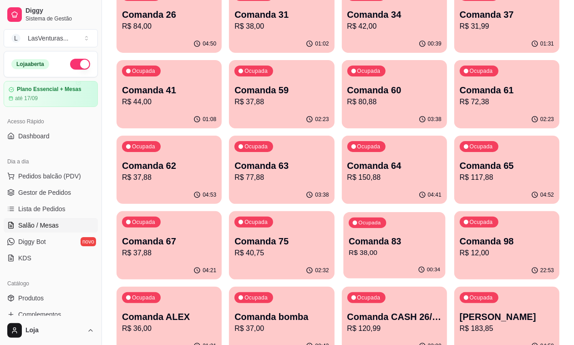
click at [445, 261] on div "00:34" at bounding box center [394, 269] width 102 height 17
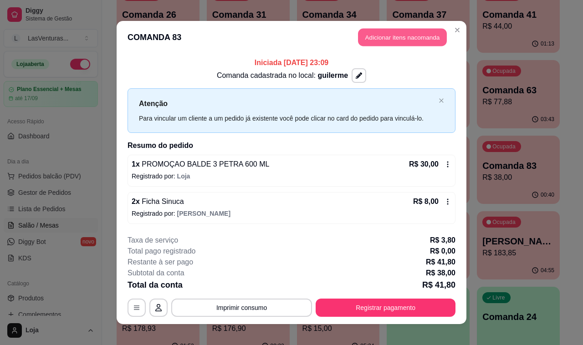
click at [371, 42] on button "Adicionar itens na comanda" at bounding box center [402, 38] width 89 height 18
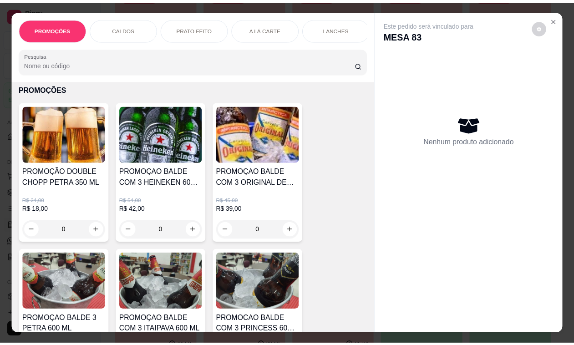
scroll to position [114, 0]
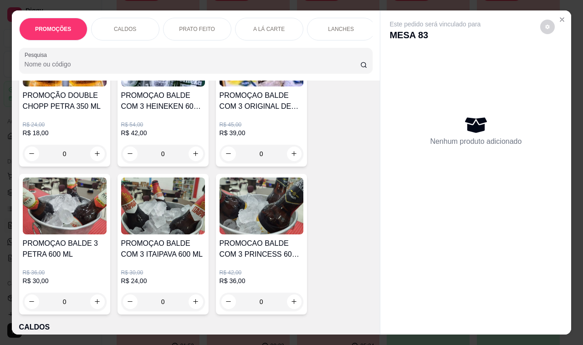
click at [88, 253] on h4 "PROMOÇAO BALDE 3 PETRA 600 ML" at bounding box center [65, 249] width 84 height 22
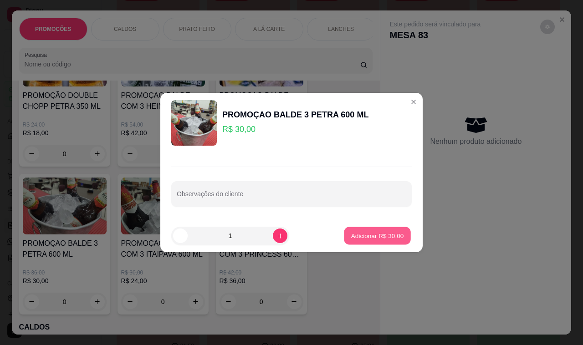
click at [387, 234] on p "Adicionar R$ 30,00" at bounding box center [377, 235] width 53 height 9
type input "1"
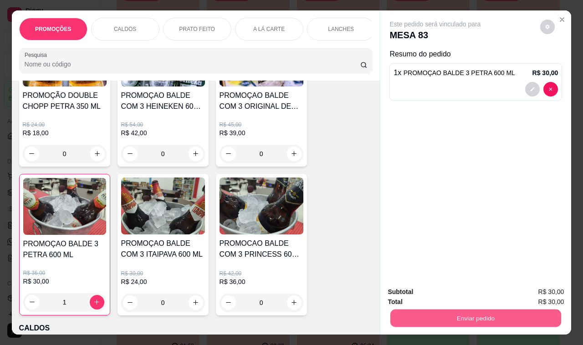
click at [426, 309] on button "Enviar pedido" at bounding box center [475, 318] width 171 height 18
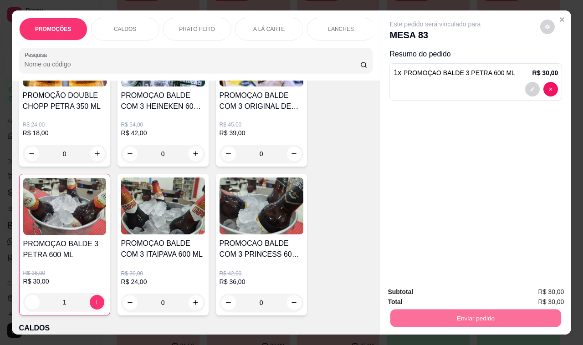
click at [422, 296] on button "Não registrar e enviar pedido" at bounding box center [445, 292] width 92 height 17
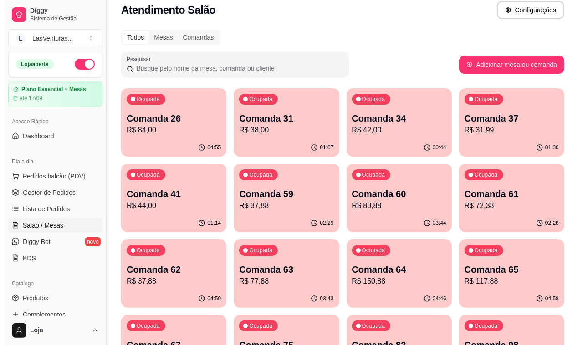
scroll to position [0, 0]
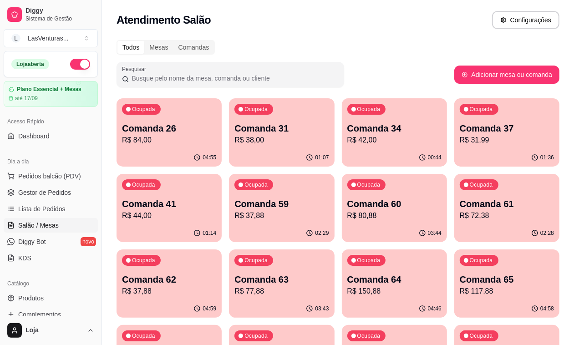
click at [347, 152] on div "00:44" at bounding box center [394, 158] width 105 height 18
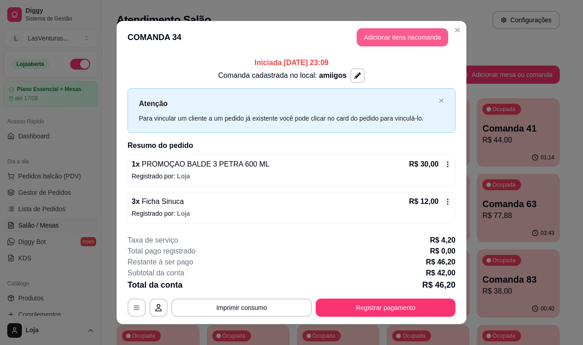
click at [372, 33] on button "Adicionar itens na comanda" at bounding box center [401, 37] width 91 height 18
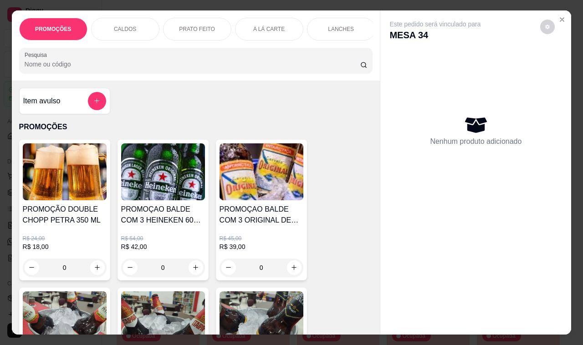
click at [57, 310] on img at bounding box center [65, 319] width 84 height 57
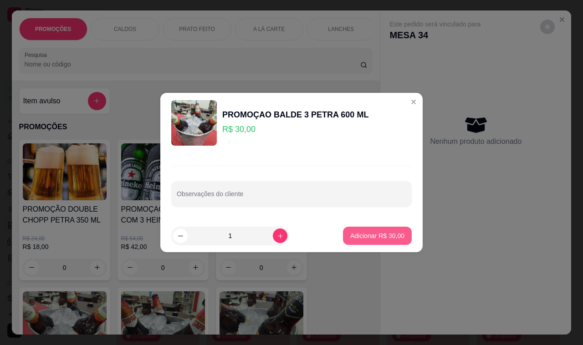
click at [382, 235] on p "Adicionar R$ 30,00" at bounding box center [377, 235] width 54 height 9
type input "1"
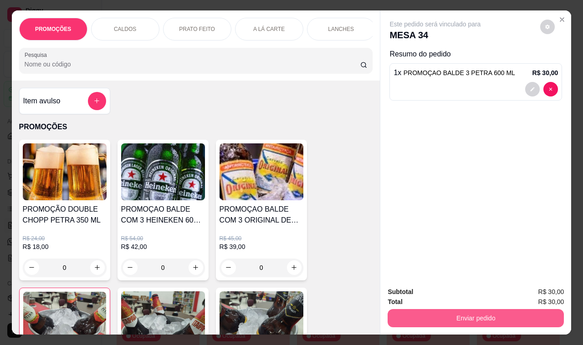
click at [428, 313] on button "Enviar pedido" at bounding box center [475, 318] width 176 height 18
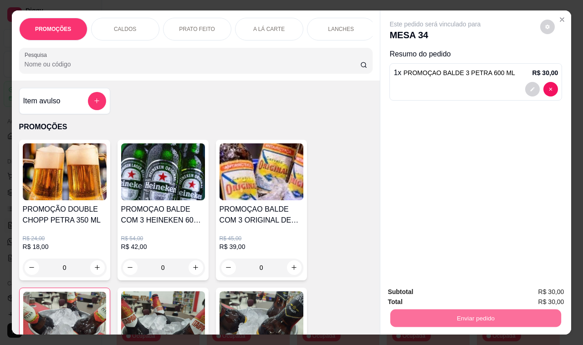
click at [421, 296] on button "Não registrar e enviar pedido" at bounding box center [445, 292] width 92 height 17
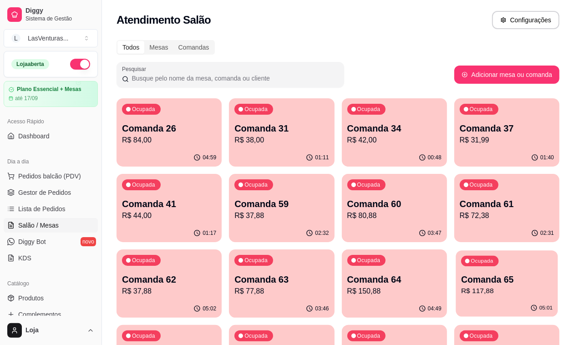
click at [456, 294] on div "Ocupada Comanda 65 R$ 117,88" at bounding box center [507, 274] width 102 height 49
click at [342, 120] on div "Ocupada Comanda 34 R$ 72,00" at bounding box center [394, 123] width 105 height 51
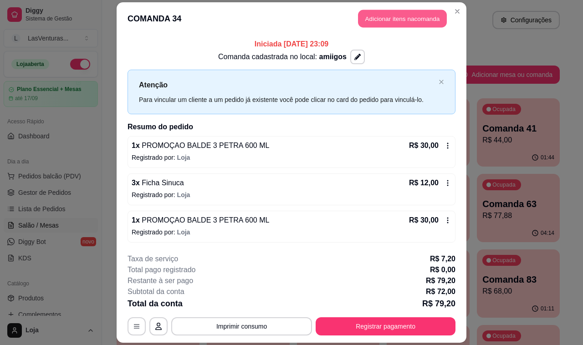
click at [381, 21] on button "Adicionar itens na comanda" at bounding box center [402, 19] width 89 height 18
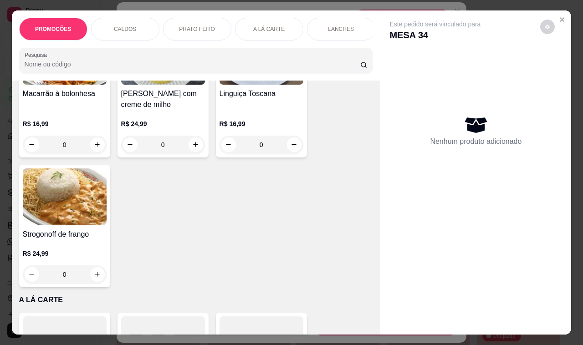
scroll to position [740, 0]
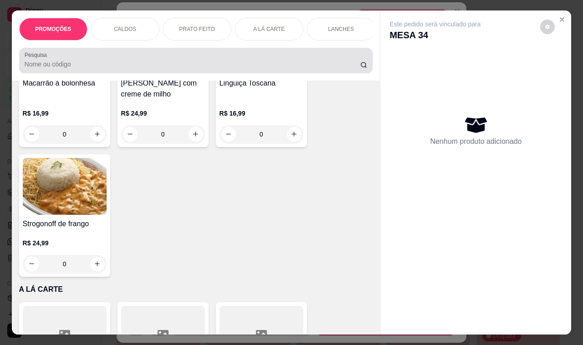
click at [119, 66] on input "Pesquisa" at bounding box center [192, 64] width 335 height 9
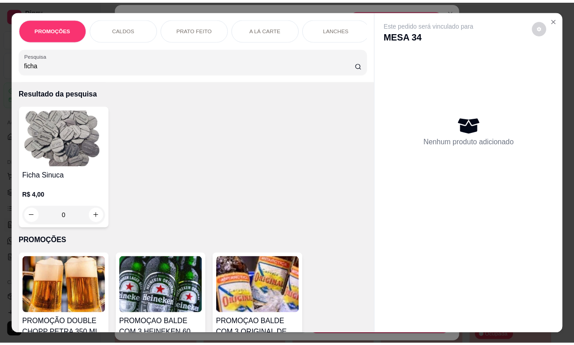
scroll to position [0, 0]
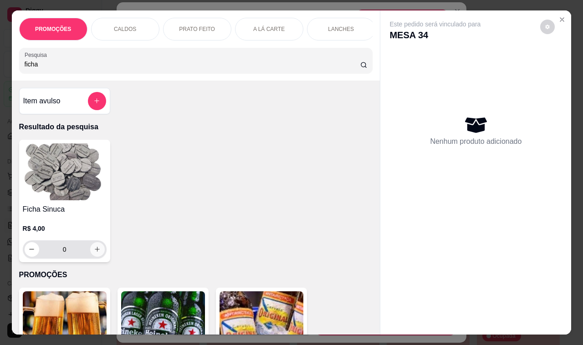
type input "ficha"
click at [94, 253] on icon "increase-product-quantity" at bounding box center [97, 249] width 7 height 7
type input "1"
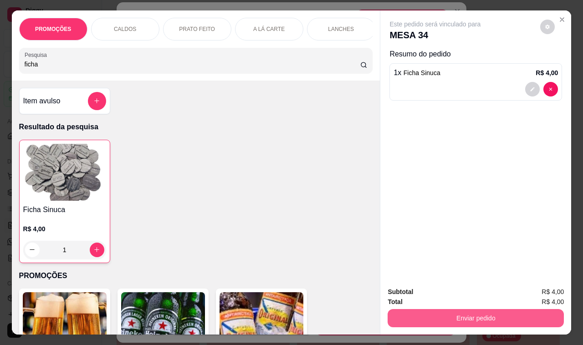
click at [444, 317] on button "Enviar pedido" at bounding box center [475, 318] width 176 height 18
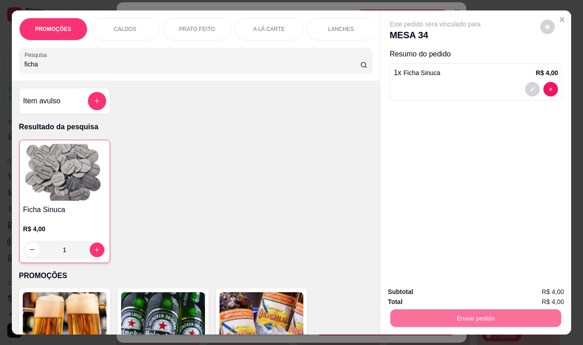
click at [436, 289] on button "Não registrar e enviar pedido" at bounding box center [444, 292] width 95 height 17
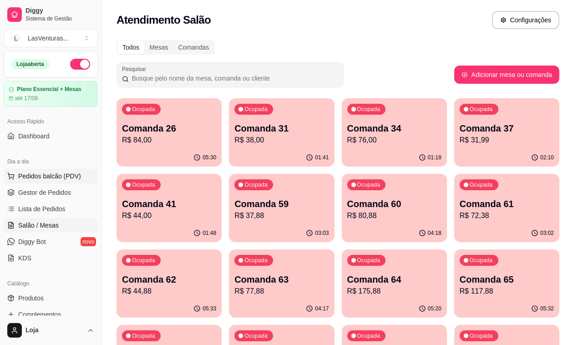
click at [56, 180] on span "Pedidos balcão (PDV)" at bounding box center [49, 176] width 63 height 9
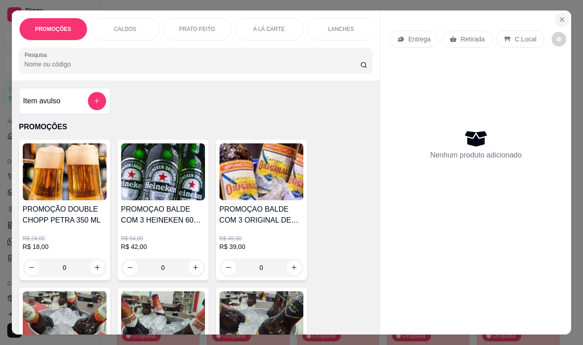
click at [558, 16] on icon "Close" at bounding box center [561, 19] width 7 height 7
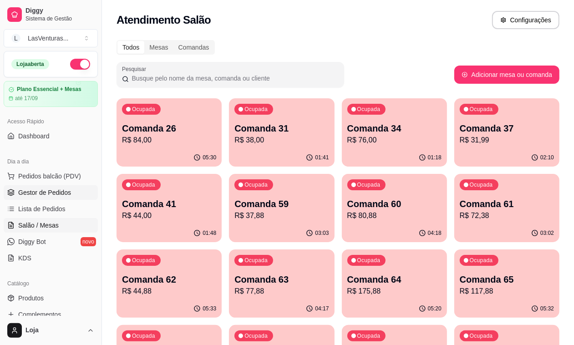
click at [48, 193] on span "Gestor de Pedidos" at bounding box center [44, 192] width 53 height 9
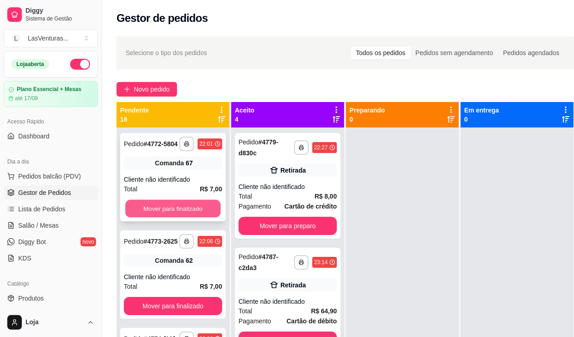
click at [173, 211] on button "Mover para finalizado" at bounding box center [173, 209] width 96 height 18
click at [174, 211] on button "Mover para finalizado" at bounding box center [173, 208] width 98 height 18
click at [174, 211] on button "Mover para finalizado" at bounding box center [173, 209] width 96 height 18
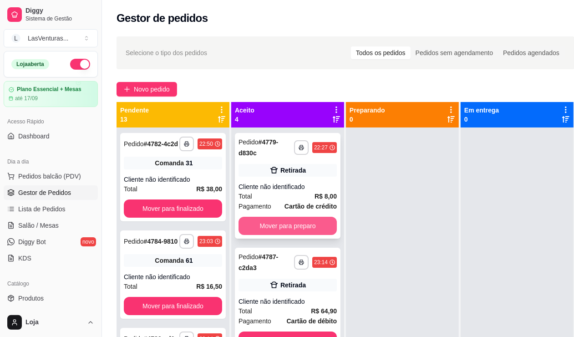
click at [254, 223] on button "Mover para preparo" at bounding box center [287, 226] width 98 height 18
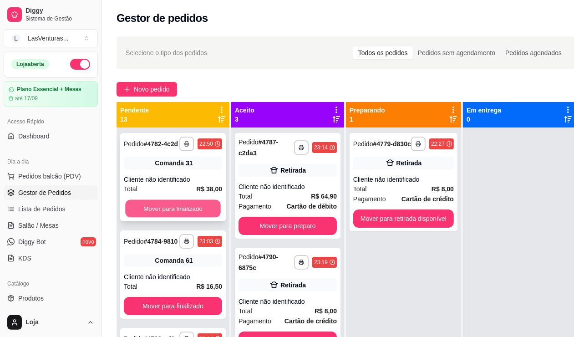
click at [208, 218] on button "Mover para finalizado" at bounding box center [173, 209] width 96 height 18
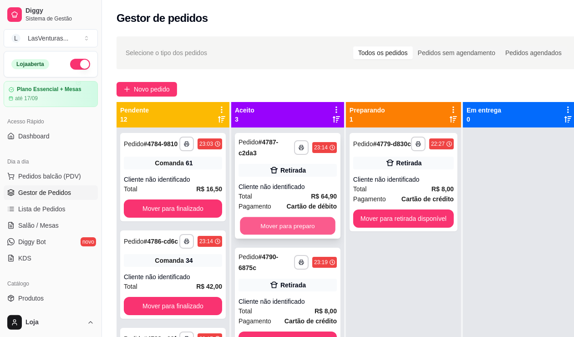
click at [254, 221] on button "Mover para preparo" at bounding box center [288, 226] width 96 height 18
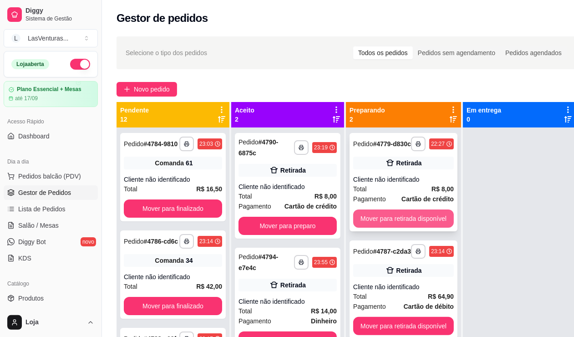
click at [377, 223] on button "Mover para retirada disponível" at bounding box center [403, 218] width 101 height 18
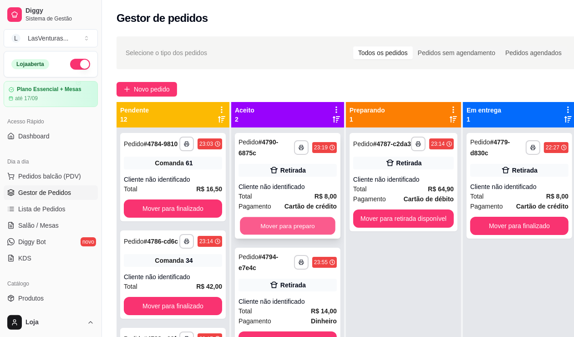
click at [322, 221] on button "Mover para preparo" at bounding box center [288, 226] width 96 height 18
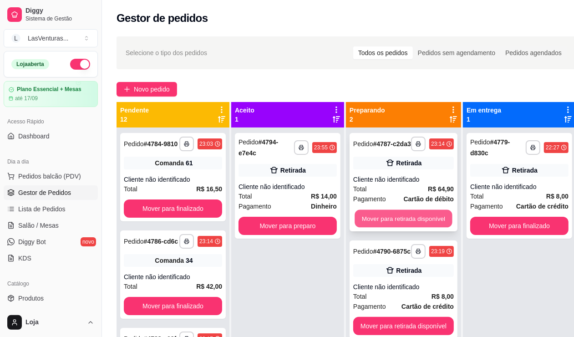
click at [379, 225] on button "Mover para retirada disponível" at bounding box center [403, 219] width 97 height 18
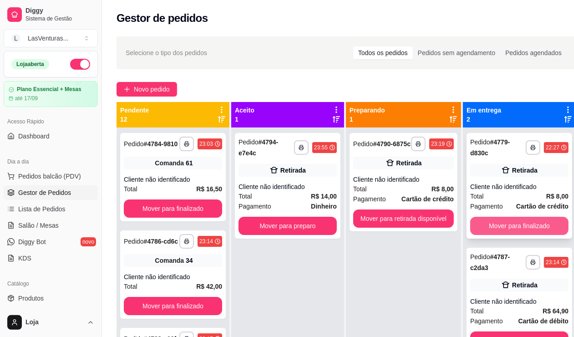
click at [506, 214] on div "**********" at bounding box center [520, 186] width 106 height 106
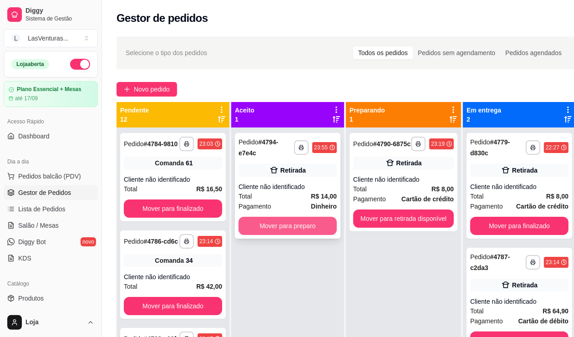
click at [311, 228] on button "Mover para preparo" at bounding box center [287, 226] width 98 height 18
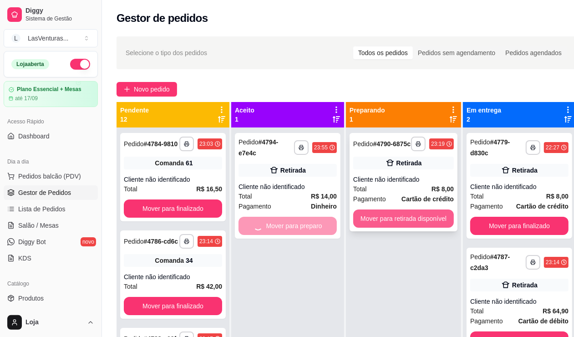
click at [385, 228] on button "Mover para retirada disponível" at bounding box center [403, 218] width 101 height 18
click at [387, 228] on button "Mover para retirada disponível" at bounding box center [403, 218] width 101 height 18
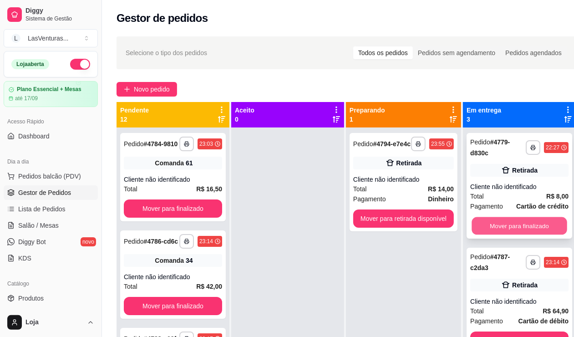
click at [500, 228] on button "Mover para finalizado" at bounding box center [520, 226] width 96 height 18
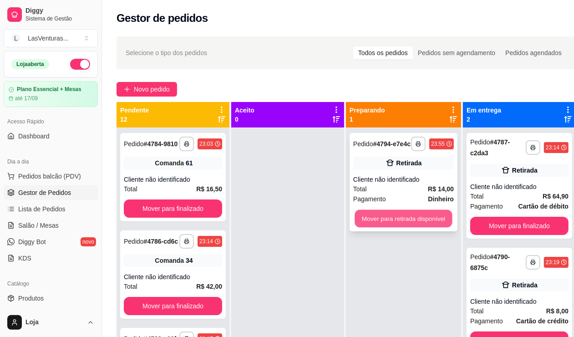
click at [415, 224] on button "Mover para retirada disponível" at bounding box center [403, 219] width 97 height 18
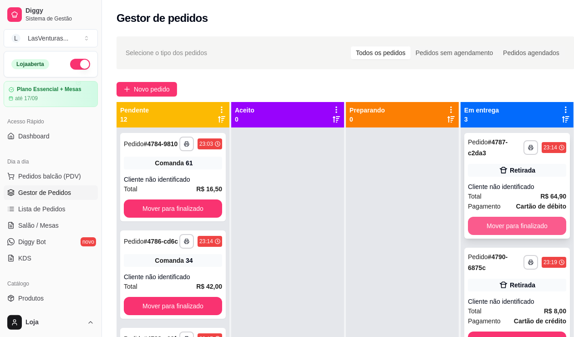
click at [488, 219] on button "Mover para finalizado" at bounding box center [517, 226] width 98 height 18
click at [478, 221] on button "Mover para finalizado" at bounding box center [517, 226] width 96 height 18
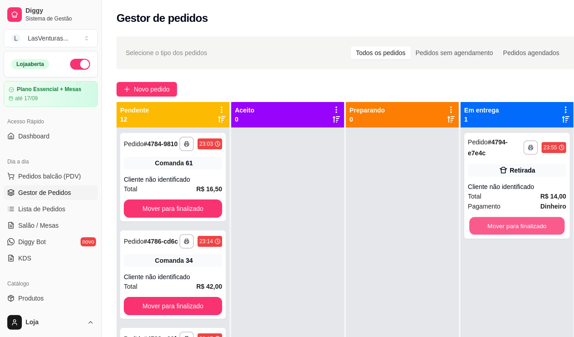
click at [478, 222] on button "Mover para finalizado" at bounding box center [517, 226] width 96 height 18
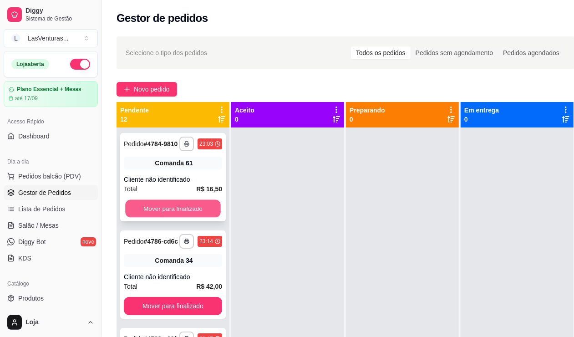
click at [198, 218] on button "Mover para finalizado" at bounding box center [173, 209] width 96 height 18
click at [203, 217] on div "Mover para finalizado" at bounding box center [173, 208] width 98 height 18
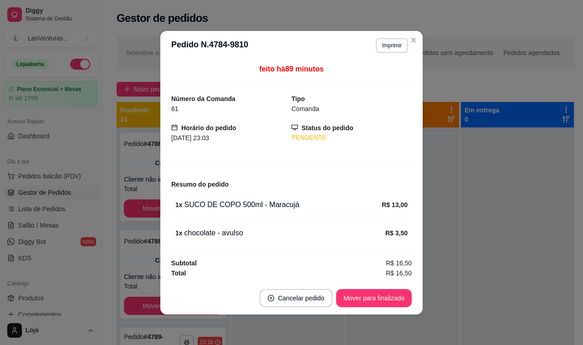
click at [204, 217] on div "feito há 89 minutos Número da Comanda 61 Tipo Comanda Horário do pedido 09/09/2…" at bounding box center [291, 171] width 240 height 214
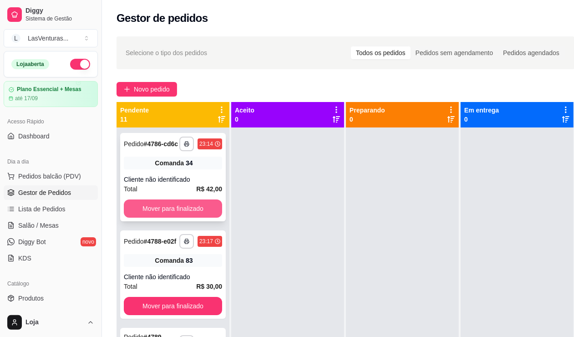
click at [162, 218] on button "Mover para finalizado" at bounding box center [173, 208] width 98 height 18
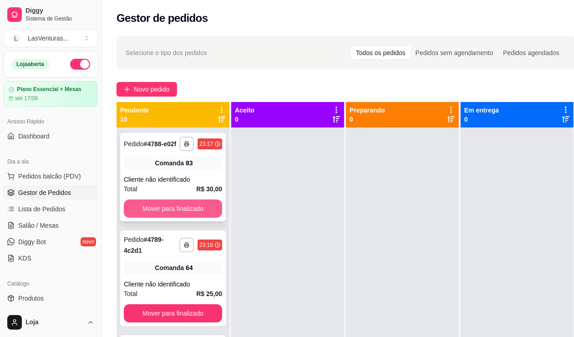
click at [162, 218] on button "Mover para finalizado" at bounding box center [173, 208] width 98 height 18
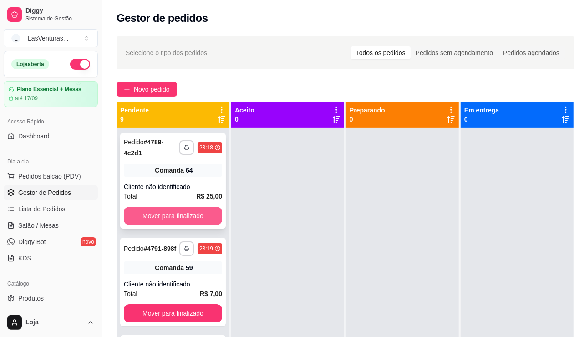
click at [163, 218] on button "Mover para finalizado" at bounding box center [173, 216] width 98 height 18
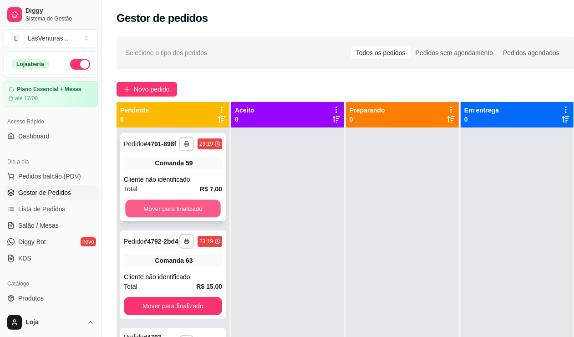
click at [148, 209] on button "Mover para finalizado" at bounding box center [173, 209] width 96 height 18
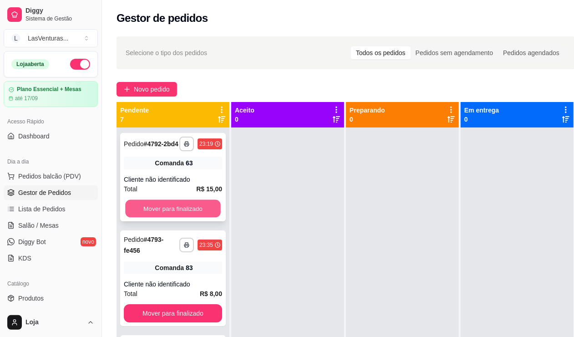
click at [156, 215] on button "Mover para finalizado" at bounding box center [173, 209] width 96 height 18
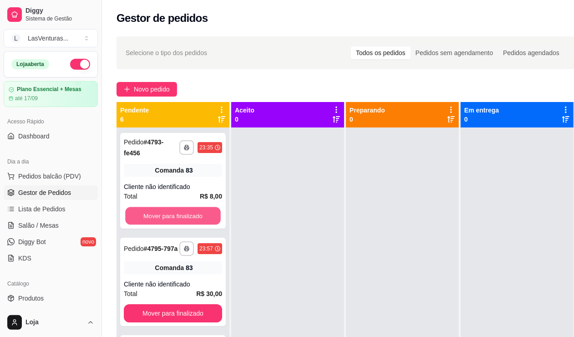
click at [156, 215] on button "Mover para finalizado" at bounding box center [173, 216] width 96 height 18
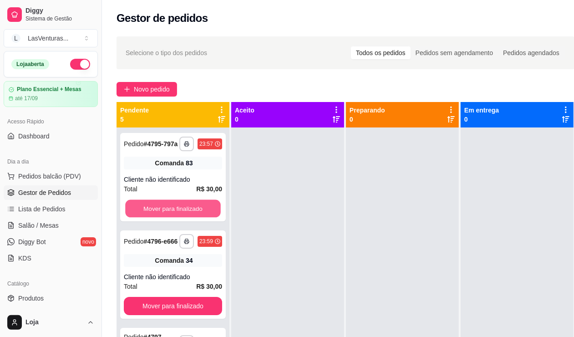
click at [156, 214] on button "Mover para finalizado" at bounding box center [173, 209] width 96 height 18
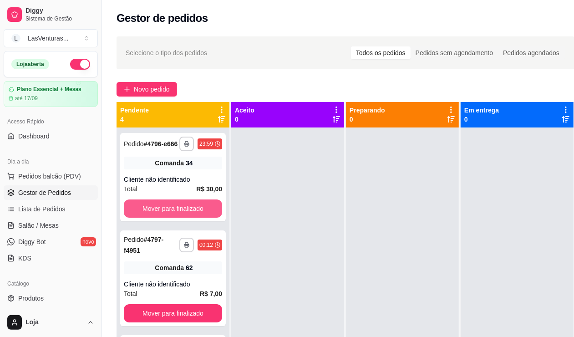
click at [158, 209] on button "Mover para finalizado" at bounding box center [173, 208] width 98 height 18
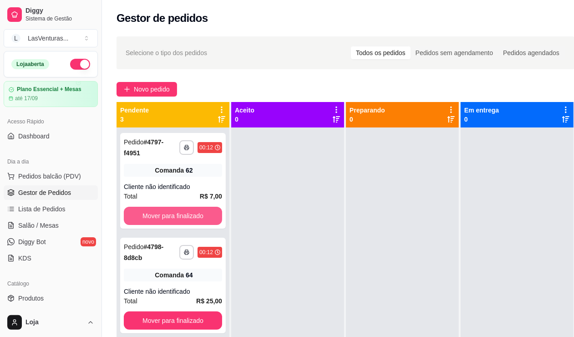
click at [159, 209] on button "Mover para finalizado" at bounding box center [173, 216] width 98 height 18
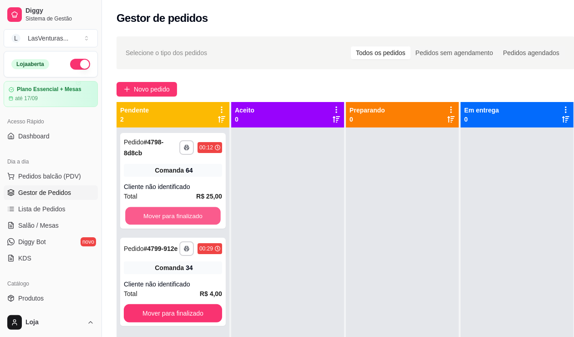
click at [159, 209] on button "Mover para finalizado" at bounding box center [173, 216] width 96 height 18
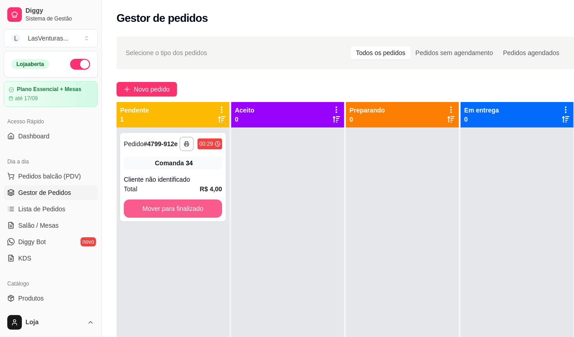
click at [159, 209] on button "Mover para finalizado" at bounding box center [173, 208] width 98 height 18
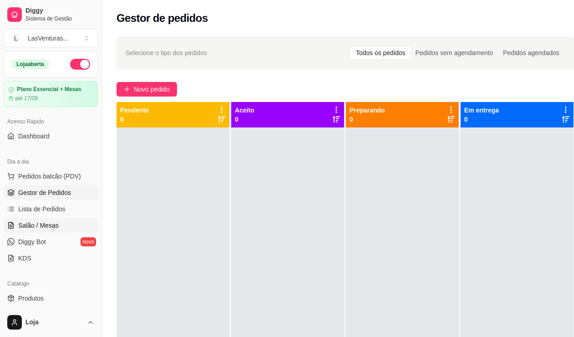
click at [60, 222] on link "Salão / Mesas" at bounding box center [51, 225] width 94 height 15
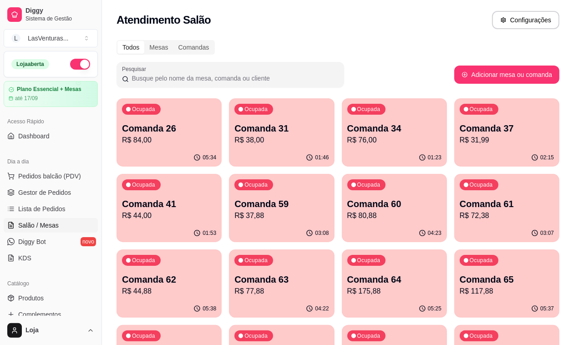
click at [349, 139] on p "R$ 76,00" at bounding box center [394, 140] width 94 height 11
click at [458, 124] on div "Ocupada Comanda 37 R$ 31,99" at bounding box center [506, 123] width 105 height 51
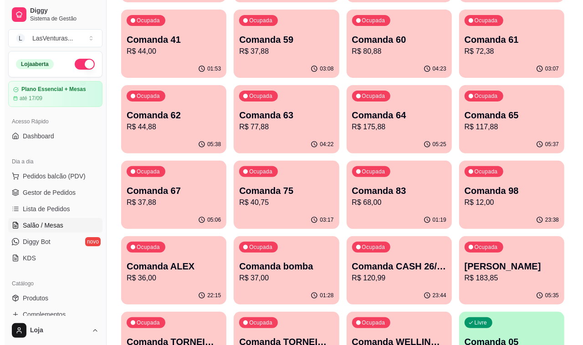
scroll to position [171, 0]
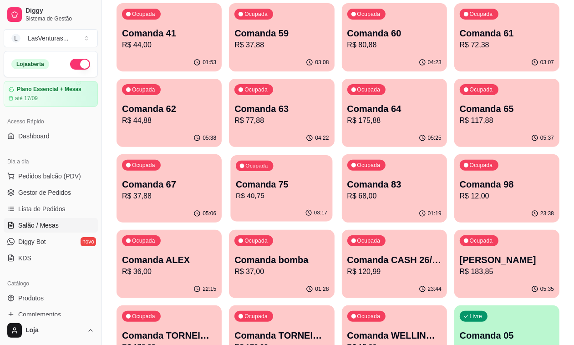
click at [327, 178] on p "Comanda 75" at bounding box center [281, 184] width 91 height 12
click at [216, 178] on p "Comanda 67" at bounding box center [169, 184] width 94 height 13
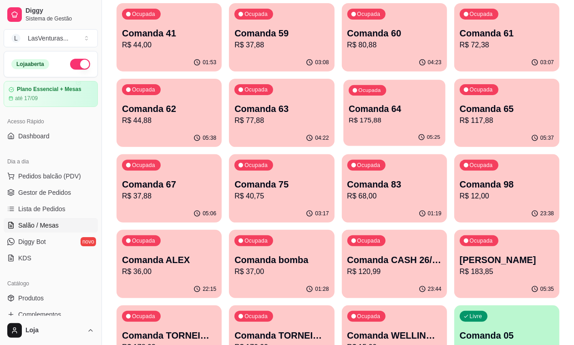
click at [349, 108] on p "Comanda 64" at bounding box center [394, 109] width 91 height 12
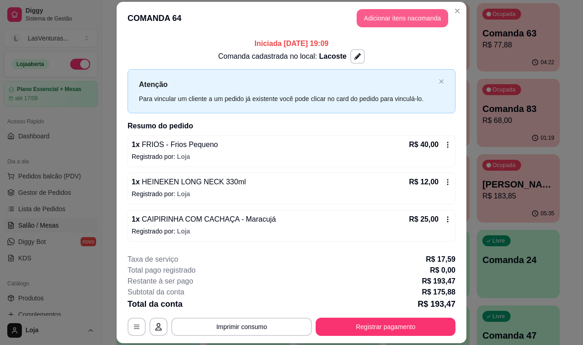
click at [406, 18] on button "Adicionar itens na comanda" at bounding box center [401, 18] width 91 height 18
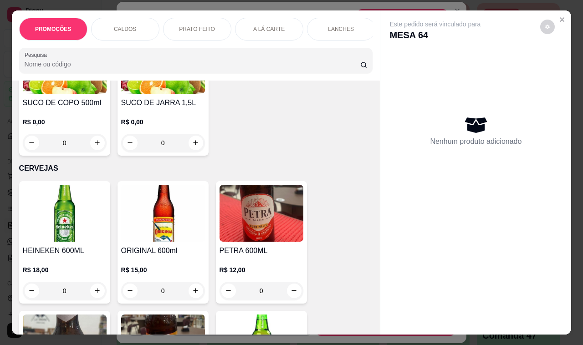
scroll to position [5006, 0]
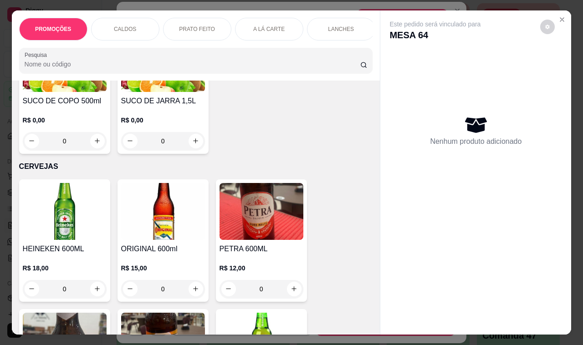
click at [172, 204] on img at bounding box center [163, 211] width 84 height 57
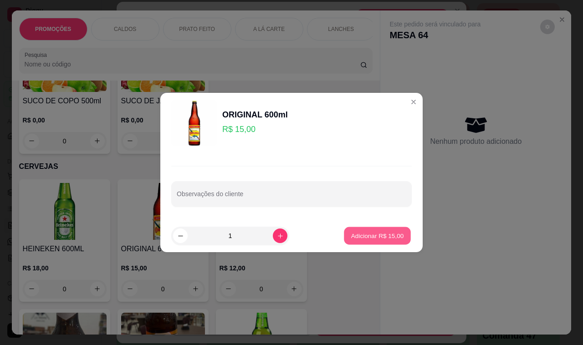
click at [381, 230] on button "Adicionar R$ 15,00" at bounding box center [377, 236] width 67 height 18
type input "1"
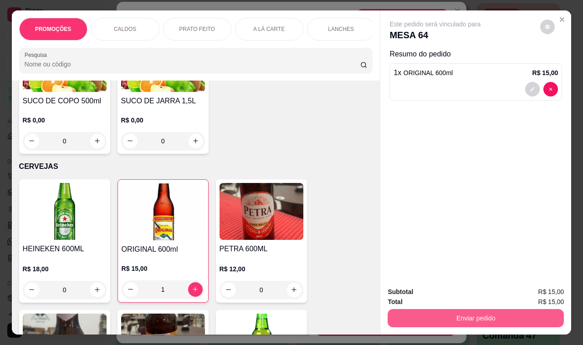
click at [433, 317] on button "Enviar pedido" at bounding box center [475, 318] width 176 height 18
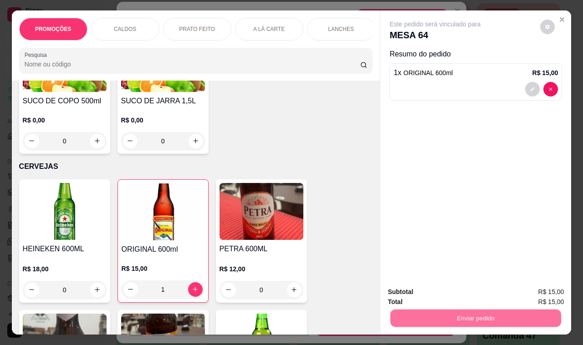
click at [437, 294] on button "Não registrar e enviar pedido" at bounding box center [444, 292] width 95 height 17
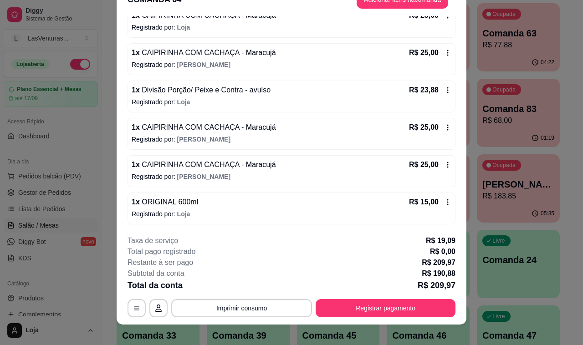
scroll to position [27, 0]
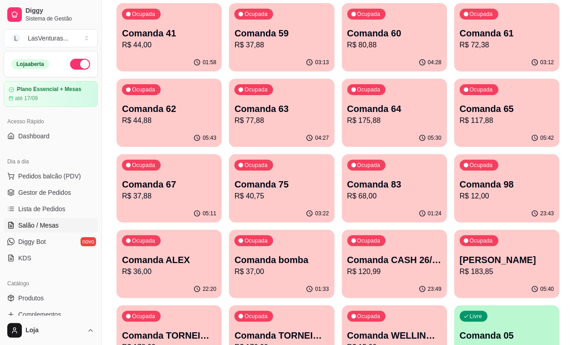
click at [334, 79] on div "Ocupada Comanda 63 R$ 77,88" at bounding box center [281, 104] width 105 height 51
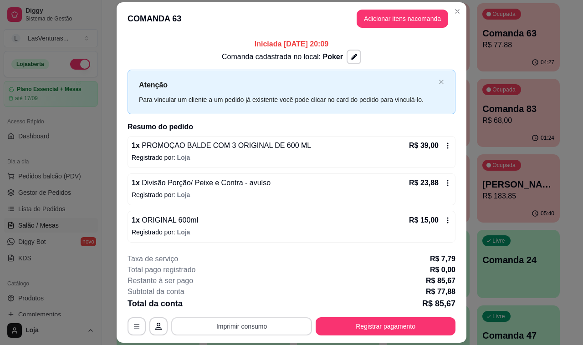
click at [268, 328] on button "Imprimir consumo" at bounding box center [241, 326] width 141 height 18
click at [238, 310] on button "IMPRESSORA" at bounding box center [240, 306] width 66 height 15
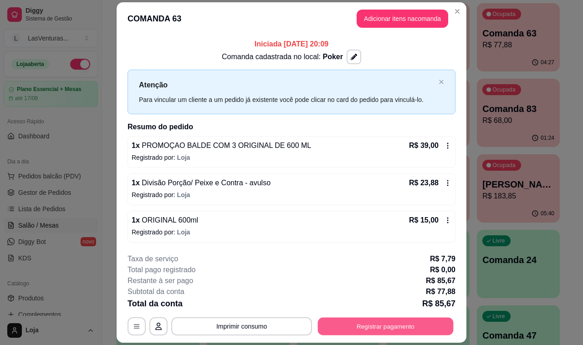
click at [370, 325] on button "Registrar pagamento" at bounding box center [386, 326] width 136 height 18
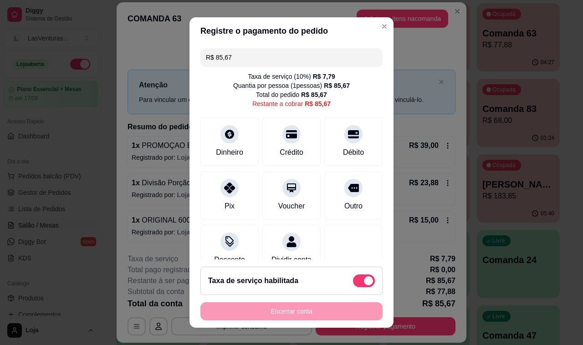
click at [271, 58] on input "R$ 85,67" at bounding box center [291, 57] width 171 height 18
click at [227, 137] on div at bounding box center [229, 132] width 20 height 20
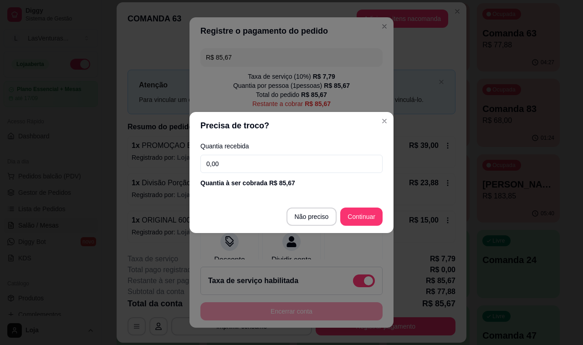
click at [228, 167] on input "0,00" at bounding box center [291, 164] width 182 height 18
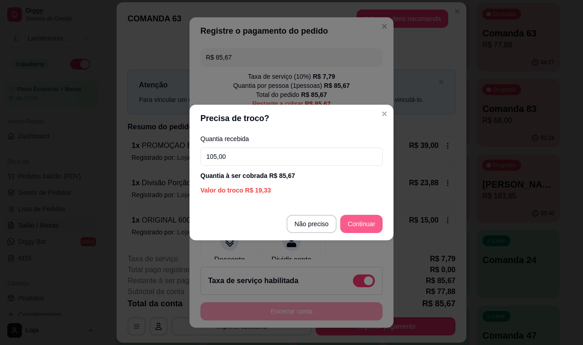
type input "105,00"
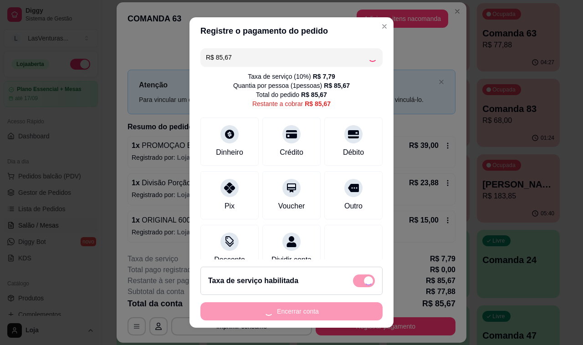
click at [356, 225] on div at bounding box center [353, 249] width 58 height 48
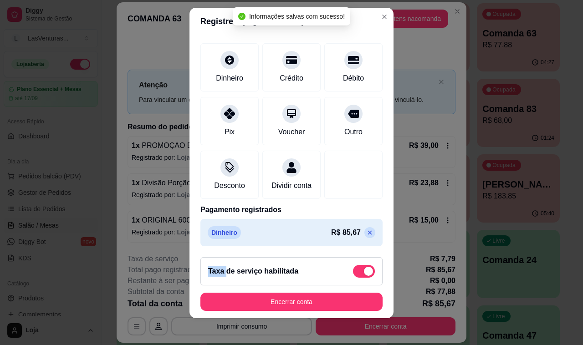
scroll to position [12, 0]
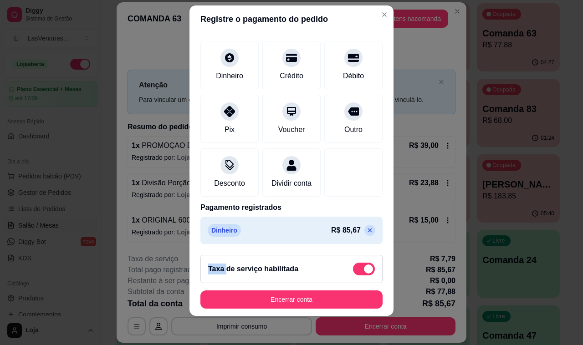
click at [353, 268] on span at bounding box center [364, 269] width 22 height 13
click at [364, 267] on span at bounding box center [368, 268] width 9 height 9
click at [353, 269] on span at bounding box center [364, 269] width 22 height 13
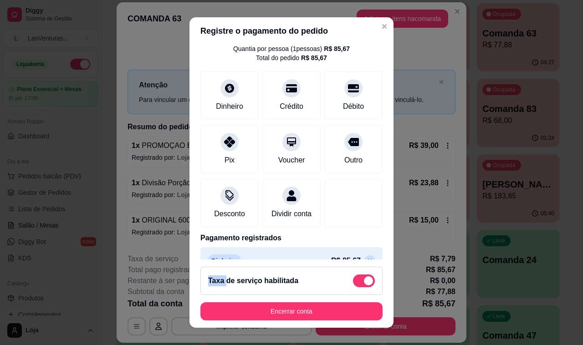
scroll to position [66, 0]
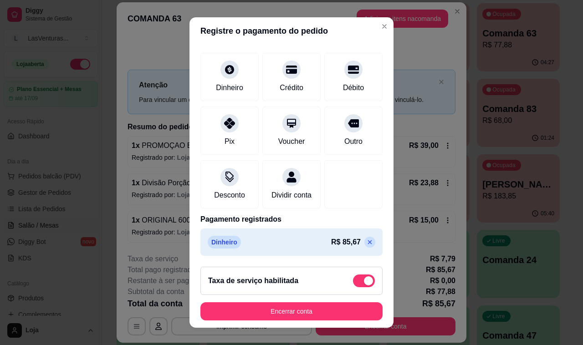
click at [364, 243] on p at bounding box center [369, 242] width 11 height 11
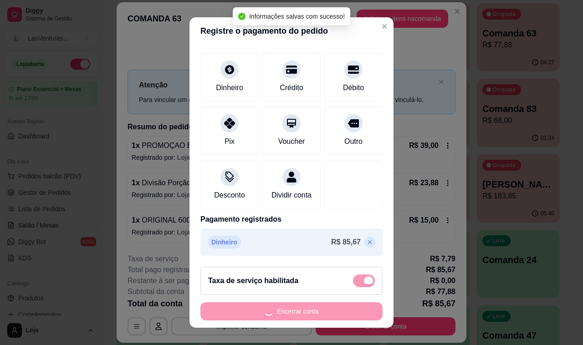
type input "R$ 85,67"
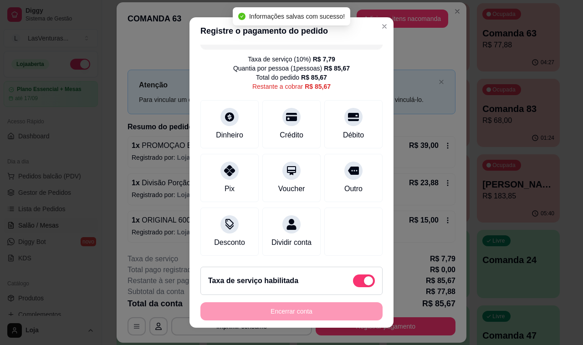
scroll to position [28, 0]
click at [353, 281] on span at bounding box center [364, 280] width 22 height 13
click at [352, 283] on input "checkbox" at bounding box center [355, 286] width 6 height 6
checkbox input "true"
click at [351, 282] on div "Taxa de serviço habilitada" at bounding box center [291, 280] width 167 height 13
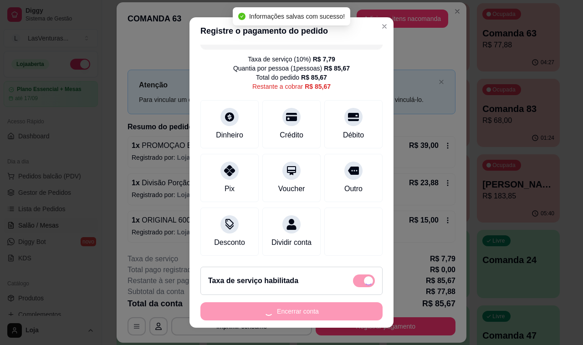
type input "R$ 77,88"
checkbox input "false"
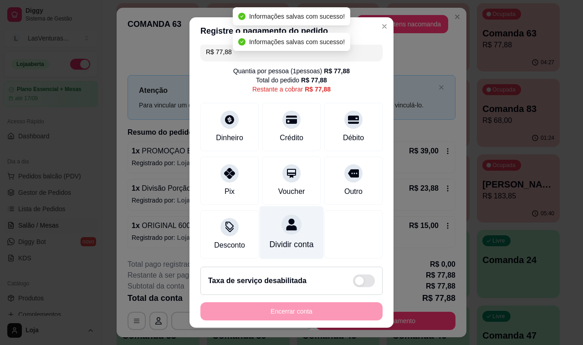
scroll to position [0, 0]
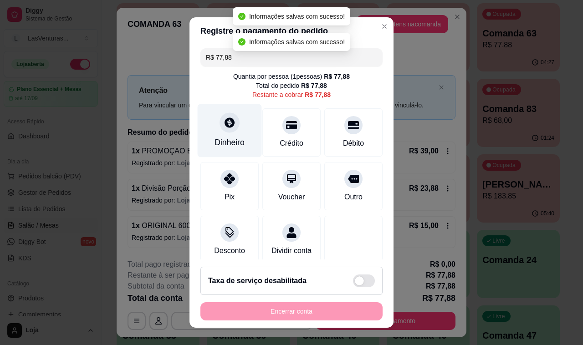
click at [224, 118] on icon at bounding box center [229, 122] width 10 height 10
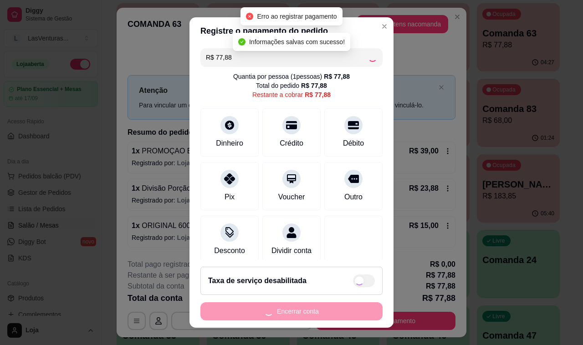
type input "R$ 0,00"
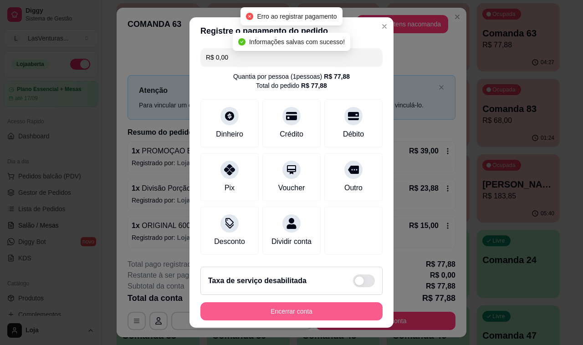
click at [295, 310] on button "Encerrar conta" at bounding box center [291, 311] width 182 height 18
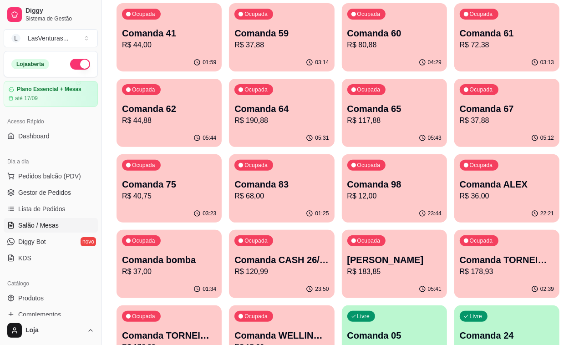
click at [347, 119] on div "Comanda 65 R$ 117,88" at bounding box center [394, 114] width 94 height 24
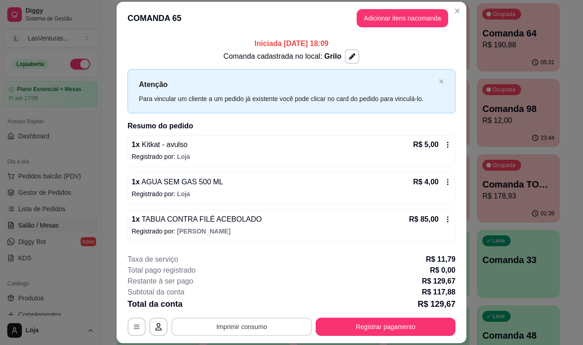
click at [263, 326] on button "Imprimir consumo" at bounding box center [241, 327] width 141 height 18
click at [251, 312] on button "IMPRESSORA" at bounding box center [239, 308] width 53 height 12
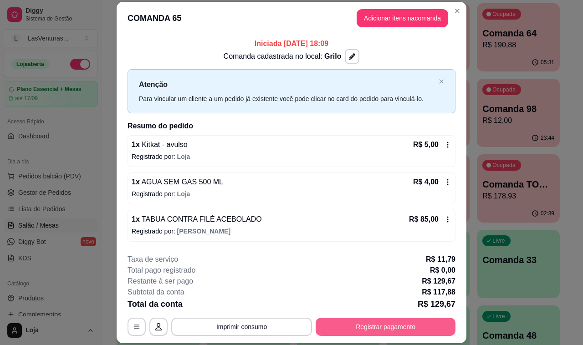
click at [357, 330] on button "Registrar pagamento" at bounding box center [385, 327] width 140 height 18
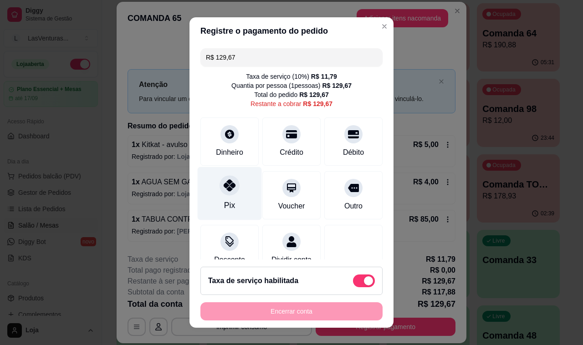
click at [223, 189] on icon at bounding box center [229, 185] width 12 height 12
type input "R$ 0,00"
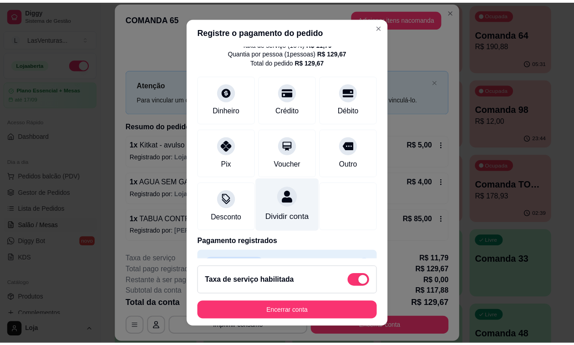
scroll to position [66, 0]
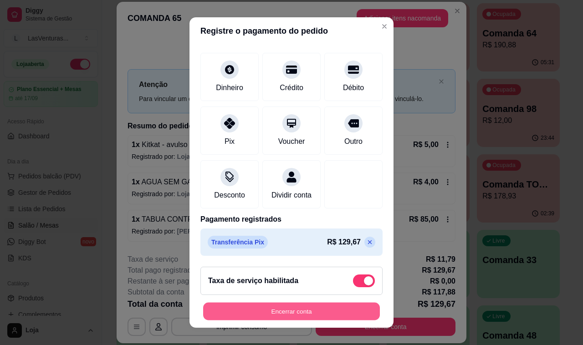
click at [284, 314] on button "Encerrar conta" at bounding box center [291, 312] width 177 height 18
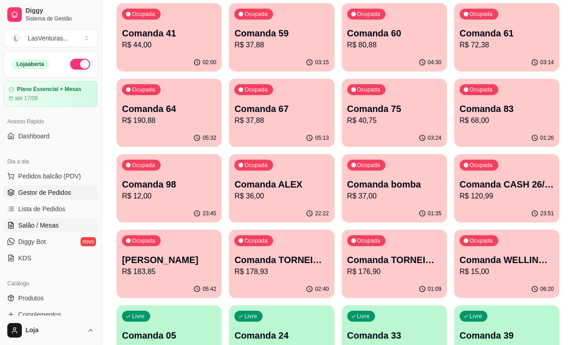
click at [55, 195] on span "Gestor de Pedidos" at bounding box center [44, 192] width 53 height 9
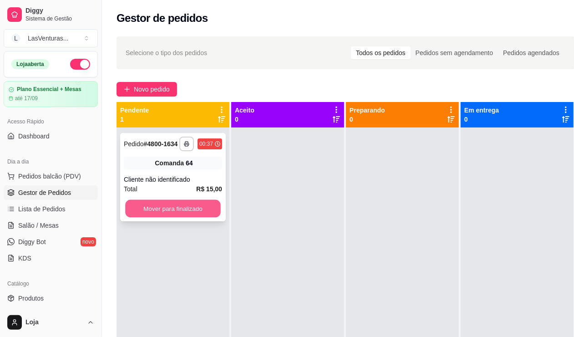
click at [173, 210] on button "Mover para finalizado" at bounding box center [173, 209] width 96 height 18
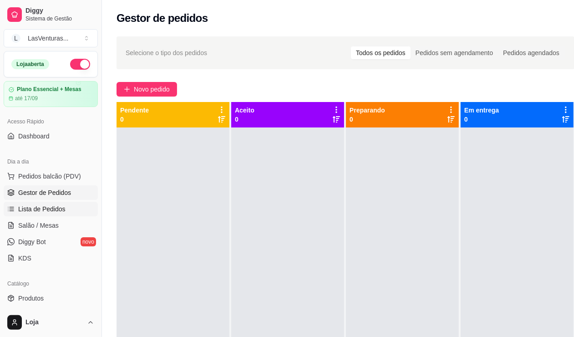
click at [27, 209] on span "Lista de Pedidos" at bounding box center [41, 208] width 47 height 9
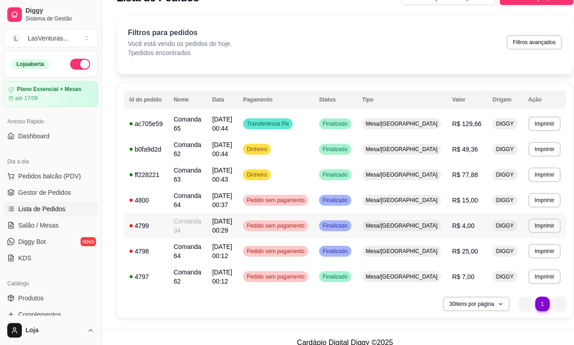
scroll to position [30, 0]
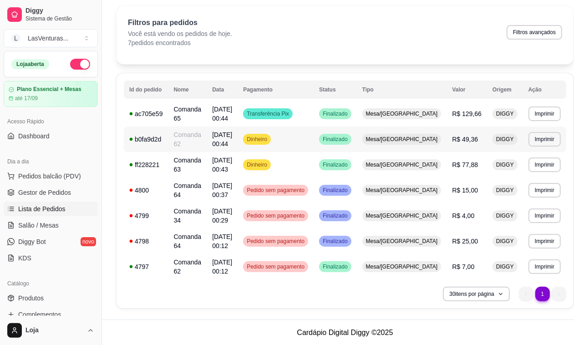
click at [393, 136] on span "Mesa/[GEOGRAPHIC_DATA]" at bounding box center [402, 139] width 76 height 7
click at [271, 161] on div "Dinheiro" at bounding box center [257, 164] width 28 height 11
click at [314, 110] on td "Transferência Pix" at bounding box center [276, 113] width 76 height 25
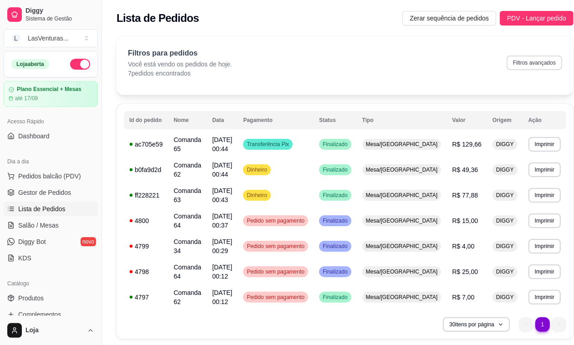
click at [520, 64] on button "Filtros avançados" at bounding box center [535, 63] width 56 height 15
select select "0"
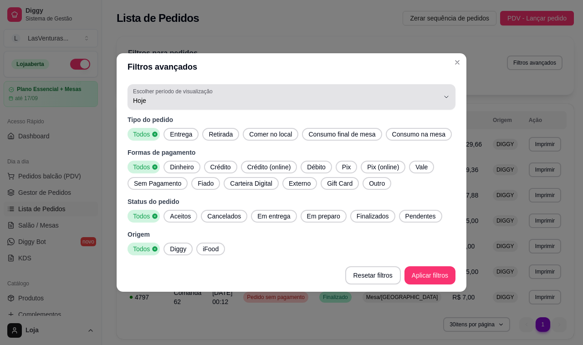
click at [442, 94] on icon "button" at bounding box center [445, 96] width 7 height 7
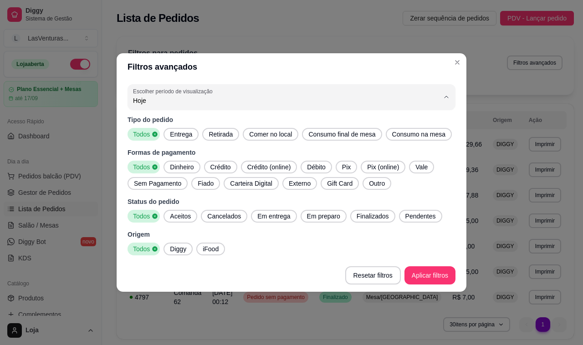
click at [178, 135] on span "Ontem" at bounding box center [287, 137] width 292 height 9
type input "1"
select select "1"
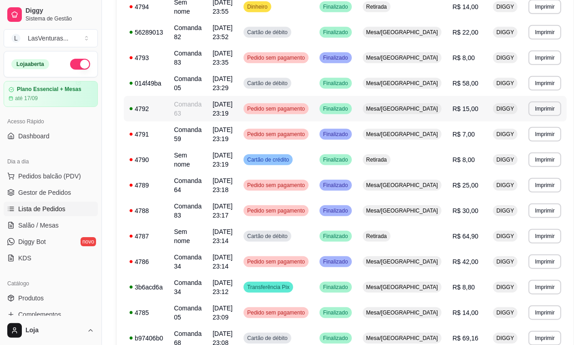
scroll to position [398, 0]
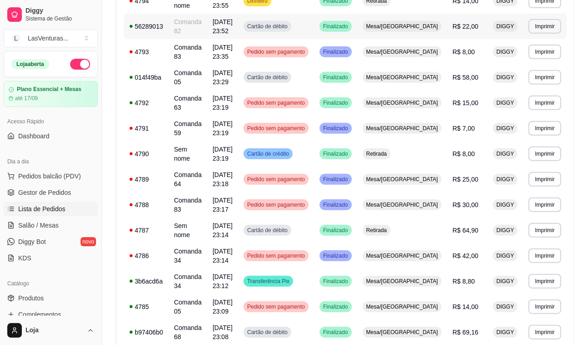
click at [350, 30] on span "Finalizado" at bounding box center [335, 26] width 29 height 7
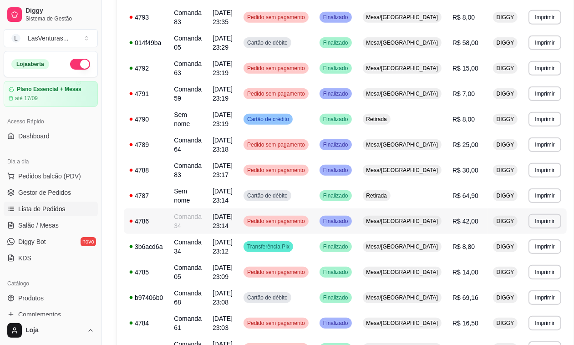
scroll to position [455, 0]
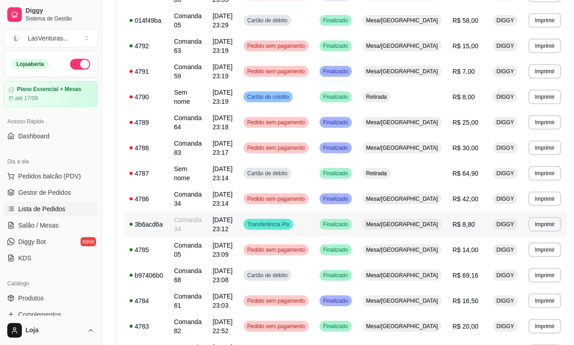
click at [350, 226] on span "Finalizado" at bounding box center [335, 224] width 29 height 7
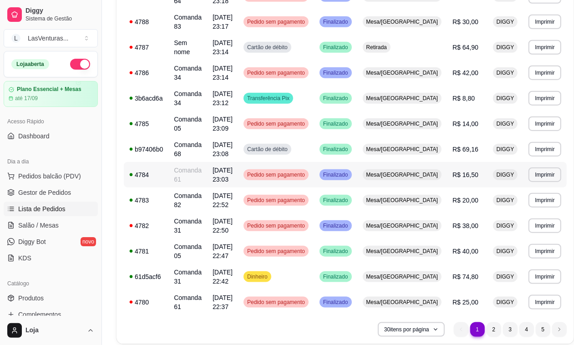
scroll to position [617, 0]
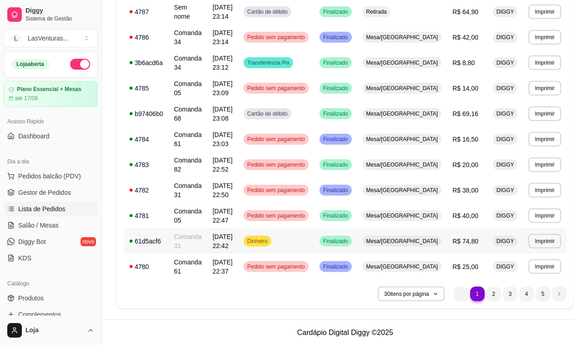
click at [394, 244] on span "Mesa/[GEOGRAPHIC_DATA]" at bounding box center [403, 241] width 76 height 7
click at [487, 295] on li "2" at bounding box center [494, 294] width 15 height 15
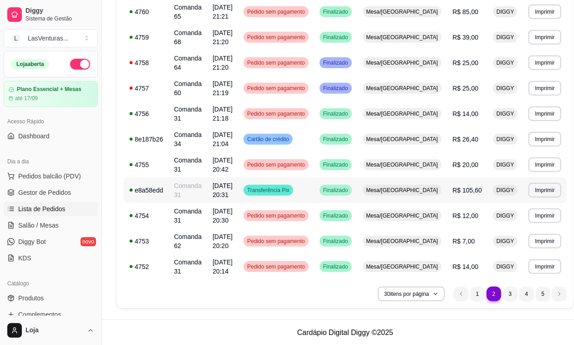
click at [340, 194] on td "Finalizado" at bounding box center [335, 190] width 43 height 25
click at [456, 192] on span "R$ 105,60" at bounding box center [467, 190] width 30 height 7
click at [503, 294] on li "3" at bounding box center [510, 294] width 14 height 14
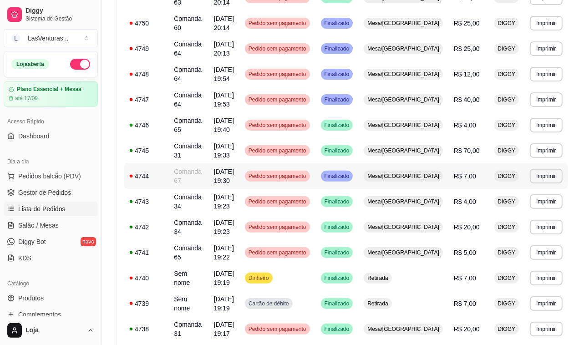
scroll to position [228, 0]
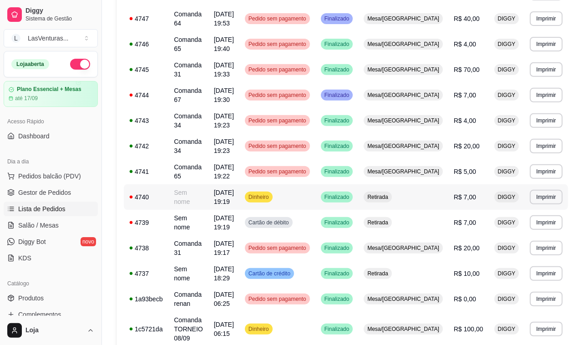
click at [390, 194] on span "Retirada" at bounding box center [377, 196] width 24 height 7
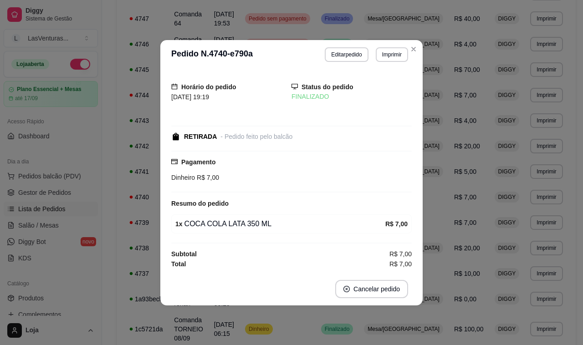
click at [393, 176] on div "Dinheiro R$ 7,00" at bounding box center [291, 177] width 240 height 10
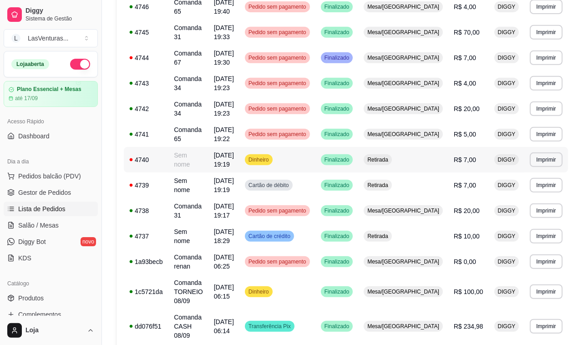
scroll to position [284, 0]
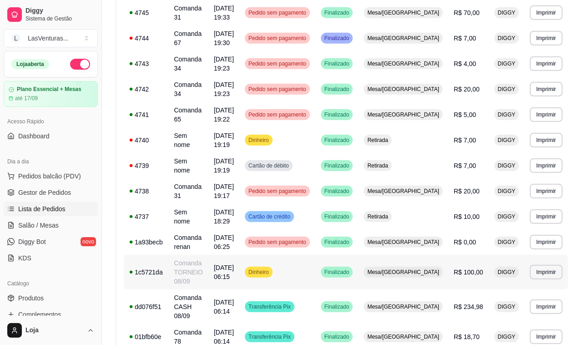
click at [412, 273] on span "Mesa/[GEOGRAPHIC_DATA]" at bounding box center [403, 272] width 76 height 7
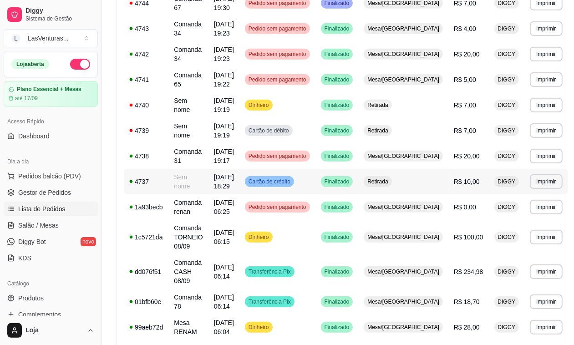
scroll to position [341, 0]
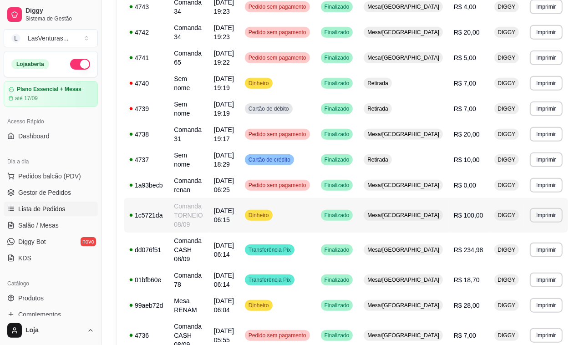
click at [422, 214] on span "Mesa/[GEOGRAPHIC_DATA]" at bounding box center [403, 215] width 76 height 7
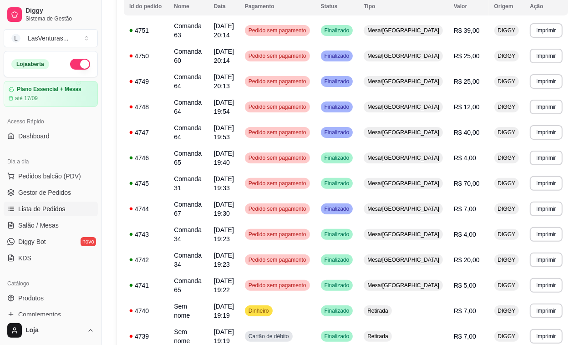
scroll to position [0, 0]
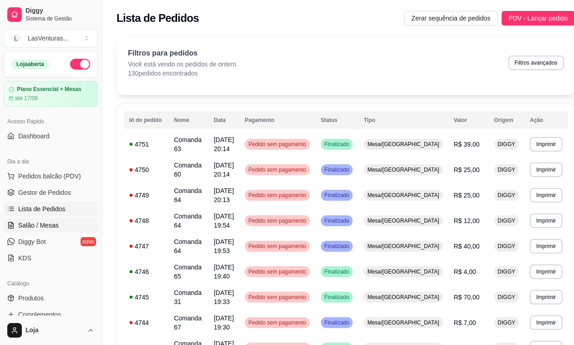
click at [44, 228] on span "Salão / Mesas" at bounding box center [38, 225] width 41 height 9
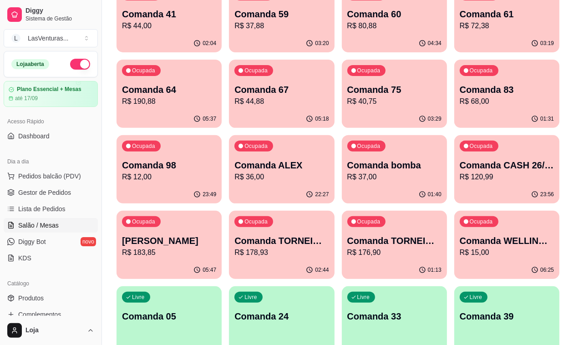
scroll to position [114, 0]
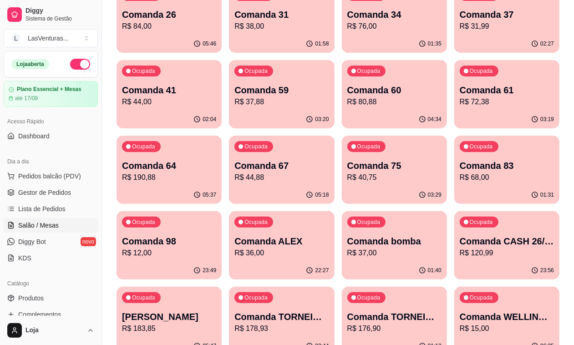
click at [426, 323] on p "R$ 176,90" at bounding box center [394, 328] width 94 height 11
click at [323, 310] on p "Comanda TORNEIO 25/08" at bounding box center [281, 316] width 94 height 13
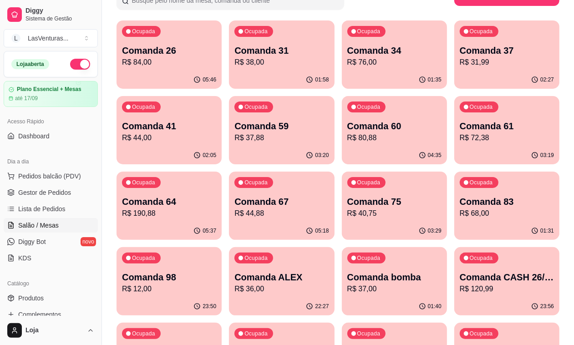
scroll to position [0, 0]
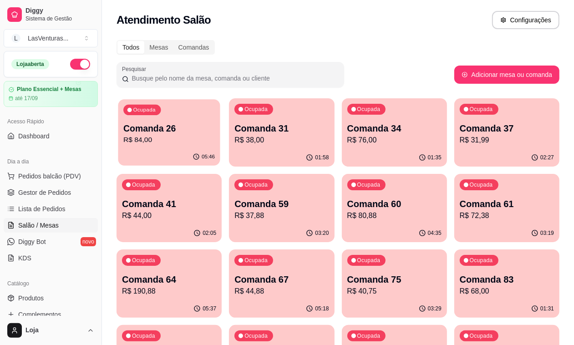
click at [181, 149] on div "05:46" at bounding box center [169, 156] width 102 height 17
click at [247, 137] on p "R$ 38,00" at bounding box center [281, 140] width 91 height 10
click at [366, 148] on div "Ocupada Comanda 34 R$ 76,00" at bounding box center [394, 123] width 102 height 49
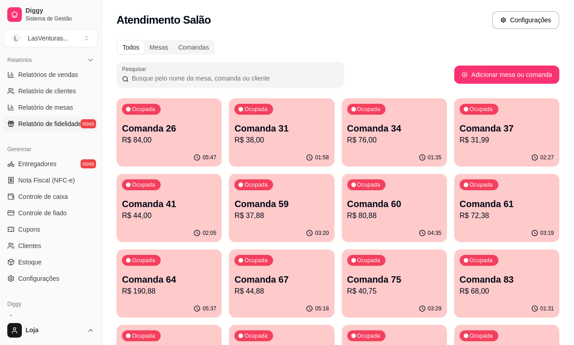
scroll to position [284, 0]
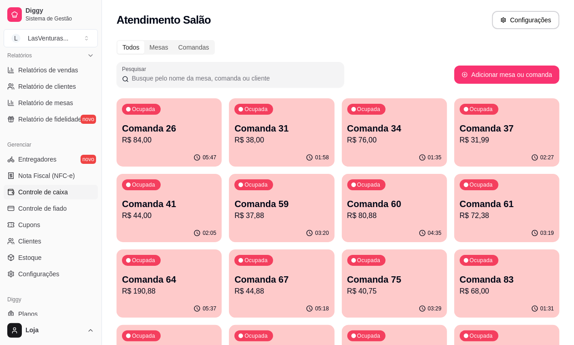
click at [58, 195] on span "Controle de caixa" at bounding box center [43, 192] width 50 height 9
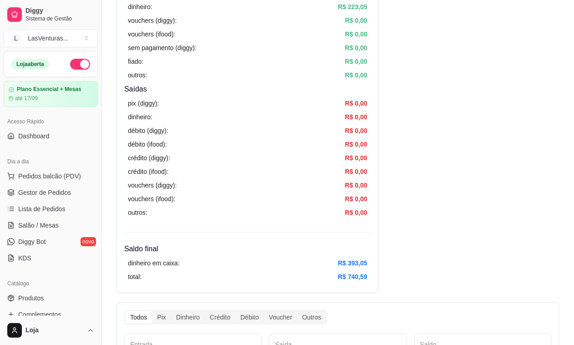
scroll to position [114, 0]
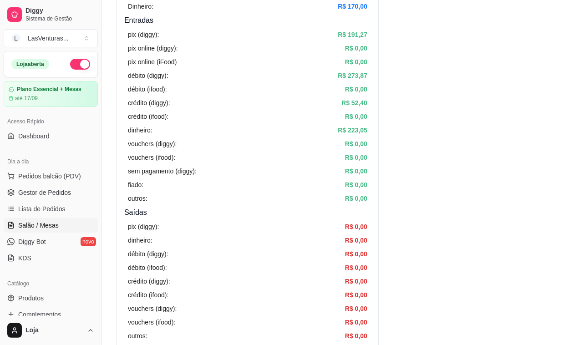
click at [44, 228] on span "Salão / Mesas" at bounding box center [38, 225] width 41 height 9
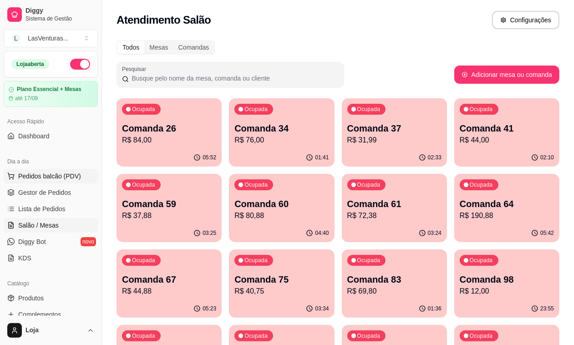
click at [46, 178] on span "Pedidos balcão (PDV)" at bounding box center [49, 176] width 63 height 9
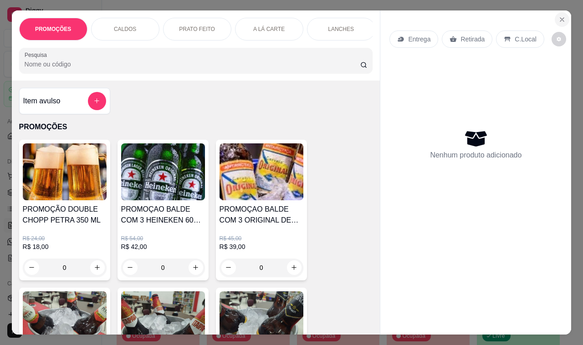
click at [558, 16] on icon "Close" at bounding box center [561, 19] width 7 height 7
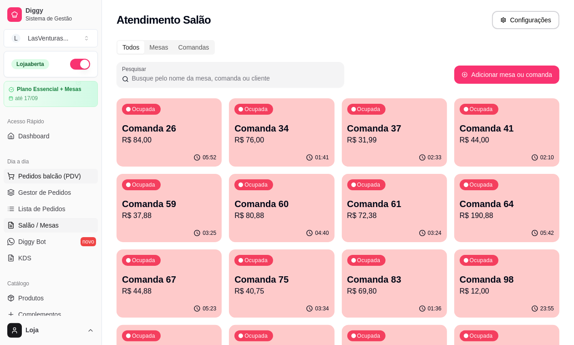
click at [60, 176] on span "Pedidos balcão (PDV)" at bounding box center [49, 176] width 63 height 9
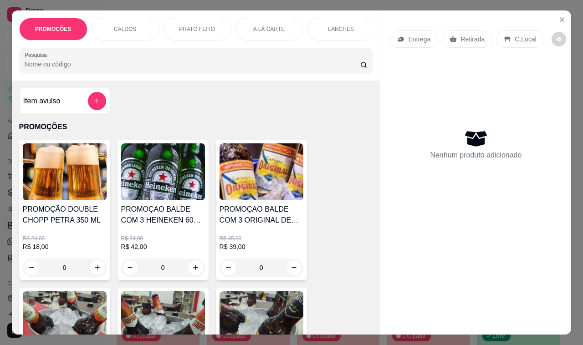
click at [153, 64] on input "Pesquisa" at bounding box center [192, 64] width 335 height 9
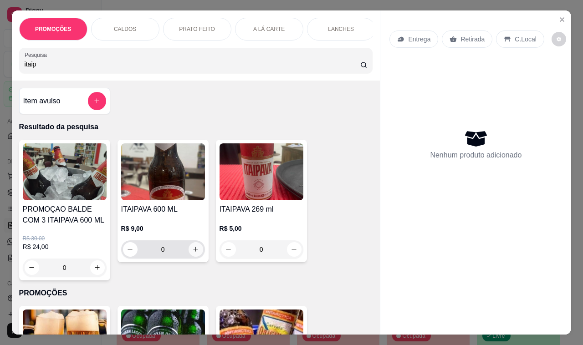
type input "itaip"
click at [192, 253] on icon "increase-product-quantity" at bounding box center [195, 249] width 7 height 7
type input "1"
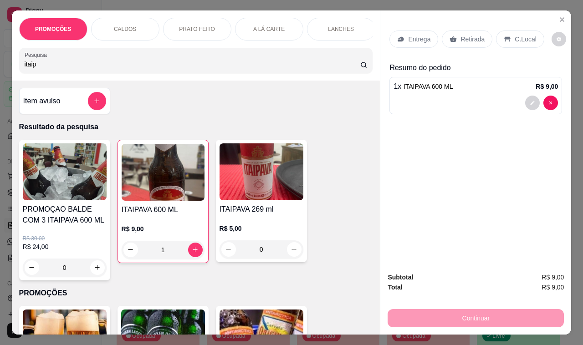
click at [461, 35] on p "Retirada" at bounding box center [472, 39] width 24 height 9
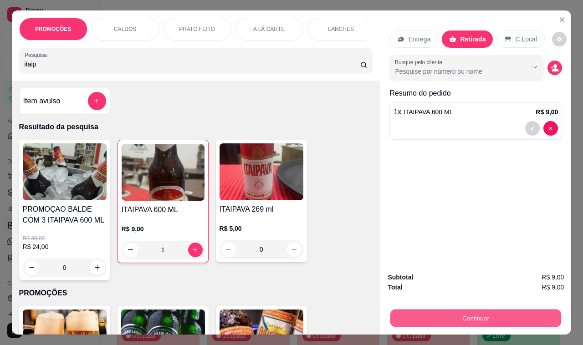
click at [411, 317] on button "Continuar" at bounding box center [475, 318] width 171 height 18
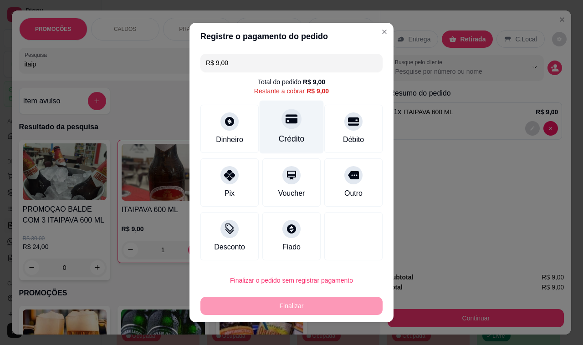
click at [287, 122] on icon at bounding box center [291, 119] width 12 height 9
type input "R$ 0,00"
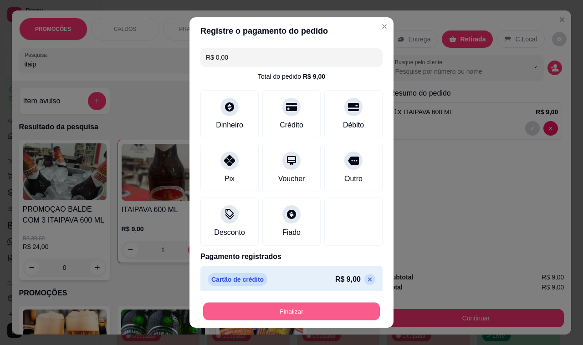
click at [289, 312] on button "Finalizar" at bounding box center [291, 312] width 177 height 18
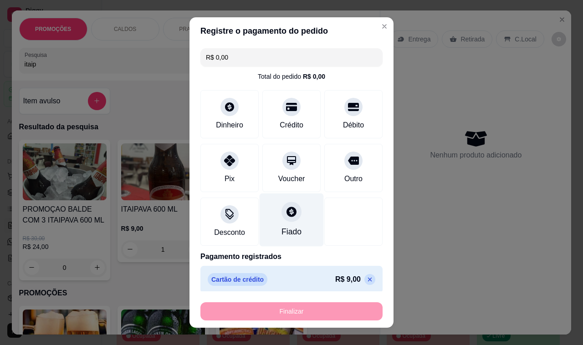
type input "0"
type input "-R$ 9,00"
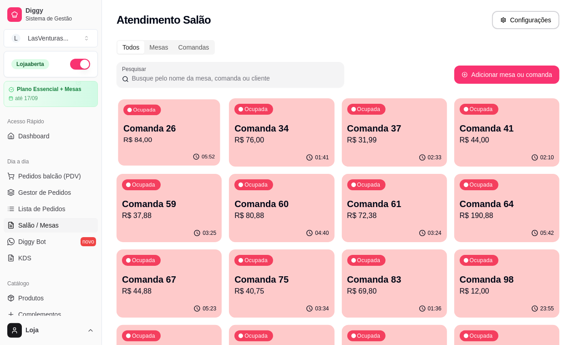
click at [160, 158] on div "05:52" at bounding box center [169, 156] width 102 height 17
click at [253, 154] on div "01:46" at bounding box center [281, 158] width 105 height 18
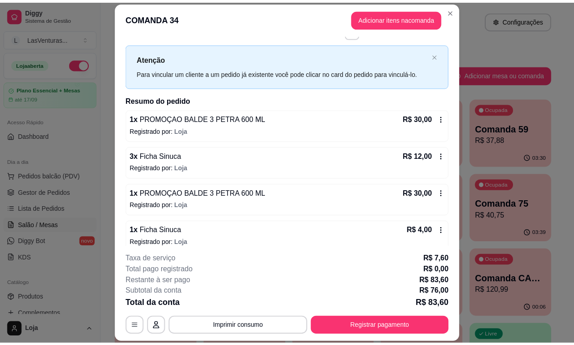
scroll to position [36, 0]
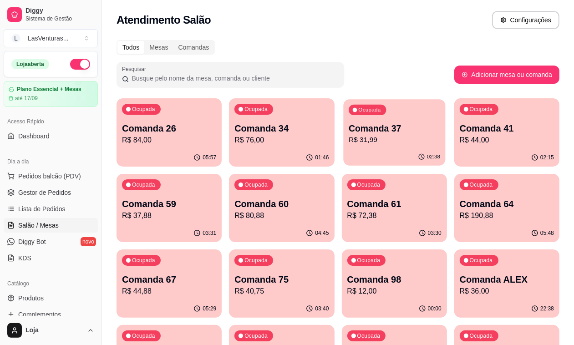
click at [349, 144] on p "R$ 31,99" at bounding box center [394, 140] width 91 height 10
click at [460, 135] on p "R$ 44,00" at bounding box center [507, 140] width 94 height 11
click at [222, 224] on div "03:31" at bounding box center [169, 233] width 105 height 18
click at [333, 250] on div "Ocupada Comanda 75 R$ 40,75" at bounding box center [282, 274] width 102 height 49
click at [215, 274] on p "Comanda 67" at bounding box center [168, 280] width 91 height 12
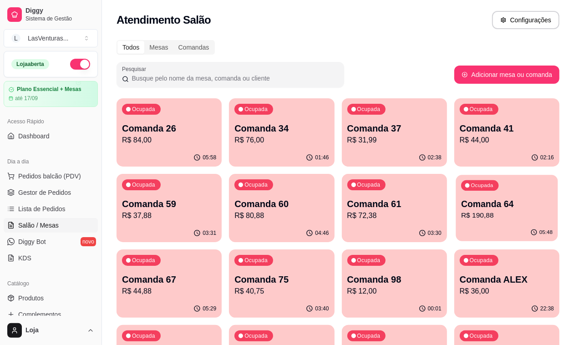
click at [456, 224] on div "05:48" at bounding box center [507, 232] width 102 height 17
click at [349, 209] on p "Comanda 61" at bounding box center [394, 204] width 91 height 12
click at [236, 204] on p "Comanda 60" at bounding box center [281, 204] width 91 height 12
click at [251, 157] on div "01:47" at bounding box center [281, 158] width 105 height 18
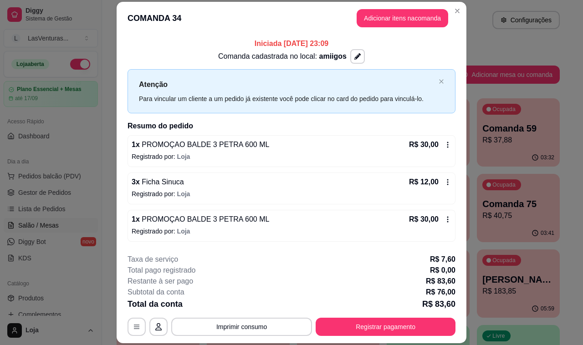
scroll to position [36, 0]
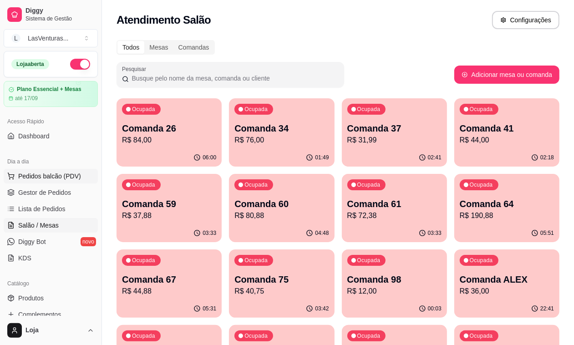
click at [41, 174] on span "Pedidos balcão (PDV)" at bounding box center [49, 176] width 63 height 9
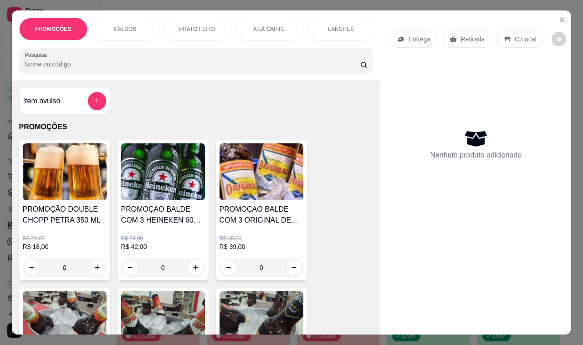
click at [64, 70] on div at bounding box center [196, 60] width 343 height 18
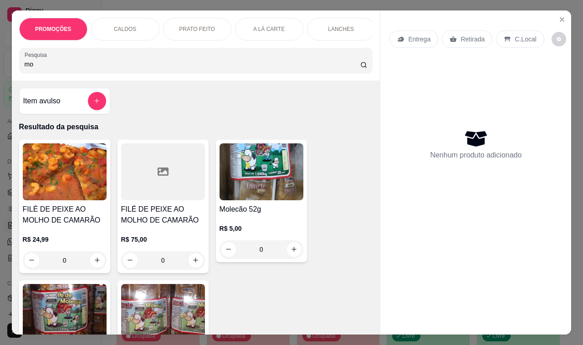
type input "m"
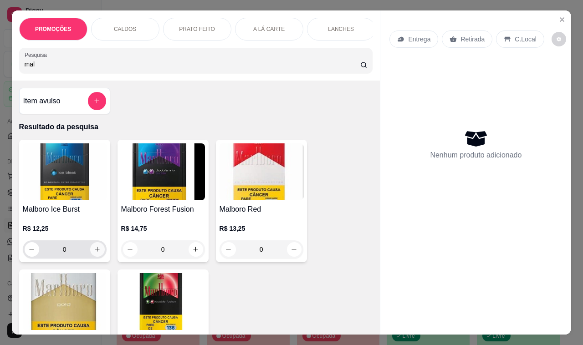
type input "mal"
click at [94, 253] on icon "increase-product-quantity" at bounding box center [97, 249] width 7 height 7
type input "1"
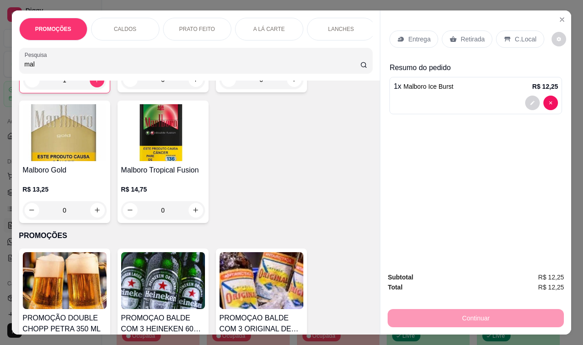
scroll to position [171, 0]
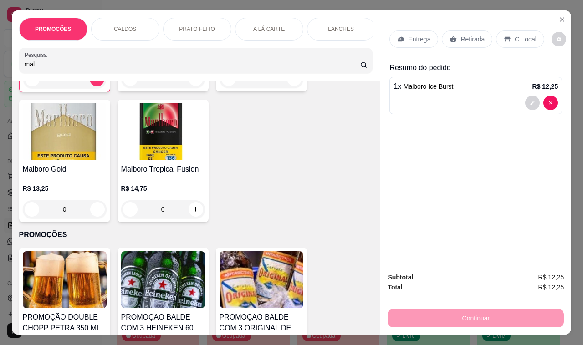
click at [455, 33] on div "Retirada" at bounding box center [466, 38] width 51 height 17
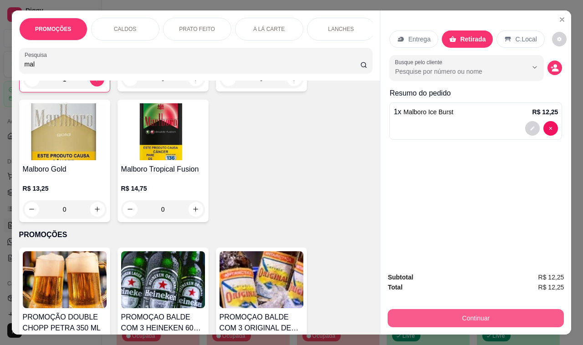
click at [410, 318] on button "Continuar" at bounding box center [475, 318] width 176 height 18
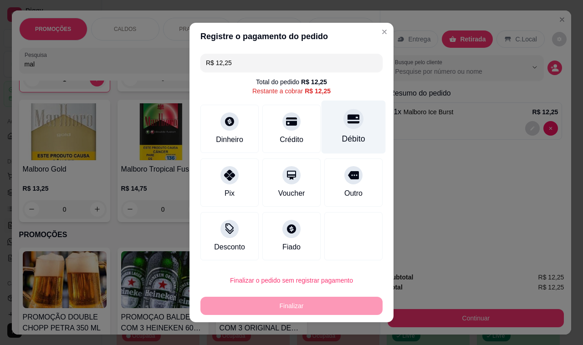
click at [347, 119] on icon at bounding box center [353, 119] width 12 height 9
type input "R$ 0,00"
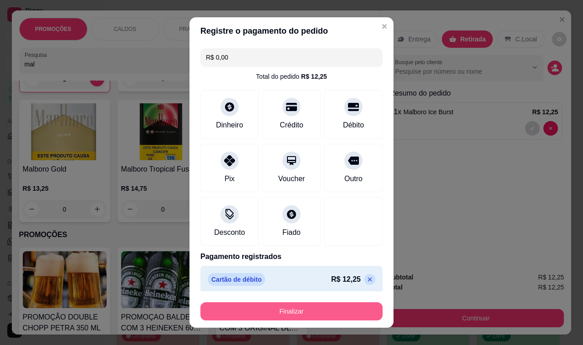
click at [278, 313] on button "Finalizar" at bounding box center [291, 311] width 182 height 18
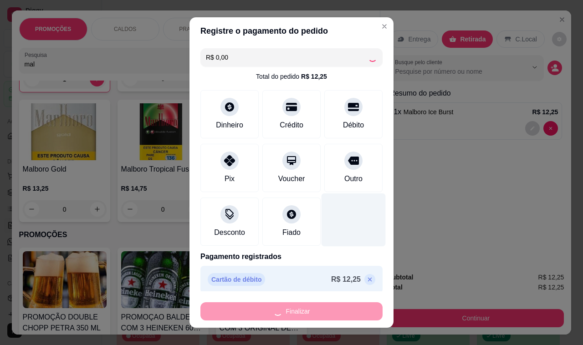
type input "0"
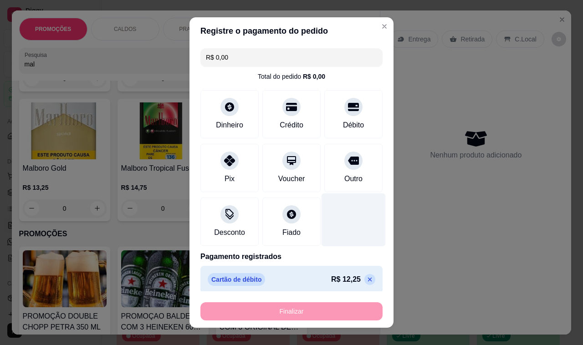
type input "-R$ 12,25"
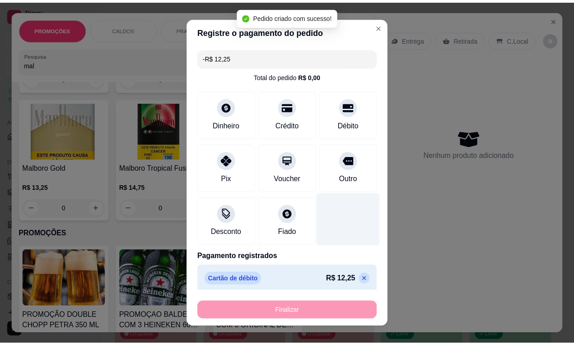
scroll to position [170, 0]
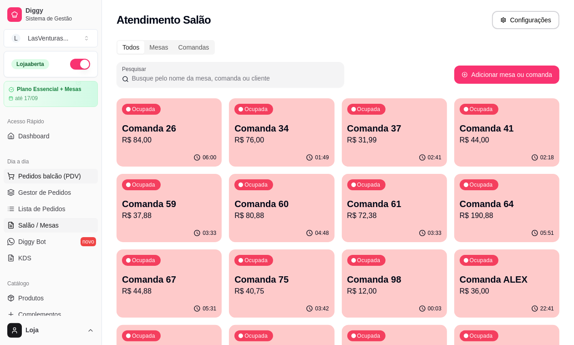
click at [53, 181] on button "Pedidos balcão (PDV)" at bounding box center [51, 176] width 94 height 15
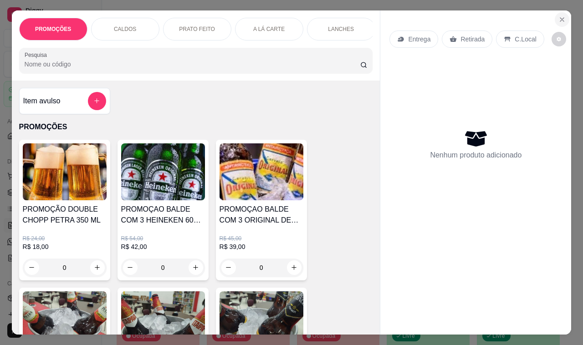
click at [560, 16] on icon "Close" at bounding box center [561, 19] width 7 height 7
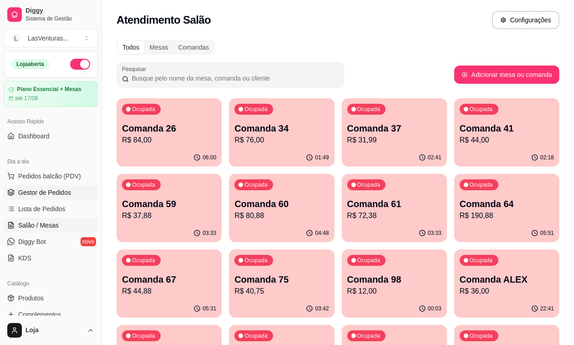
click at [54, 194] on span "Gestor de Pedidos" at bounding box center [44, 192] width 53 height 9
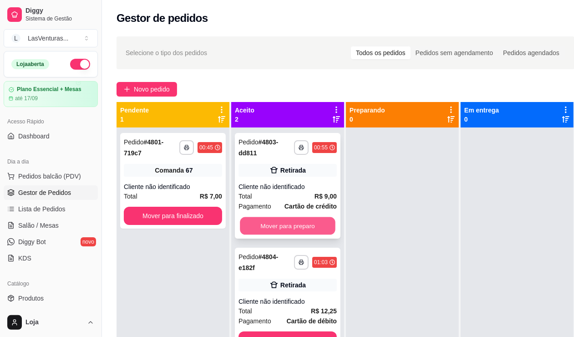
click at [257, 226] on button "Mover para preparo" at bounding box center [288, 226] width 96 height 18
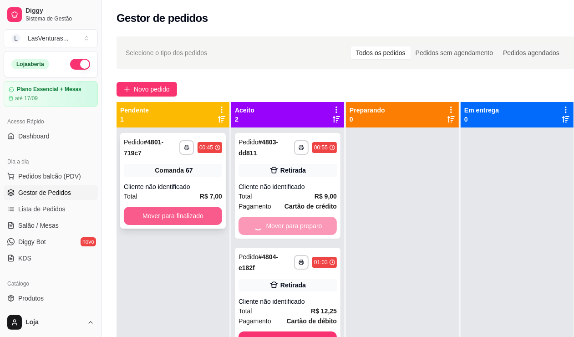
click at [197, 218] on button "Mover para finalizado" at bounding box center [173, 216] width 98 height 18
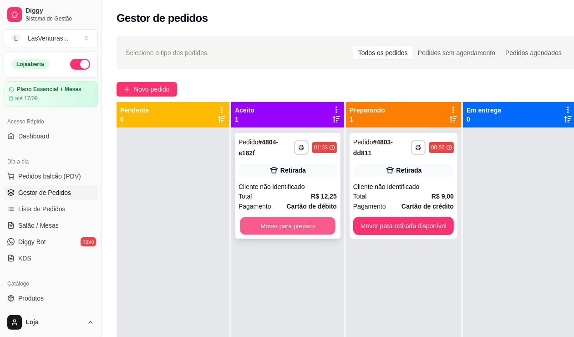
click at [272, 220] on button "Mover para preparo" at bounding box center [288, 226] width 96 height 18
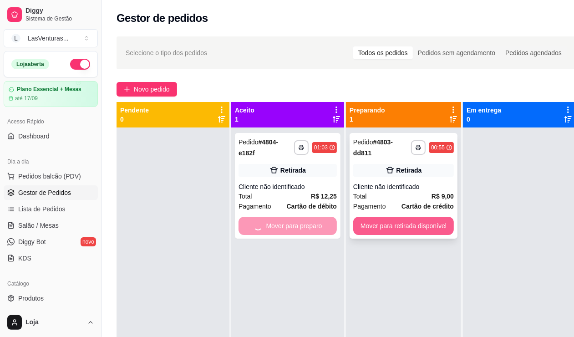
click at [419, 221] on button "Mover para retirada disponível" at bounding box center [403, 226] width 101 height 18
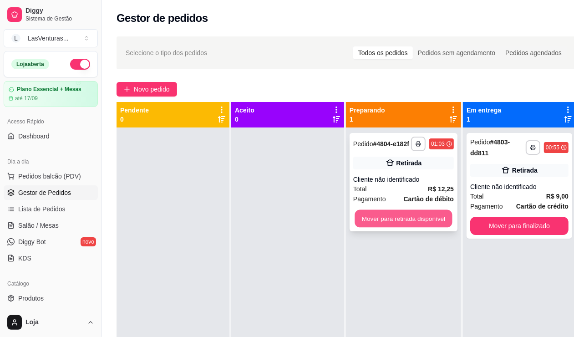
click at [380, 218] on button "Mover para retirada disponível" at bounding box center [403, 219] width 97 height 18
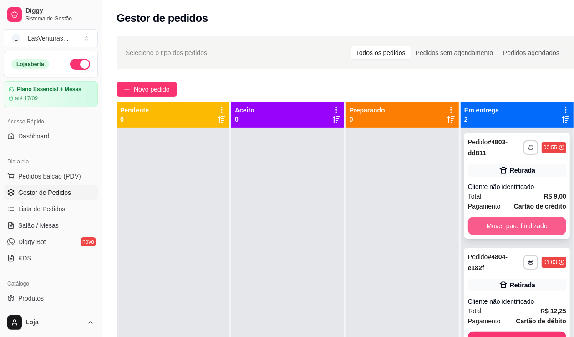
click at [488, 221] on button "Mover para finalizado" at bounding box center [517, 226] width 98 height 18
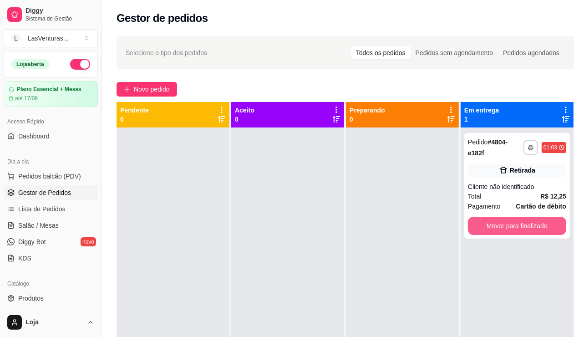
click at [490, 221] on button "Mover para finalizado" at bounding box center [517, 226] width 98 height 18
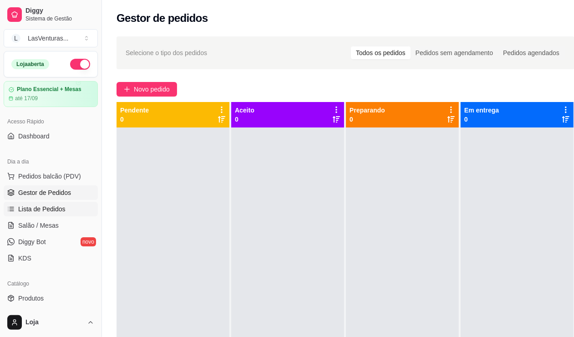
click at [69, 208] on link "Lista de Pedidos" at bounding box center [51, 209] width 94 height 15
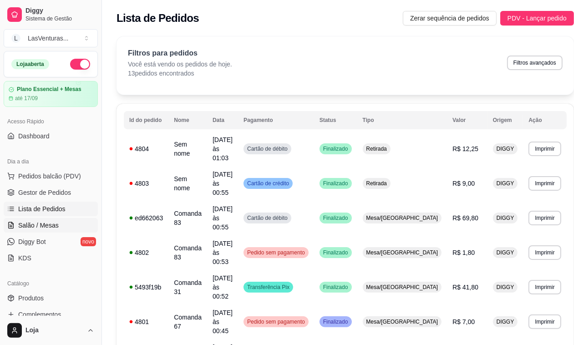
click at [38, 224] on span "Salão / Mesas" at bounding box center [38, 225] width 41 height 9
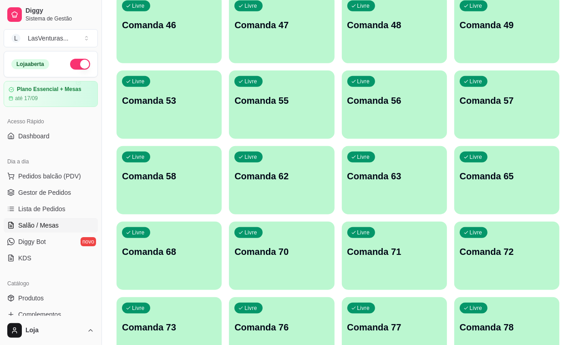
scroll to position [569, 0]
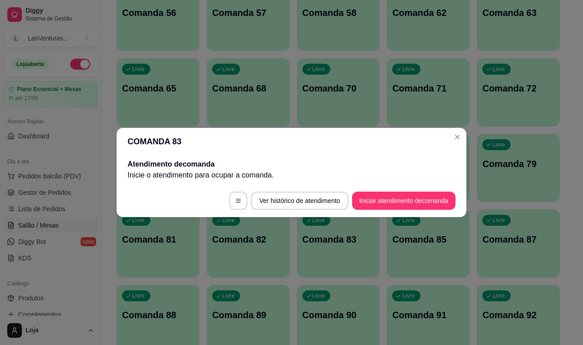
click at [483, 247] on div "Livre Comanda 87" at bounding box center [518, 237] width 83 height 57
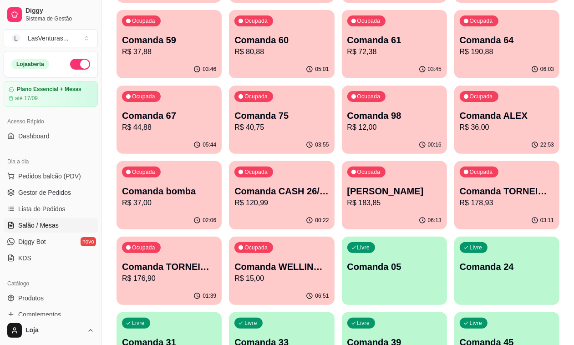
scroll to position [171, 0]
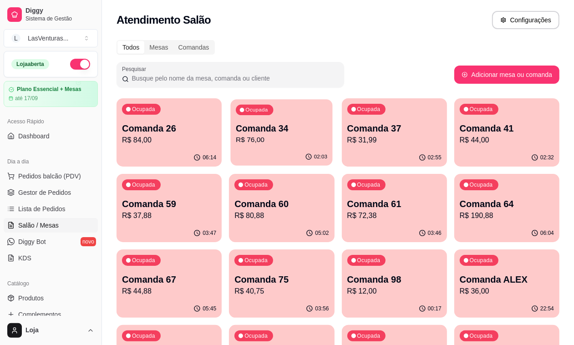
click at [236, 140] on p "R$ 76,00" at bounding box center [281, 140] width 91 height 10
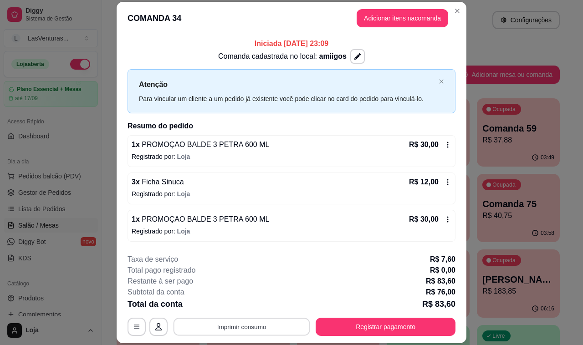
click at [249, 322] on button "Imprimir consumo" at bounding box center [241, 327] width 137 height 18
click at [246, 303] on button "IMPRESSORA" at bounding box center [240, 306] width 66 height 15
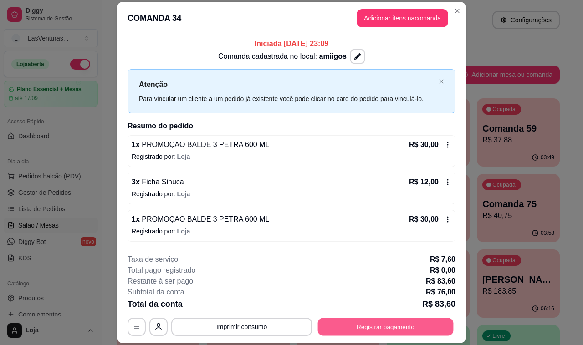
click at [370, 326] on button "Registrar pagamento" at bounding box center [386, 327] width 136 height 18
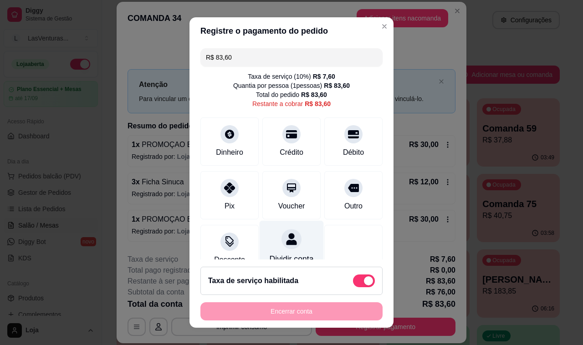
click at [281, 247] on div at bounding box center [291, 239] width 20 height 20
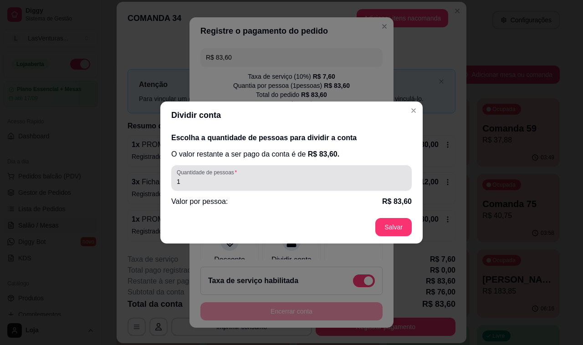
click at [260, 189] on div "Quantidade de pessoas 1" at bounding box center [291, 177] width 240 height 25
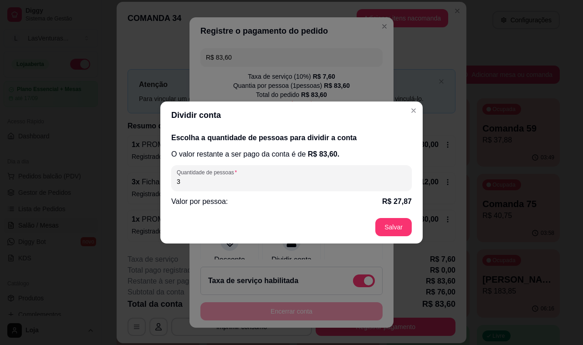
click at [283, 183] on input "3" at bounding box center [291, 181] width 229 height 9
click at [285, 183] on input "2" at bounding box center [291, 181] width 229 height 9
click at [264, 178] on input "3" at bounding box center [291, 181] width 229 height 9
type input "2"
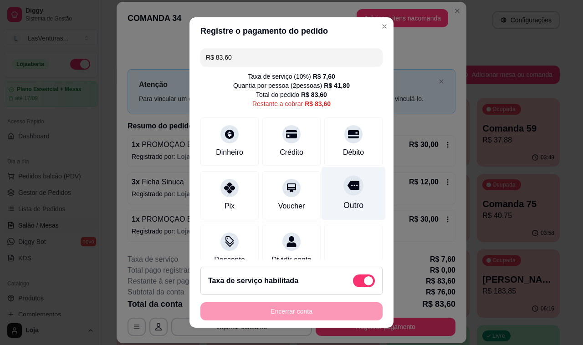
scroll to position [28, 0]
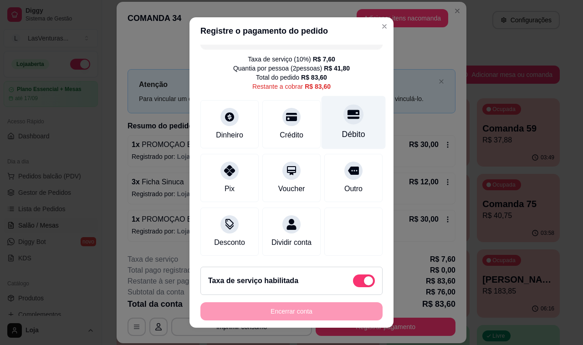
click at [347, 108] on icon at bounding box center [353, 114] width 12 height 12
type input "R$ 0,00"
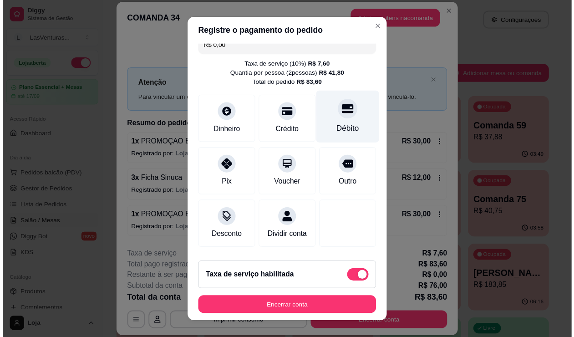
scroll to position [0, 0]
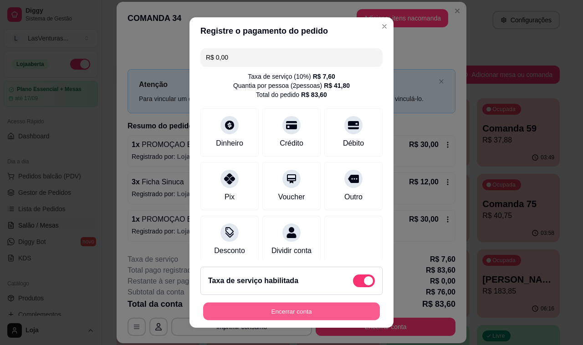
click at [284, 312] on button "Encerrar conta" at bounding box center [291, 312] width 177 height 18
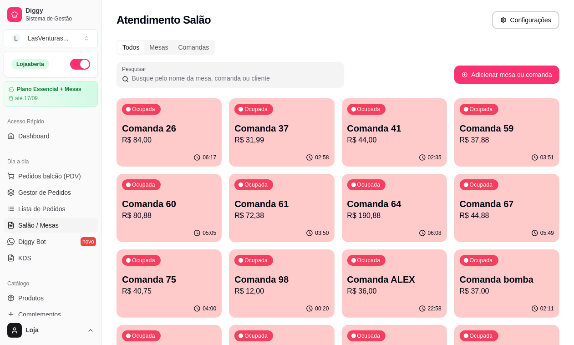
click at [239, 142] on p "R$ 31,99" at bounding box center [281, 140] width 94 height 11
click at [350, 152] on div "02:35" at bounding box center [394, 158] width 105 height 18
click at [461, 131] on p "Comanda 59" at bounding box center [506, 128] width 91 height 12
click at [50, 196] on span "Gestor de Pedidos" at bounding box center [44, 192] width 53 height 9
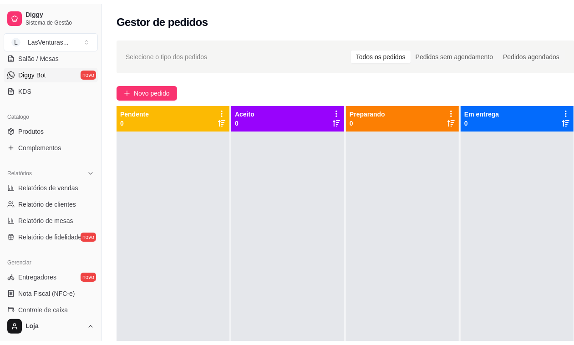
scroll to position [228, 0]
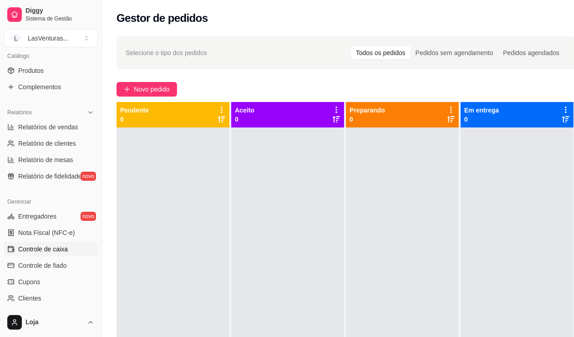
click at [46, 249] on span "Controle de caixa" at bounding box center [43, 248] width 50 height 9
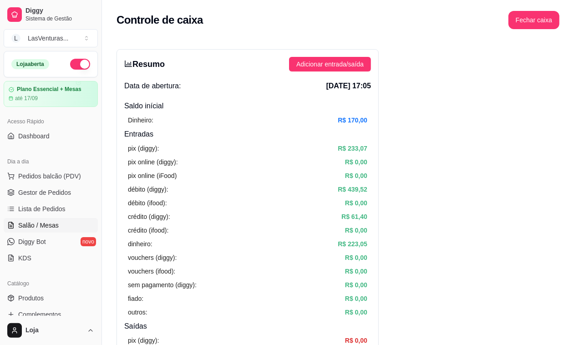
click at [49, 226] on span "Salão / Mesas" at bounding box center [38, 225] width 41 height 9
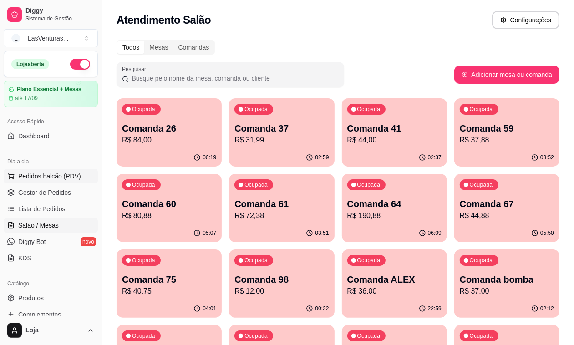
click at [46, 174] on span "Pedidos balcão (PDV)" at bounding box center [49, 176] width 63 height 9
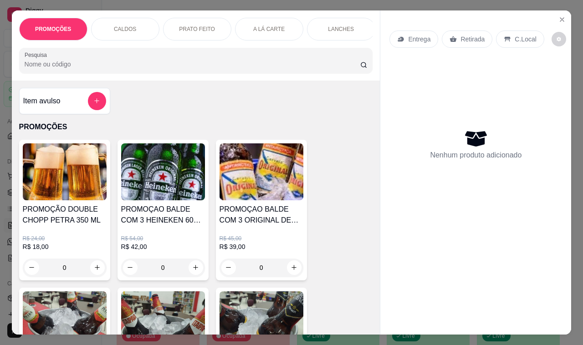
click at [83, 64] on input "Pesquisa" at bounding box center [192, 64] width 335 height 9
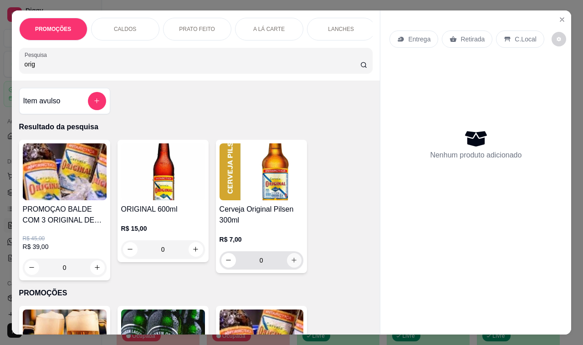
type input "orig"
click at [290, 264] on icon "increase-product-quantity" at bounding box center [293, 260] width 7 height 7
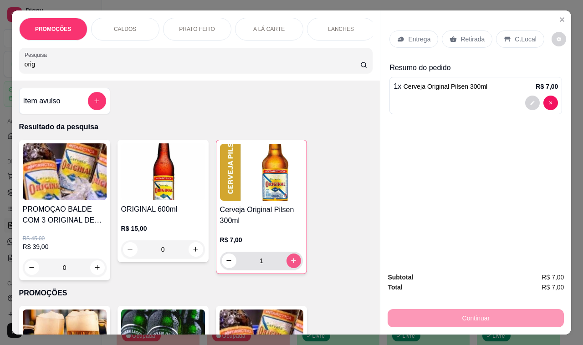
type input "1"
click at [460, 35] on p "Retirada" at bounding box center [472, 39] width 24 height 9
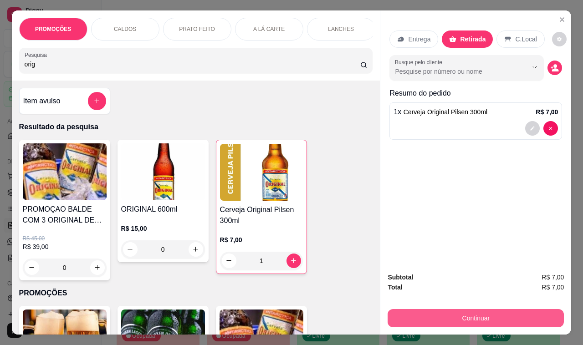
click at [441, 308] on div "Continuar" at bounding box center [475, 317] width 176 height 20
click at [441, 309] on button "Continuar" at bounding box center [475, 318] width 176 height 18
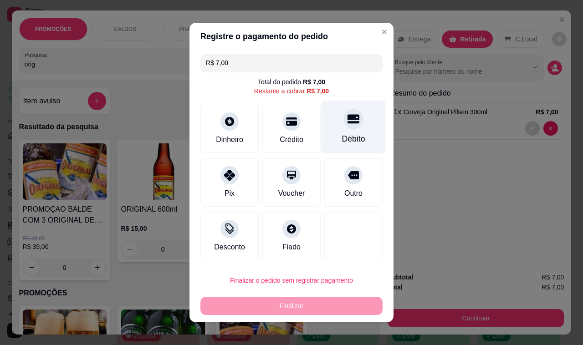
click at [347, 123] on icon at bounding box center [353, 119] width 12 height 9
type input "R$ 0,00"
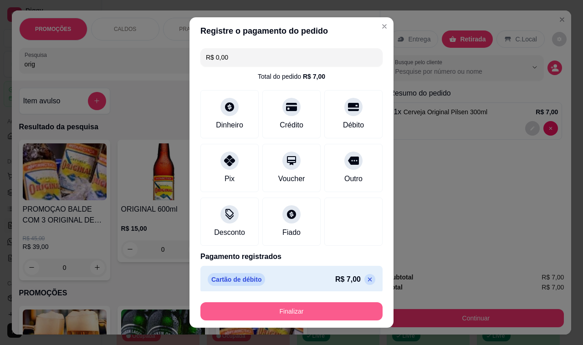
click at [285, 309] on button "Finalizar" at bounding box center [291, 311] width 182 height 18
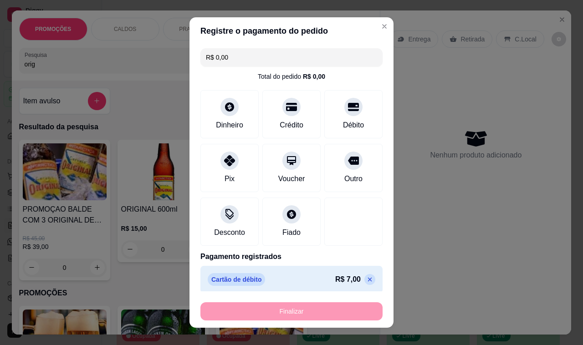
type input "0"
type input "-R$ 7,00"
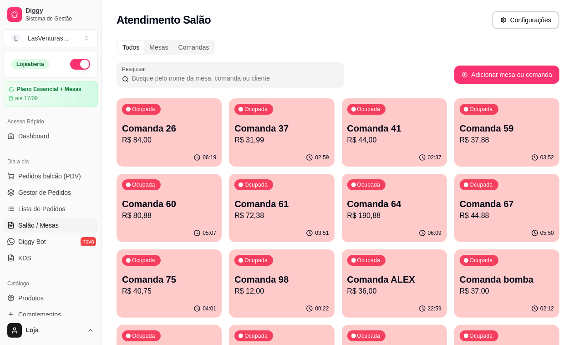
click at [454, 152] on div "03:52" at bounding box center [506, 158] width 105 height 18
click at [220, 224] on div "05:19" at bounding box center [169, 232] width 102 height 17
click at [229, 198] on div "Ocupada Comanda 61 R$ 72,38" at bounding box center [281, 199] width 105 height 51
click at [347, 219] on p "R$ 190,88" at bounding box center [394, 215] width 94 height 11
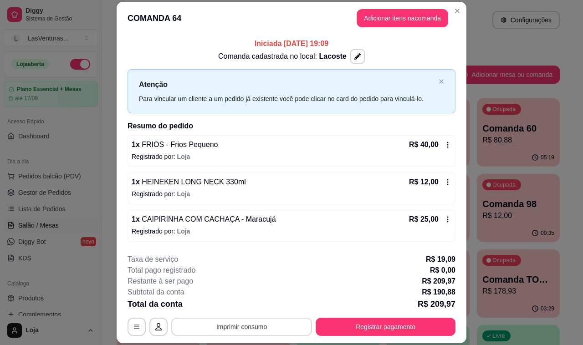
click at [254, 328] on button "Imprimir consumo" at bounding box center [241, 327] width 141 height 18
click at [243, 307] on button "IMPRESSORA" at bounding box center [240, 306] width 64 height 14
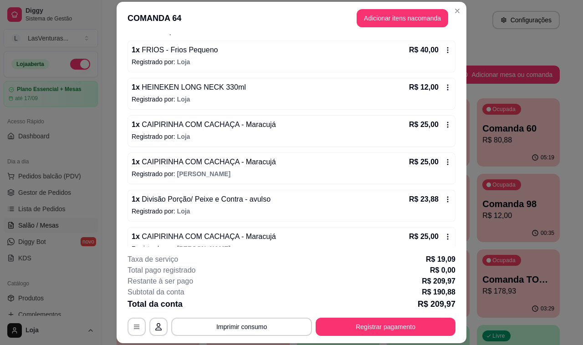
scroll to position [114, 0]
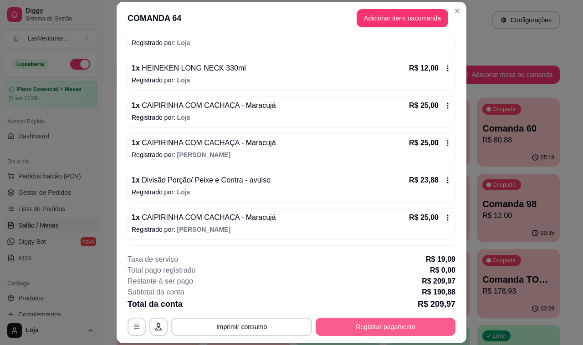
click at [349, 324] on button "Registrar pagamento" at bounding box center [385, 327] width 140 height 18
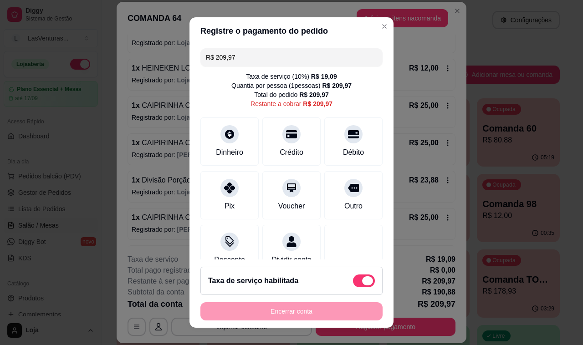
click at [353, 284] on span at bounding box center [364, 280] width 22 height 13
click at [353, 284] on input "checkbox" at bounding box center [355, 286] width 6 height 6
checkbox input "true"
type input "R$ 190,88"
checkbox input "false"
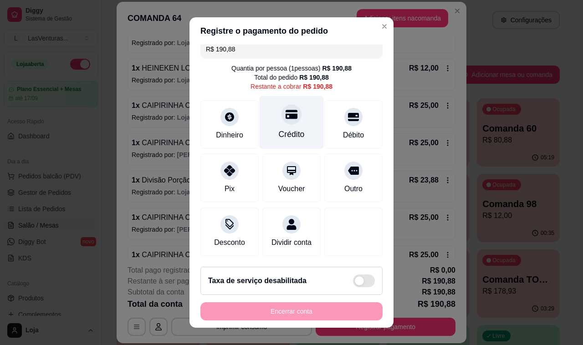
scroll to position [0, 0]
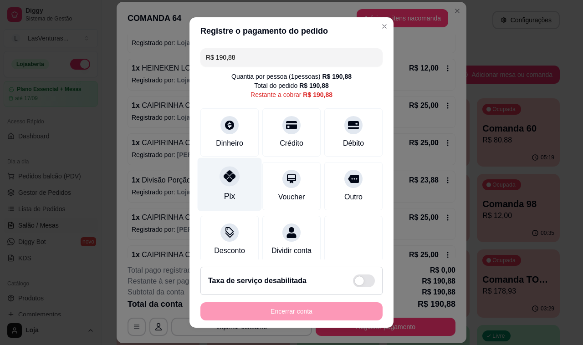
click at [224, 190] on div "Pix" at bounding box center [229, 196] width 11 height 12
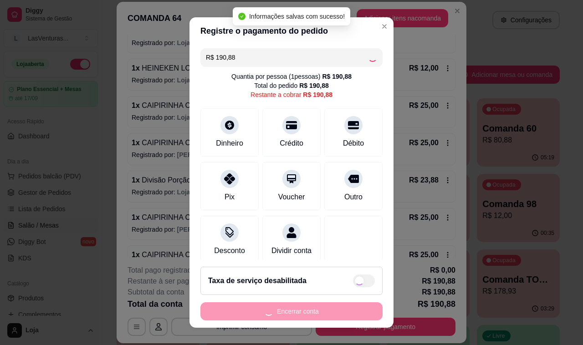
type input "R$ 0,00"
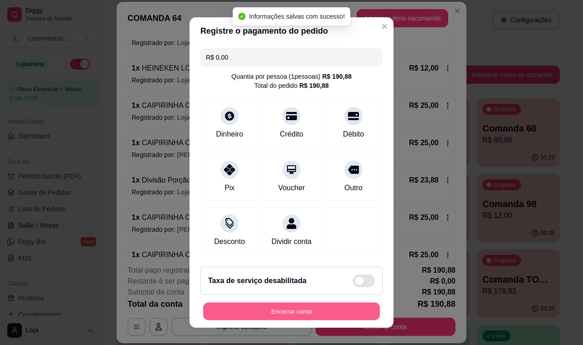
click at [281, 312] on button "Encerrar conta" at bounding box center [291, 312] width 177 height 18
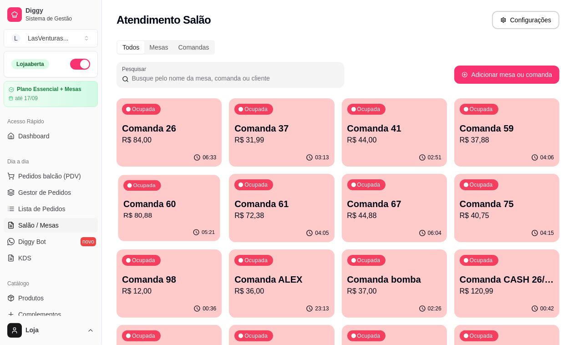
click at [215, 210] on p "R$ 80,88" at bounding box center [168, 215] width 91 height 10
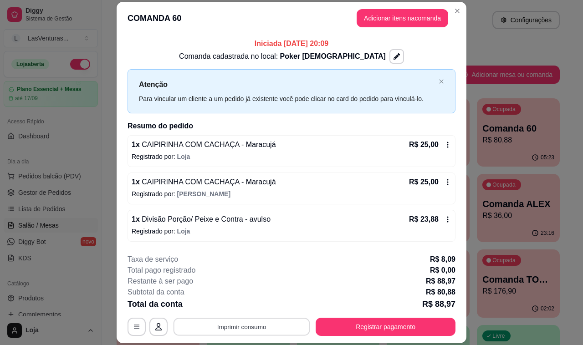
click at [250, 328] on button "Imprimir consumo" at bounding box center [241, 327] width 137 height 18
click at [243, 305] on button "IMPRESSORA" at bounding box center [240, 306] width 64 height 14
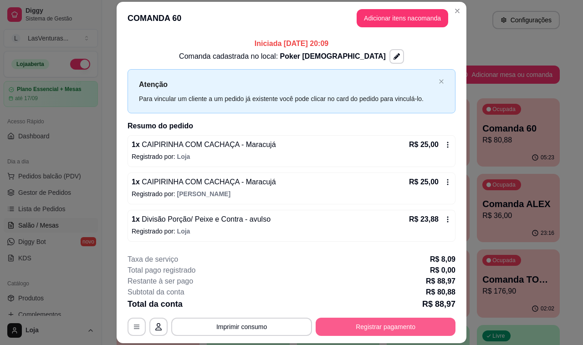
click at [346, 326] on button "Registrar pagamento" at bounding box center [385, 327] width 140 height 18
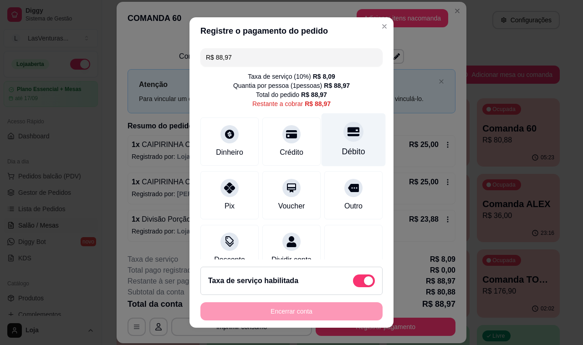
click at [347, 133] on icon at bounding box center [353, 132] width 12 height 12
type input "R$ 0,00"
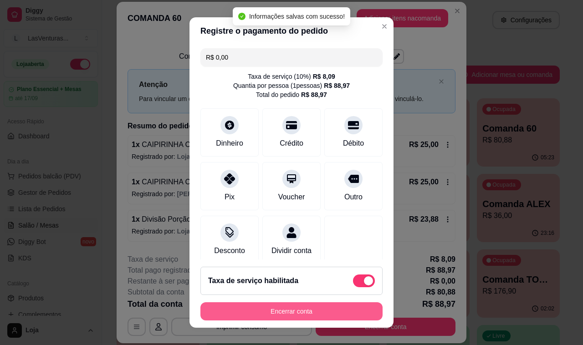
click at [263, 309] on button "Encerrar conta" at bounding box center [291, 311] width 182 height 18
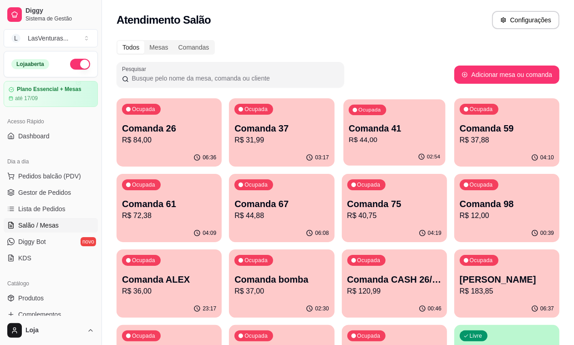
click at [349, 142] on p "R$ 44,00" at bounding box center [394, 140] width 91 height 10
click at [240, 148] on div "Ocupada Comanda 37 R$ 31,99" at bounding box center [281, 123] width 105 height 51
click at [456, 147] on div "Ocupada Comanda 59 R$ 37,88" at bounding box center [507, 123] width 102 height 49
click at [215, 210] on p "R$ 72,38" at bounding box center [168, 215] width 91 height 10
click at [229, 222] on div "Ocupada Comanda 67 R$ 44,88" at bounding box center [281, 199] width 105 height 51
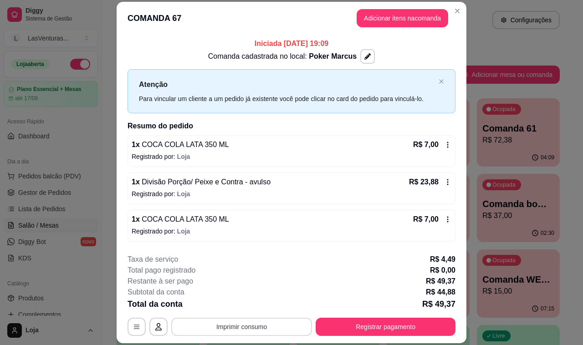
click at [263, 330] on button "Imprimir consumo" at bounding box center [241, 327] width 141 height 18
click at [244, 310] on button "IMPRESSORA" at bounding box center [240, 306] width 64 height 14
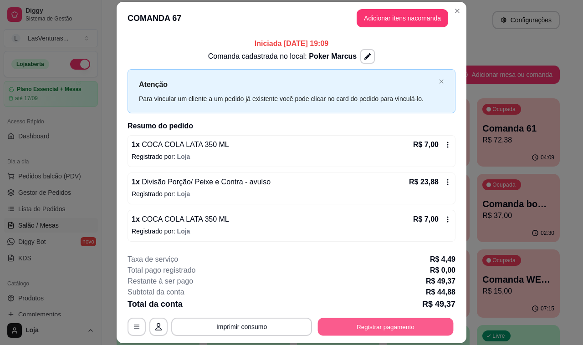
click at [371, 328] on button "Registrar pagamento" at bounding box center [386, 327] width 136 height 18
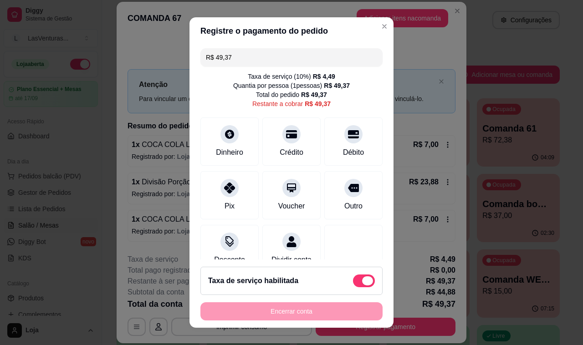
click at [353, 282] on span at bounding box center [364, 280] width 22 height 13
click at [352, 283] on input "checkbox" at bounding box center [355, 286] width 6 height 6
checkbox input "true"
type input "R$ 44,88"
checkbox input "false"
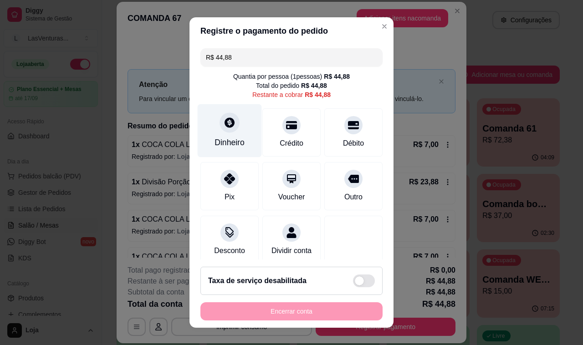
click at [223, 128] on div at bounding box center [229, 122] width 20 height 20
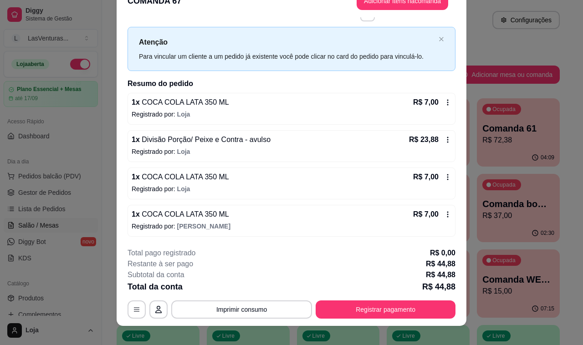
scroll to position [27, 0]
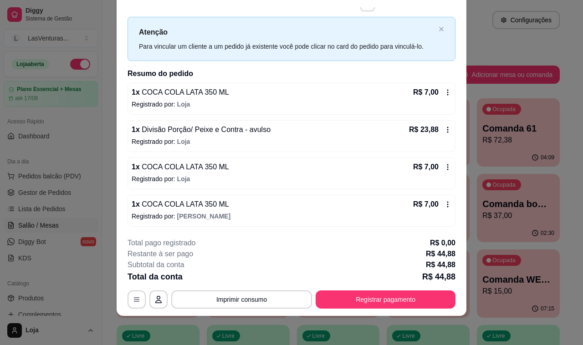
click at [447, 165] on icon at bounding box center [447, 167] width 1 height 6
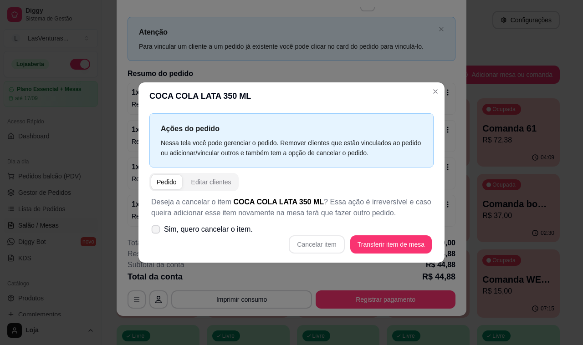
click at [169, 229] on span "Sim, quero cancelar o item." at bounding box center [208, 229] width 89 height 11
click at [157, 231] on input "Sim, quero cancelar o item." at bounding box center [154, 234] width 6 height 6
checkbox input "true"
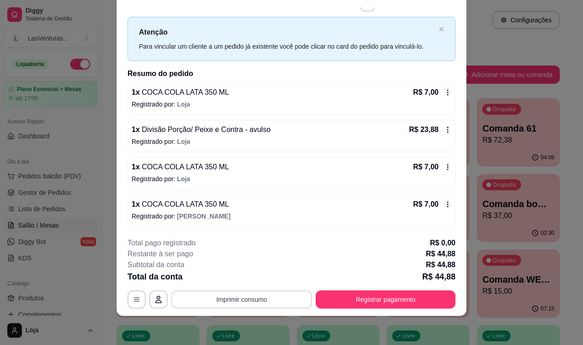
click at [262, 303] on button "Imprimir consumo" at bounding box center [241, 299] width 141 height 18
click at [360, 259] on div "Restante à ser pago R$ 44,88" at bounding box center [291, 254] width 328 height 11
click at [444, 208] on icon at bounding box center [447, 204] width 7 height 7
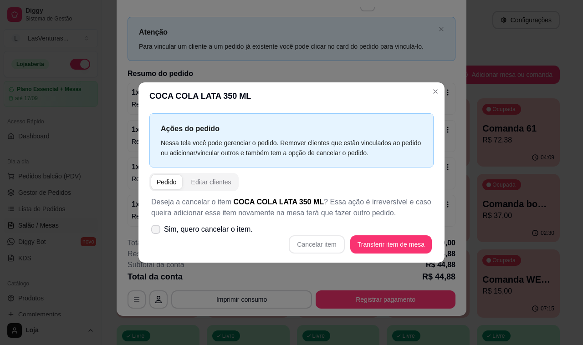
click at [166, 229] on span "Sim, quero cancelar o item." at bounding box center [208, 229] width 89 height 11
click at [157, 231] on input "Sim, quero cancelar o item." at bounding box center [154, 234] width 6 height 6
checkbox input "true"
click at [331, 249] on button "Cancelar item" at bounding box center [317, 244] width 56 height 18
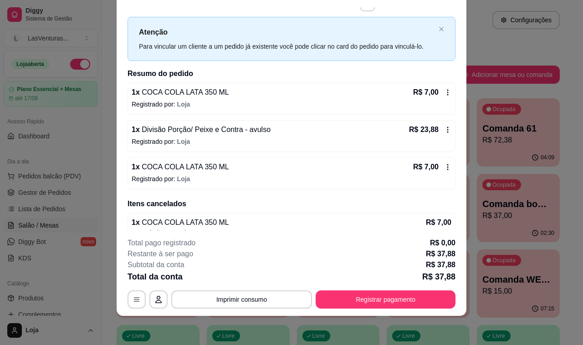
click at [444, 90] on icon at bounding box center [447, 92] width 7 height 7
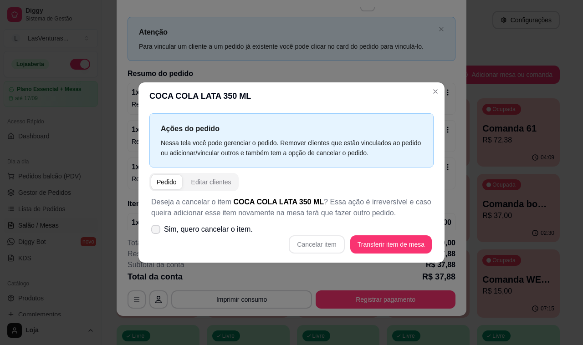
click at [165, 230] on span "Sim, quero cancelar o item." at bounding box center [208, 229] width 89 height 11
click at [157, 231] on input "Sim, quero cancelar o item." at bounding box center [154, 234] width 6 height 6
checkbox input "true"
click at [321, 243] on button "Cancelar item" at bounding box center [316, 245] width 54 height 18
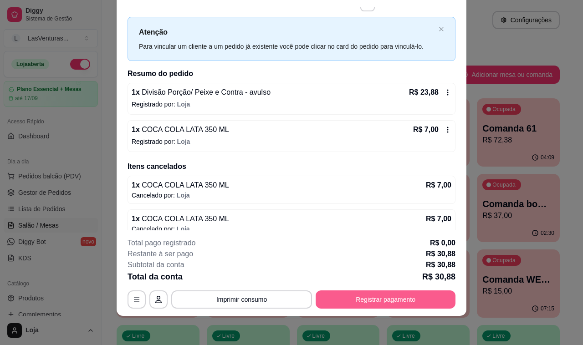
click at [375, 294] on button "Registrar pagamento" at bounding box center [385, 299] width 140 height 18
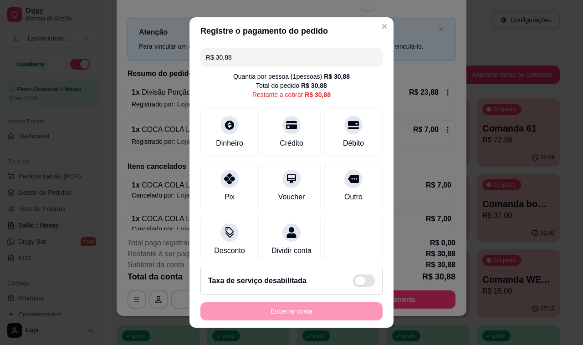
click at [355, 279] on span at bounding box center [364, 280] width 22 height 13
click at [355, 283] on input "checkbox" at bounding box center [355, 286] width 6 height 6
checkbox input "false"
type input "R$ 33,97"
checkbox input "true"
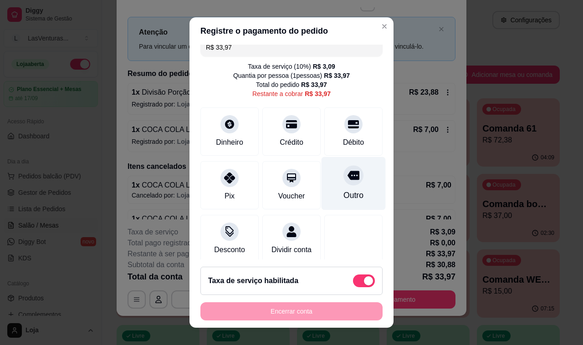
scroll to position [0, 0]
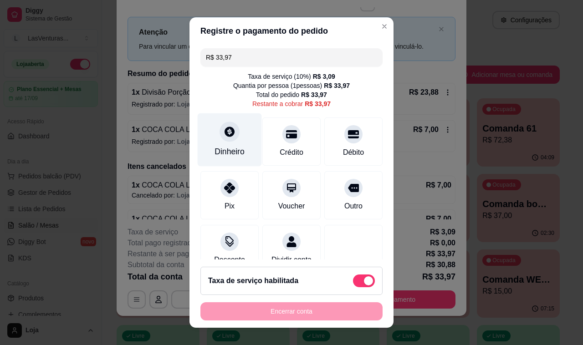
click at [224, 131] on icon at bounding box center [229, 132] width 10 height 10
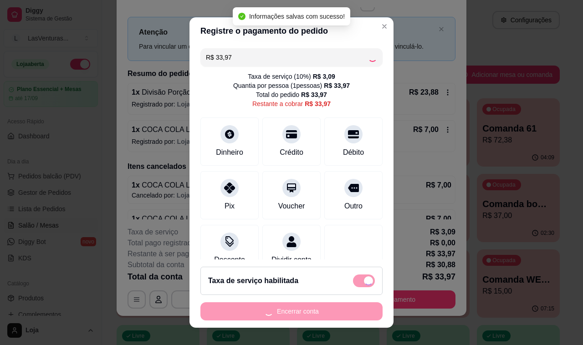
type input "R$ 0,00"
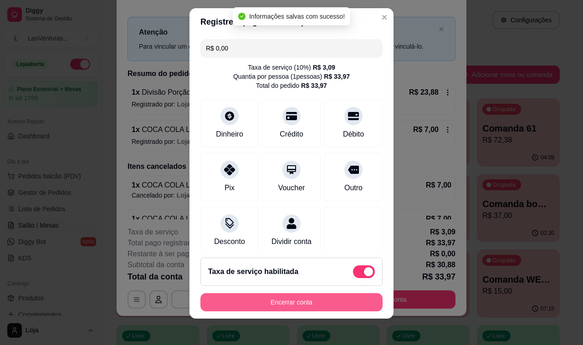
scroll to position [12, 0]
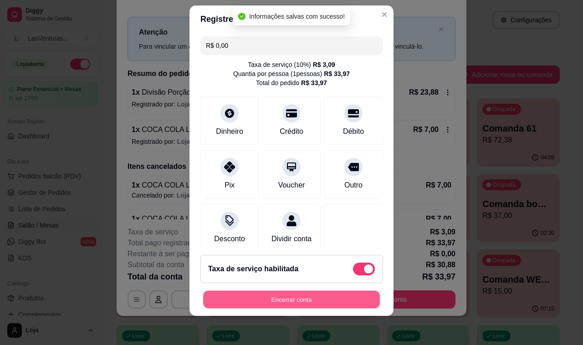
click at [309, 299] on button "Encerrar conta" at bounding box center [291, 300] width 177 height 18
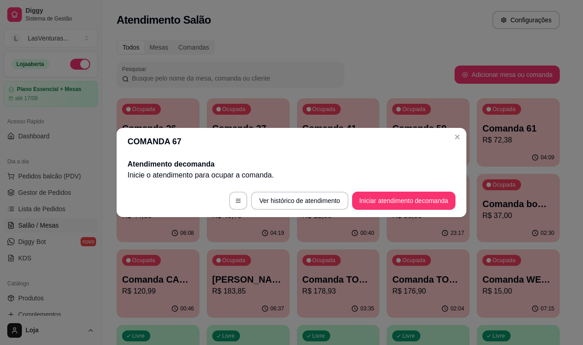
scroll to position [0, 0]
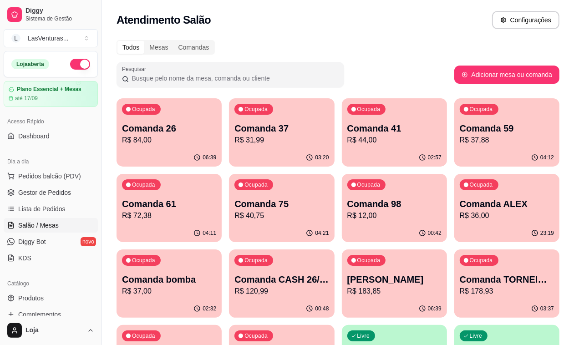
click at [216, 210] on p "R$ 72,38" at bounding box center [169, 215] width 94 height 11
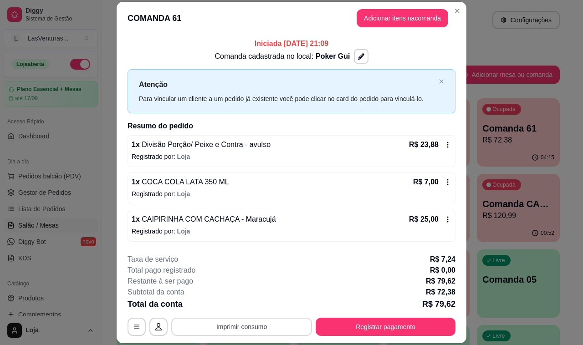
click at [264, 330] on button "Imprimir consumo" at bounding box center [241, 327] width 141 height 18
click at [248, 307] on button "IMPRESSORA" at bounding box center [240, 306] width 66 height 15
click at [223, 324] on button "Imprimir consumo" at bounding box center [241, 327] width 137 height 18
click at [230, 303] on button "IMPRESSORA" at bounding box center [240, 306] width 64 height 14
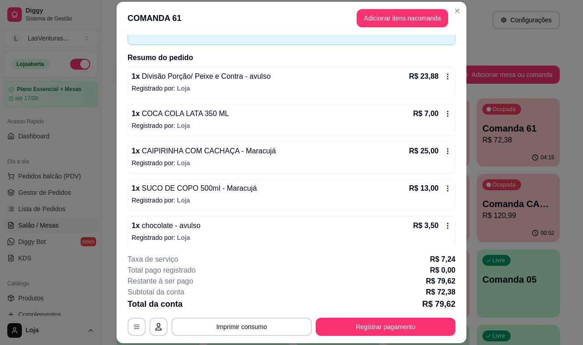
scroll to position [74, 0]
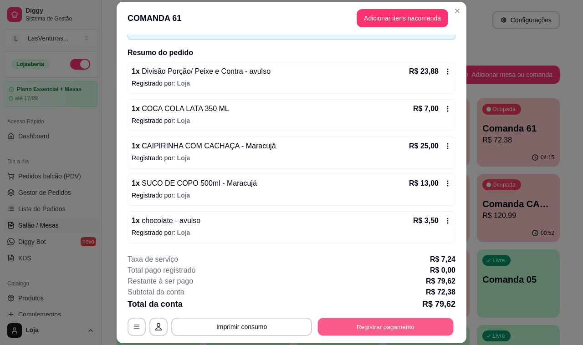
click at [360, 328] on button "Registrar pagamento" at bounding box center [386, 327] width 136 height 18
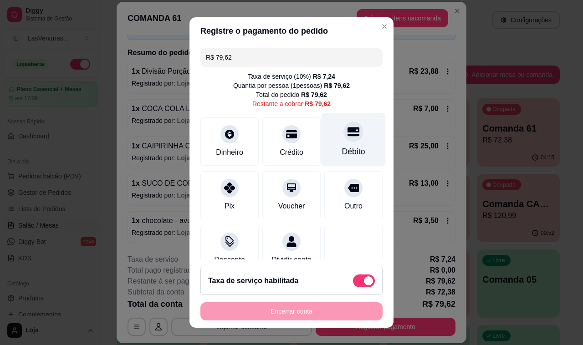
click at [343, 137] on div at bounding box center [353, 132] width 20 height 20
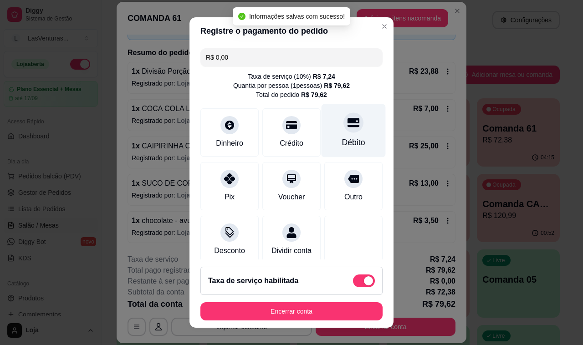
type input "R$ 0,00"
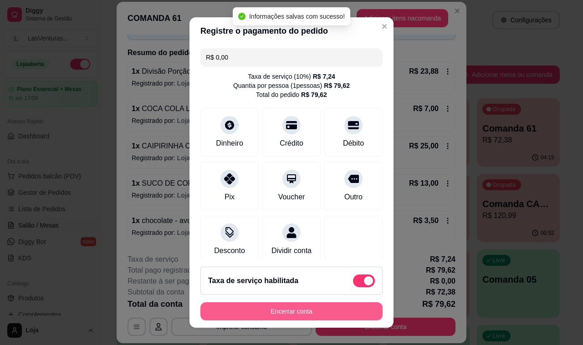
click at [271, 308] on button "Encerrar conta" at bounding box center [291, 311] width 182 height 18
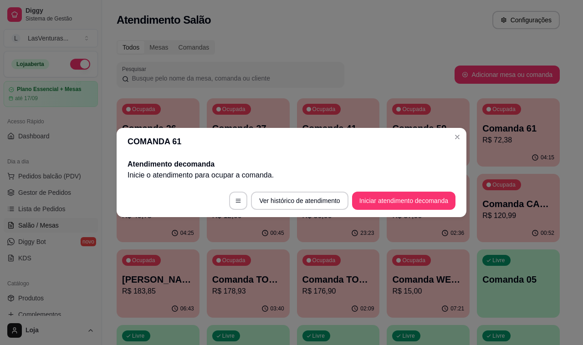
scroll to position [0, 0]
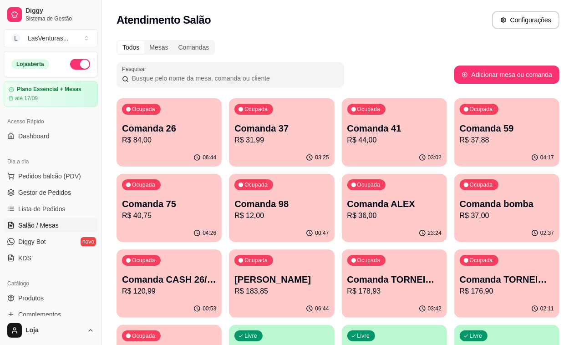
click at [460, 144] on p "R$ 37,88" at bounding box center [507, 140] width 94 height 11
click at [343, 154] on div "03:02" at bounding box center [394, 156] width 102 height 17
click at [222, 174] on div "Ocupada Comanda 75 R$ 40,75" at bounding box center [169, 199] width 105 height 51
click at [234, 213] on p "R$ 12,00" at bounding box center [281, 215] width 94 height 11
click at [343, 225] on div "23:24" at bounding box center [394, 232] width 102 height 17
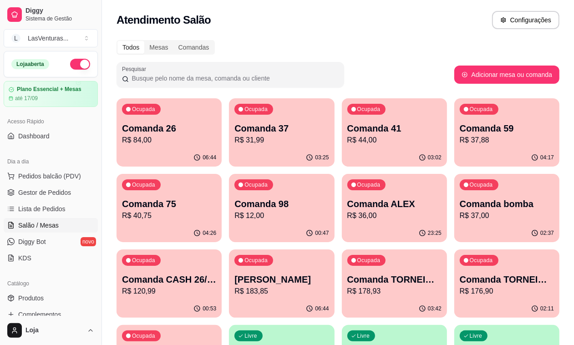
click at [460, 217] on p "R$ 37,00" at bounding box center [507, 215] width 94 height 11
click at [454, 148] on div "Ocupada Comanda 59 R$ 37,88" at bounding box center [506, 123] width 105 height 51
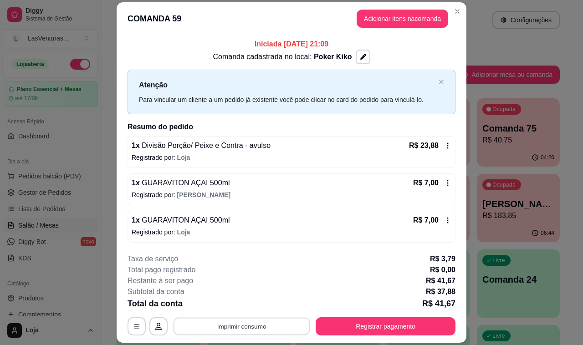
click at [233, 325] on button "Imprimir consumo" at bounding box center [241, 326] width 137 height 18
click at [235, 308] on button "IMPRESSORA" at bounding box center [240, 306] width 64 height 14
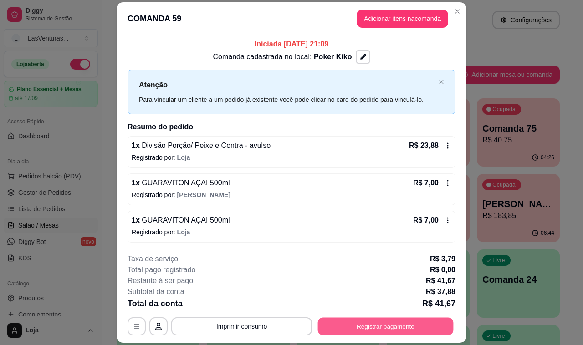
click at [391, 320] on button "Registrar pagamento" at bounding box center [386, 326] width 136 height 18
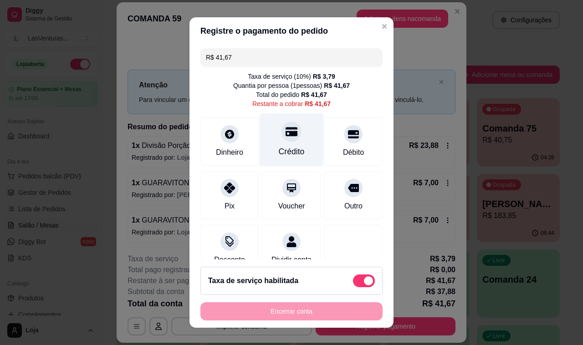
click at [281, 137] on div at bounding box center [291, 132] width 20 height 20
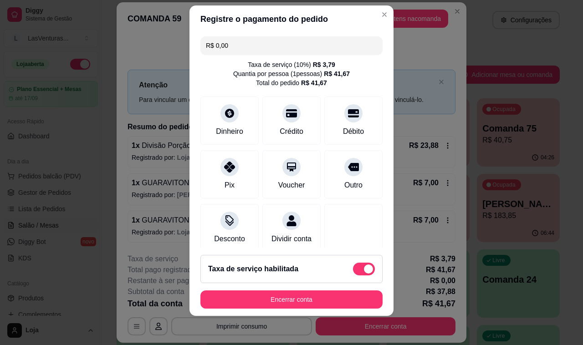
scroll to position [66, 0]
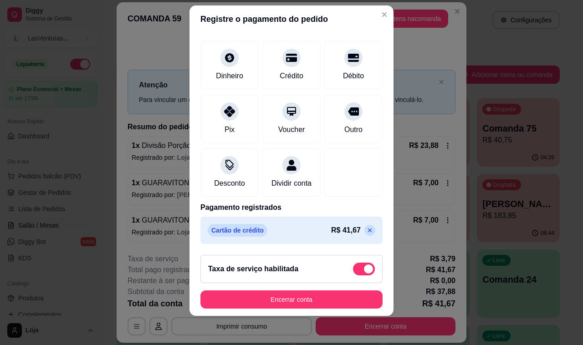
click at [366, 230] on icon at bounding box center [369, 230] width 7 height 7
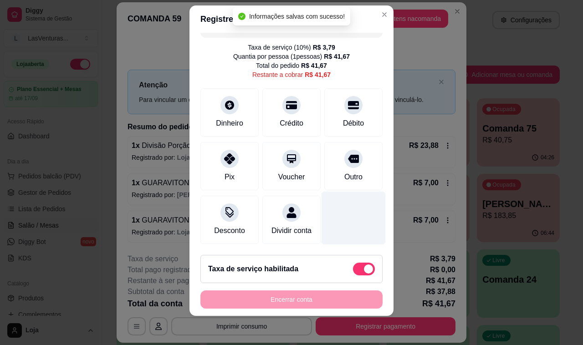
scroll to position [28, 0]
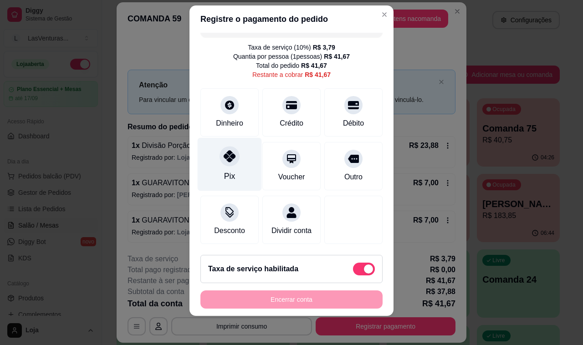
click at [223, 150] on icon at bounding box center [229, 156] width 12 height 12
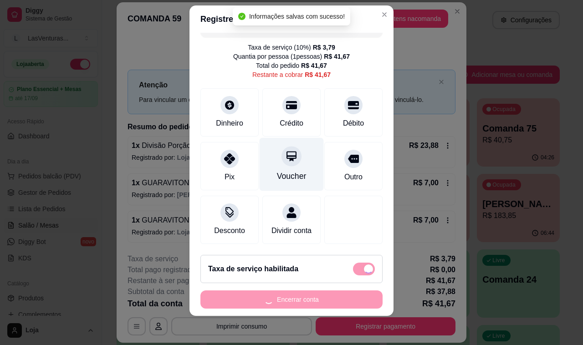
type input "R$ 0,00"
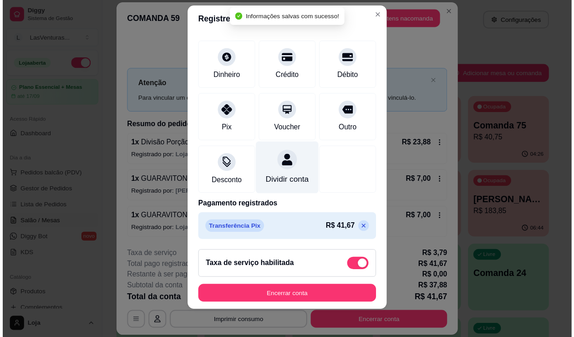
scroll to position [66, 0]
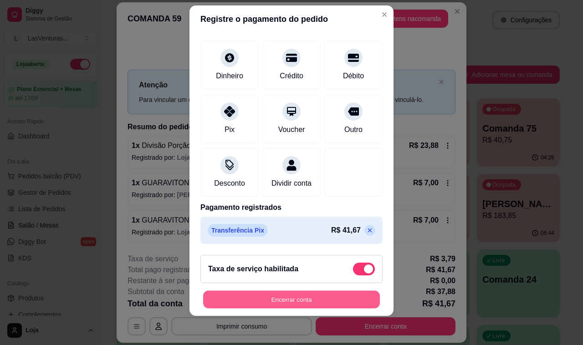
click at [249, 299] on button "Encerrar conta" at bounding box center [291, 300] width 177 height 18
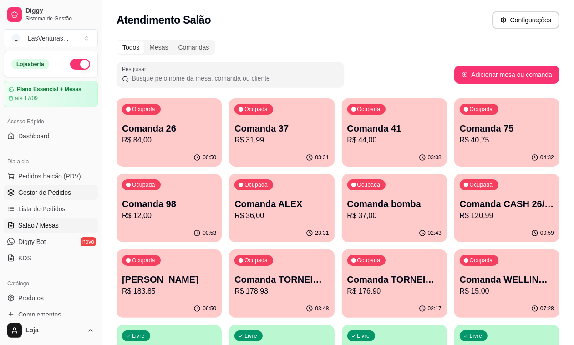
click at [41, 197] on span "Gestor de Pedidos" at bounding box center [44, 192] width 53 height 9
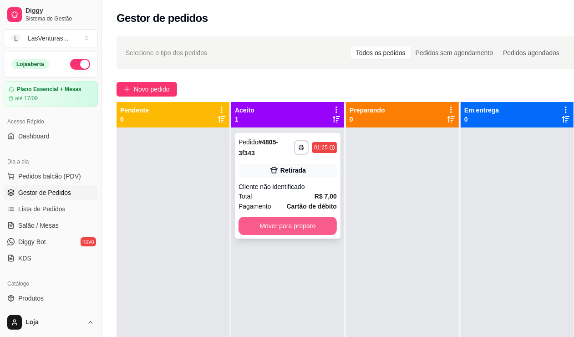
click at [292, 224] on button "Mover para preparo" at bounding box center [287, 226] width 98 height 18
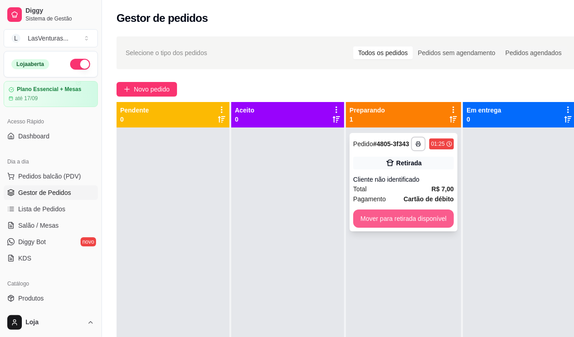
click at [390, 223] on button "Mover para retirada disponível" at bounding box center [403, 218] width 101 height 18
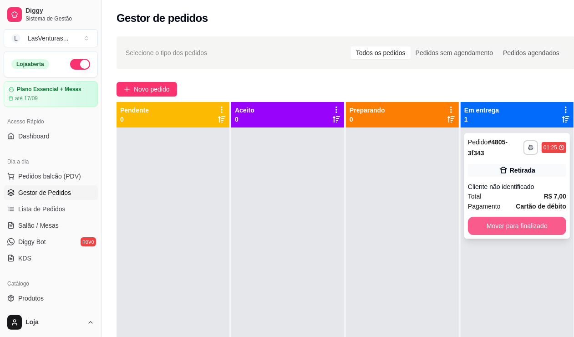
click at [505, 222] on button "Mover para finalizado" at bounding box center [517, 226] width 98 height 18
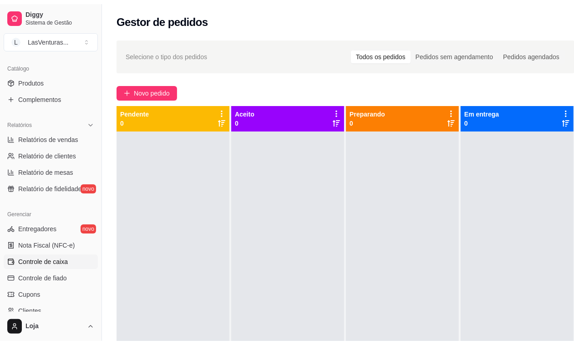
scroll to position [284, 0]
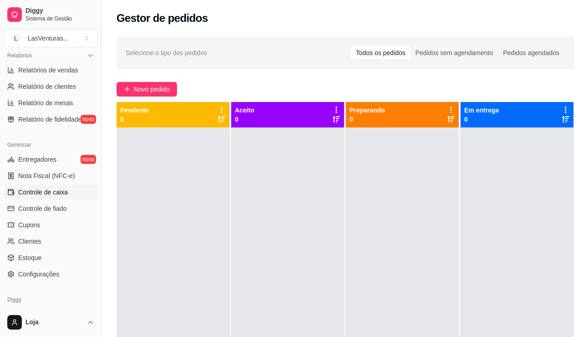
click at [62, 193] on span "Controle de caixa" at bounding box center [43, 192] width 50 height 9
